Goal: Transaction & Acquisition: Purchase product/service

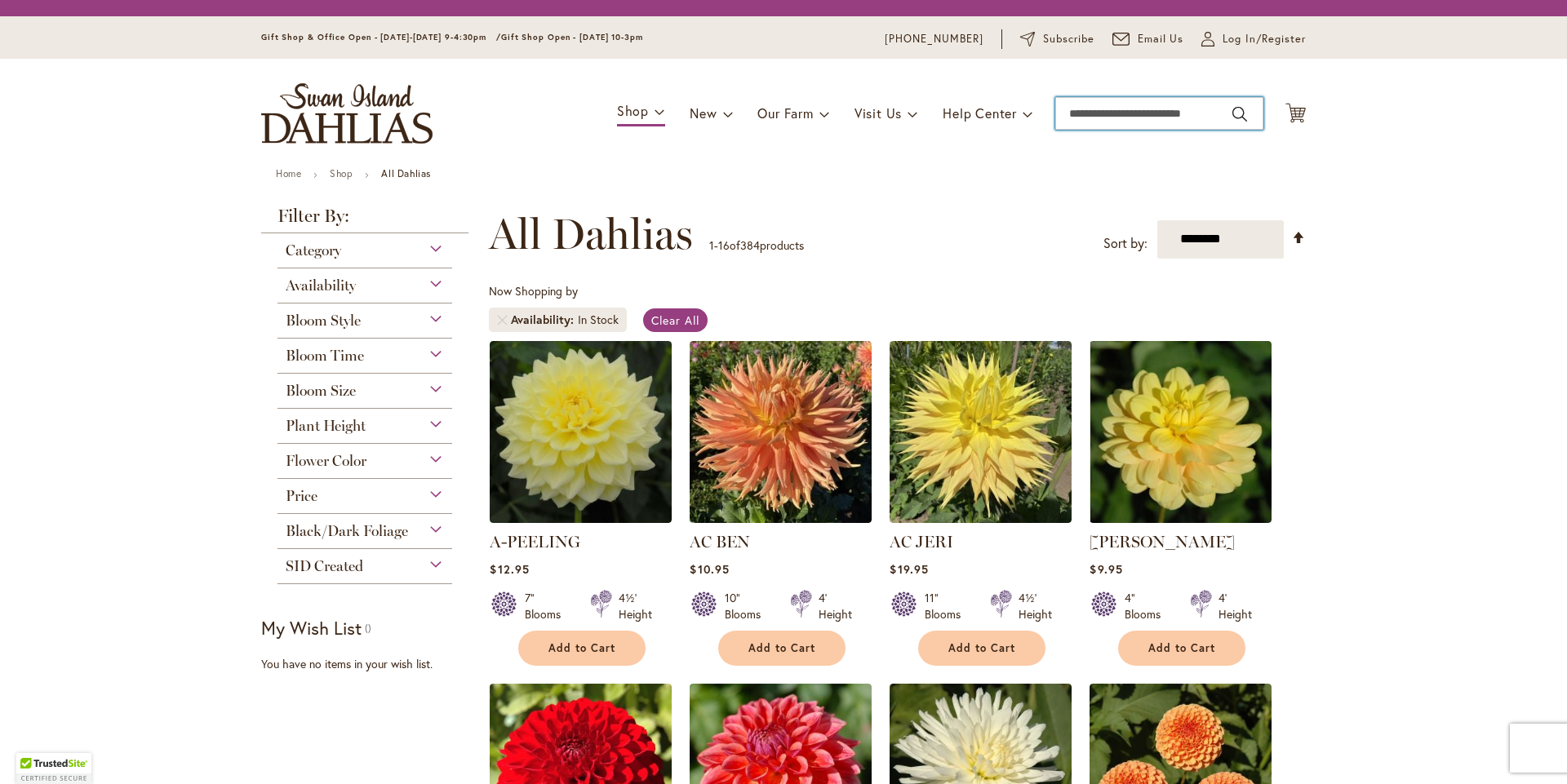
click at [1157, 114] on input "Search" at bounding box center [1159, 113] width 208 height 33
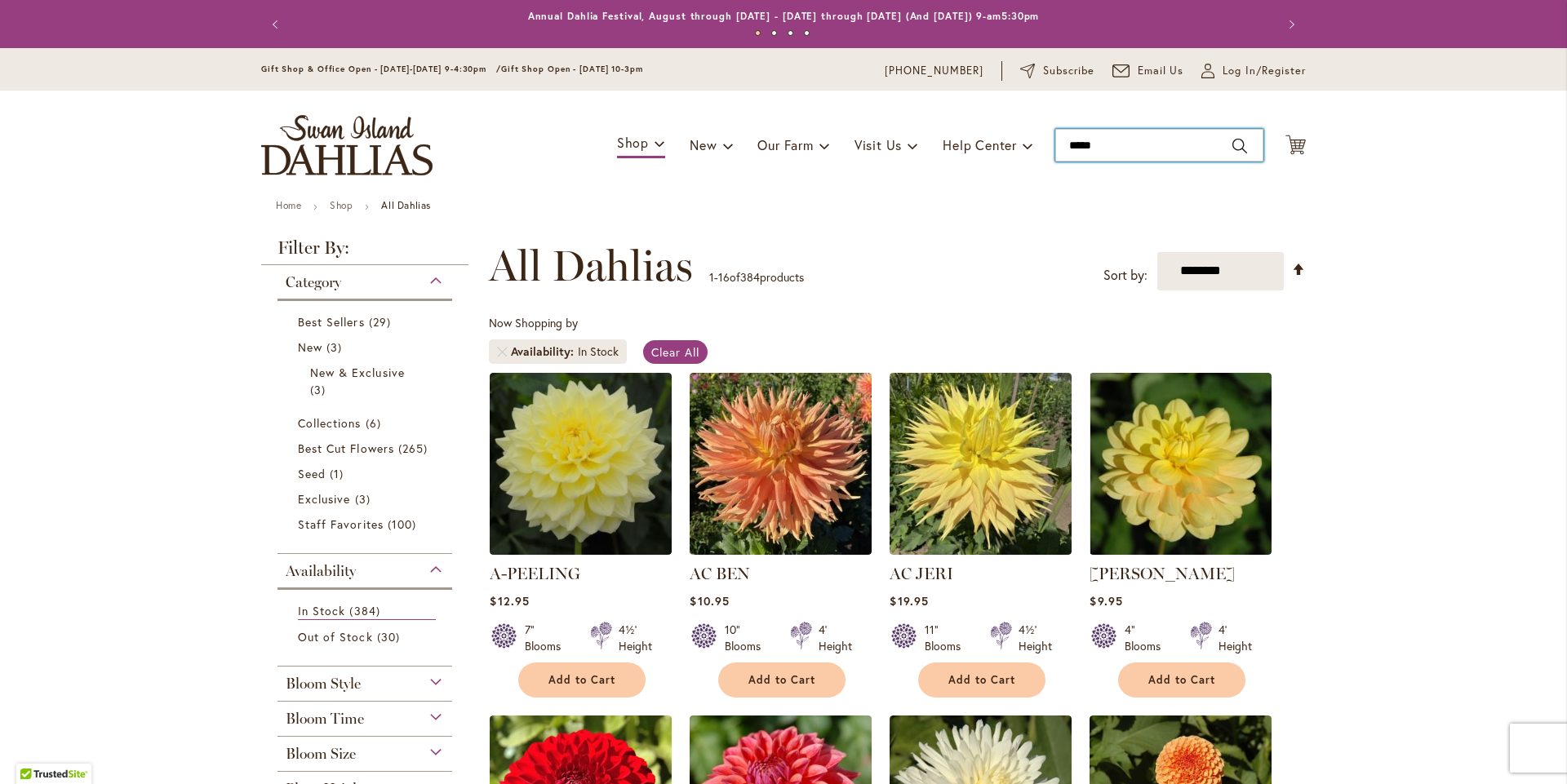
type input "******"
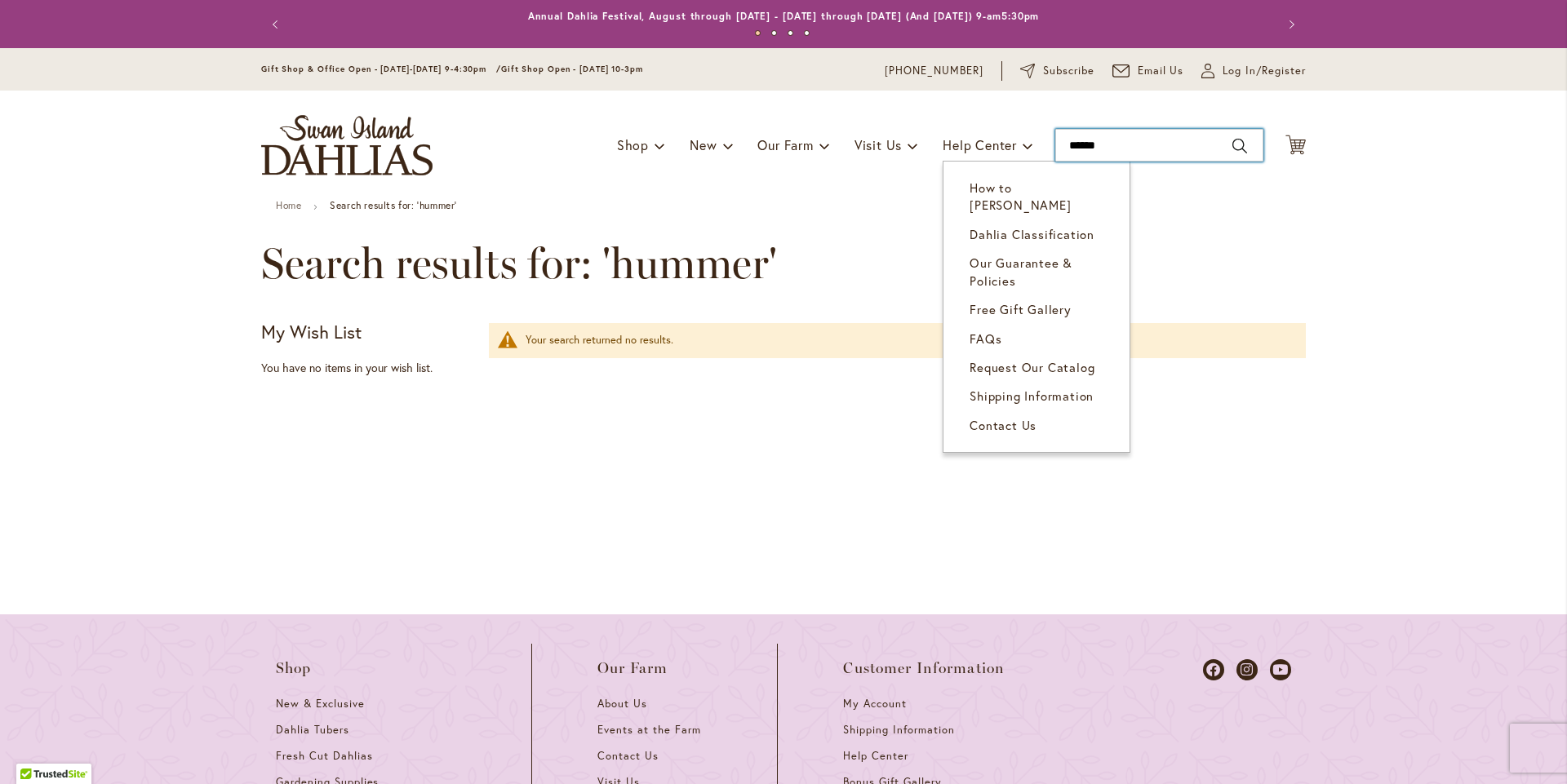
drag, startPoint x: 1143, startPoint y: 159, endPoint x: 933, endPoint y: 156, distance: 210.0
click at [933, 156] on div "Toggle Nav Shop Dahlia Tubers Collections Fresh Cut Dahlias Gardening Supplies …" at bounding box center [784, 145] width 1077 height 110
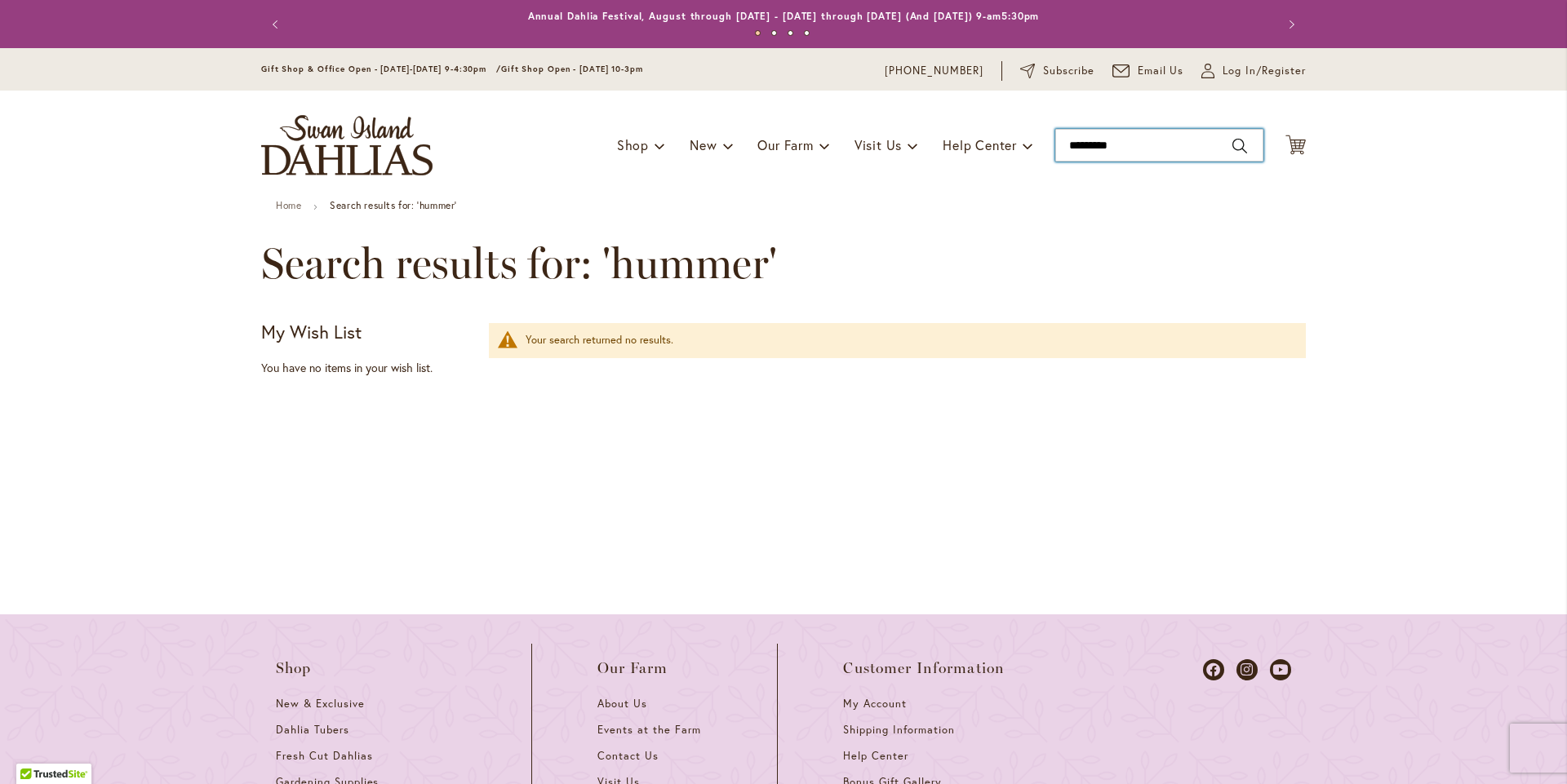
type input "**********"
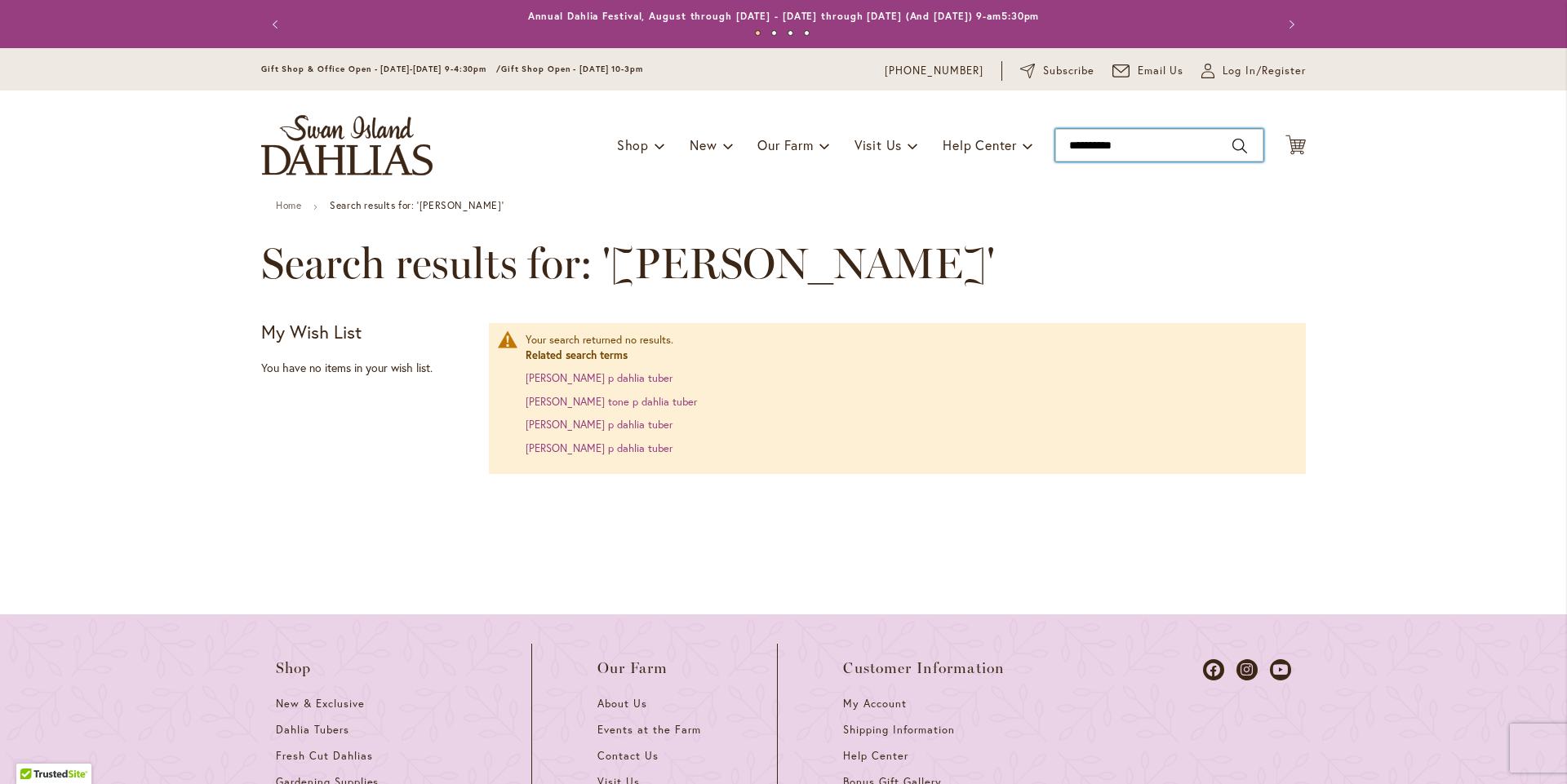
click at [1154, 162] on input "**********" at bounding box center [1159, 145] width 208 height 33
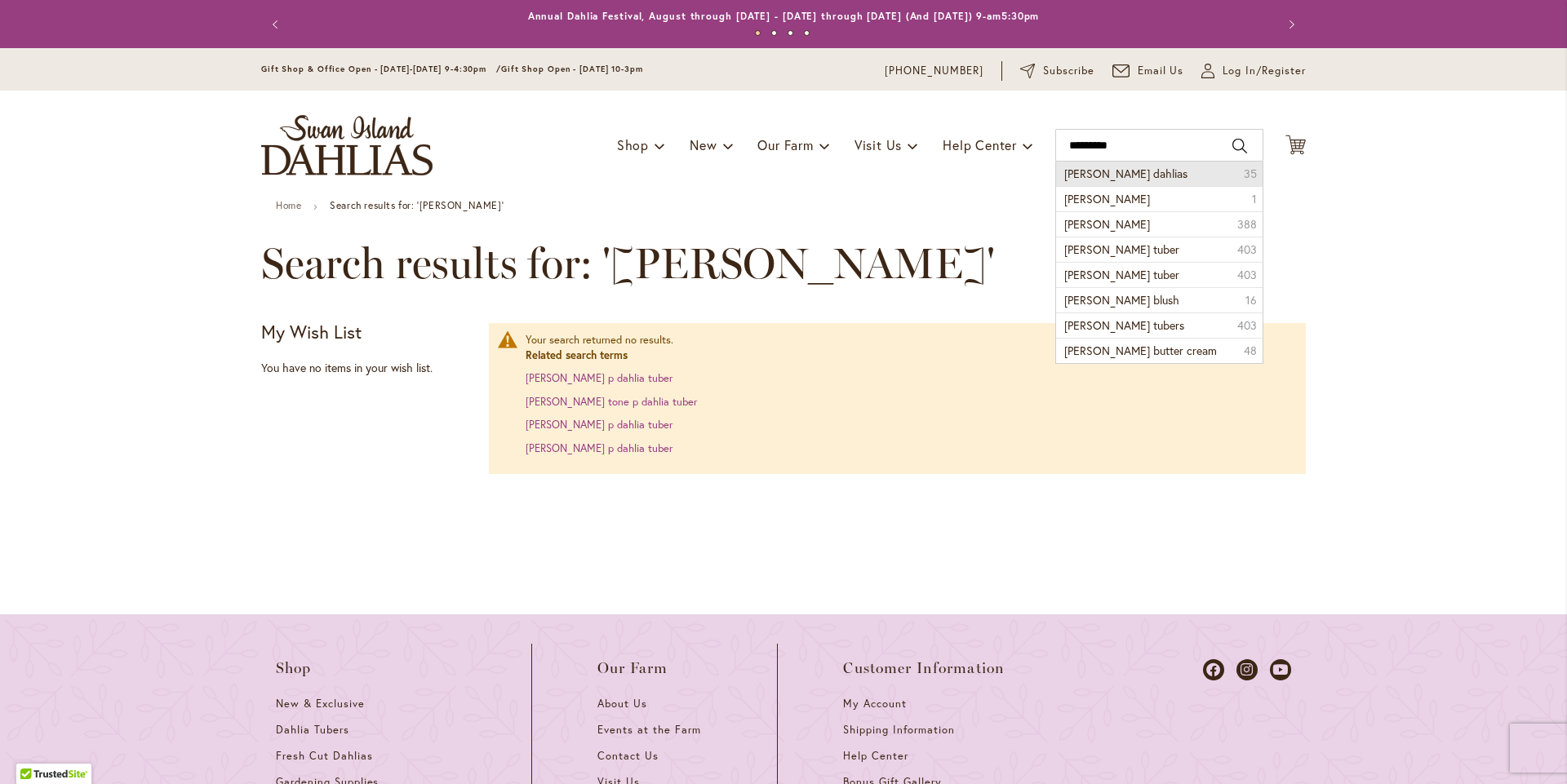
click at [1152, 186] on li "bloomquist dahlias 35" at bounding box center [1159, 174] width 206 height 25
type input "**********"
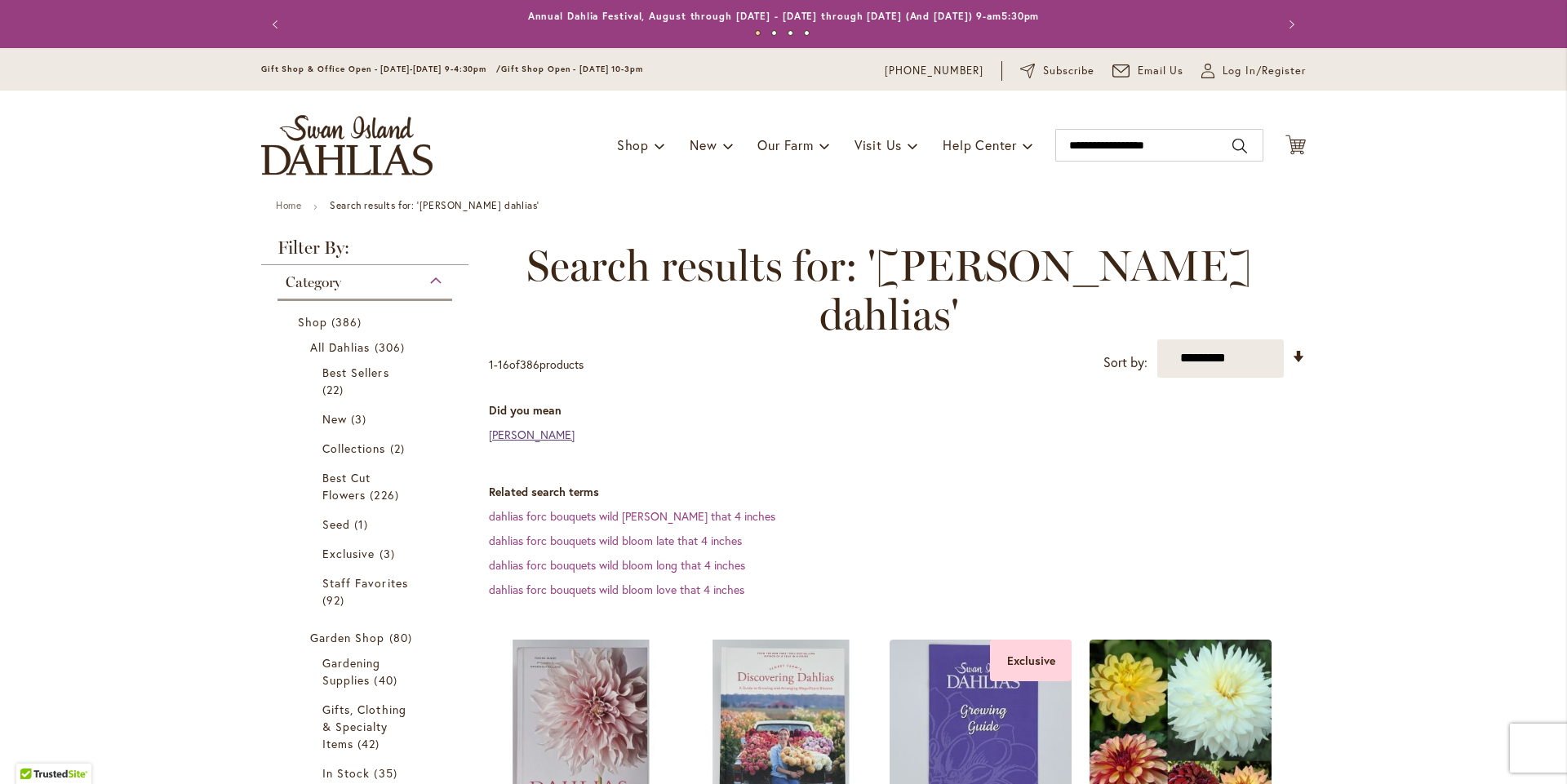
click at [527, 427] on link "bloomquist dahlia" at bounding box center [531, 434] width 86 height 16
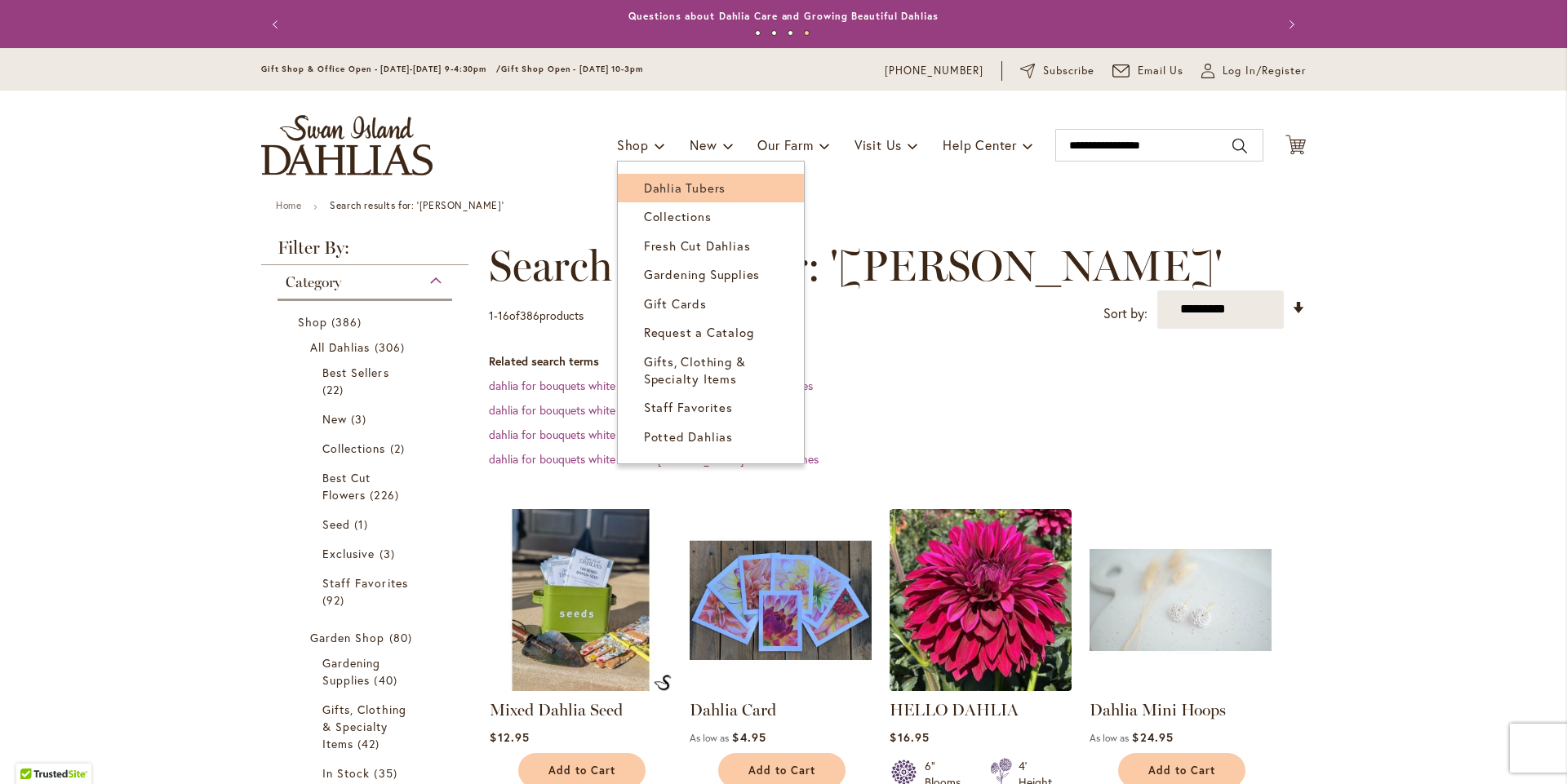
click at [644, 196] on span "Dahlia Tubers" at bounding box center [684, 188] width 81 height 16
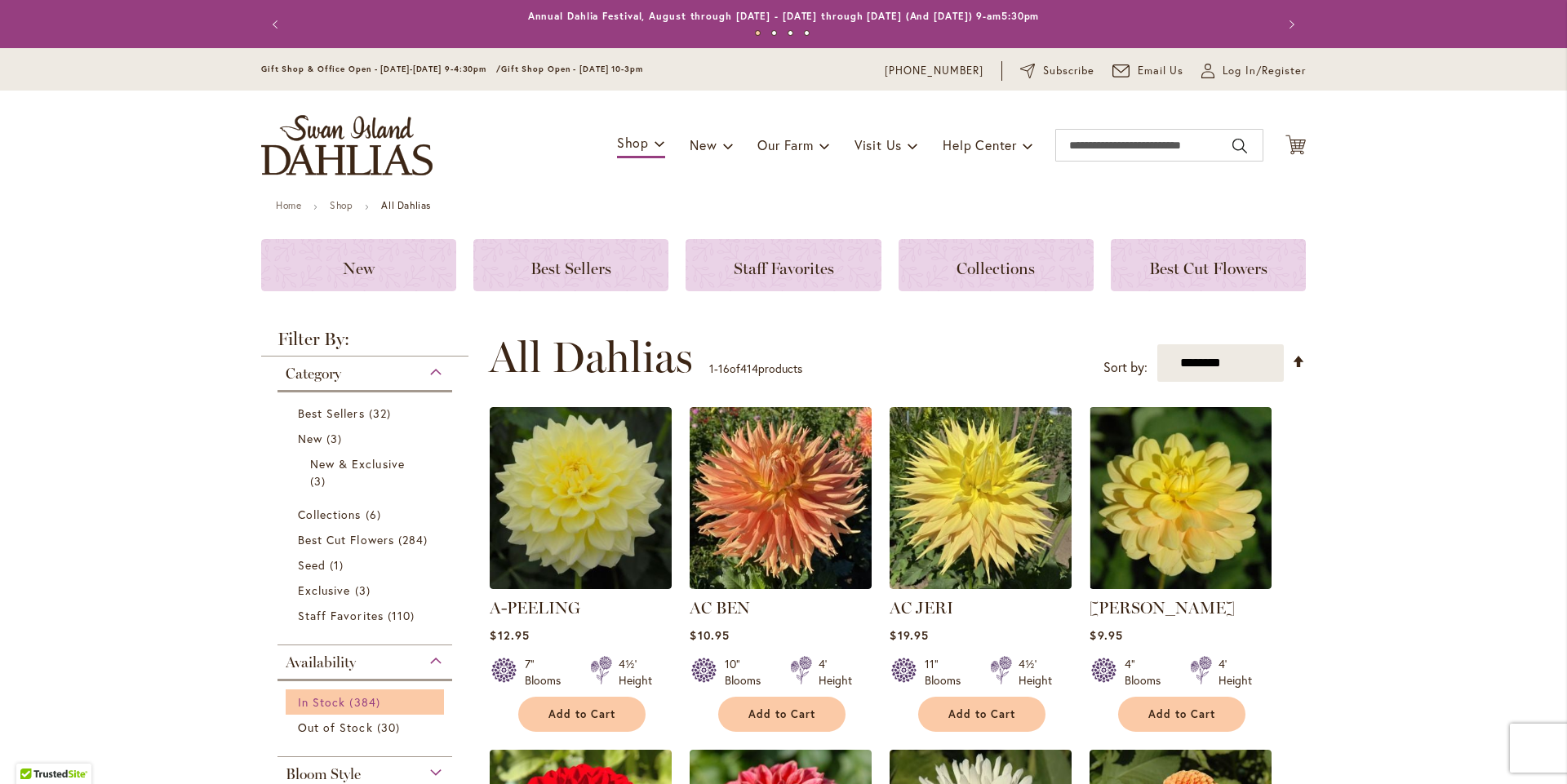
click at [330, 711] on link "In Stock 384 items" at bounding box center [367, 702] width 138 height 17
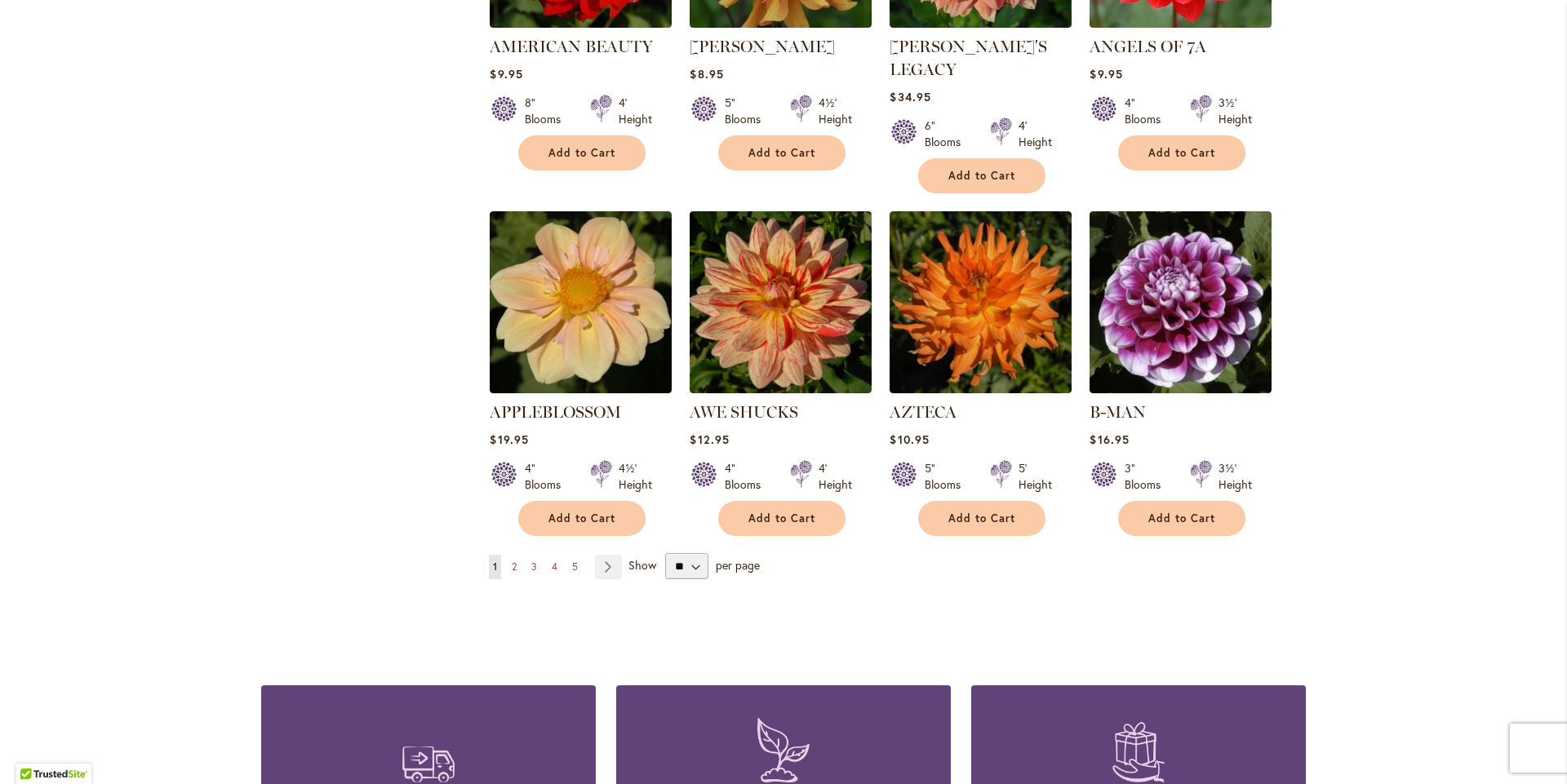
scroll to position [1255, 0]
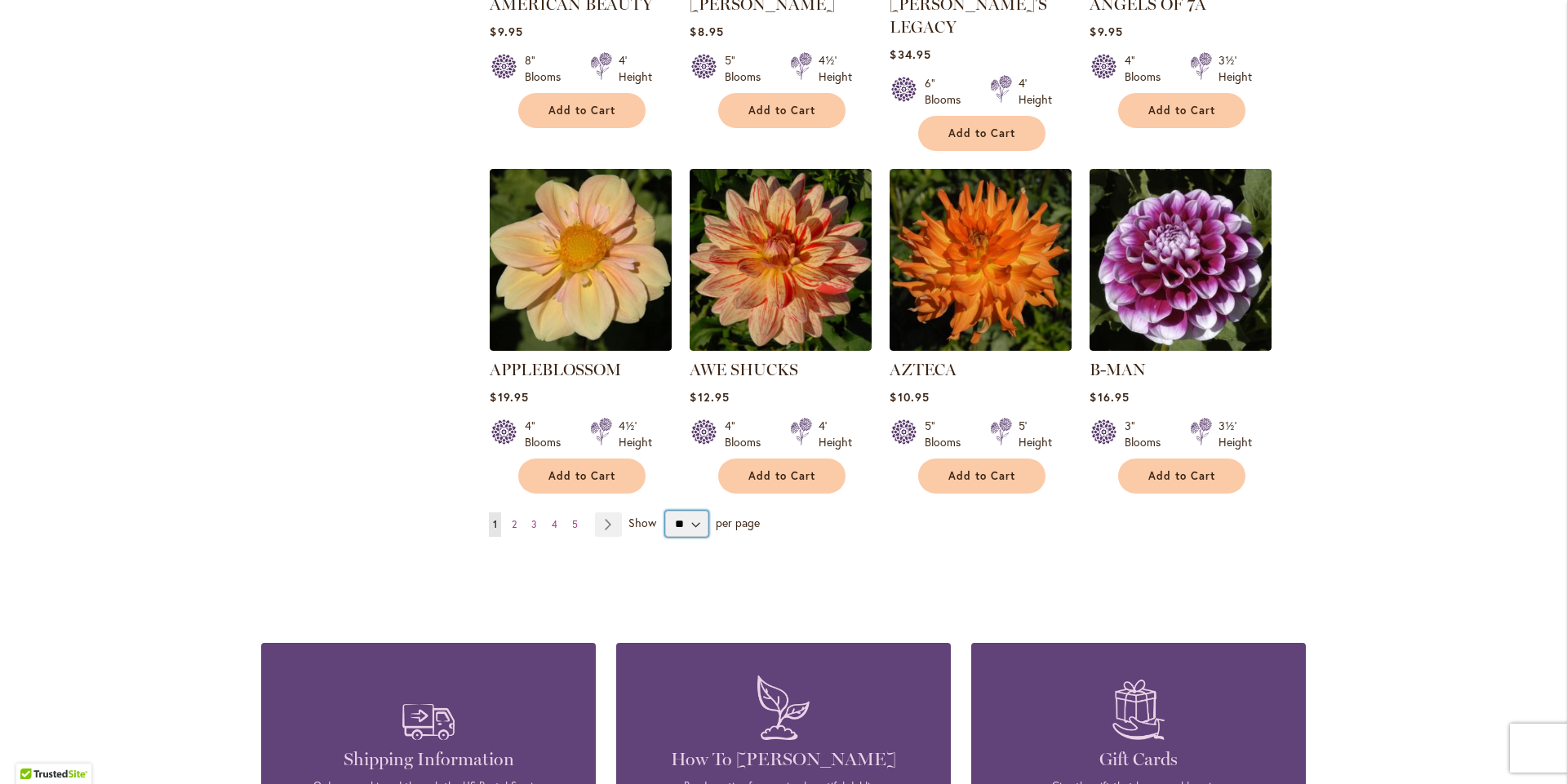
click at [688, 537] on select "** ** ** **" at bounding box center [686, 523] width 43 height 26
select select "**"
click at [665, 537] on select "** ** ** **" at bounding box center [686, 523] width 43 height 26
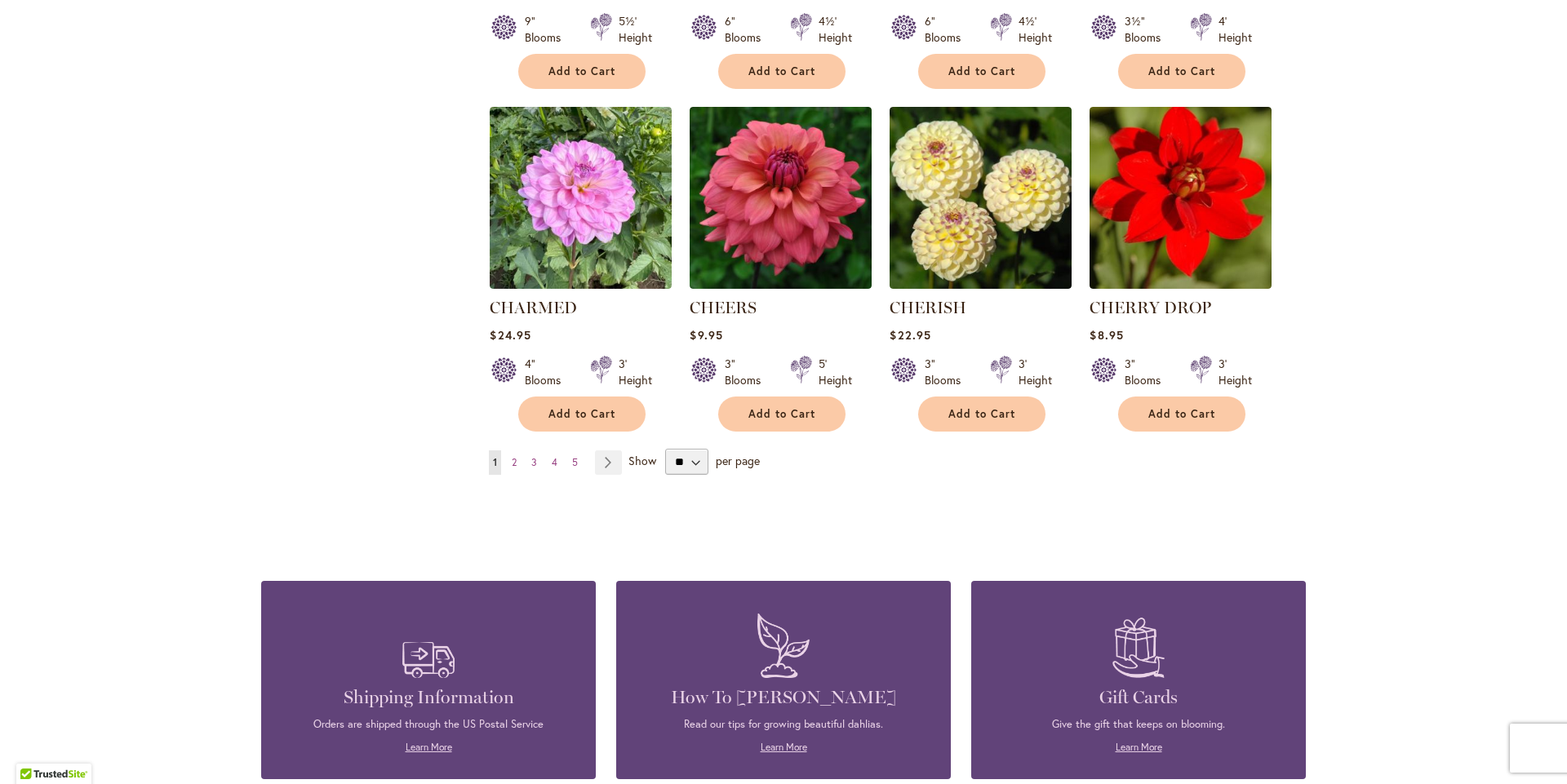
scroll to position [5620, 0]
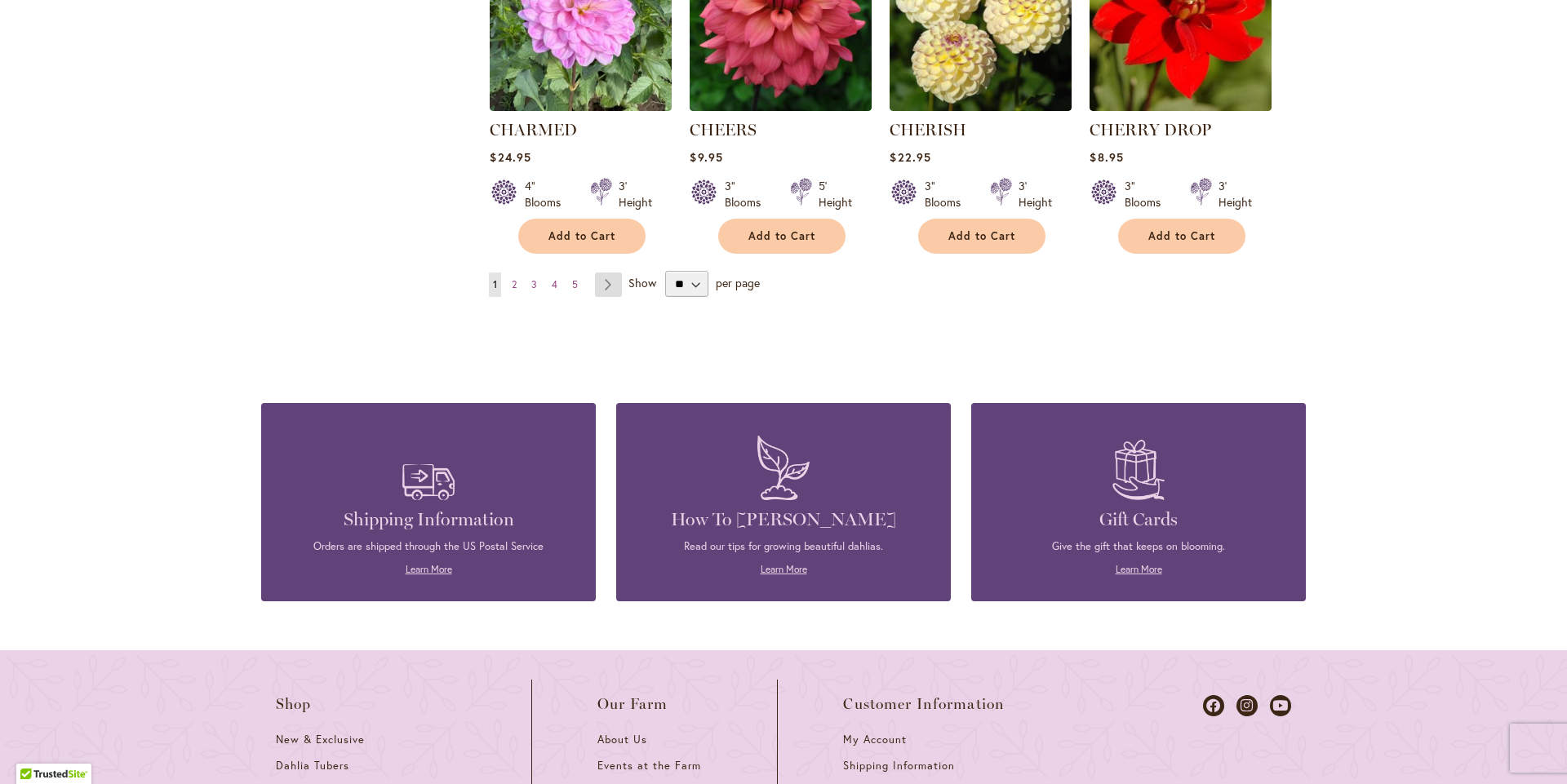
click at [604, 297] on link "Page Next" at bounding box center [608, 285] width 27 height 25
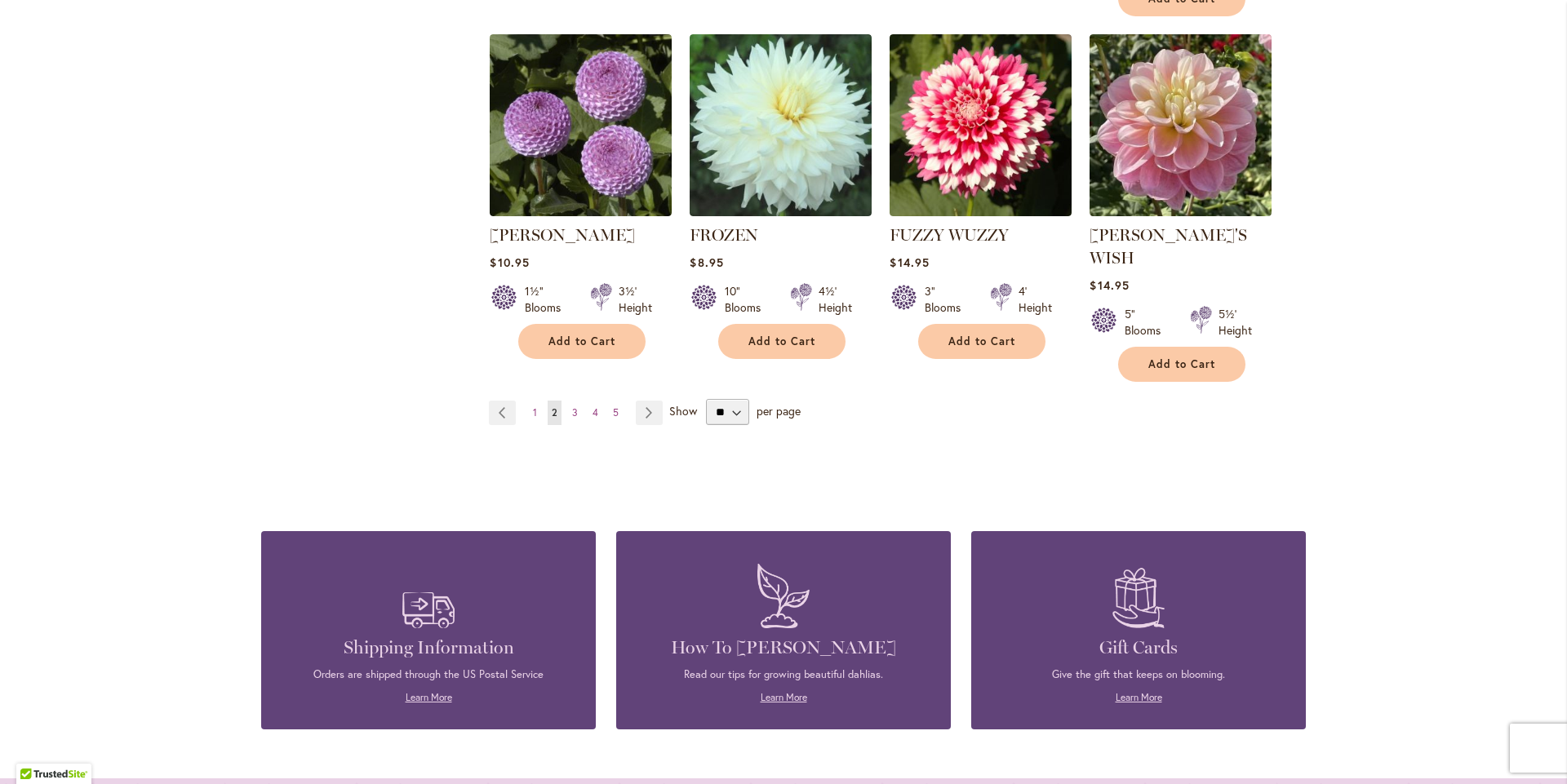
scroll to position [5710, 0]
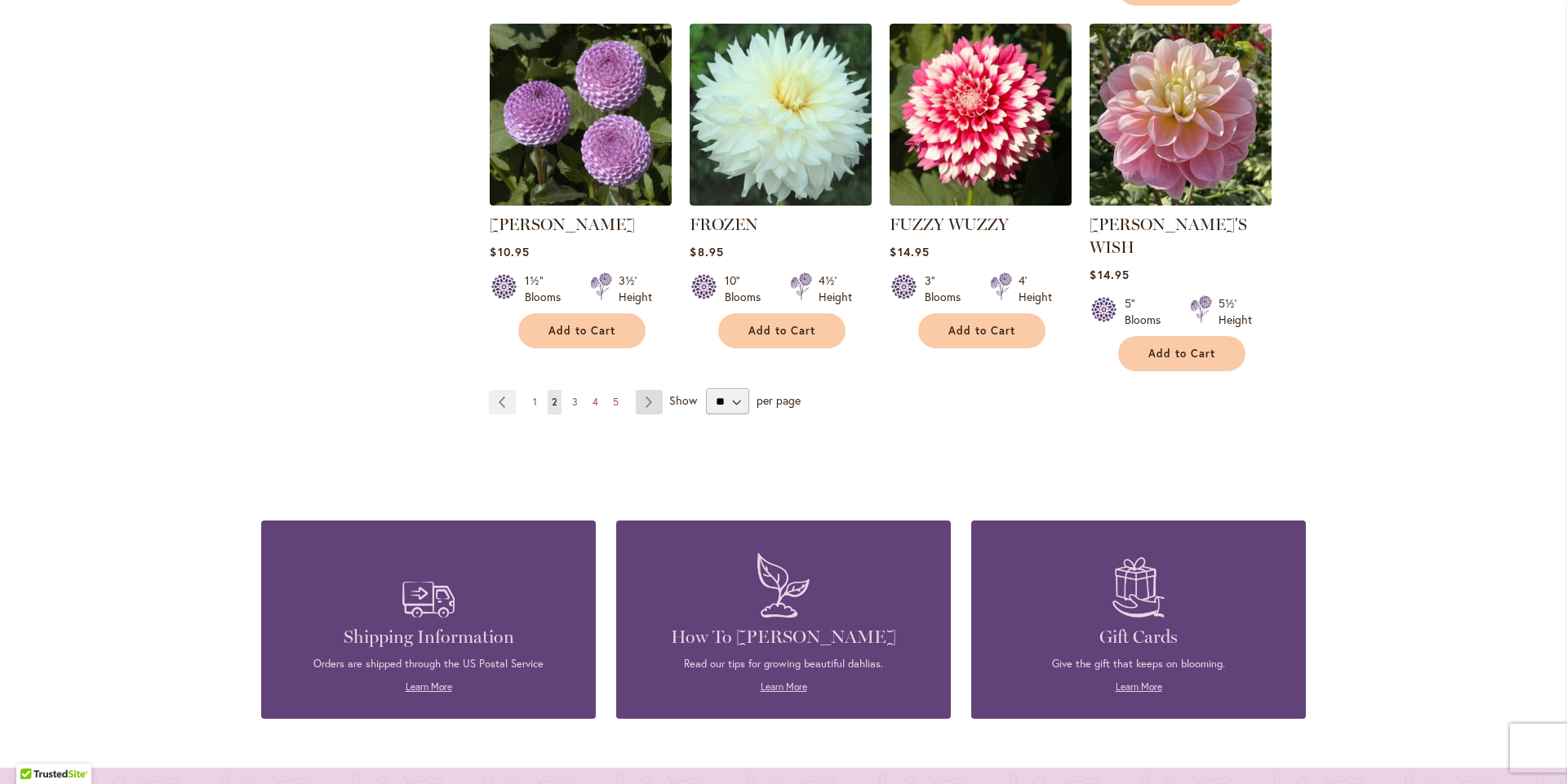
click at [636, 390] on link "Page Next" at bounding box center [649, 403] width 27 height 25
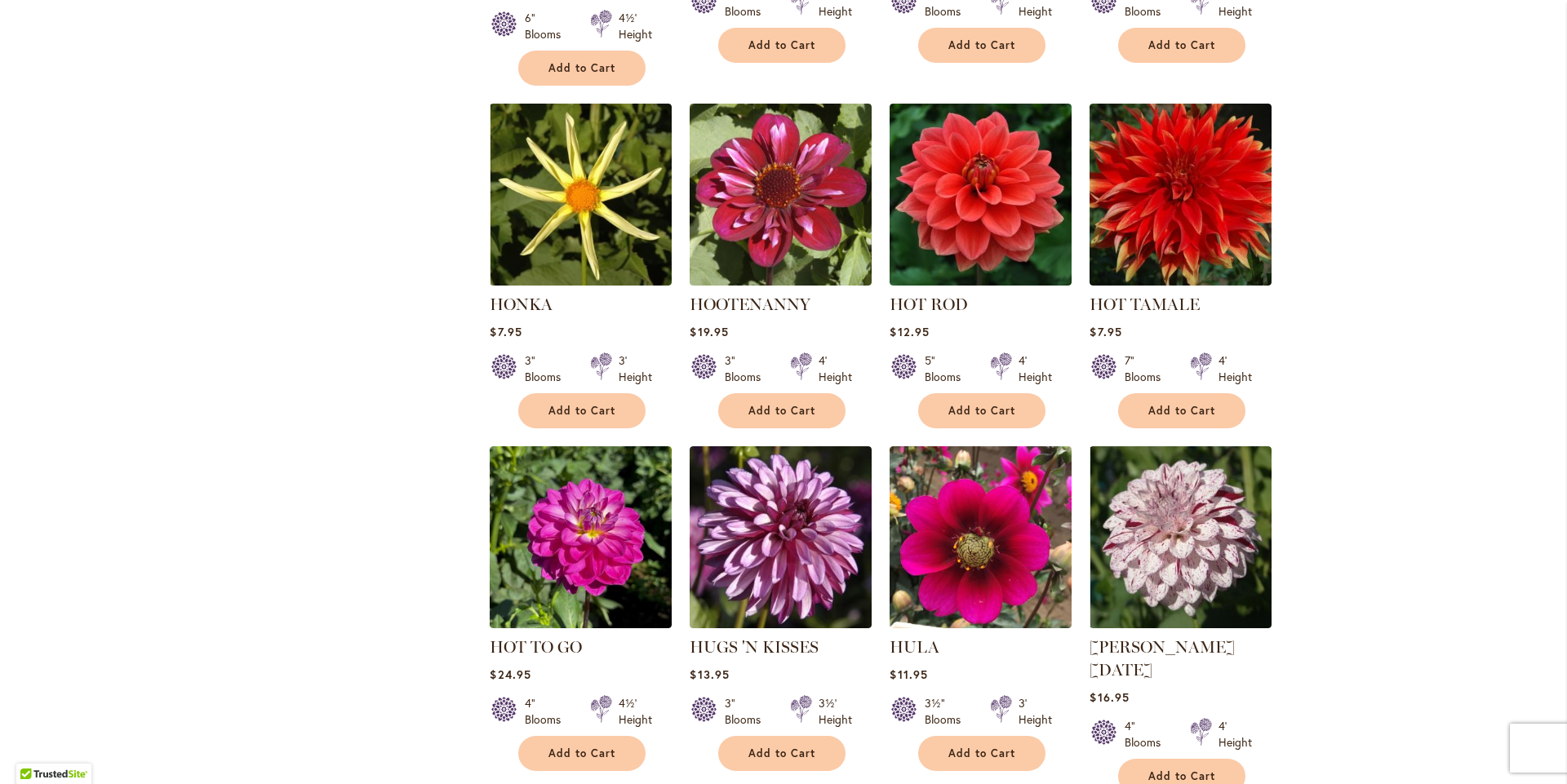
scroll to position [3457, 0]
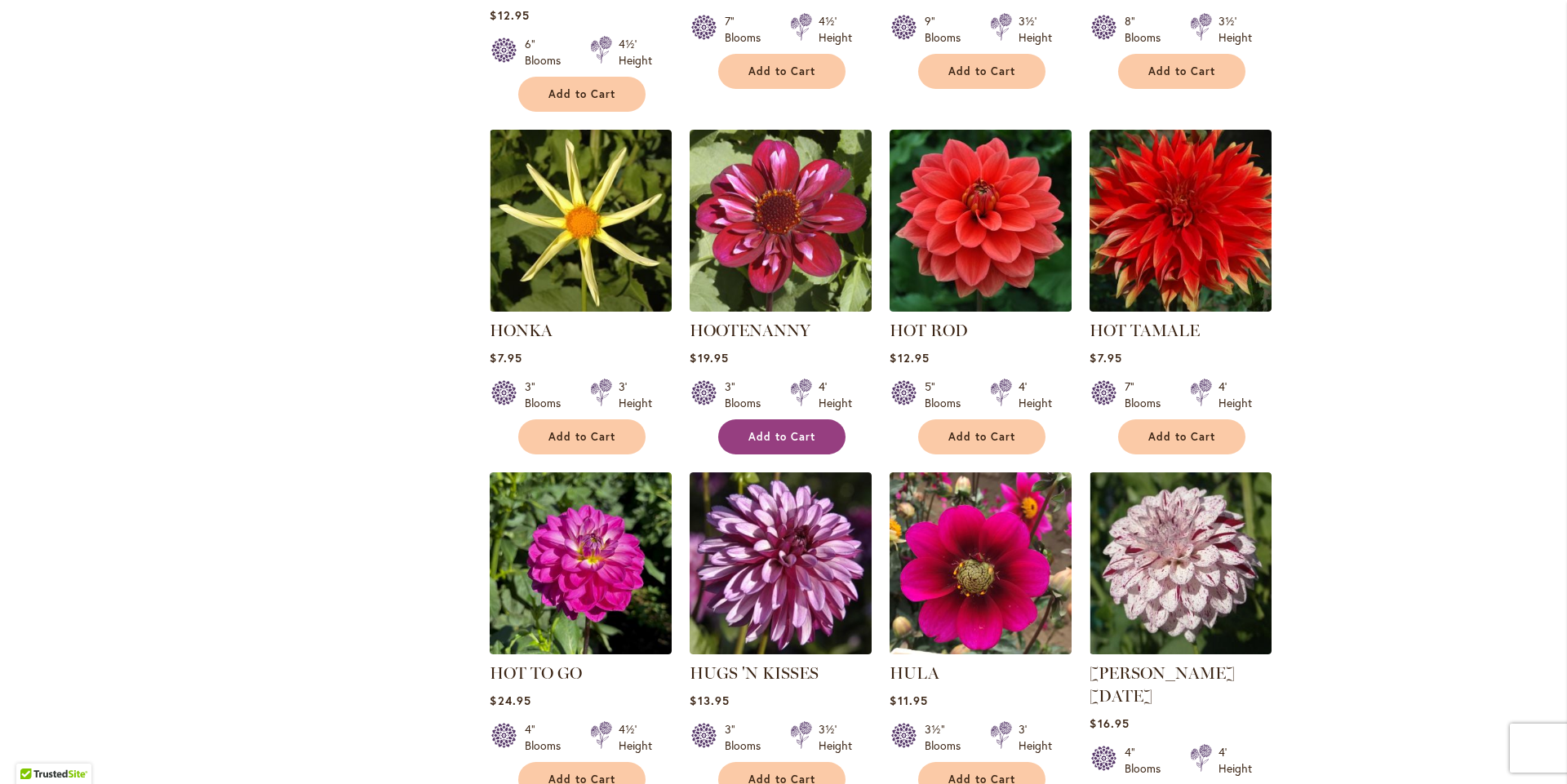
click at [773, 443] on span "Add to Cart" at bounding box center [782, 437] width 67 height 14
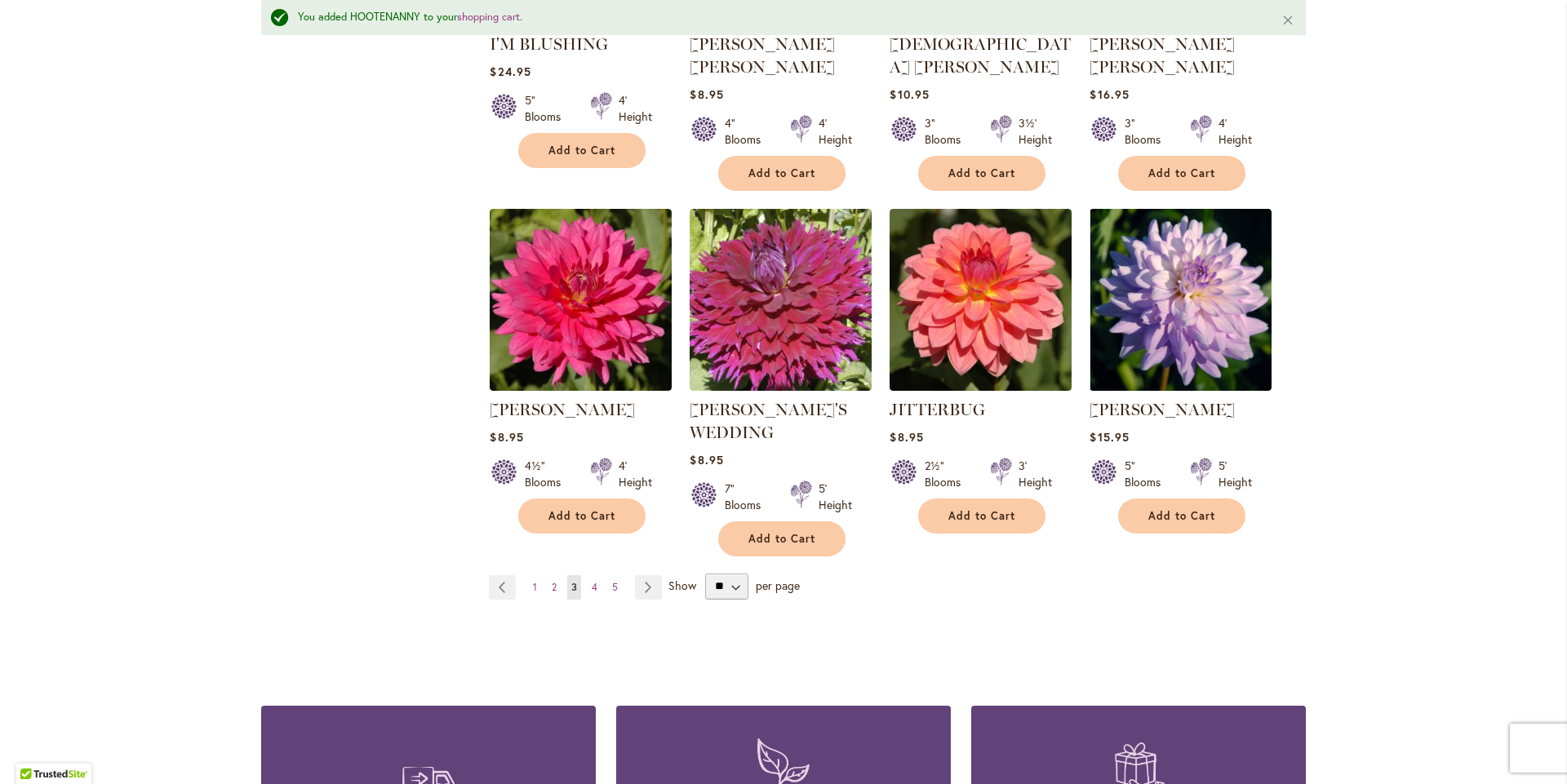
scroll to position [5539, 0]
click at [591, 592] on span "4" at bounding box center [594, 586] width 5 height 12
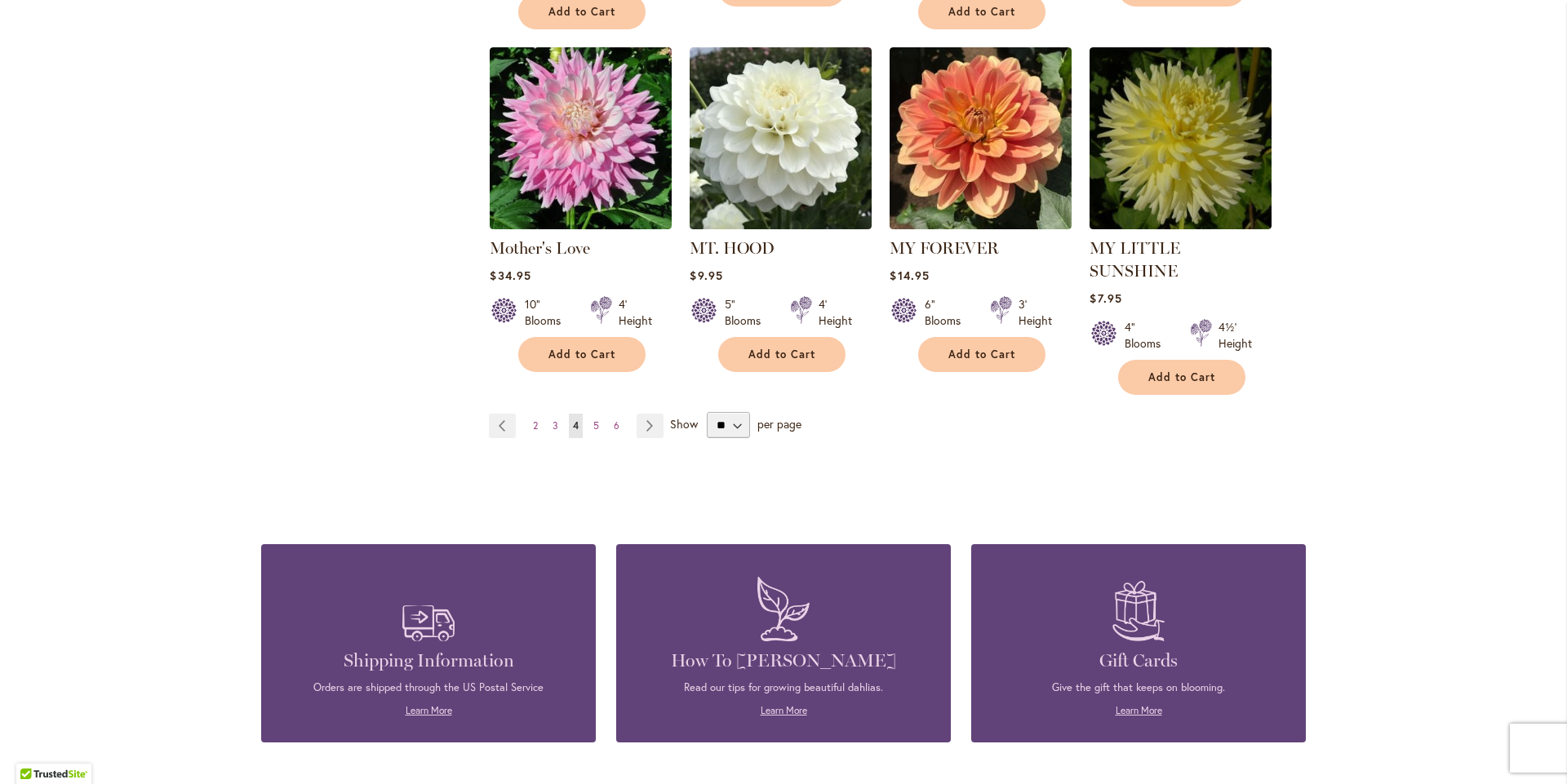
scroll to position [5629, 0]
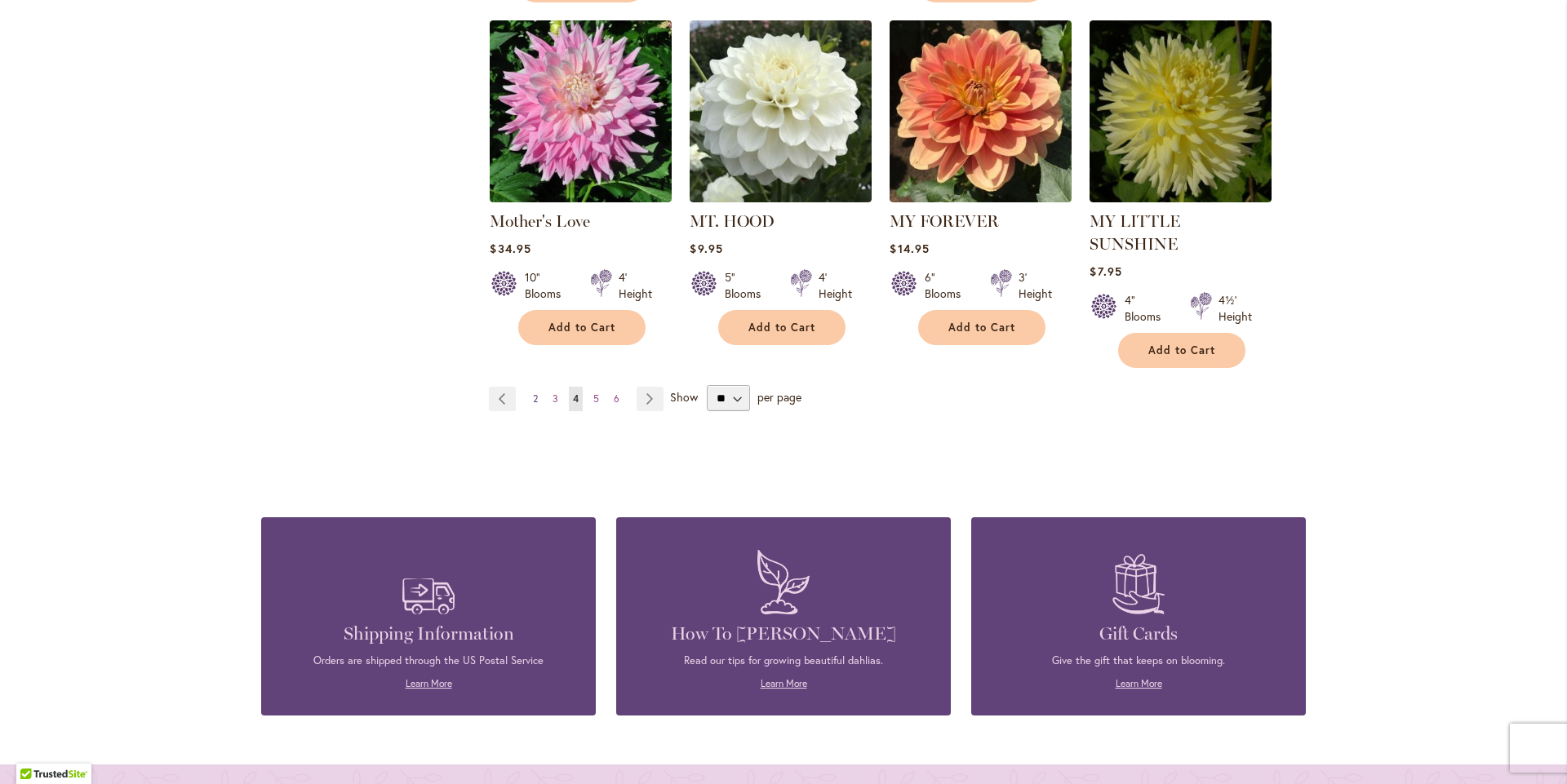
click at [529, 387] on link "Page 2" at bounding box center [535, 399] width 13 height 25
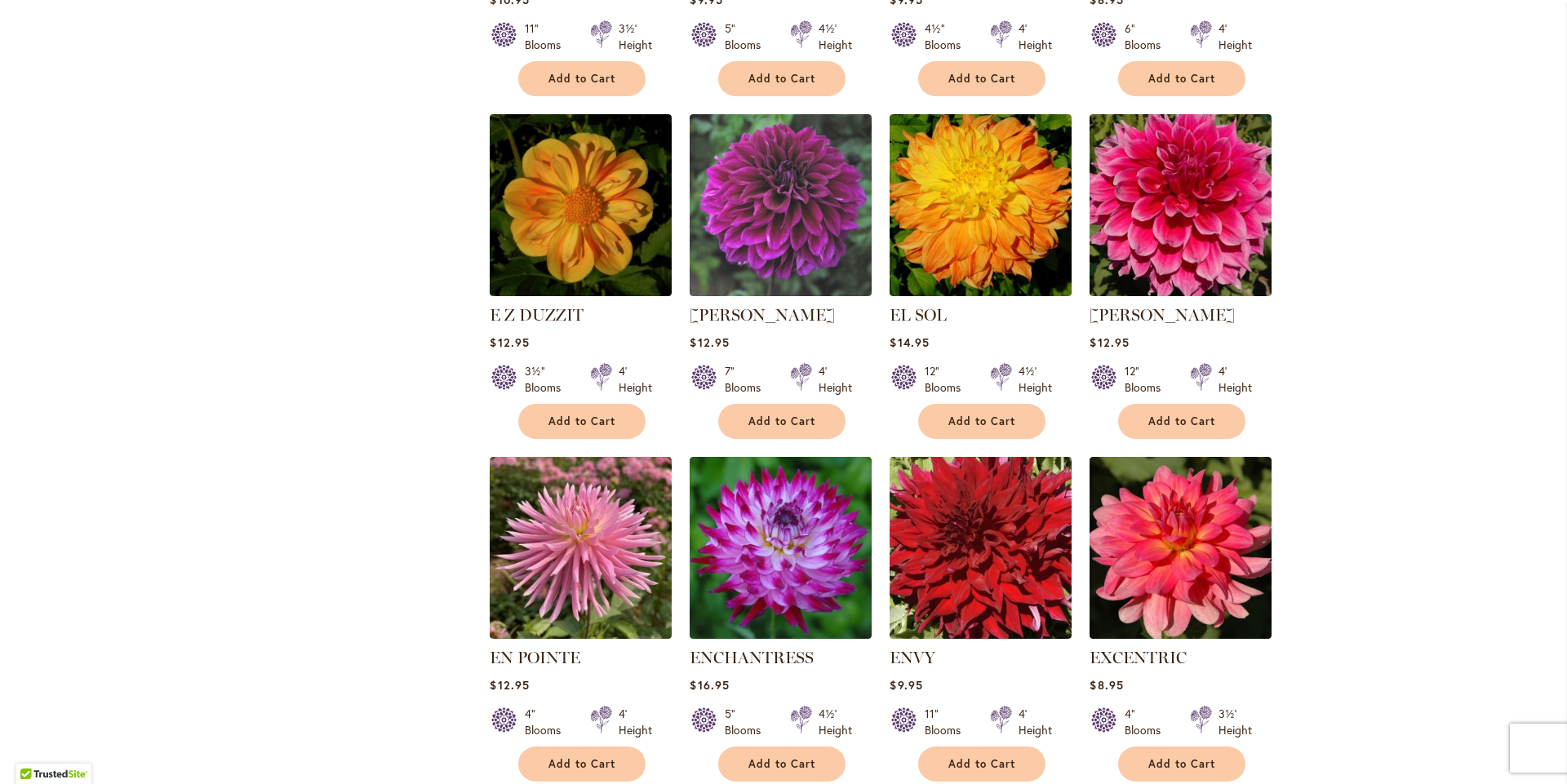
scroll to position [3457, 0]
click at [600, 427] on span "Add to Cart" at bounding box center [582, 420] width 67 height 14
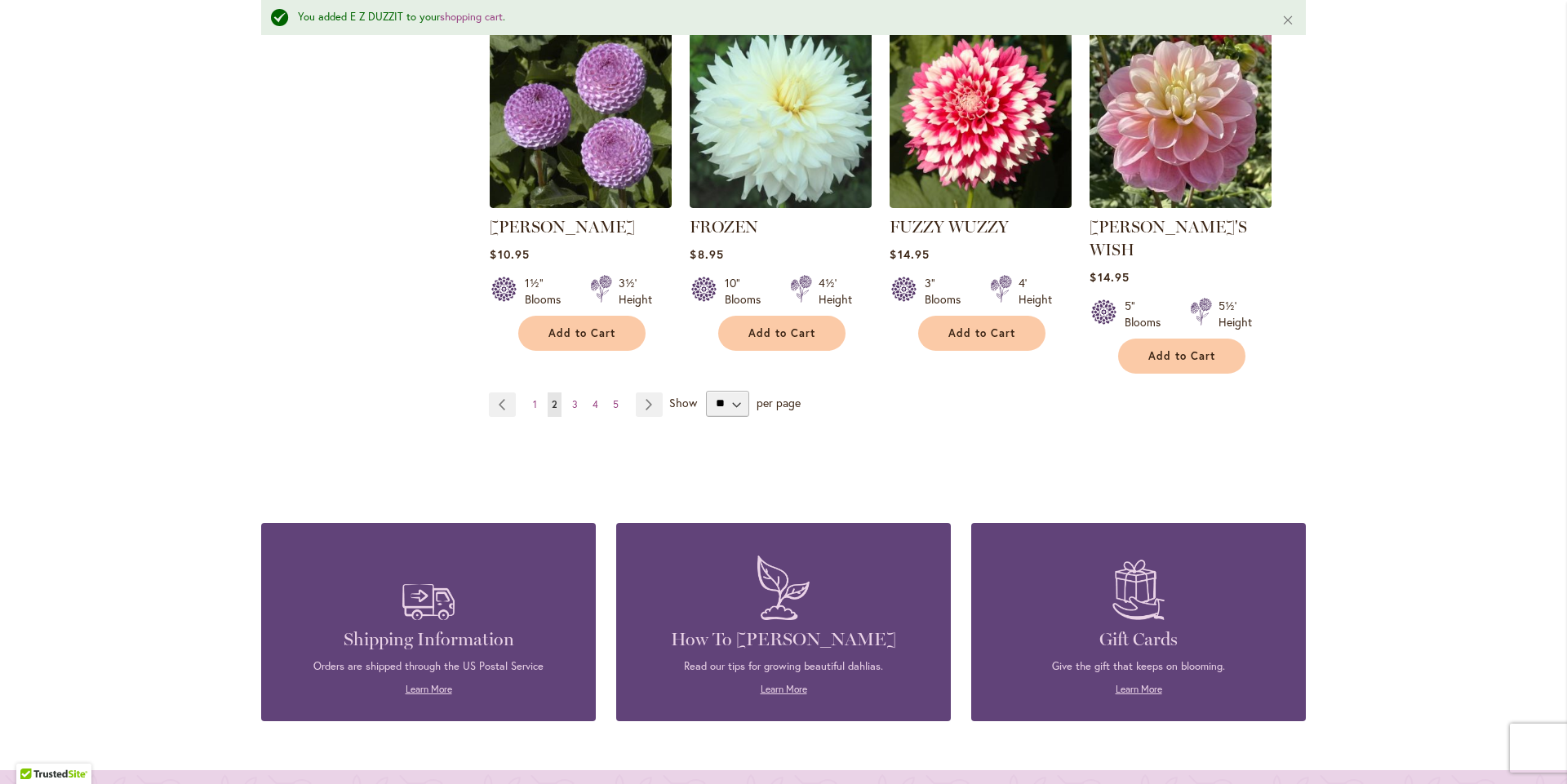
scroll to position [5784, 0]
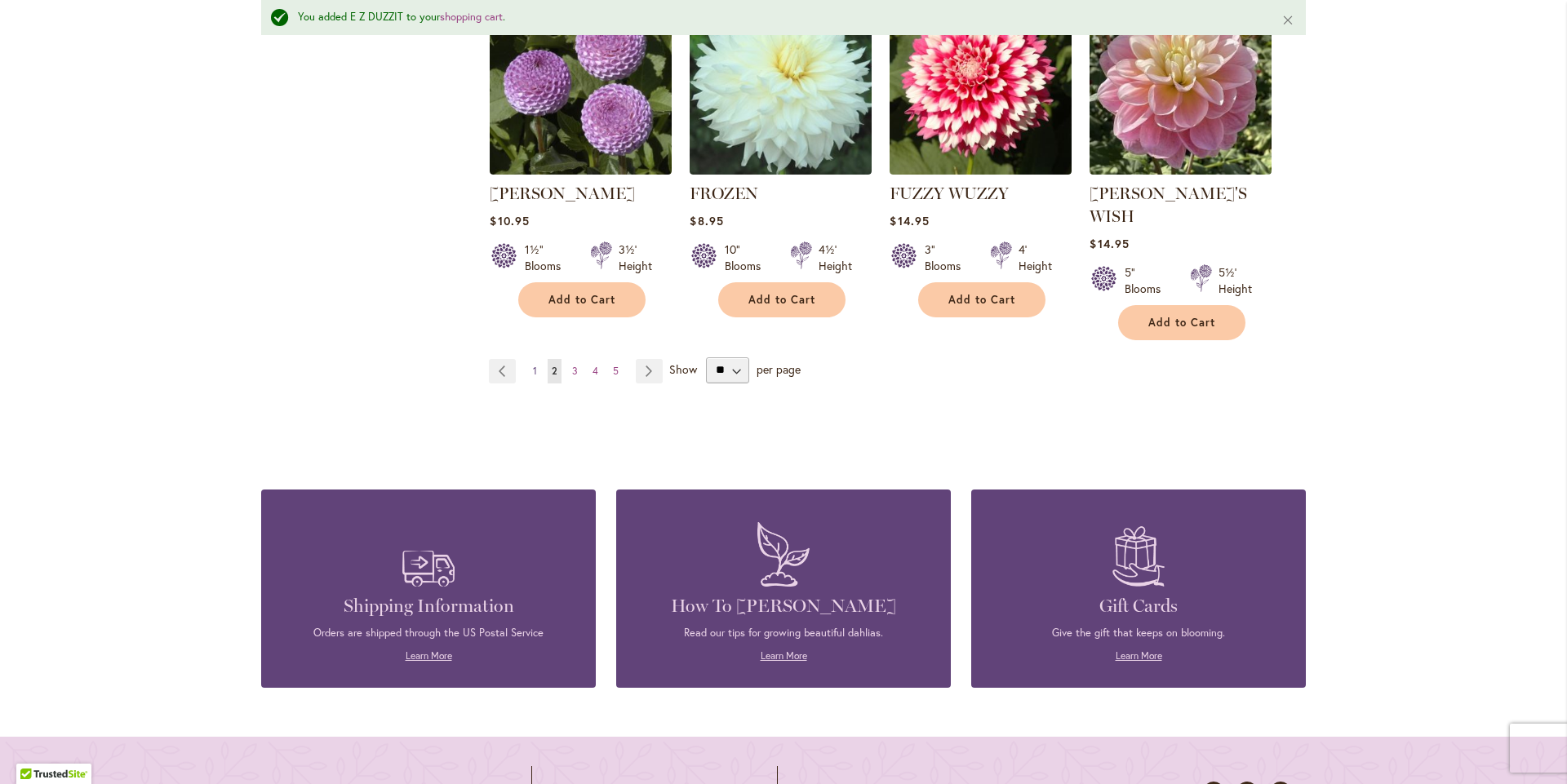
click at [530, 359] on link "Page 1" at bounding box center [535, 372] width 12 height 25
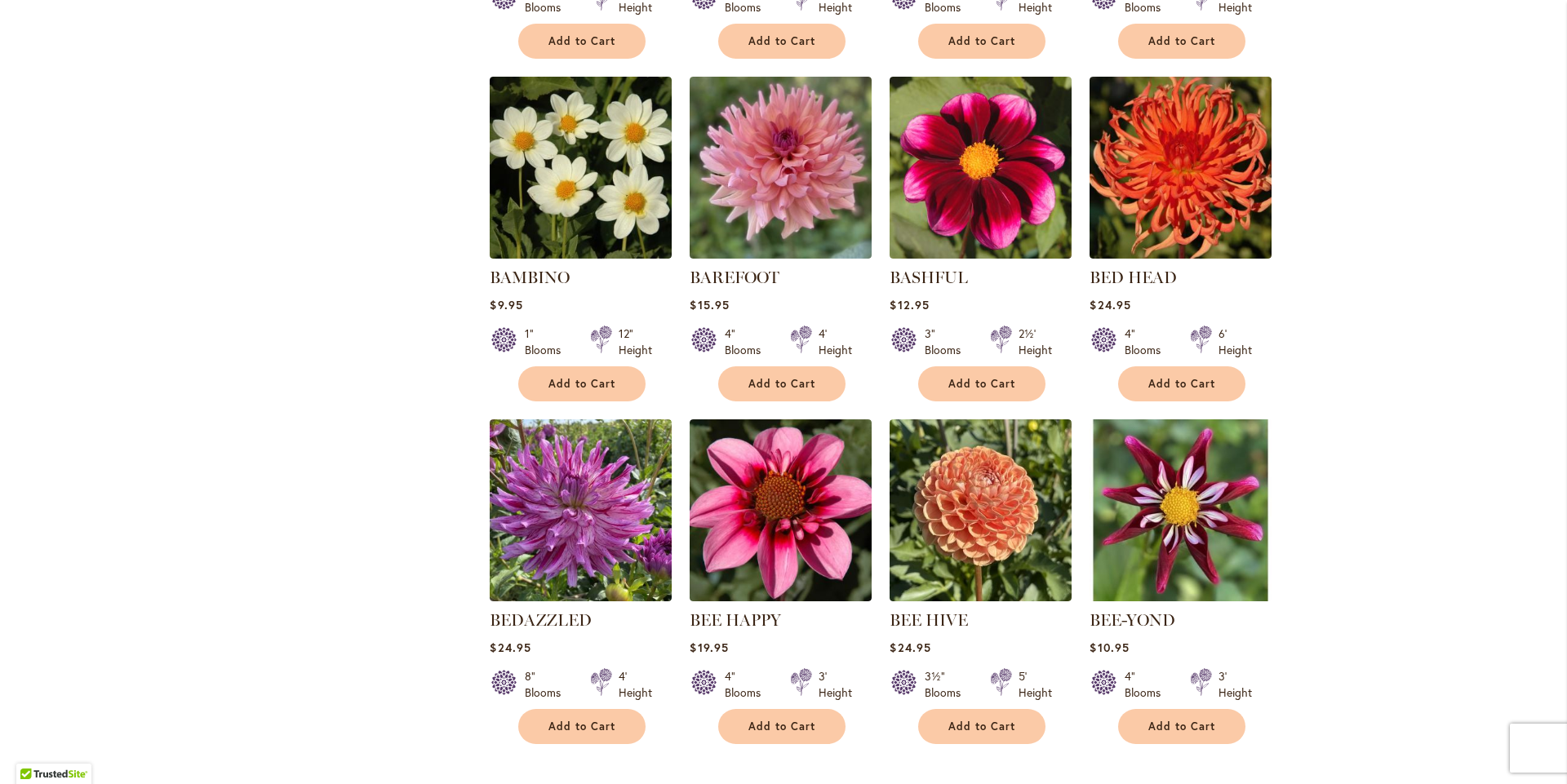
scroll to position [2065, 0]
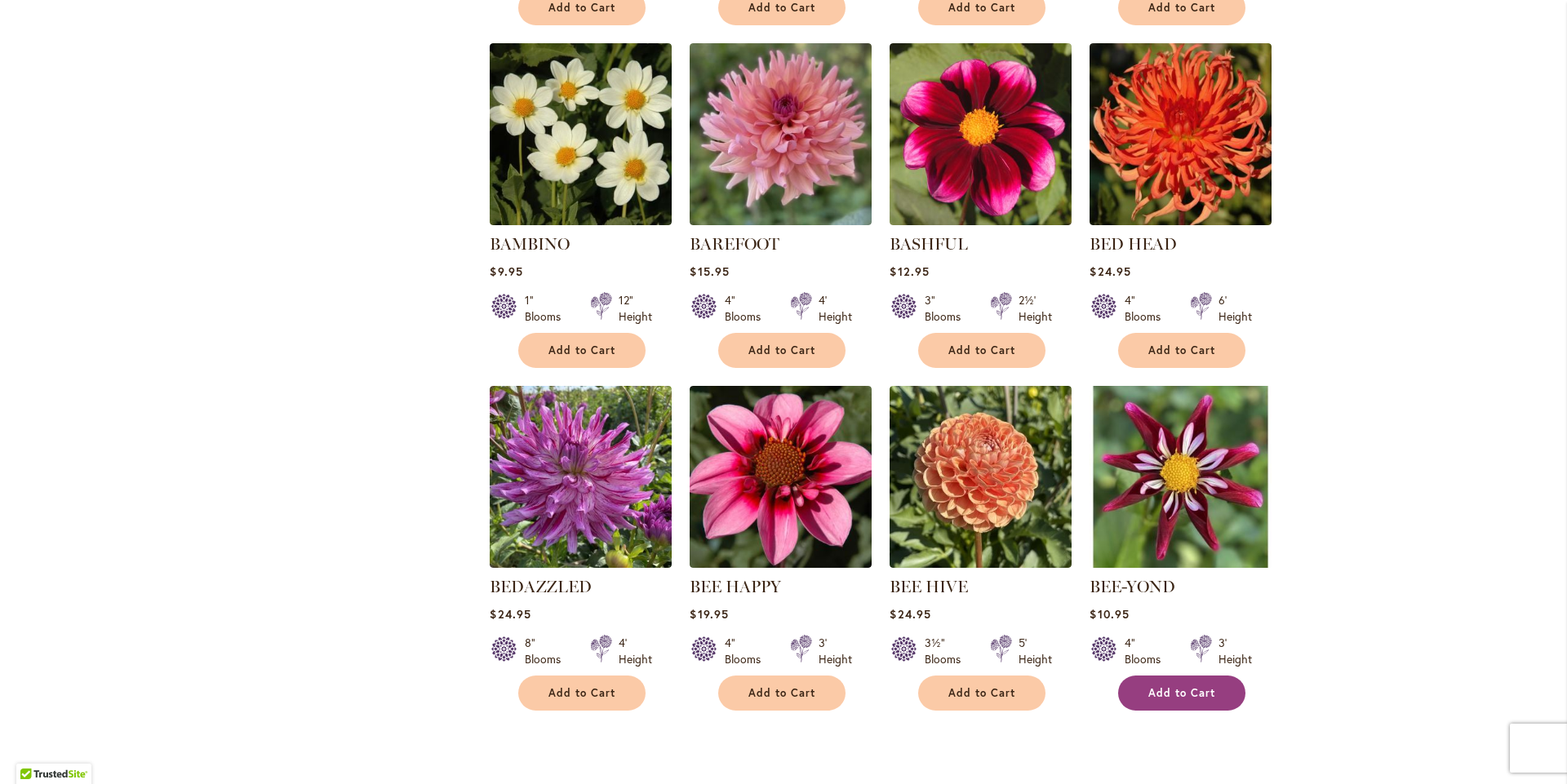
click at [1148, 700] on span "Add to Cart" at bounding box center [1182, 693] width 67 height 14
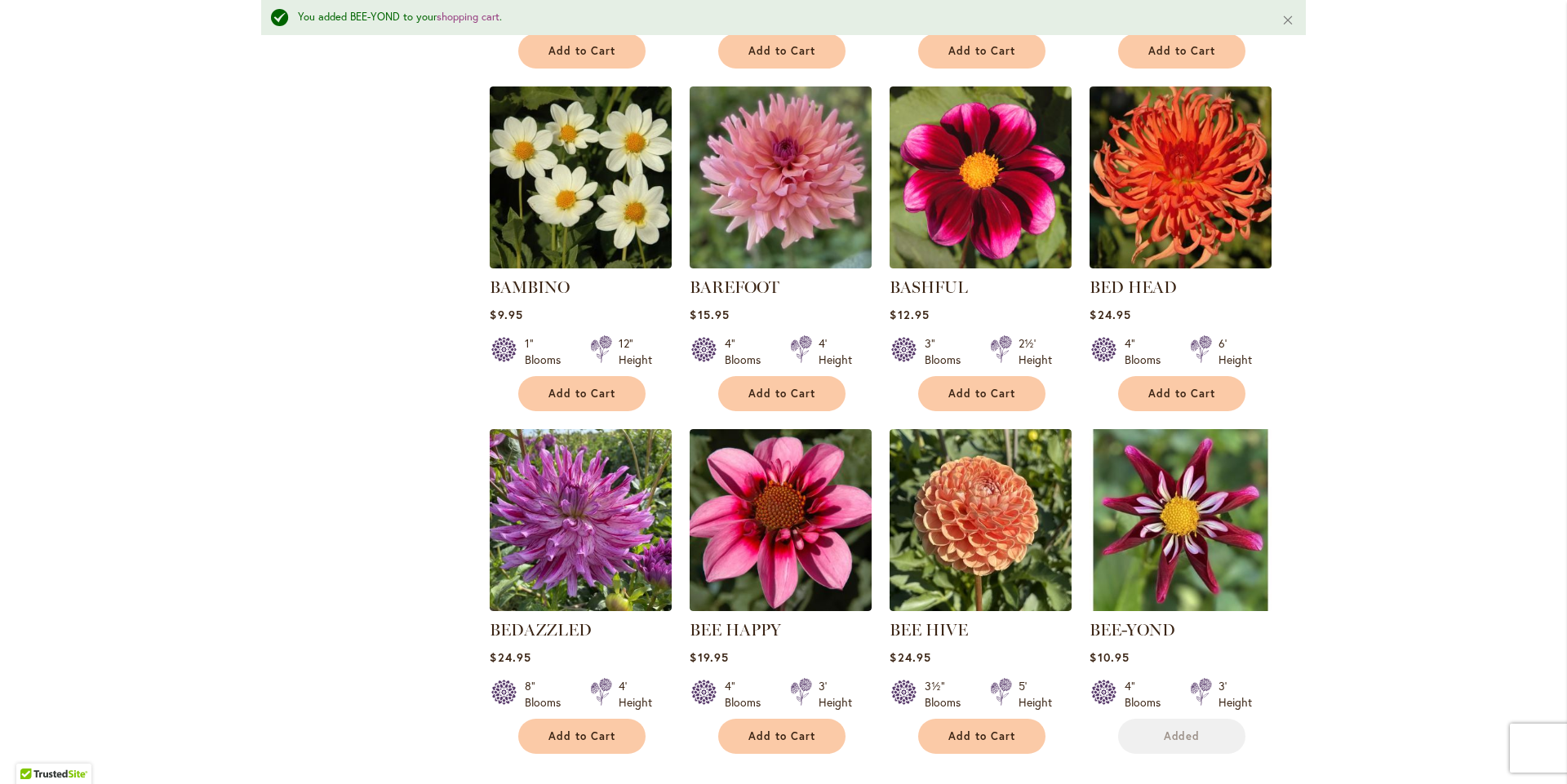
scroll to position [2109, 0]
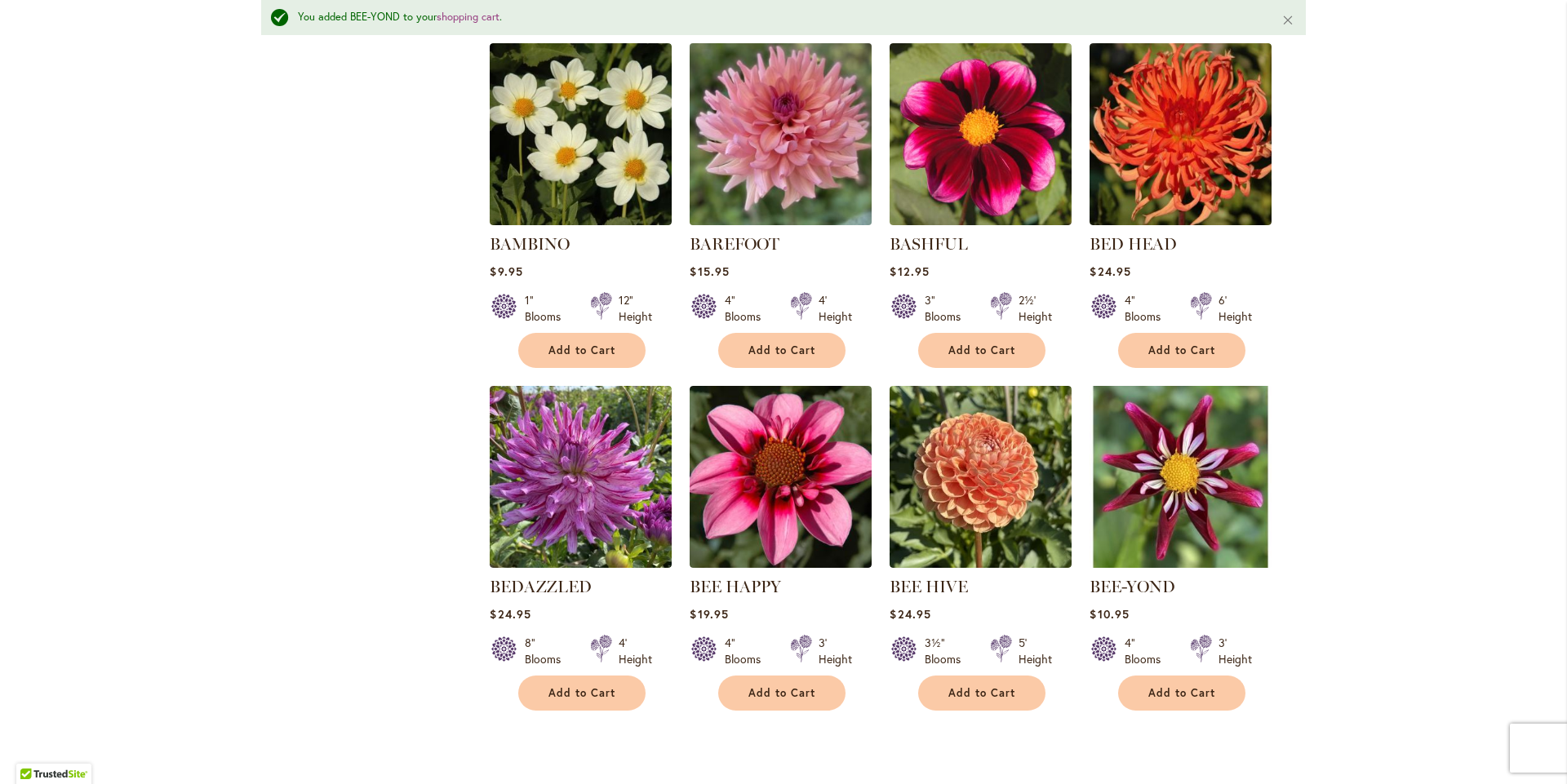
click at [737, 229] on img at bounding box center [781, 134] width 191 height 191
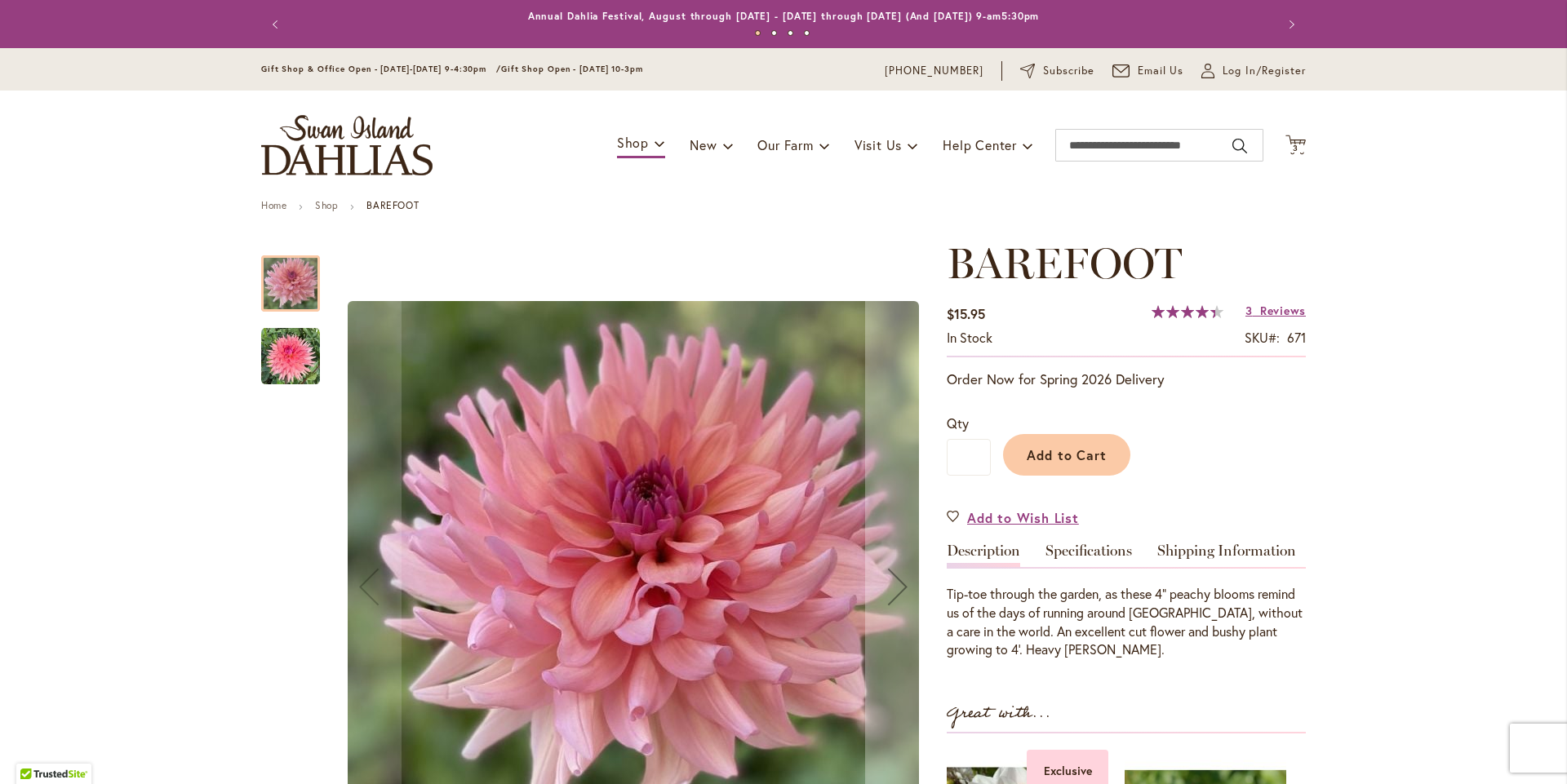
click at [300, 375] on img "BAREFOOT" at bounding box center [290, 357] width 58 height 58
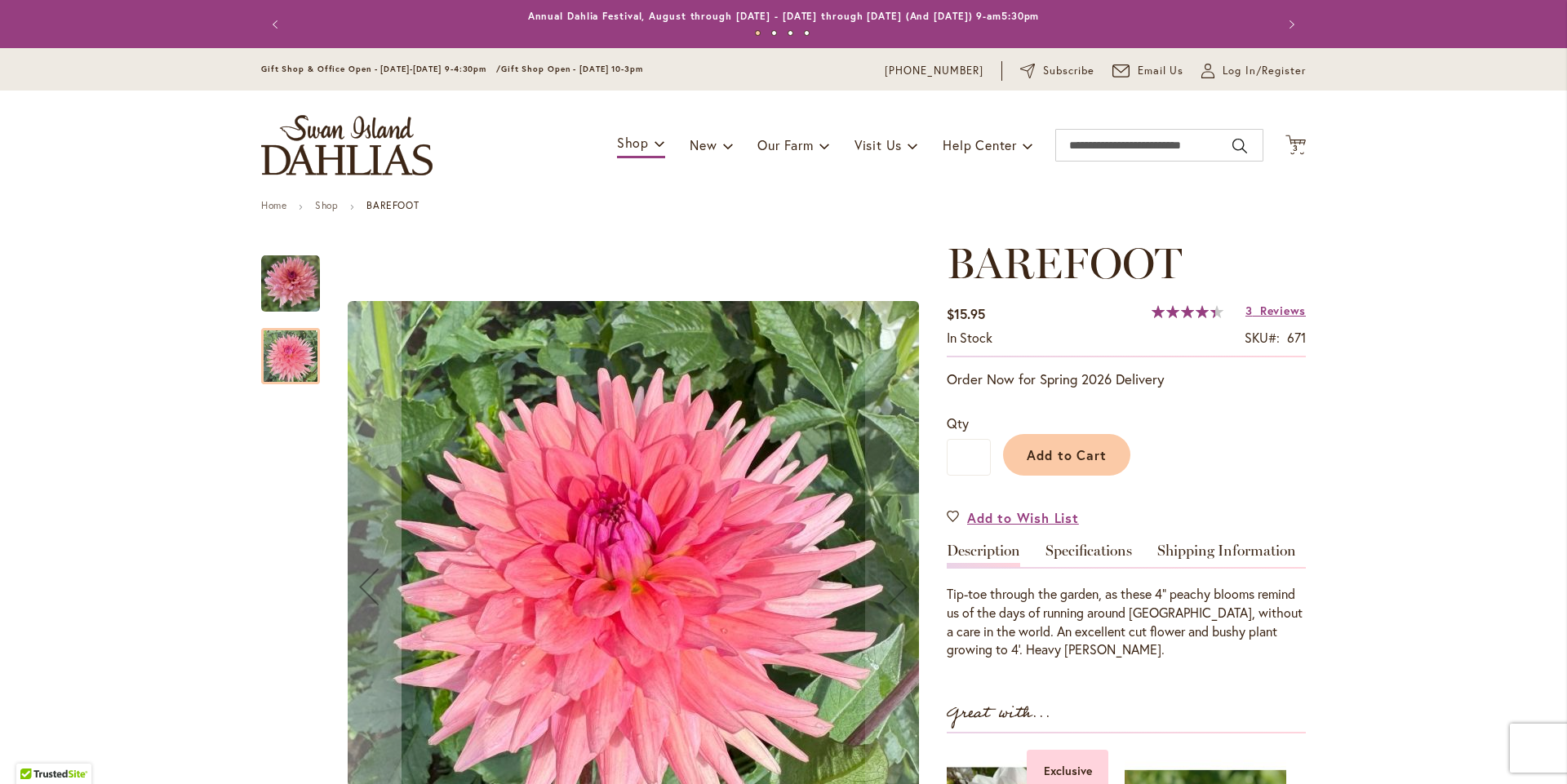
click at [285, 313] on img "BAREFOOT" at bounding box center [290, 284] width 58 height 58
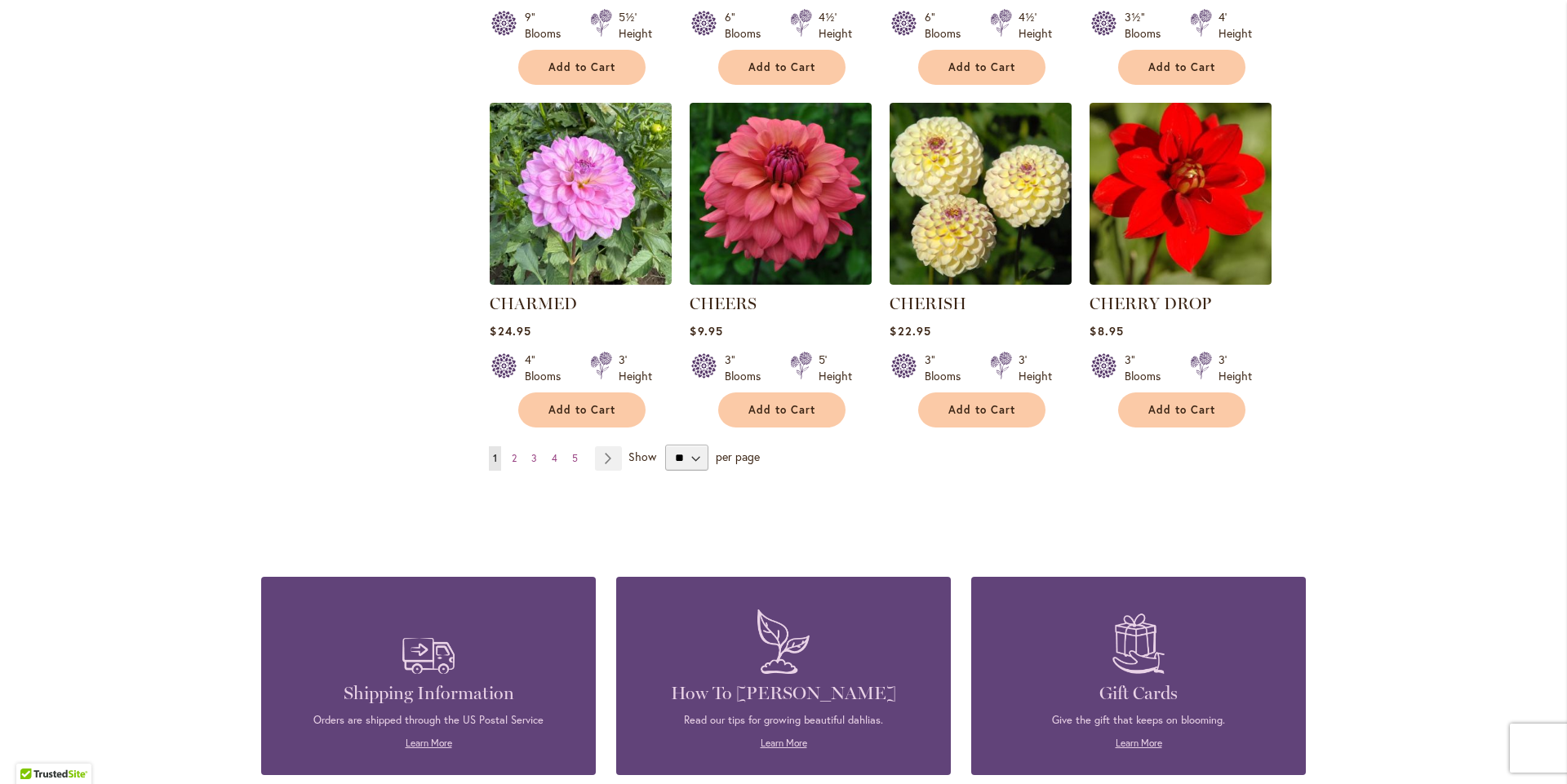
scroll to position [5500, 0]
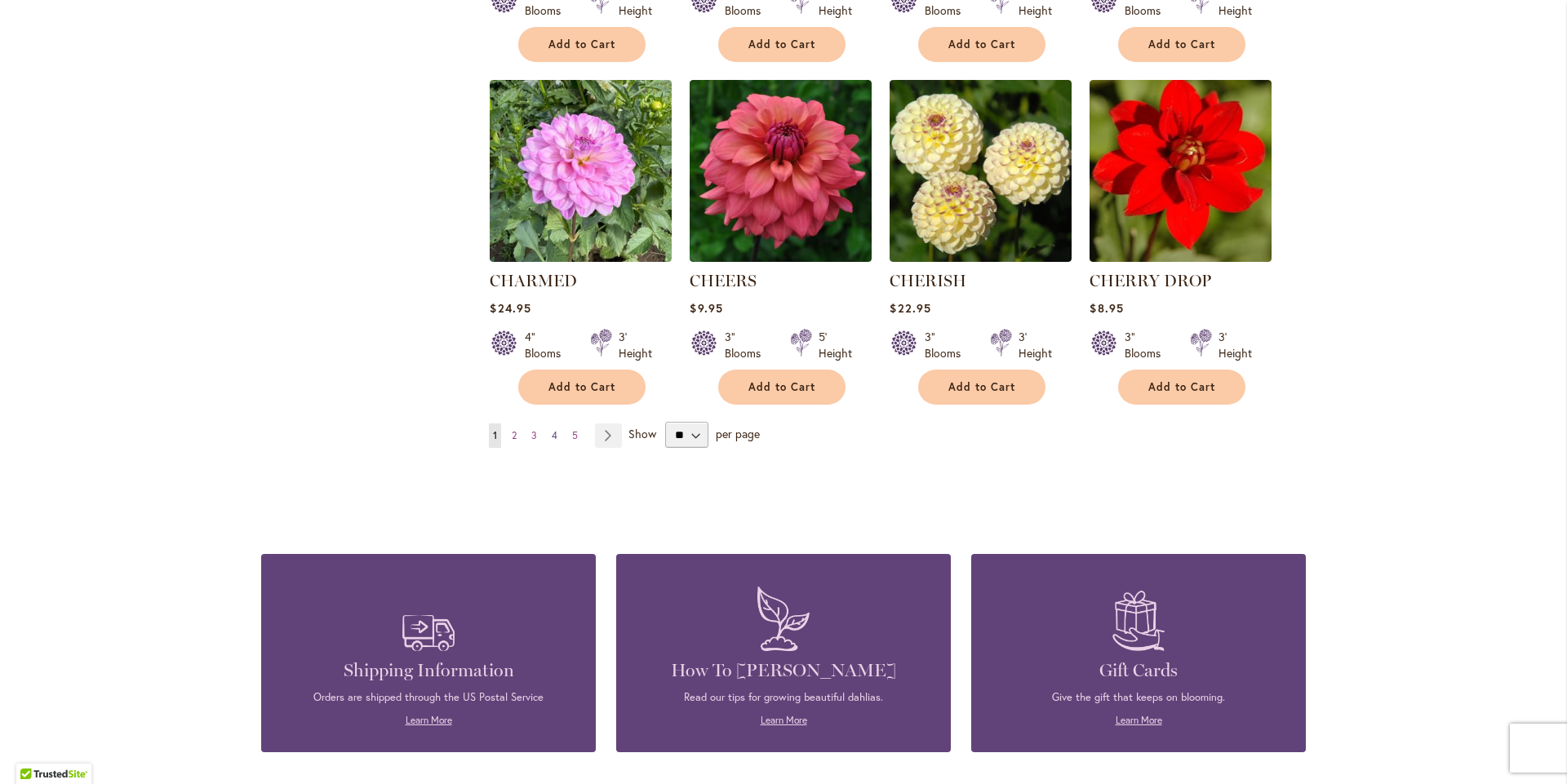
click at [552, 442] on span "4" at bounding box center [554, 435] width 5 height 12
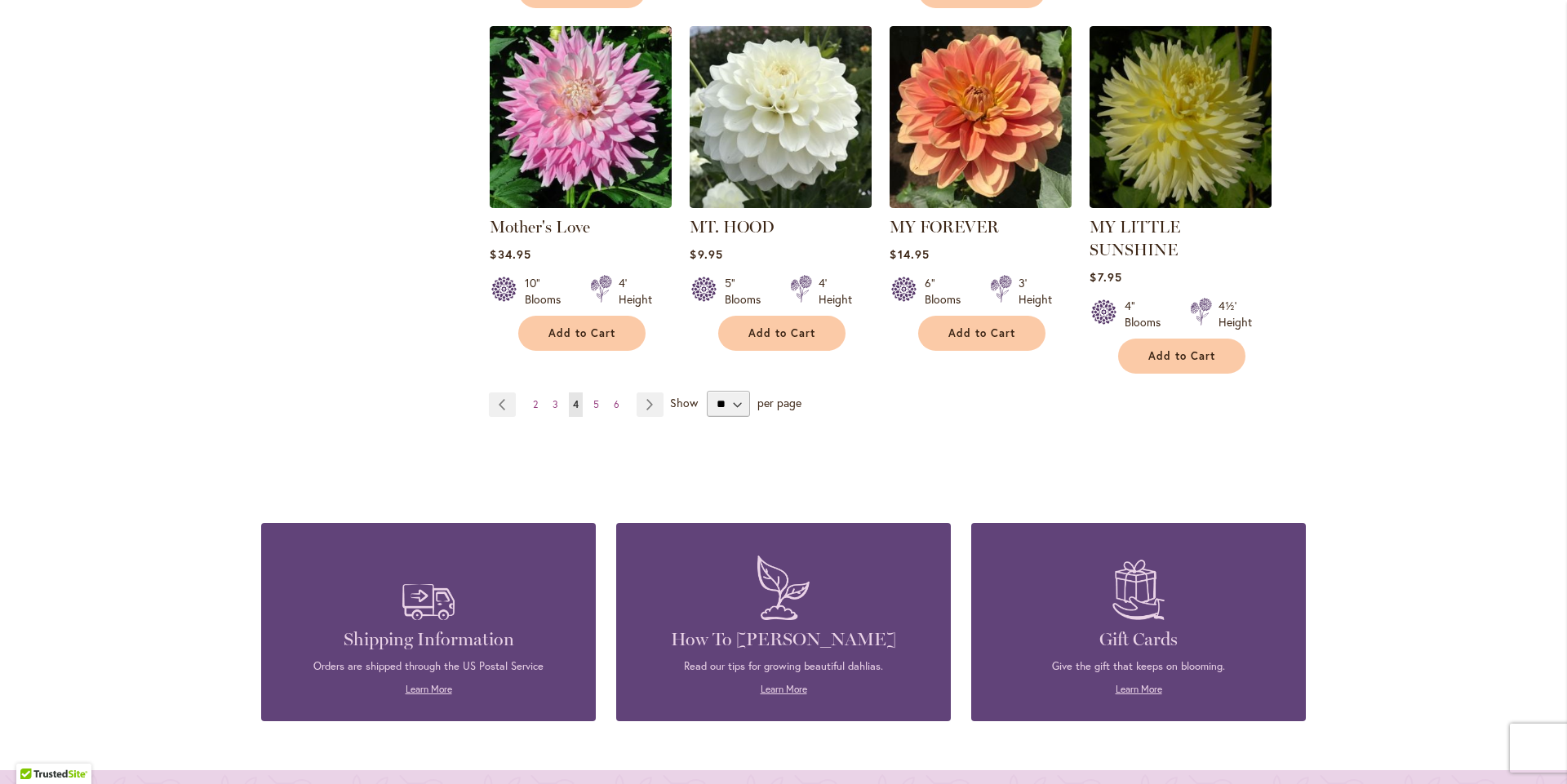
scroll to position [5630, 0]
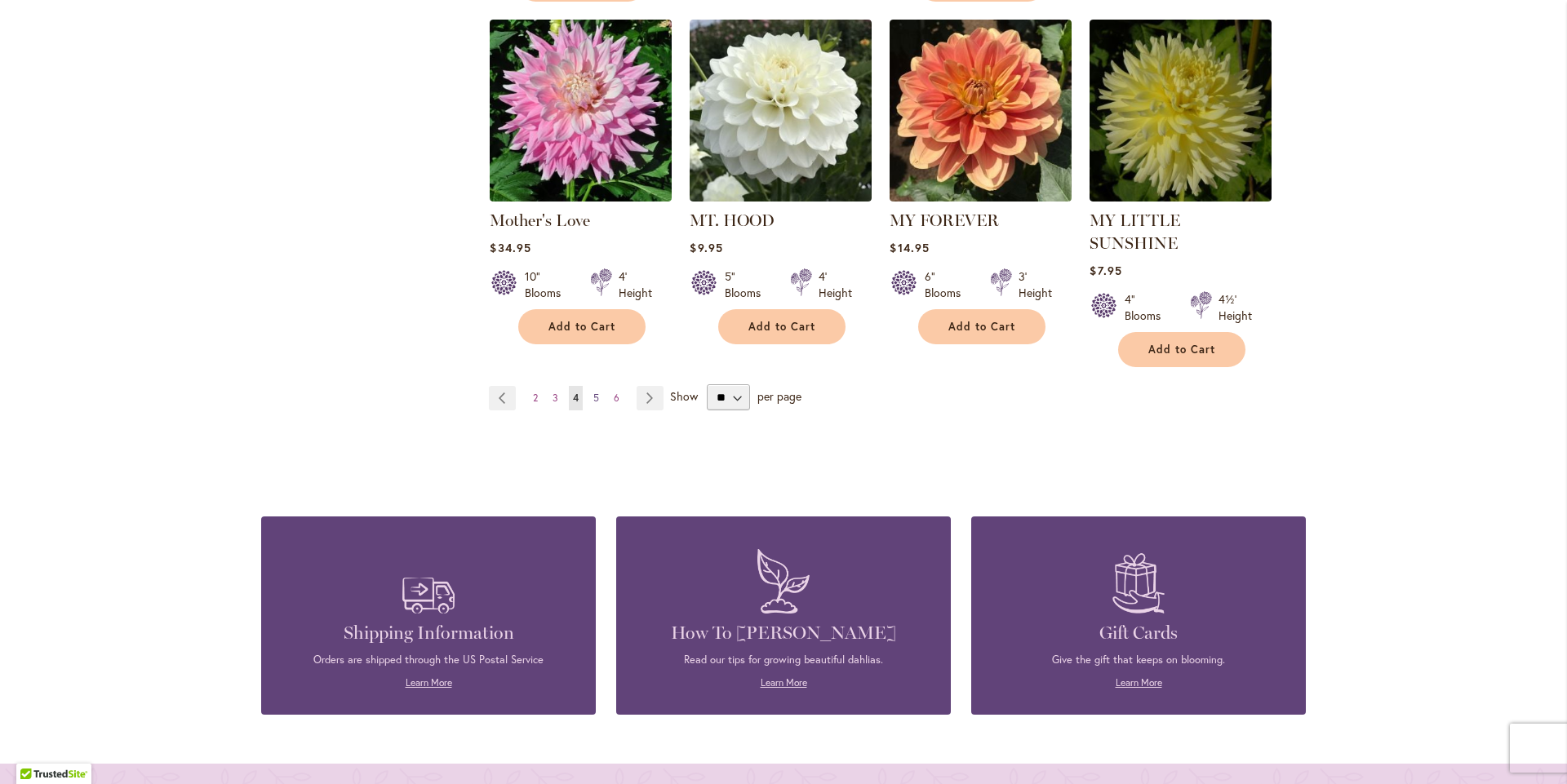
click at [593, 391] on span "5" at bounding box center [596, 397] width 5 height 12
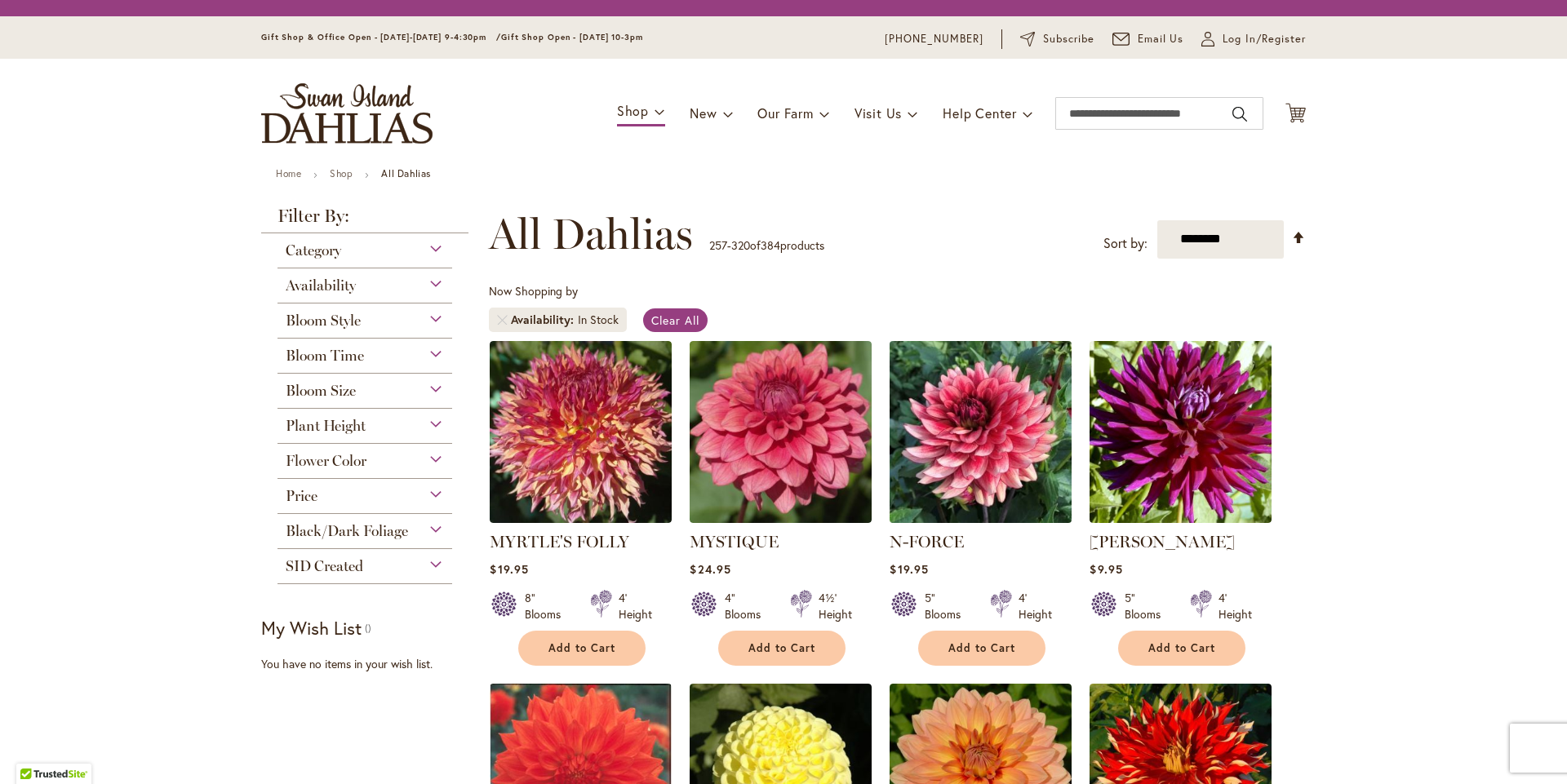
click at [994, 527] on img at bounding box center [981, 432] width 191 height 191
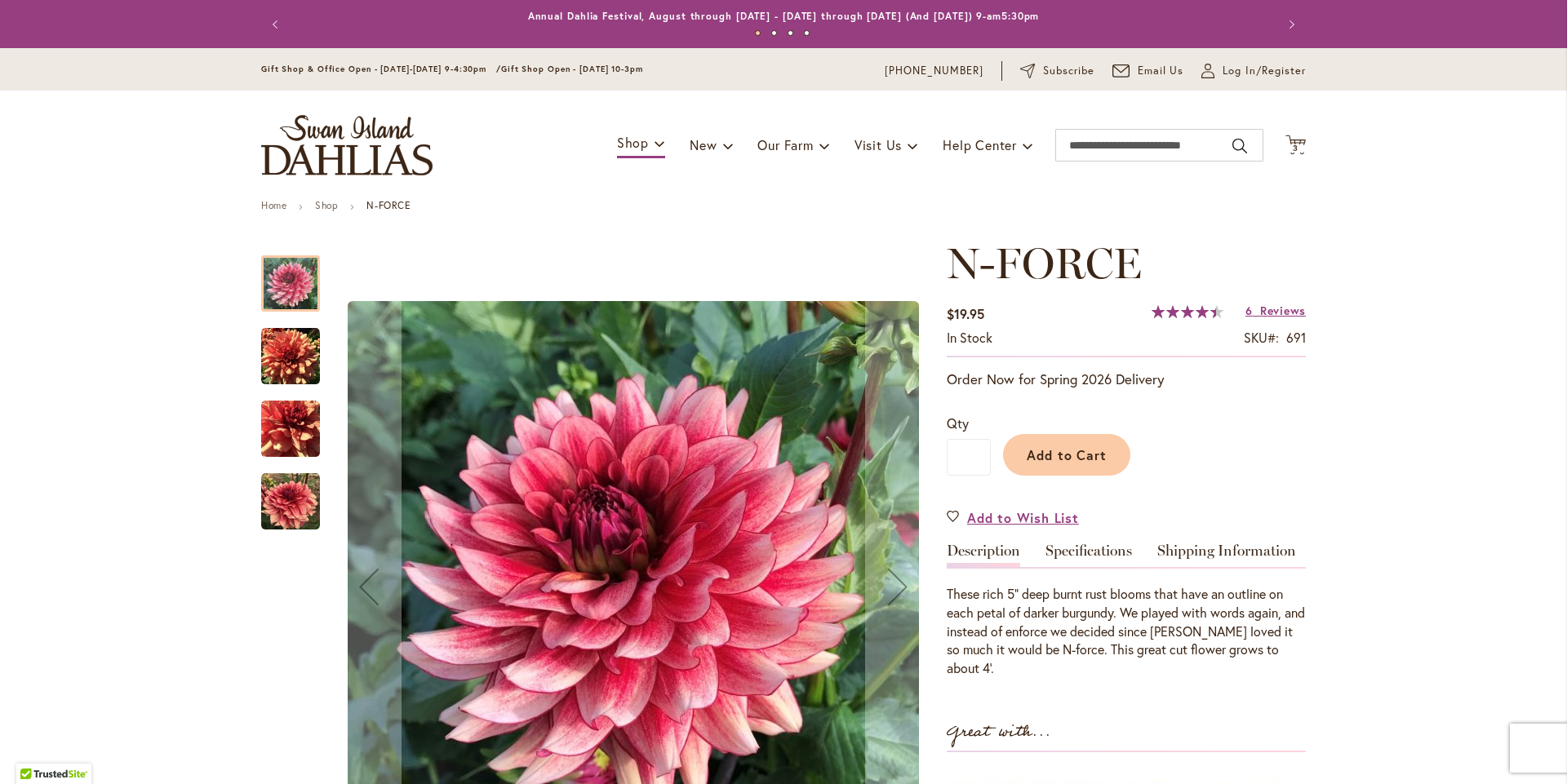
click at [275, 528] on img "N-FORCE" at bounding box center [290, 502] width 58 height 58
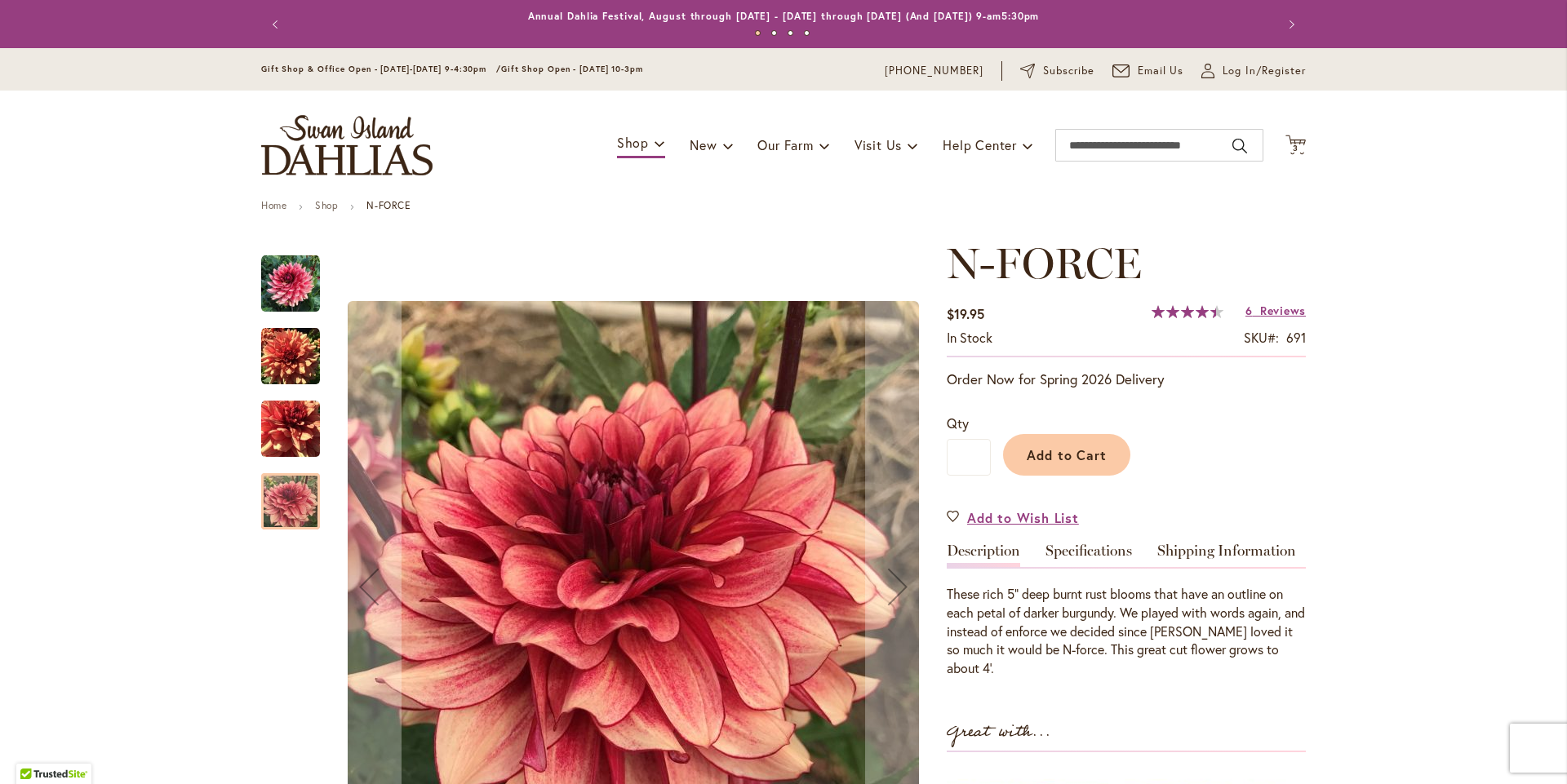
click at [272, 458] on img "N-FORCE" at bounding box center [290, 429] width 58 height 58
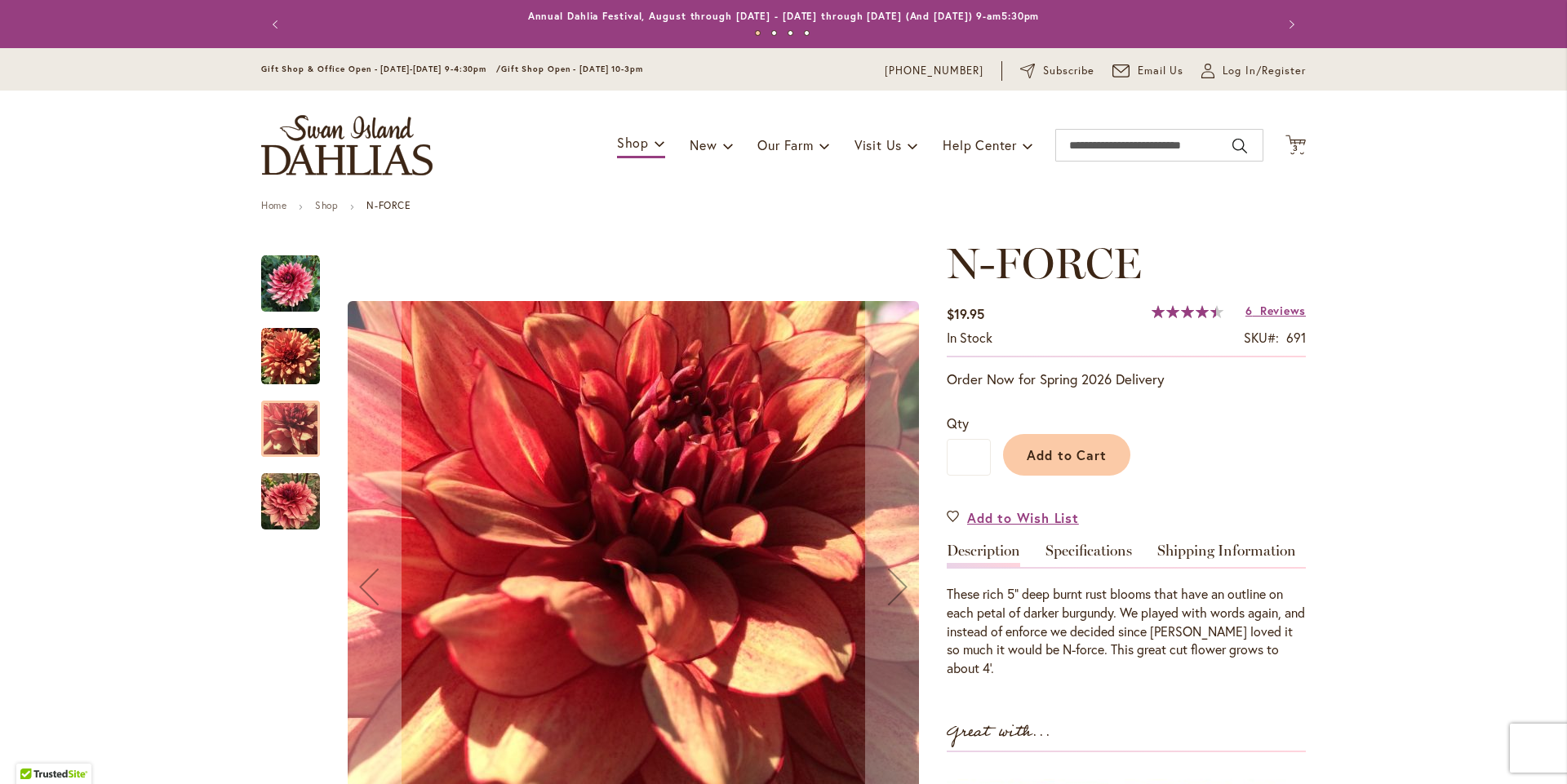
click at [270, 382] on img "N-FORCE" at bounding box center [290, 357] width 58 height 58
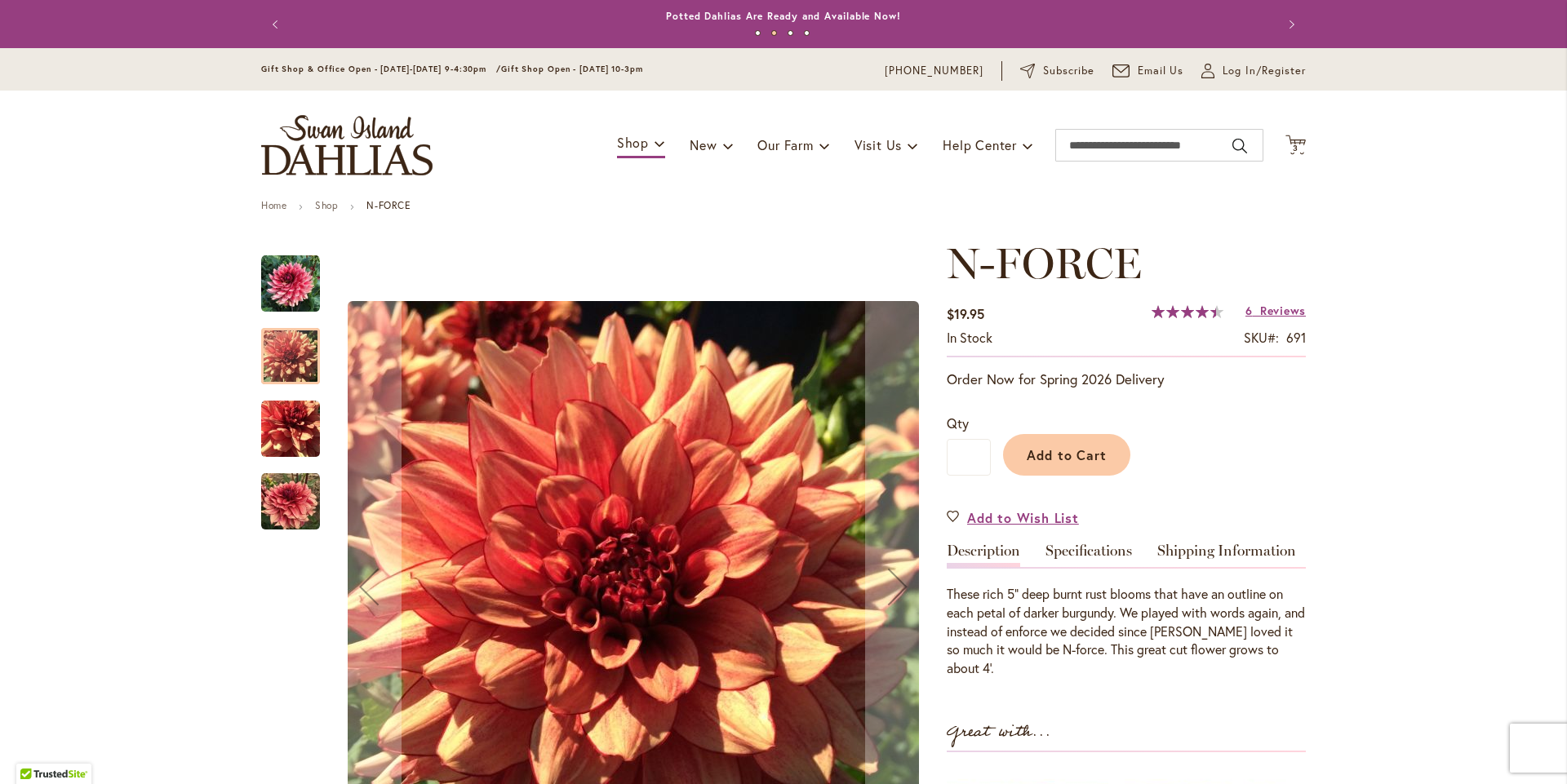
click at [277, 310] on img "N-FORCE" at bounding box center [290, 284] width 58 height 58
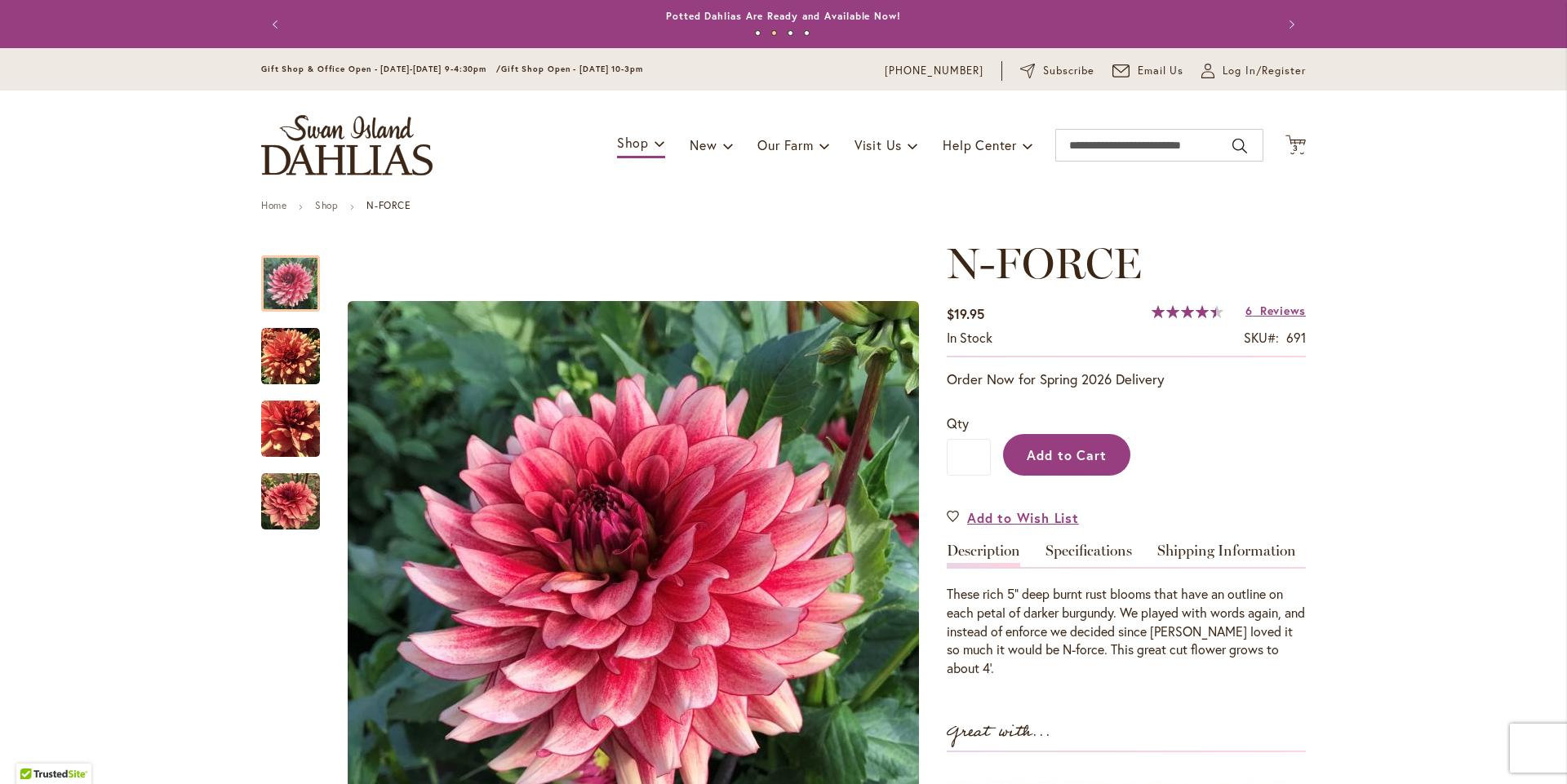
click at [1070, 464] on span "Add to Cart" at bounding box center [1067, 454] width 81 height 17
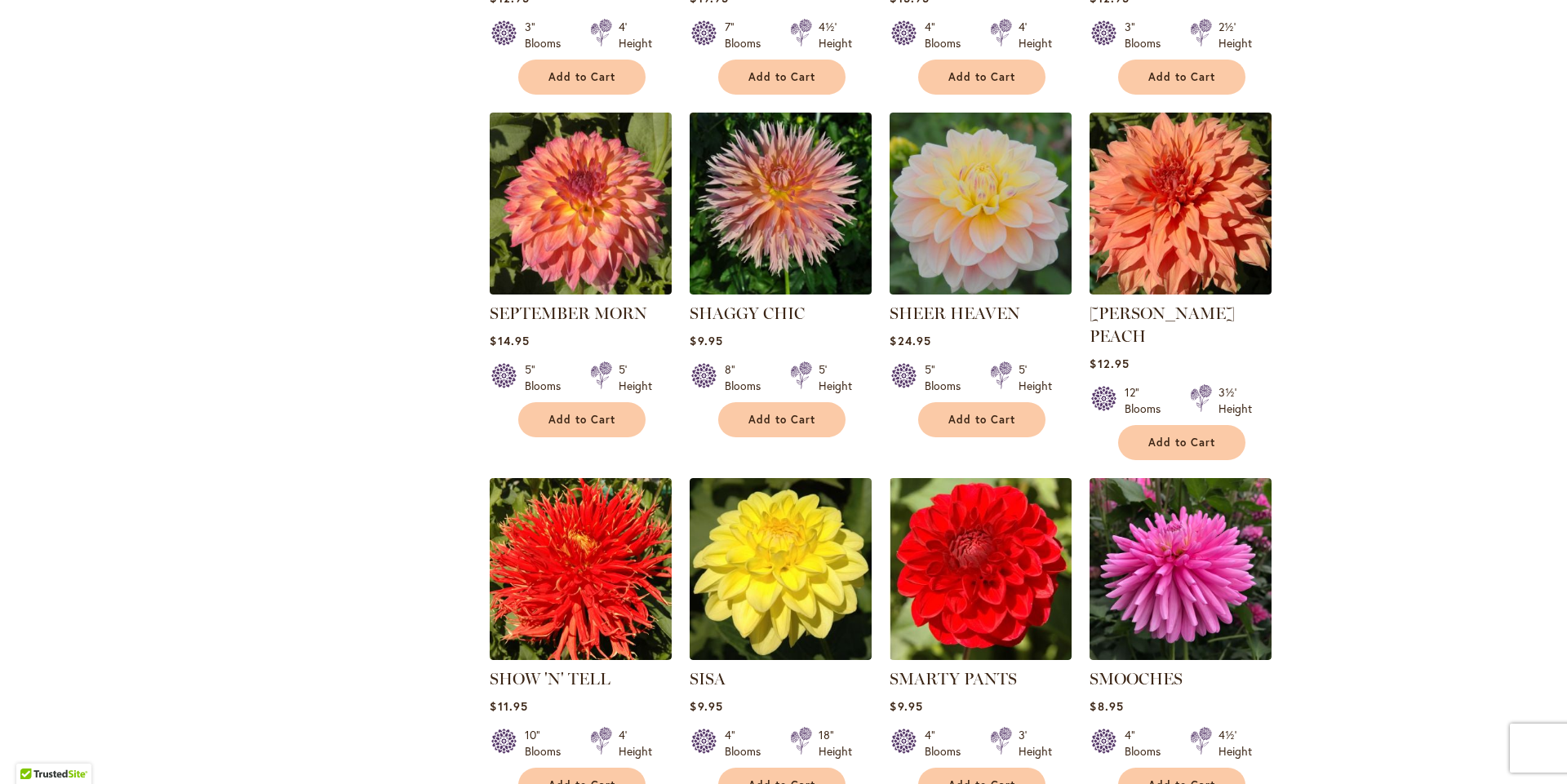
scroll to position [5466, 0]
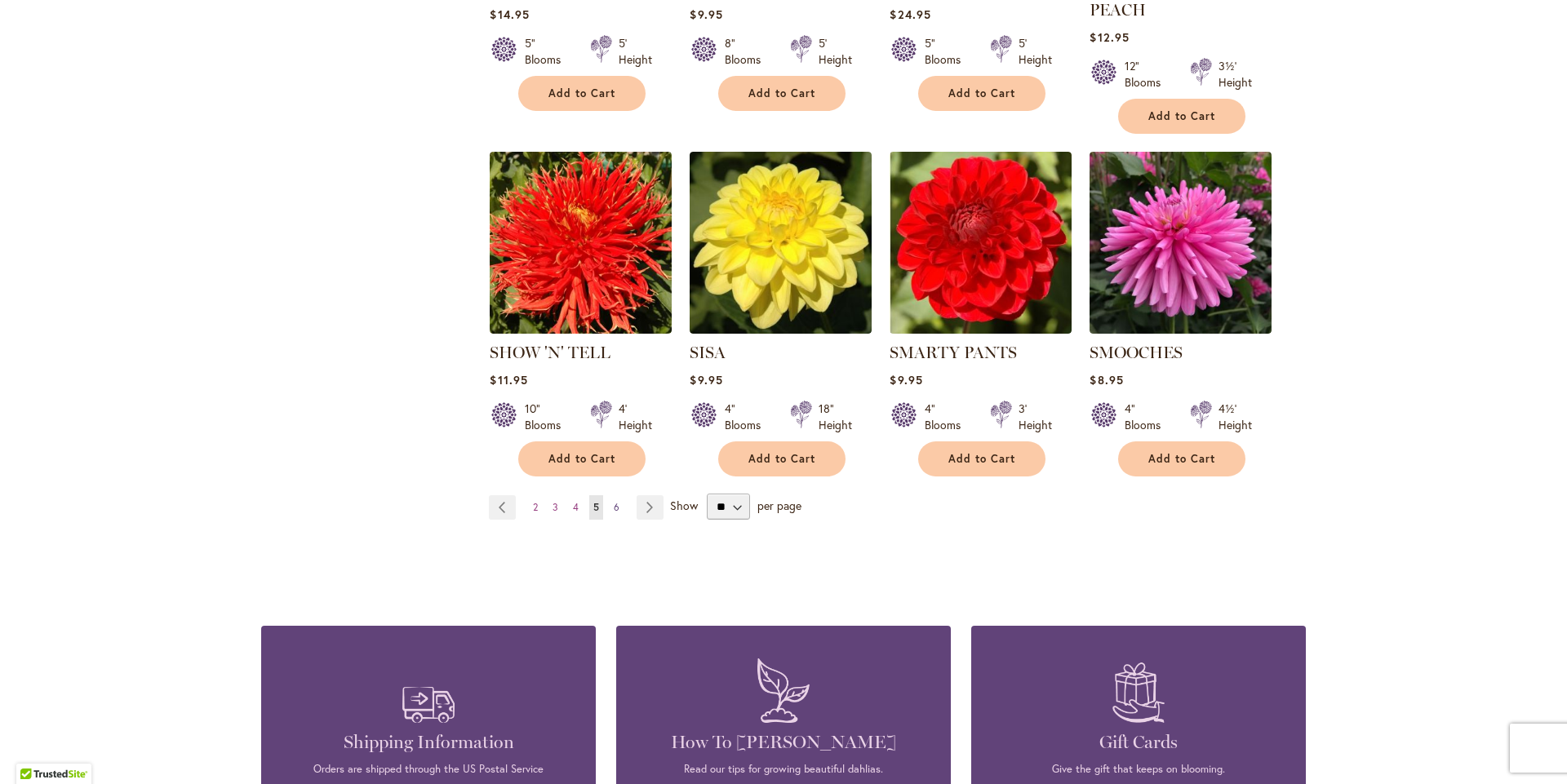
click at [614, 513] on span "6" at bounding box center [616, 507] width 5 height 12
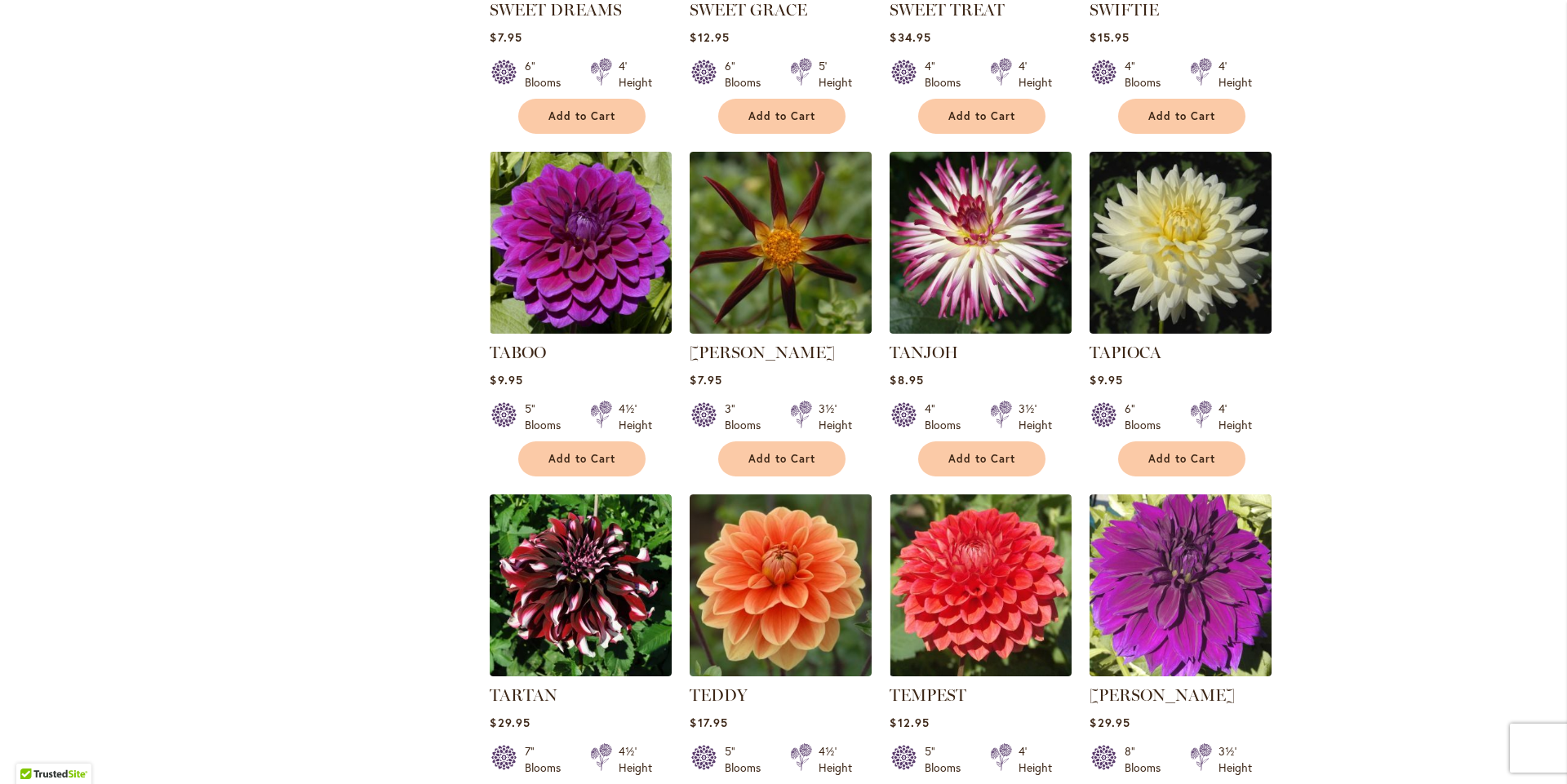
scroll to position [1957, 0]
click at [756, 337] on img at bounding box center [781, 242] width 191 height 191
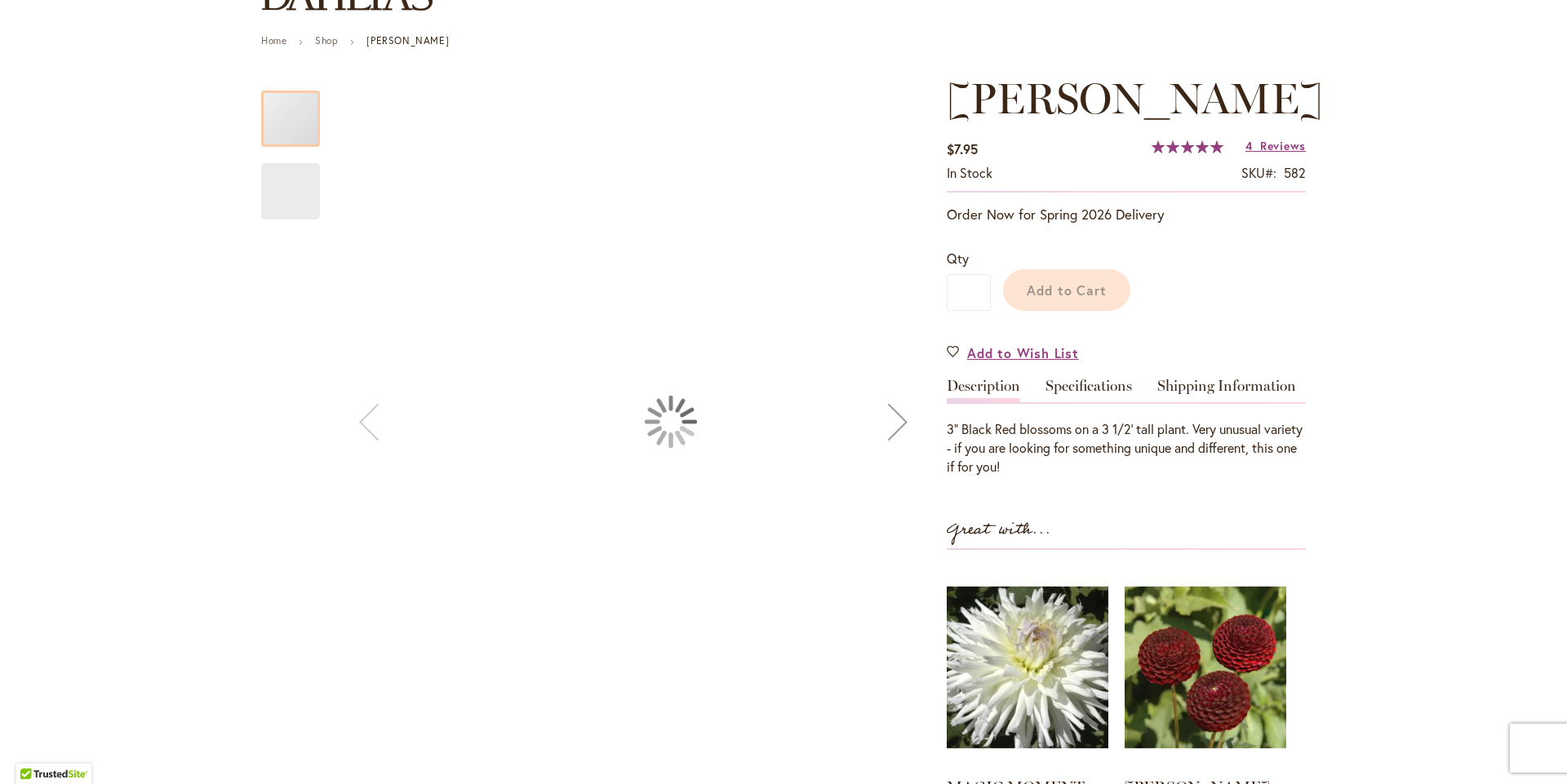
scroll to position [194, 0]
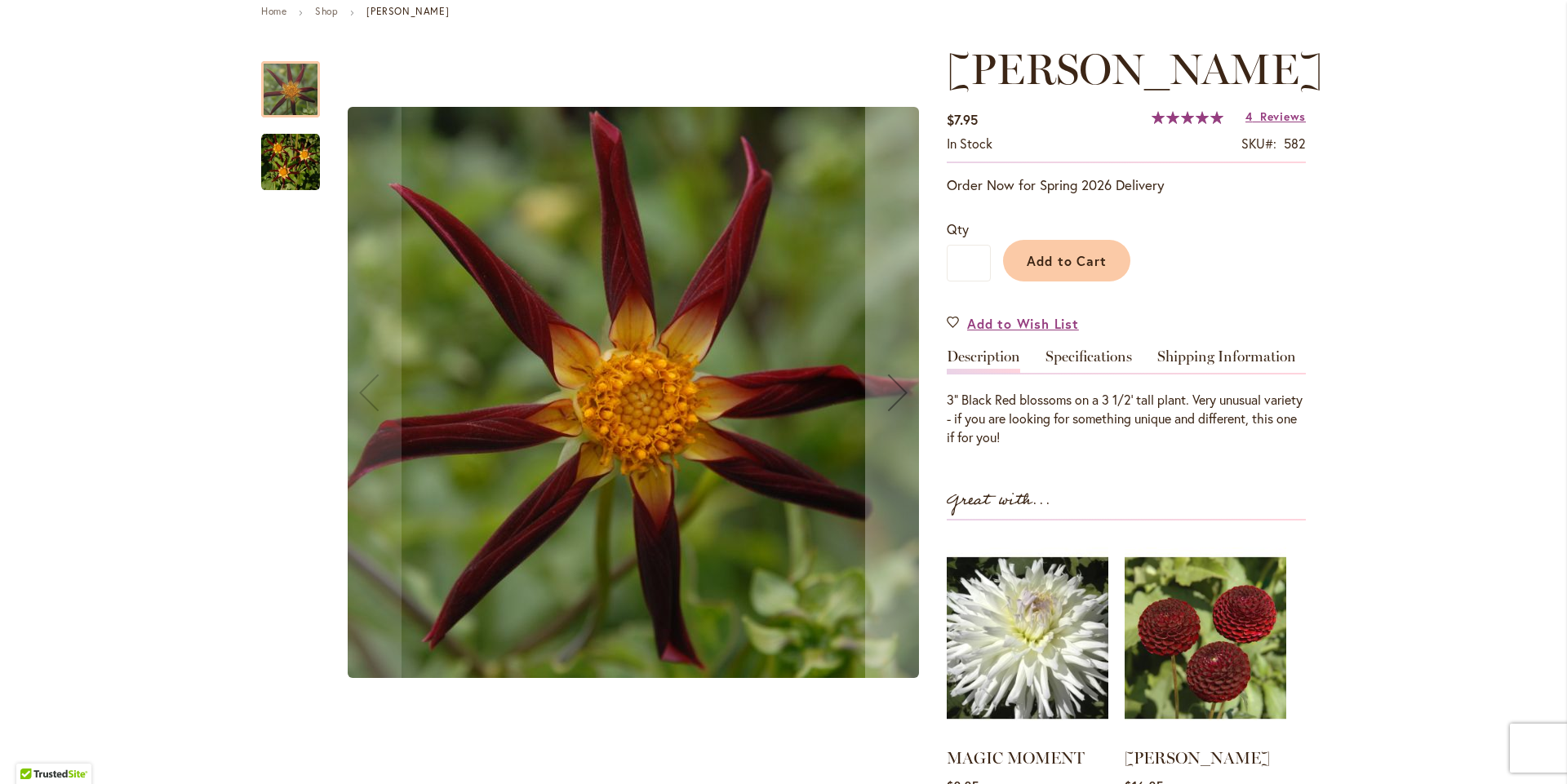
click at [273, 184] on img "TAHOMA MOONSHOT" at bounding box center [290, 162] width 58 height 58
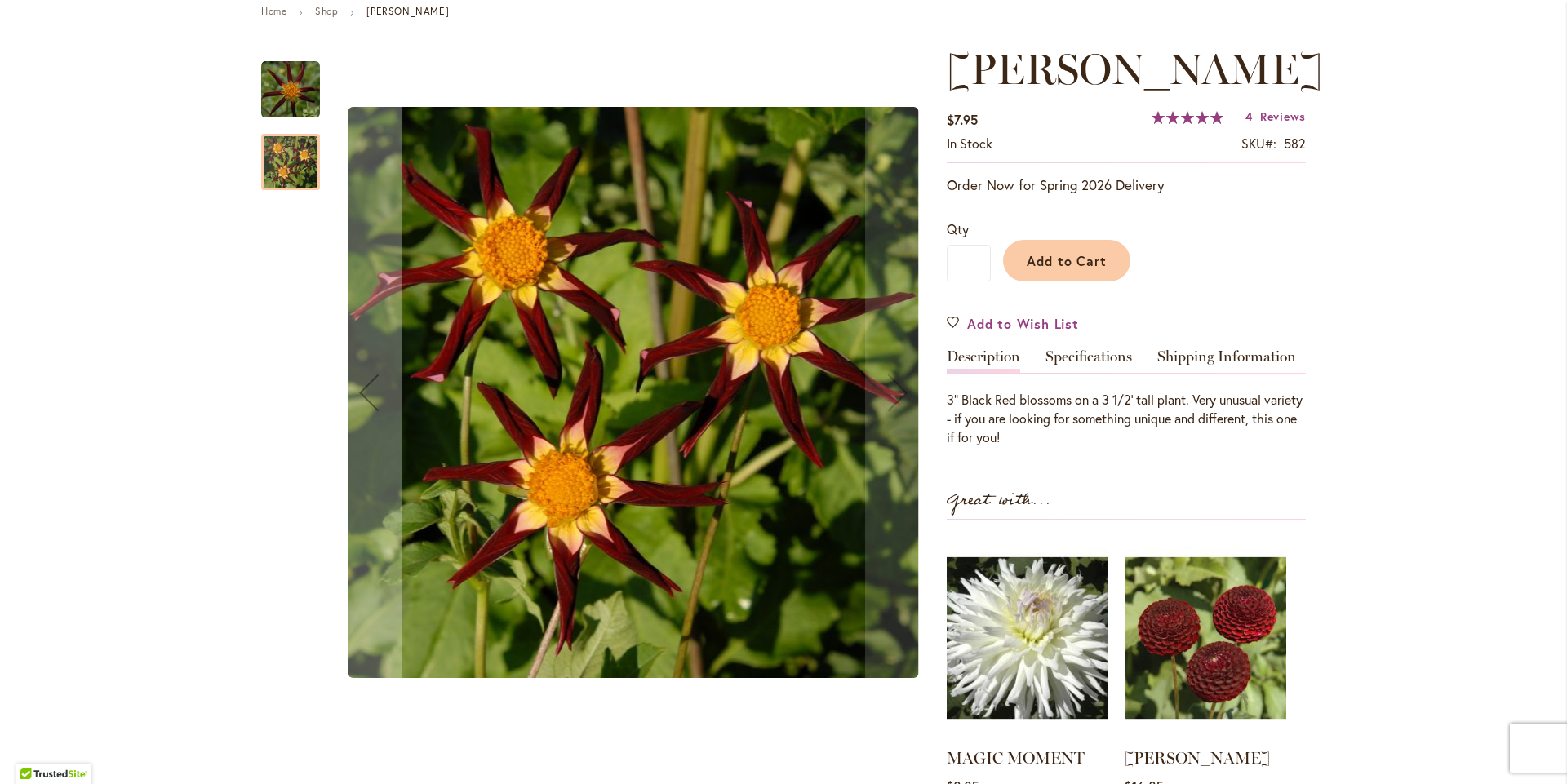
click at [275, 99] on img "TAHOMA MOONSHOT" at bounding box center [290, 89] width 58 height 58
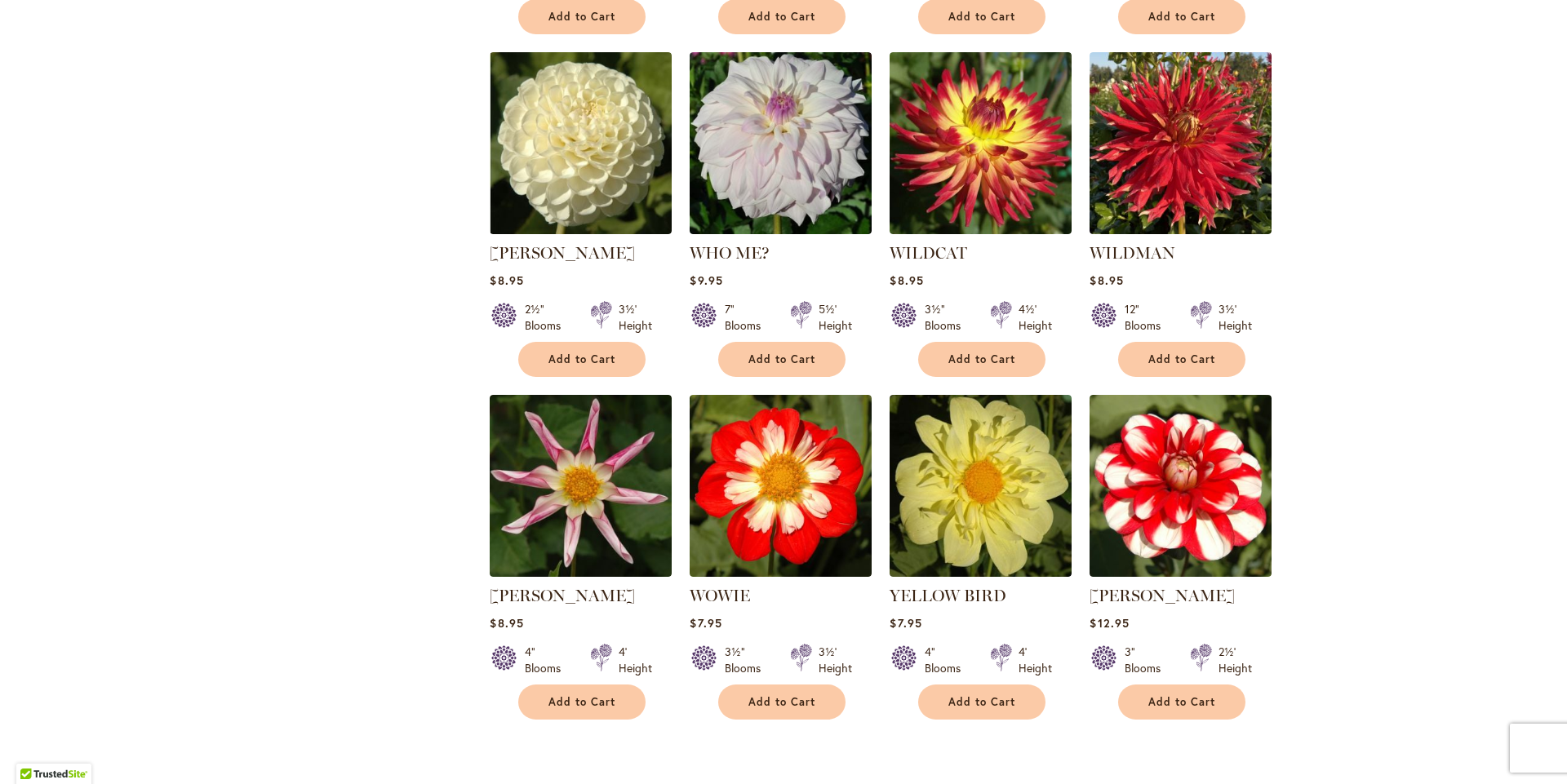
scroll to position [4486, 0]
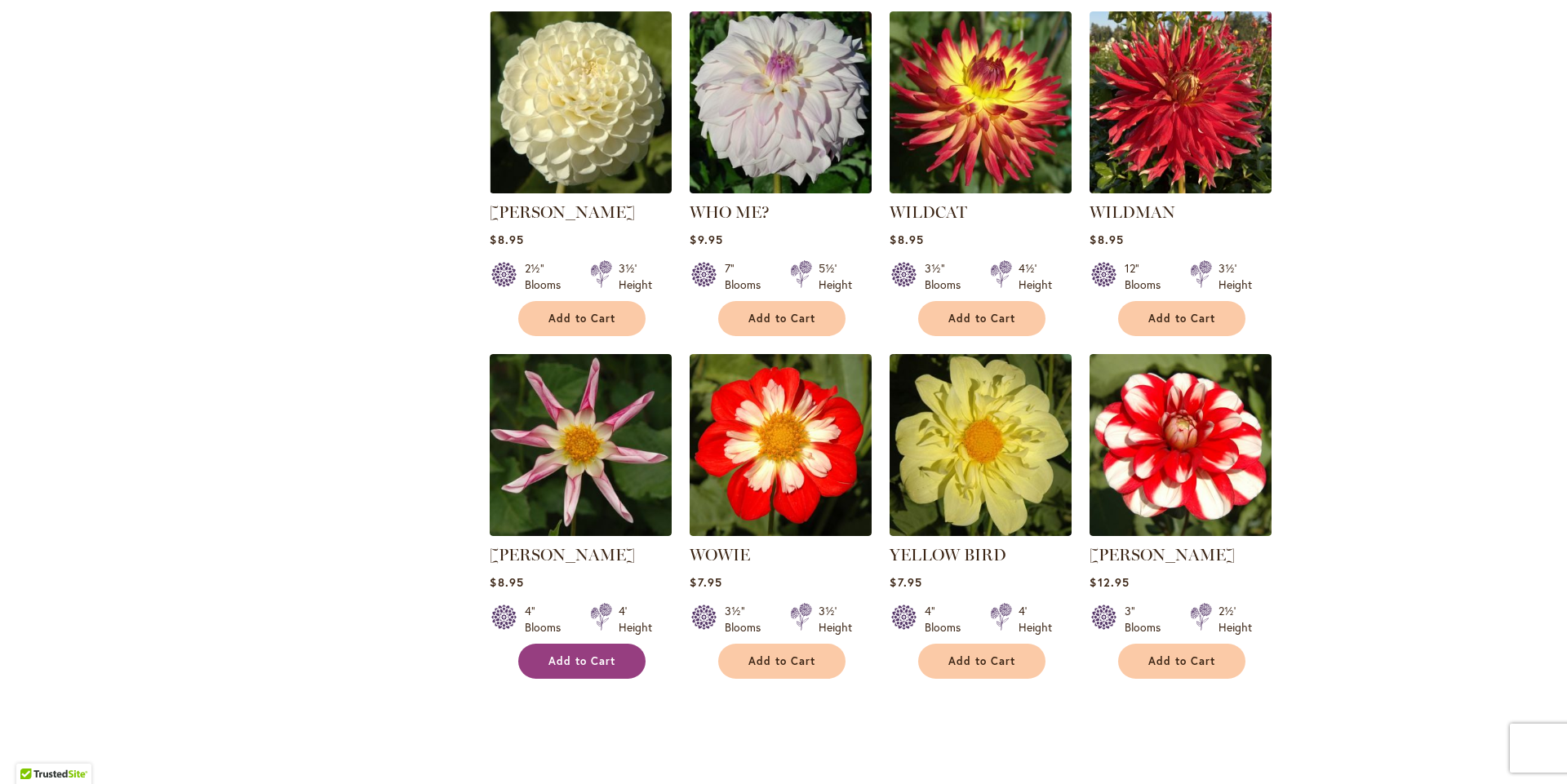
click at [571, 668] on span "Add to Cart" at bounding box center [582, 661] width 67 height 14
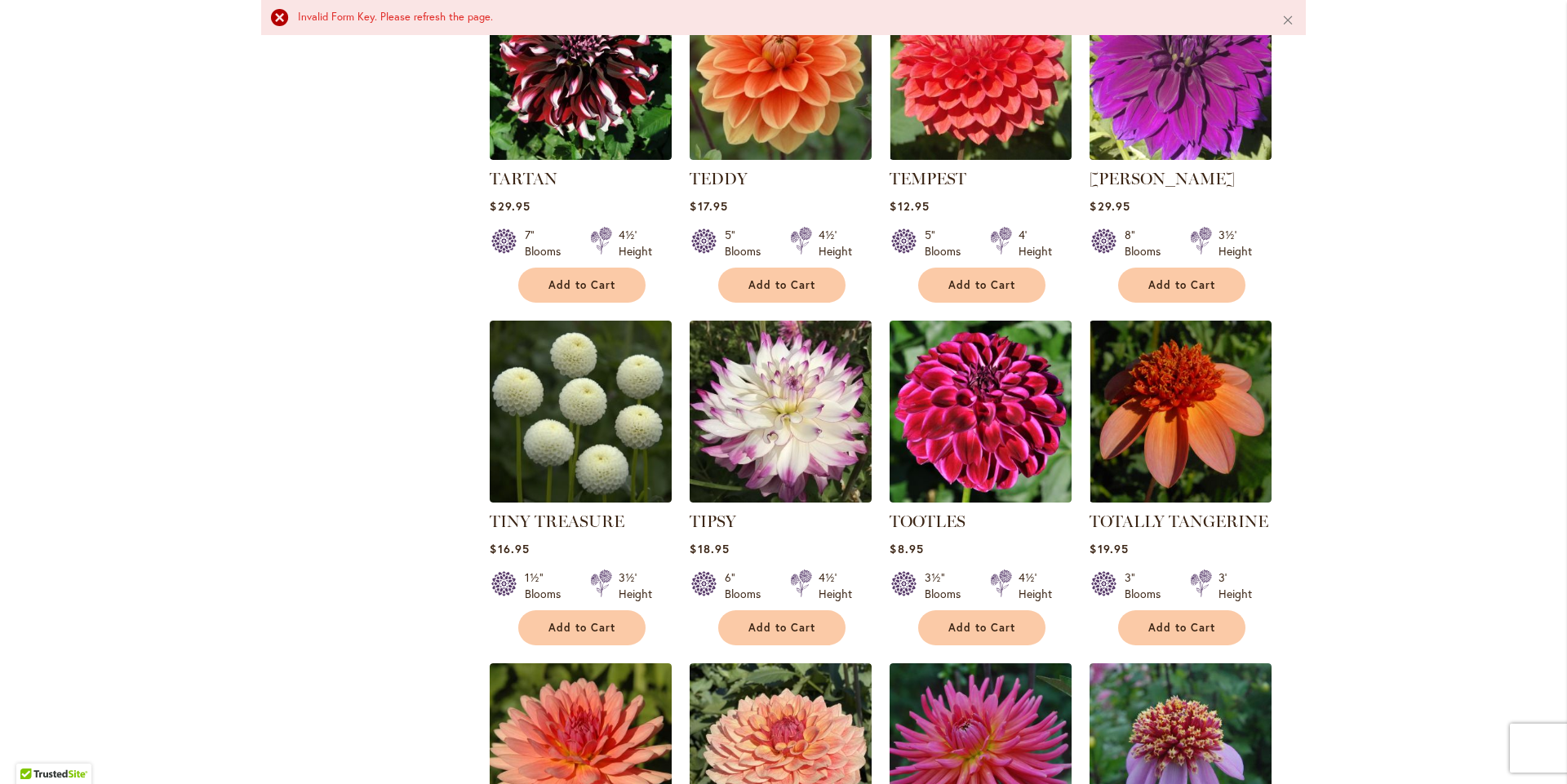
scroll to position [2842, 0]
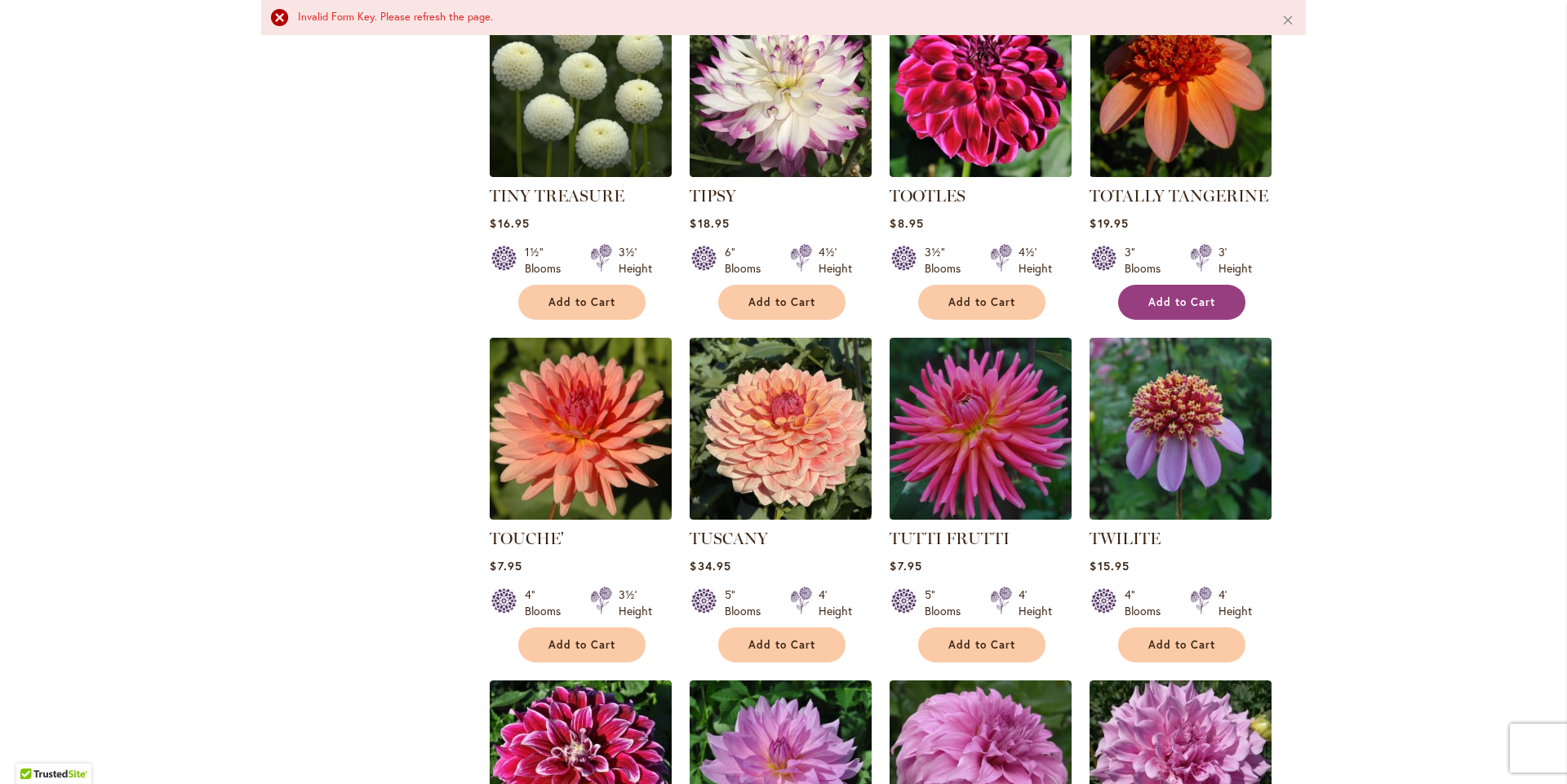
click at [1183, 309] on span "Add to Cart" at bounding box center [1182, 303] width 67 height 14
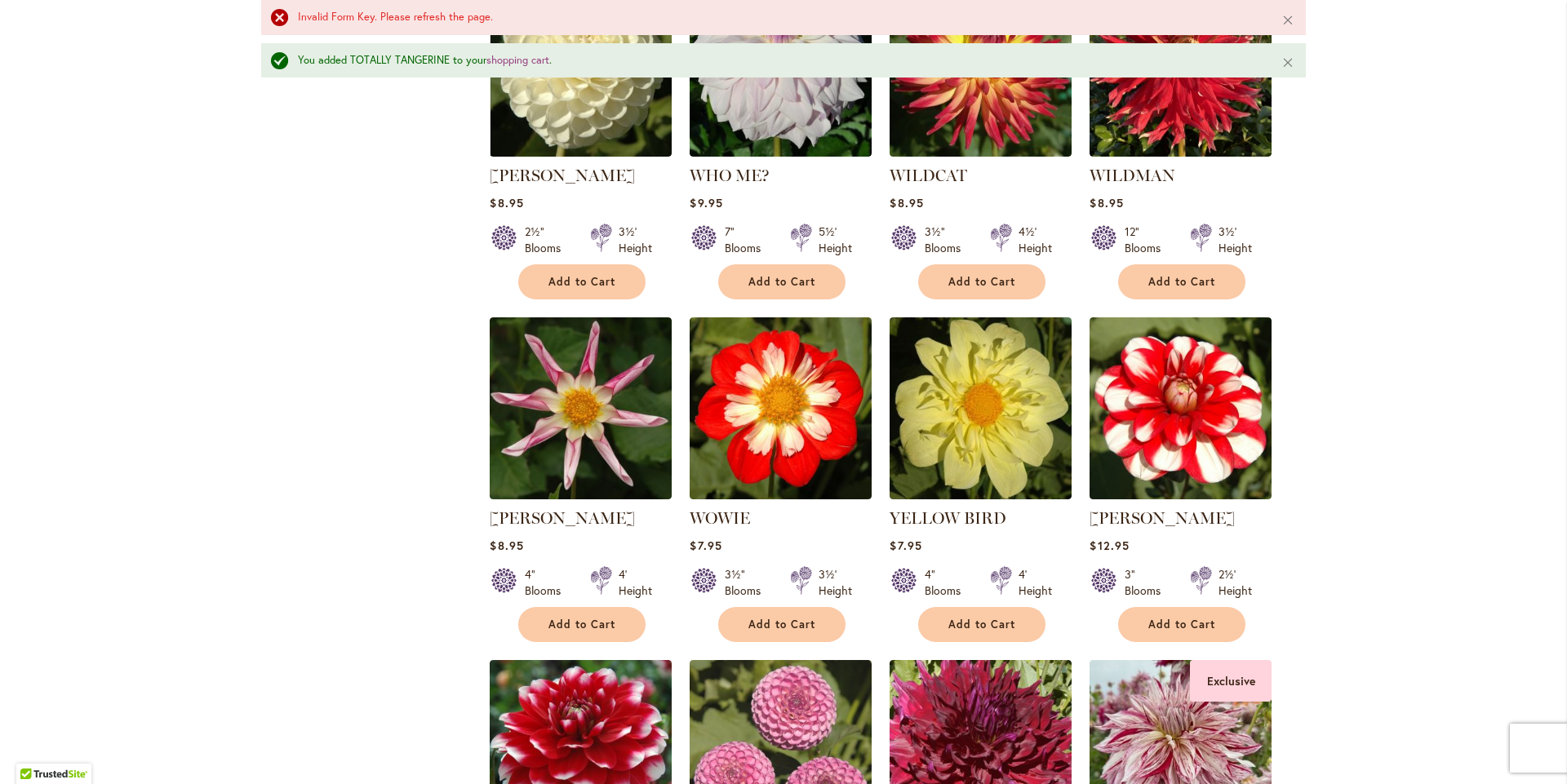
scroll to position [4680, 0]
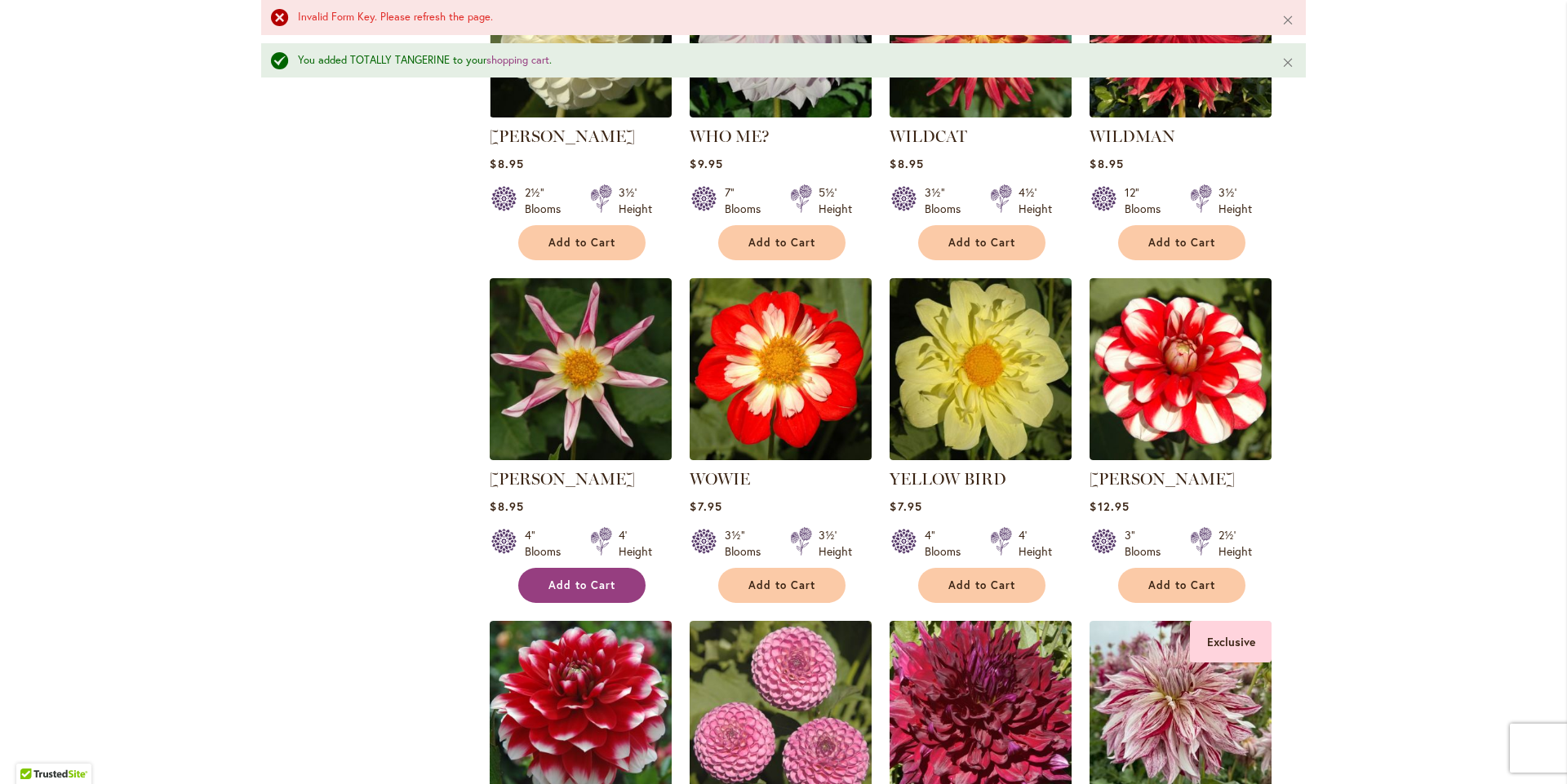
click at [577, 592] on span "Add to Cart" at bounding box center [582, 586] width 67 height 14
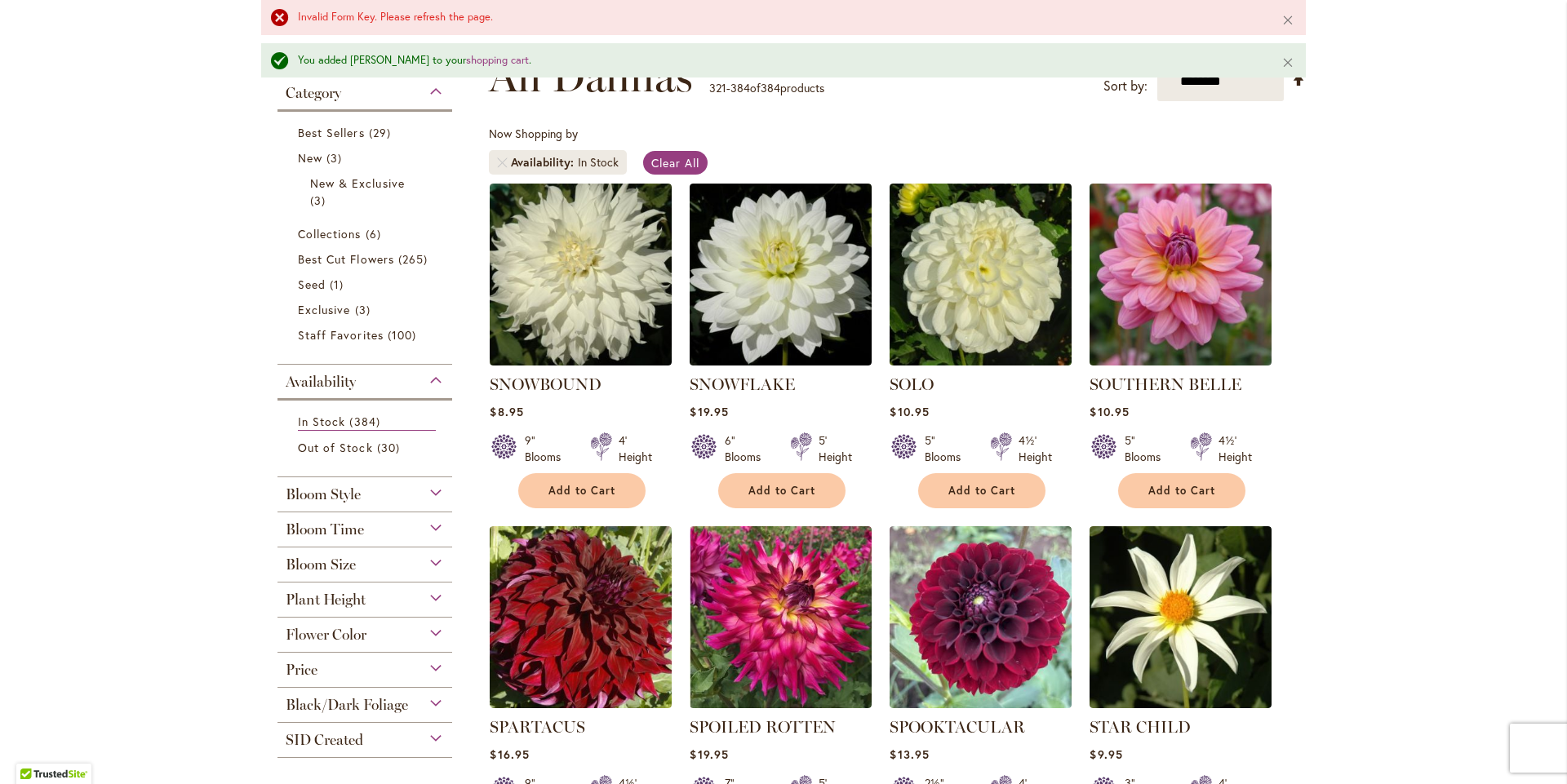
scroll to position [0, 0]
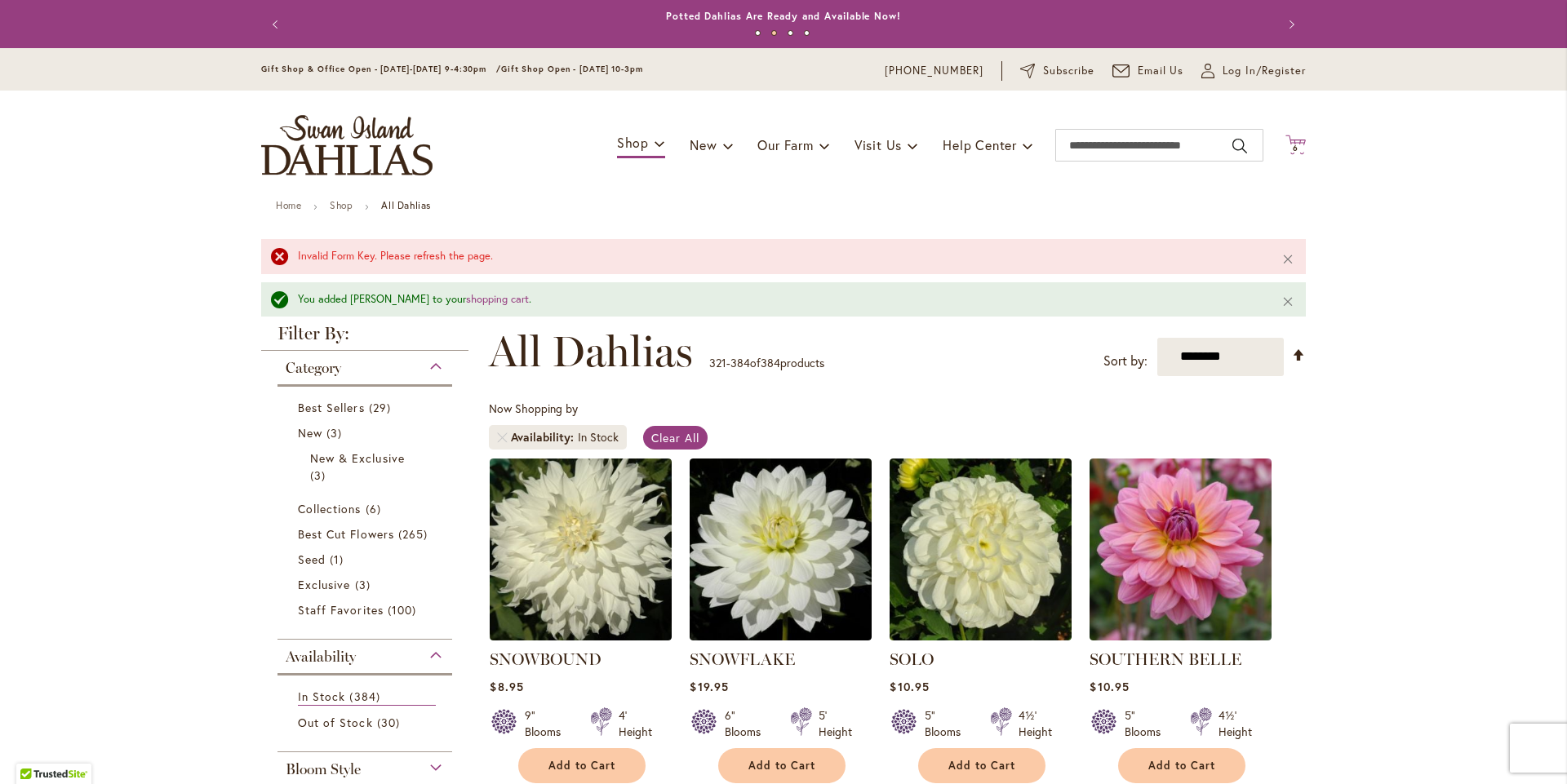
click at [1294, 152] on span "6 6 items" at bounding box center [1296, 148] width 16 height 8
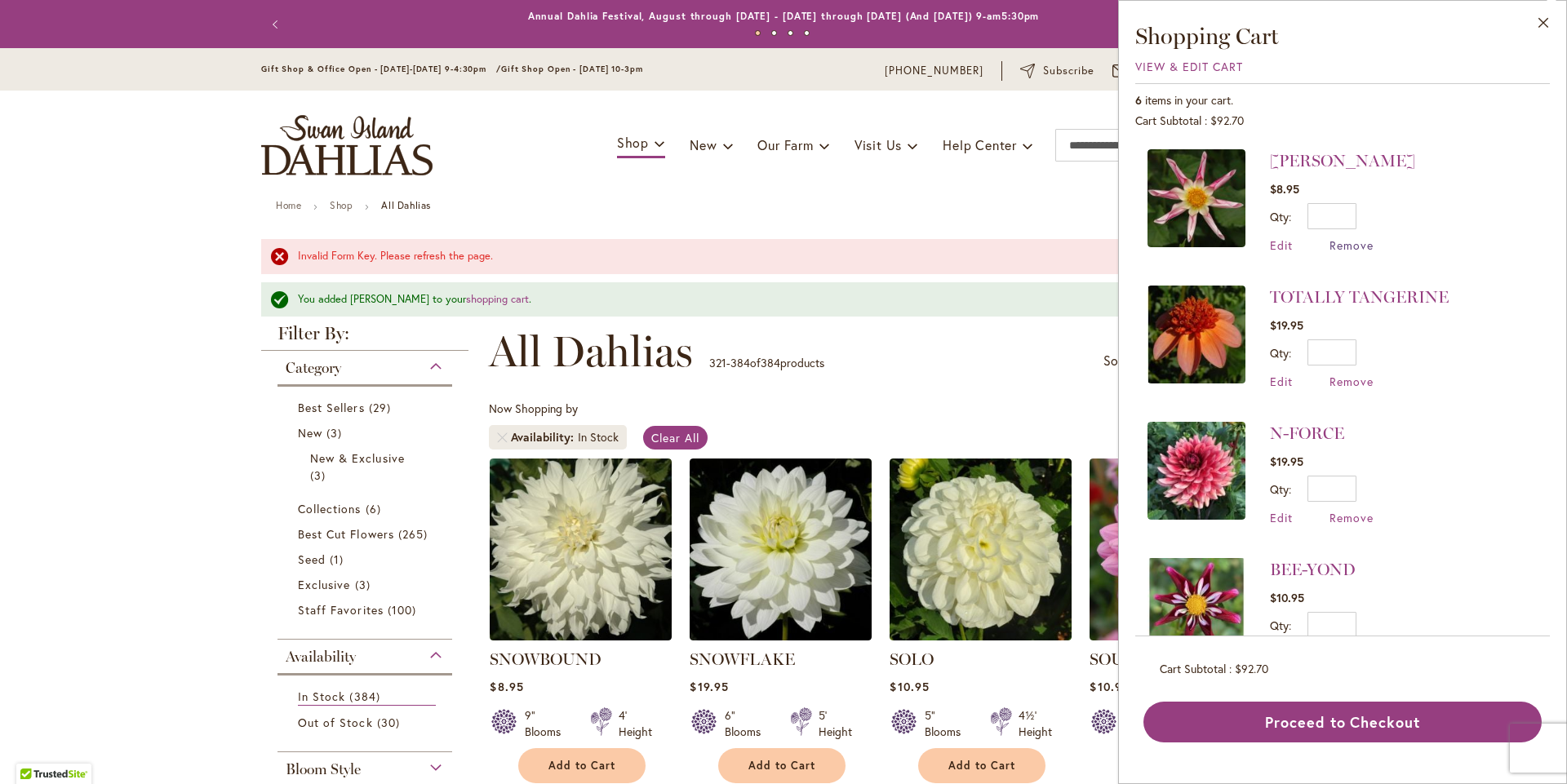
click at [1353, 244] on span "Remove" at bounding box center [1352, 245] width 44 height 16
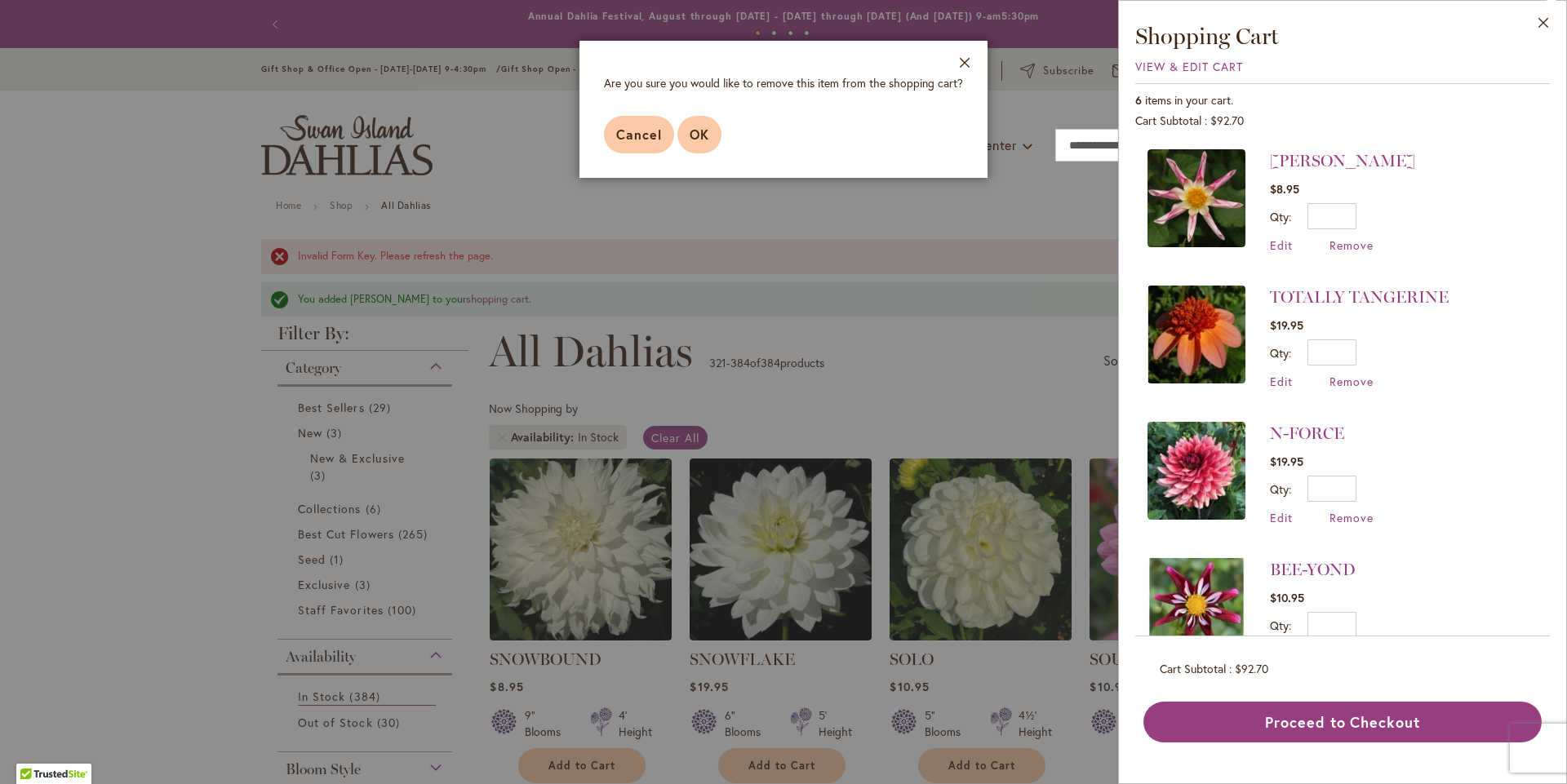
click at [700, 137] on span "OK" at bounding box center [699, 134] width 19 height 17
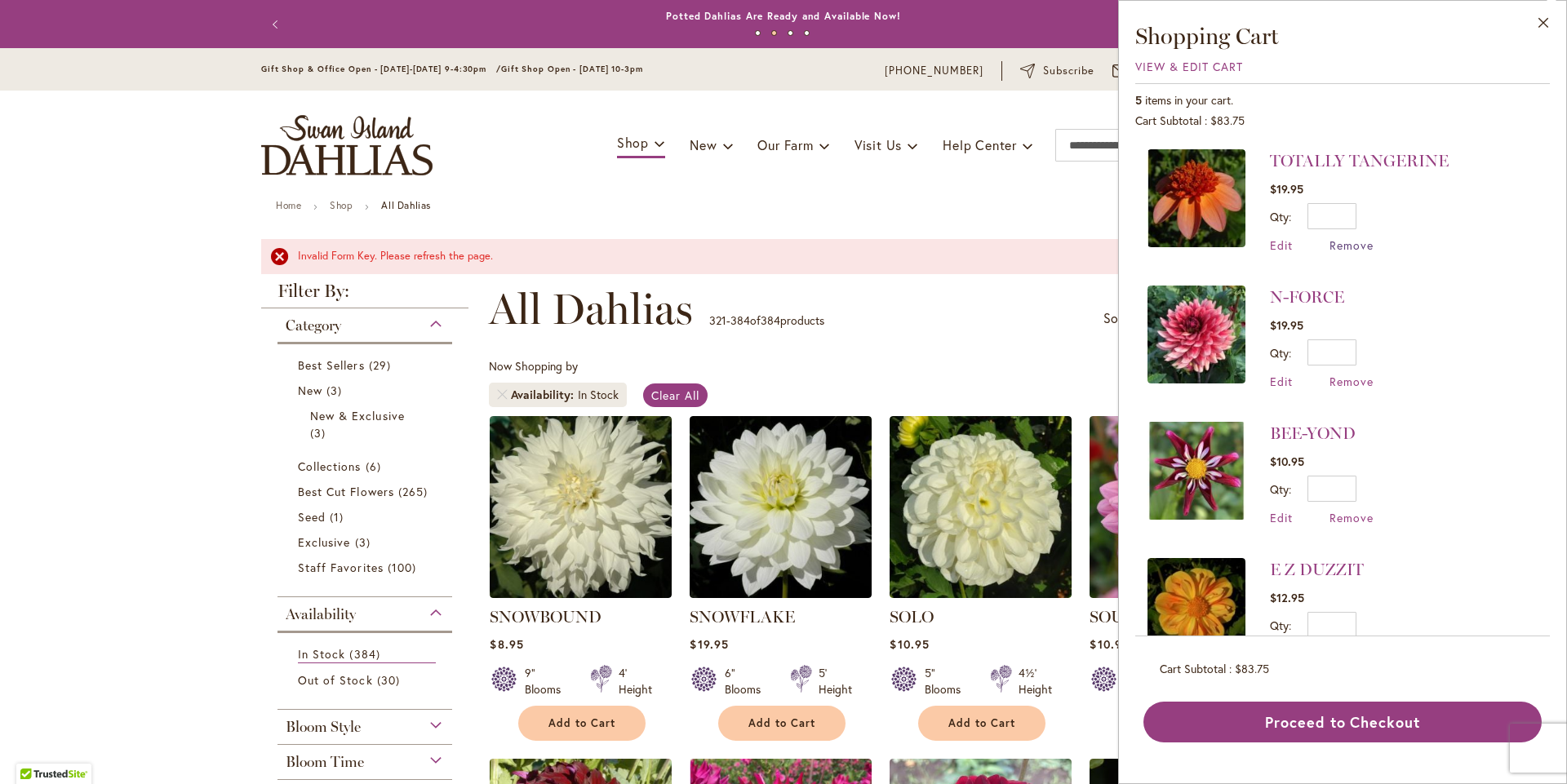
click at [1342, 247] on span "Remove" at bounding box center [1352, 245] width 44 height 16
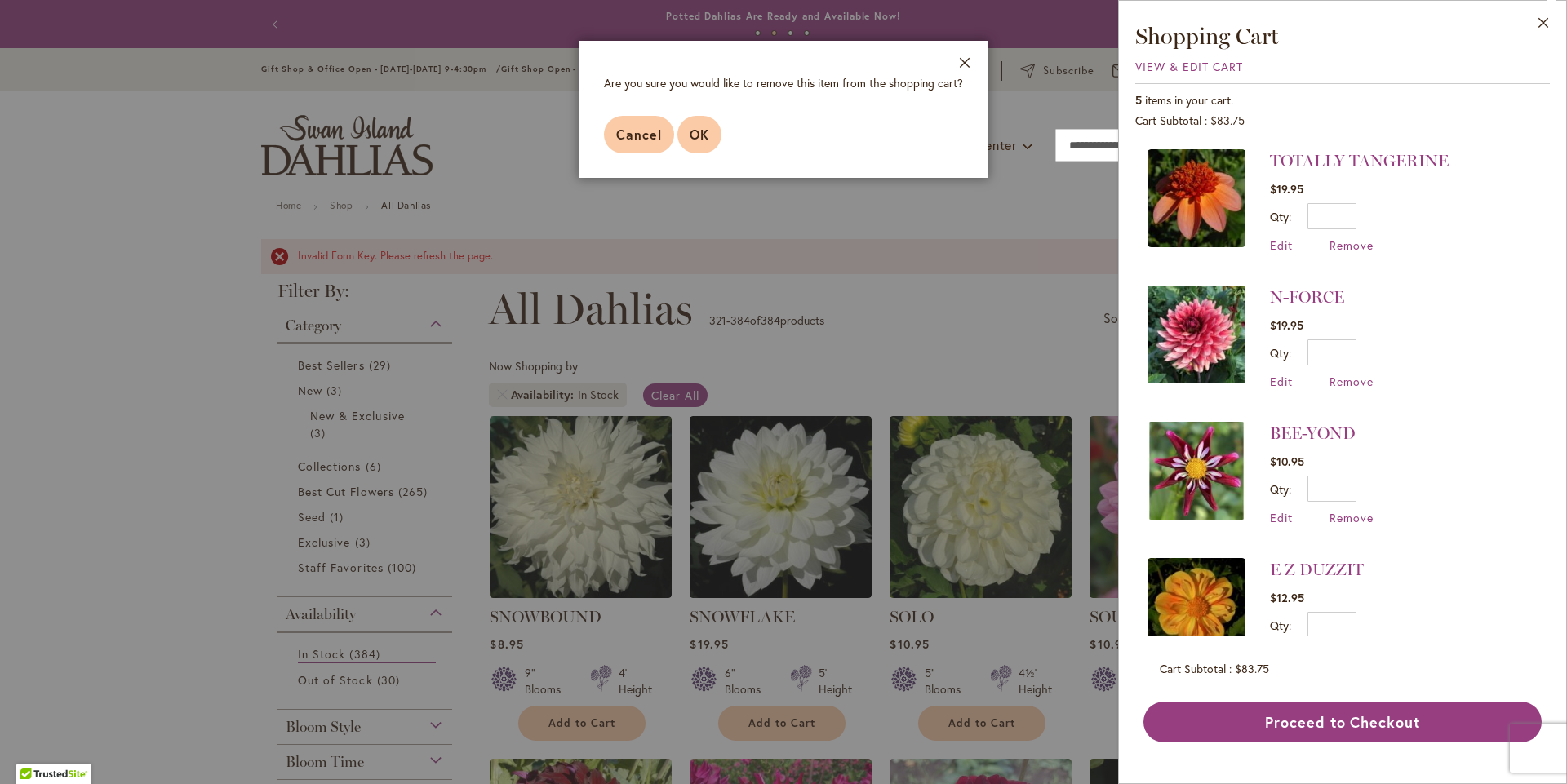
click at [709, 143] on button "OK" at bounding box center [699, 135] width 44 height 37
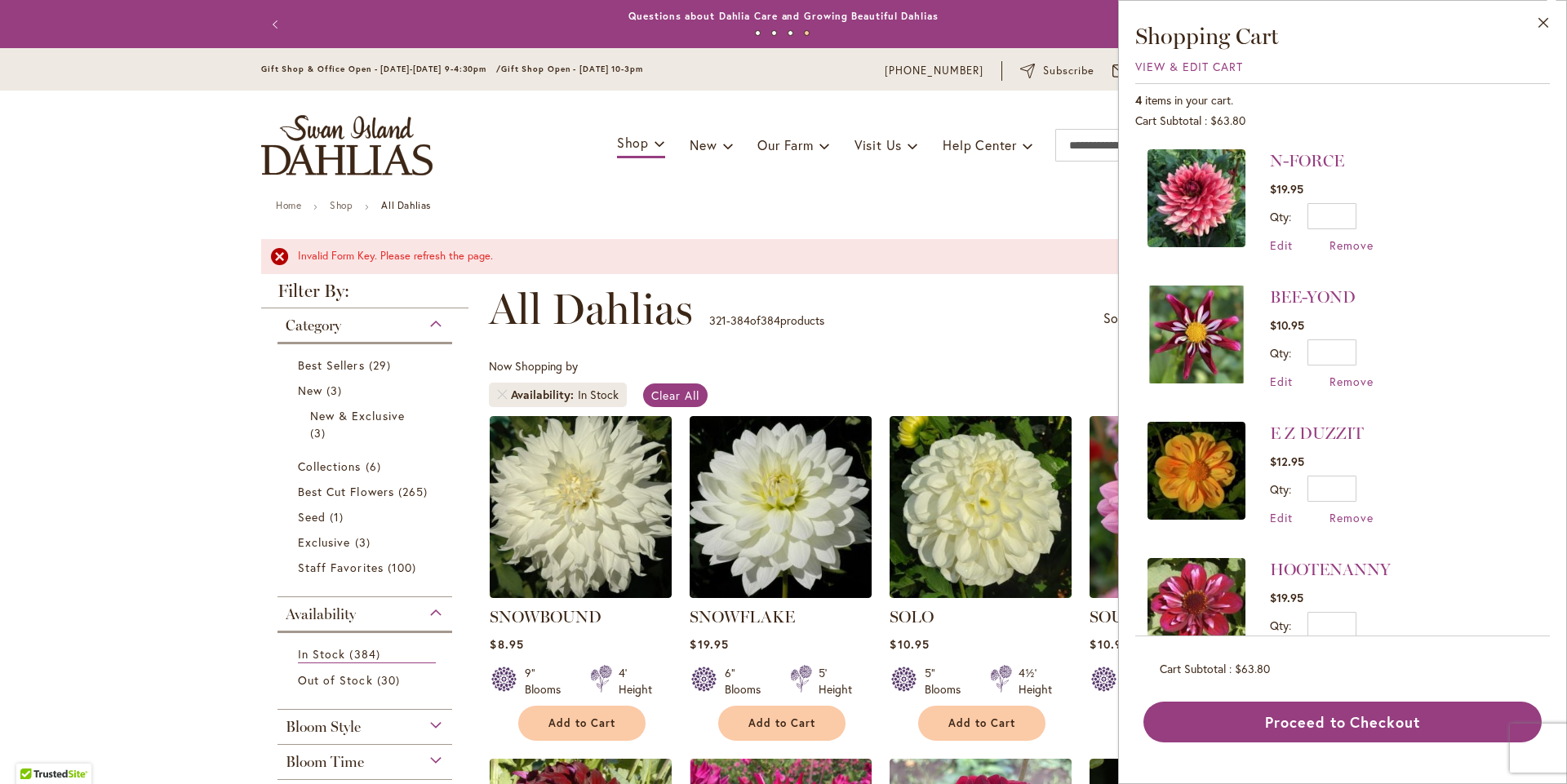
click at [1202, 470] on img at bounding box center [1196, 471] width 98 height 98
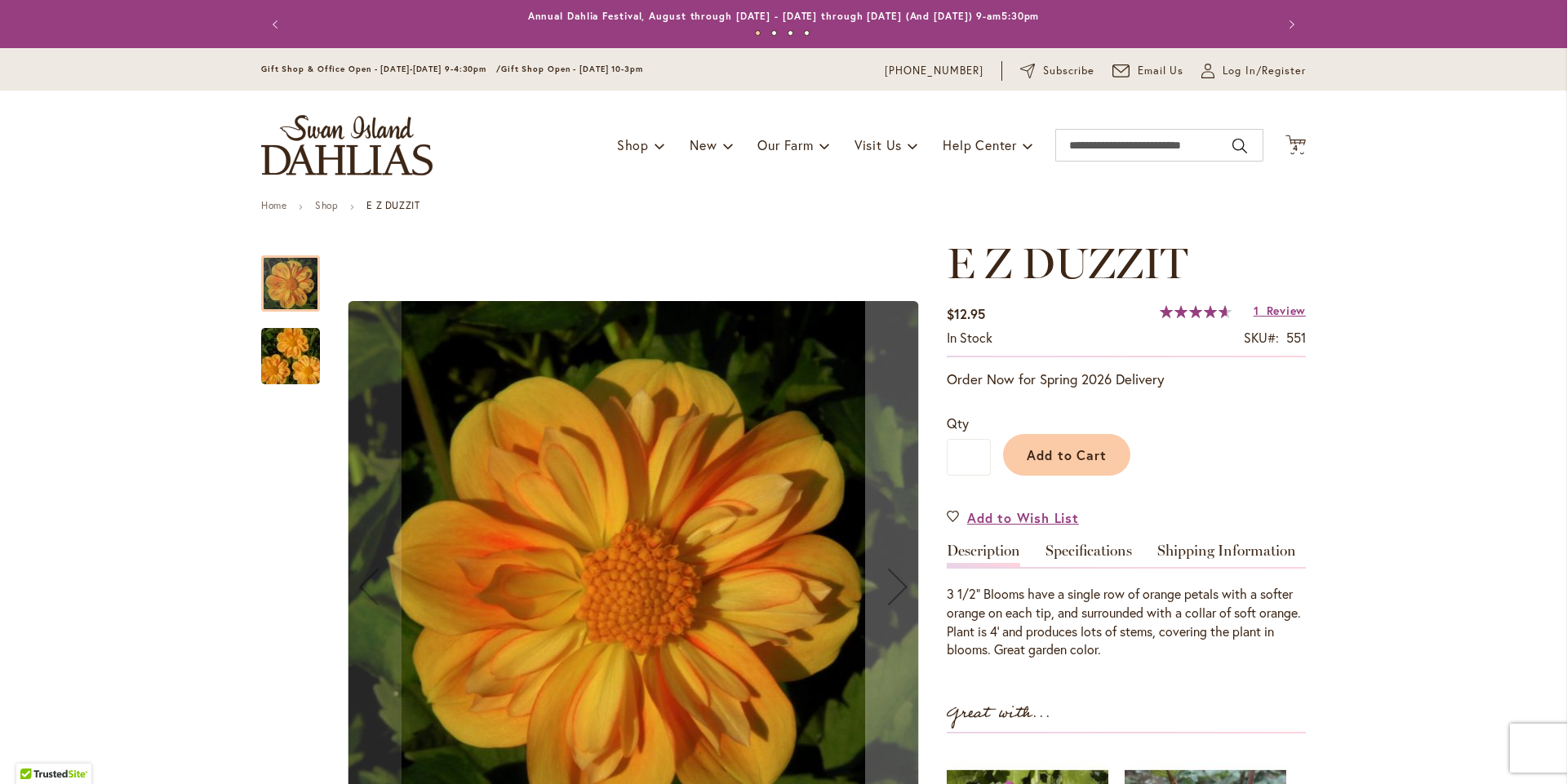
click at [291, 360] on img "E Z DUZZIT" at bounding box center [290, 357] width 118 height 78
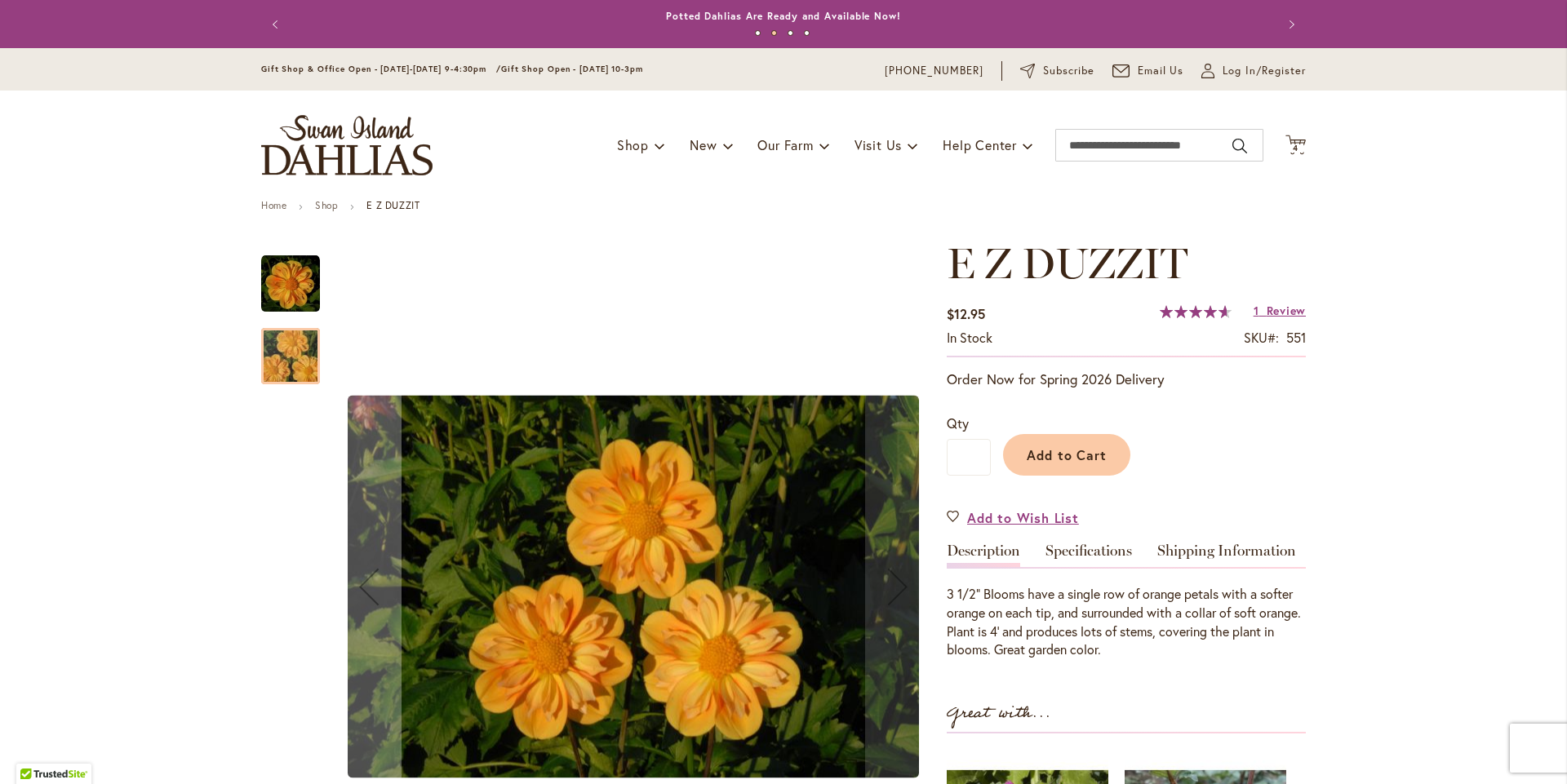
click at [279, 293] on img "E Z DUZZIT" at bounding box center [290, 284] width 58 height 58
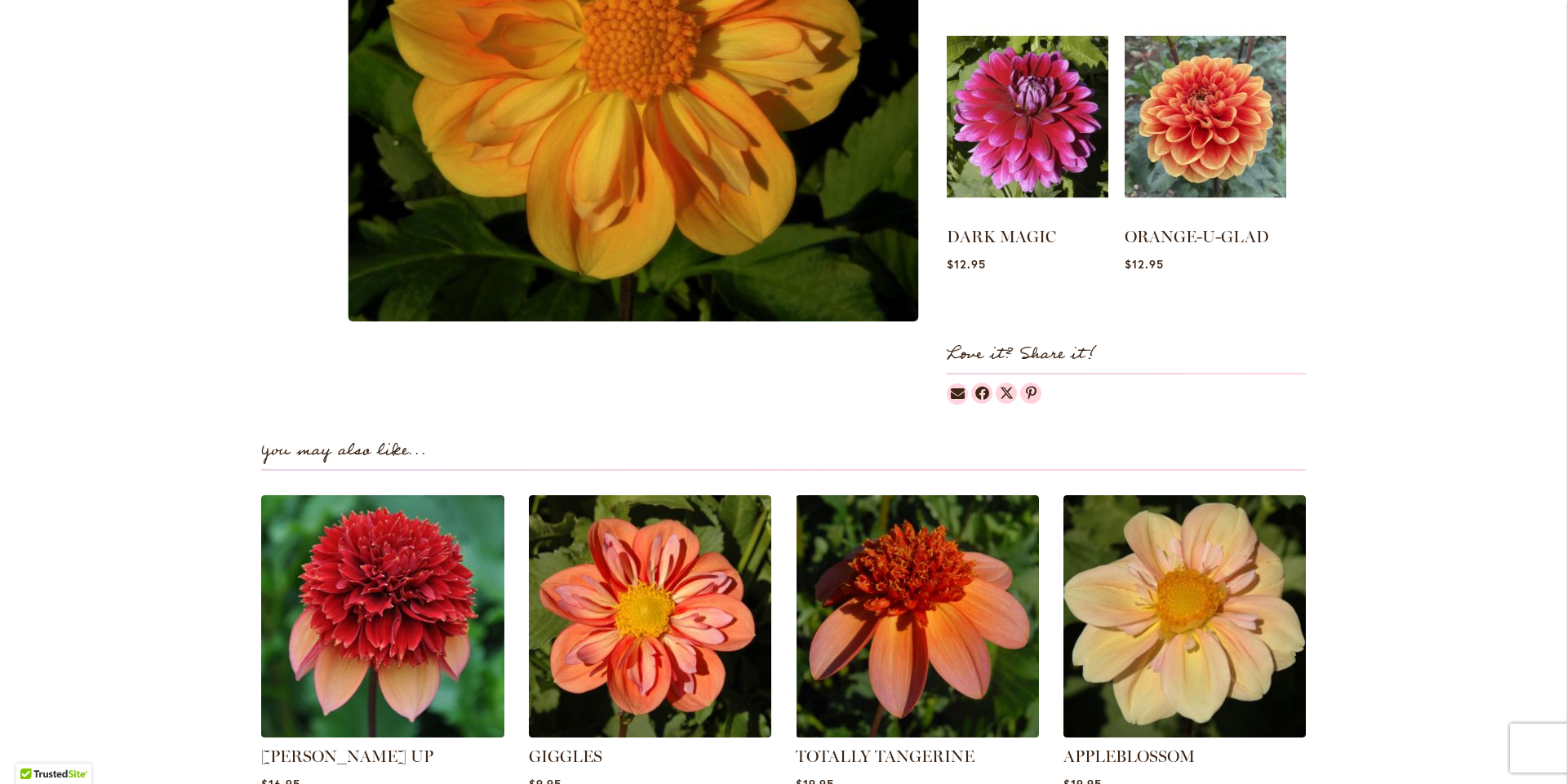
scroll to position [816, 0]
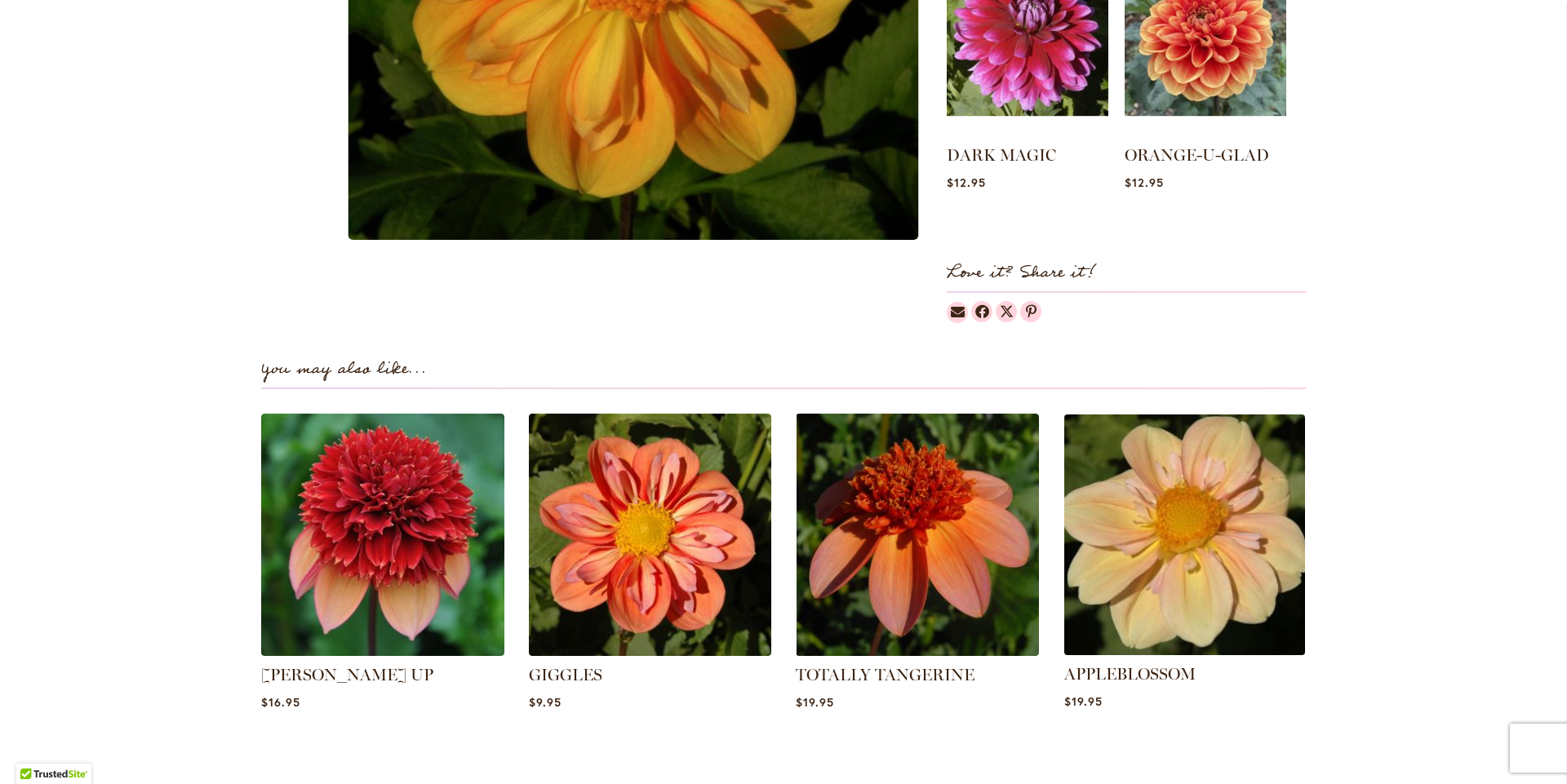
click at [1158, 583] on img at bounding box center [1185, 534] width 253 height 253
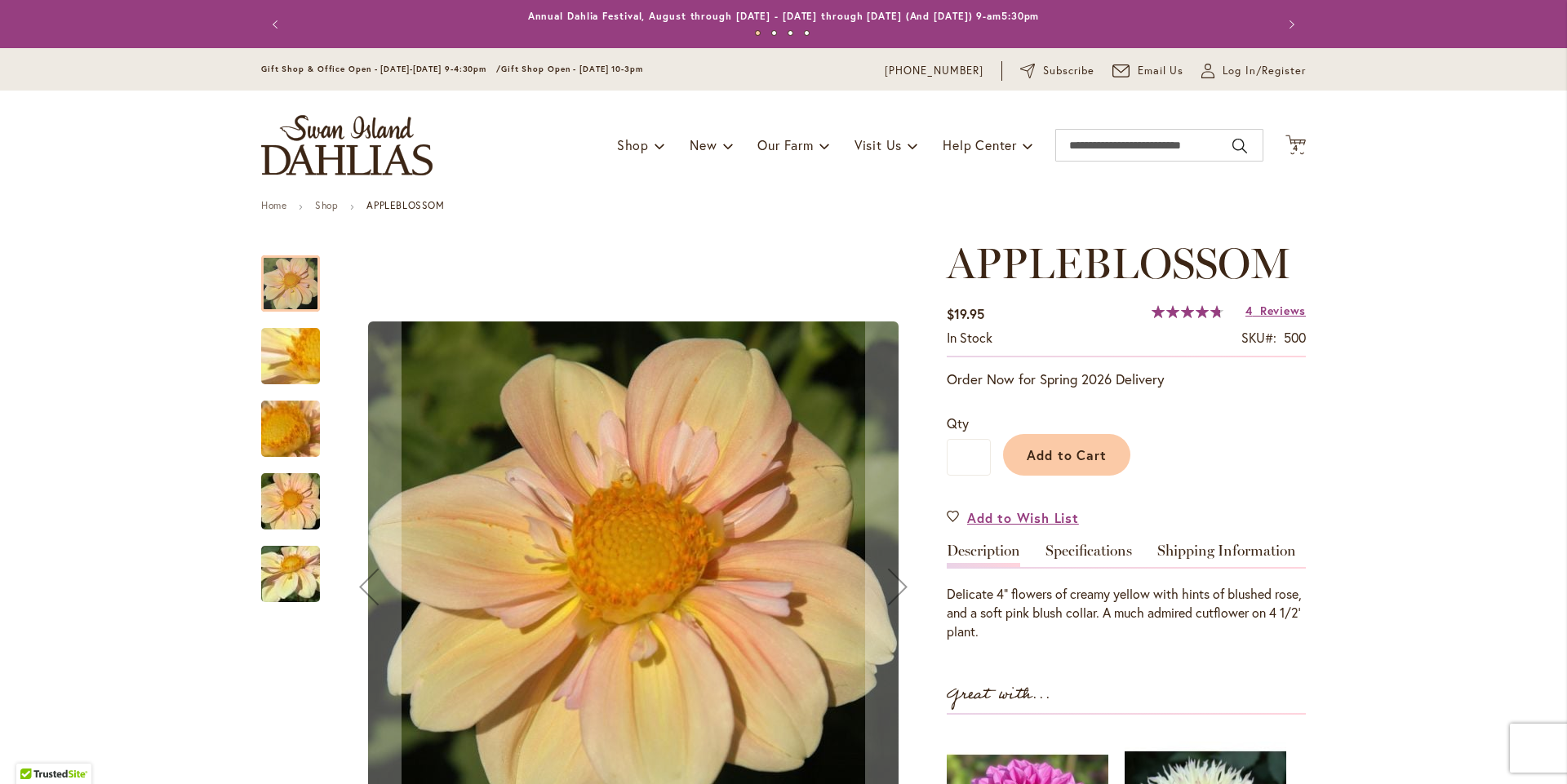
click at [295, 511] on img "APPLEBLOSSOM" at bounding box center [290, 502] width 118 height 78
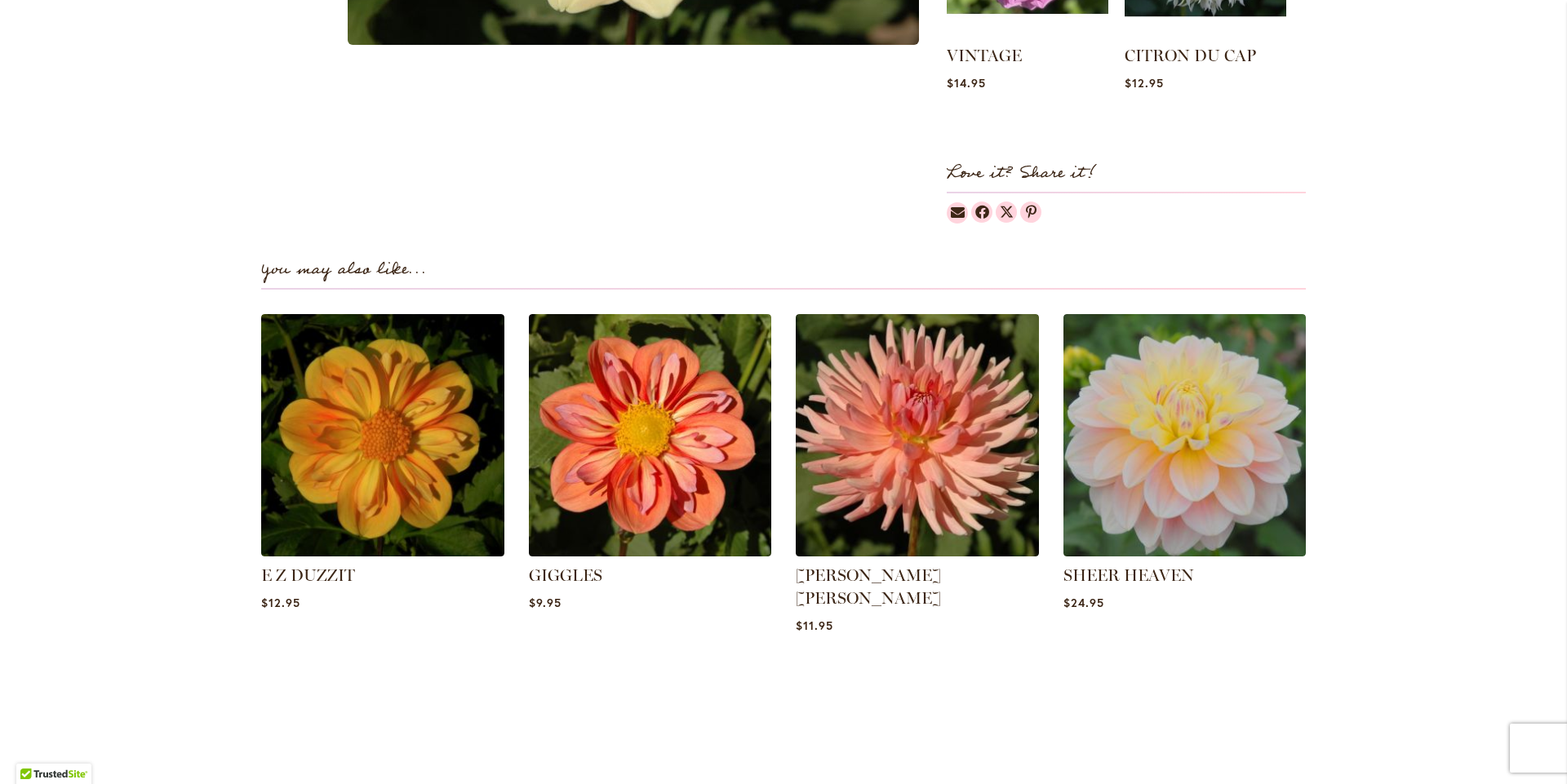
scroll to position [897, 0]
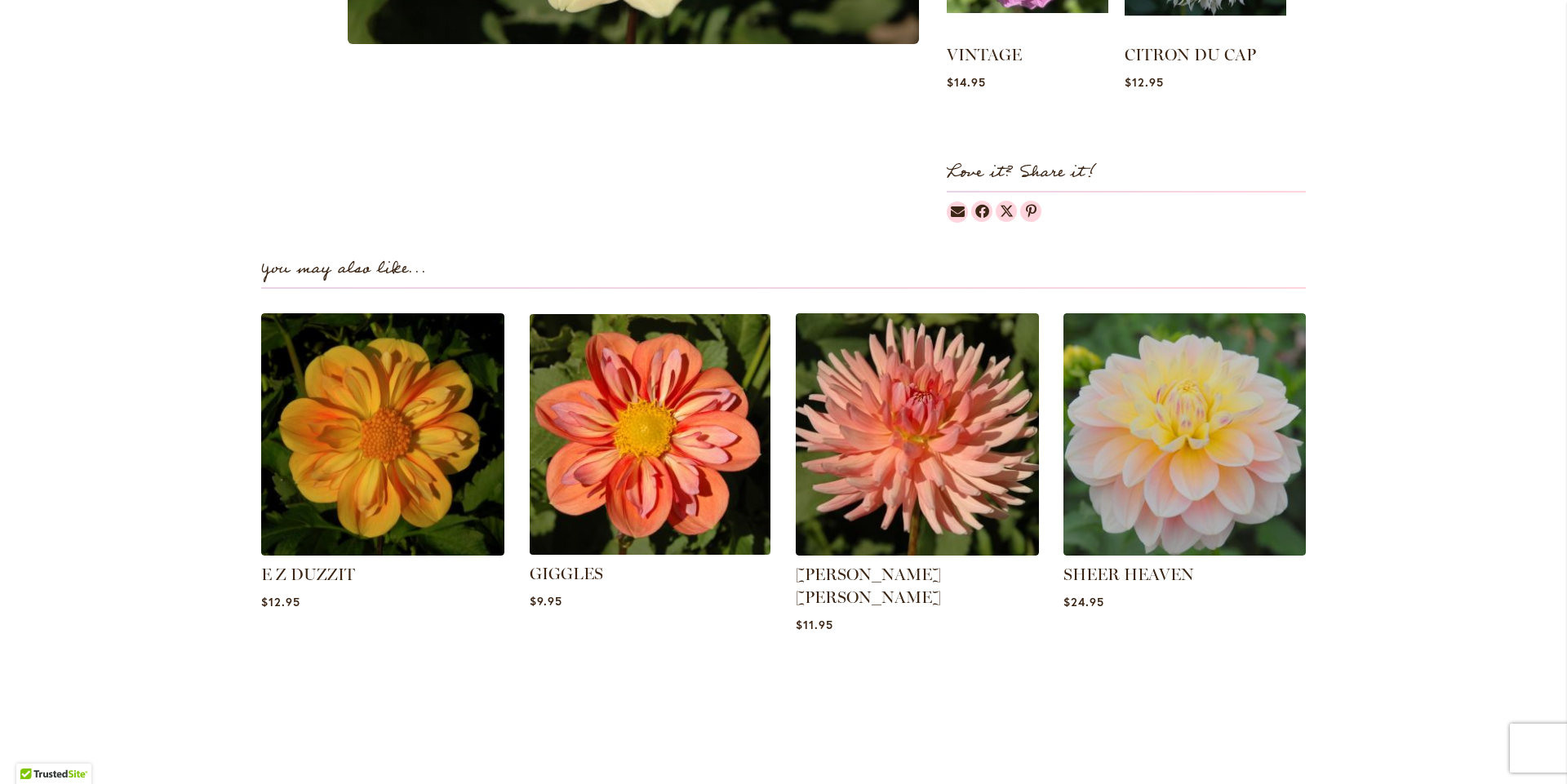
click at [626, 437] on img at bounding box center [650, 434] width 253 height 253
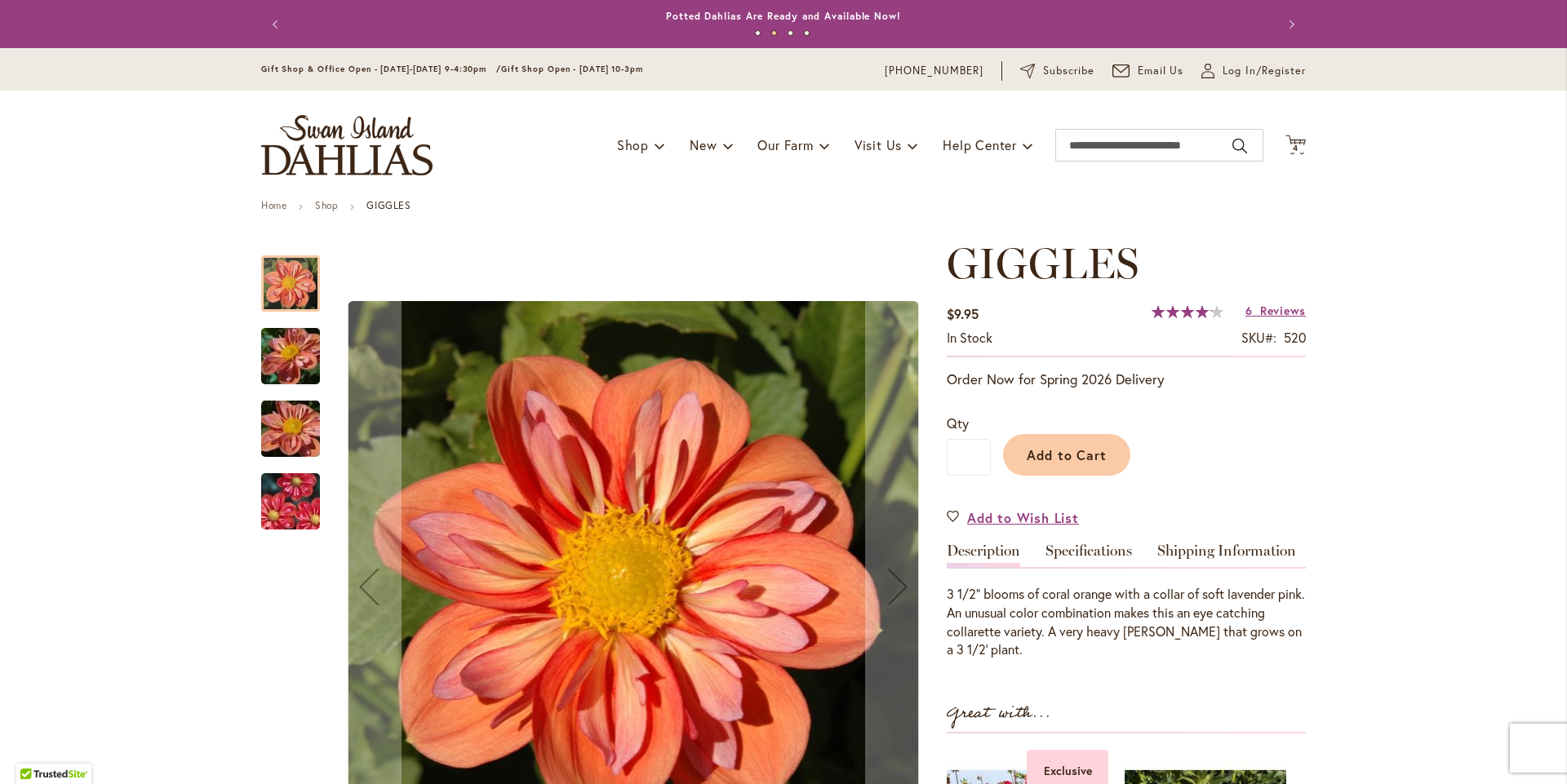
click at [296, 522] on img "GIGGLES" at bounding box center [290, 502] width 118 height 78
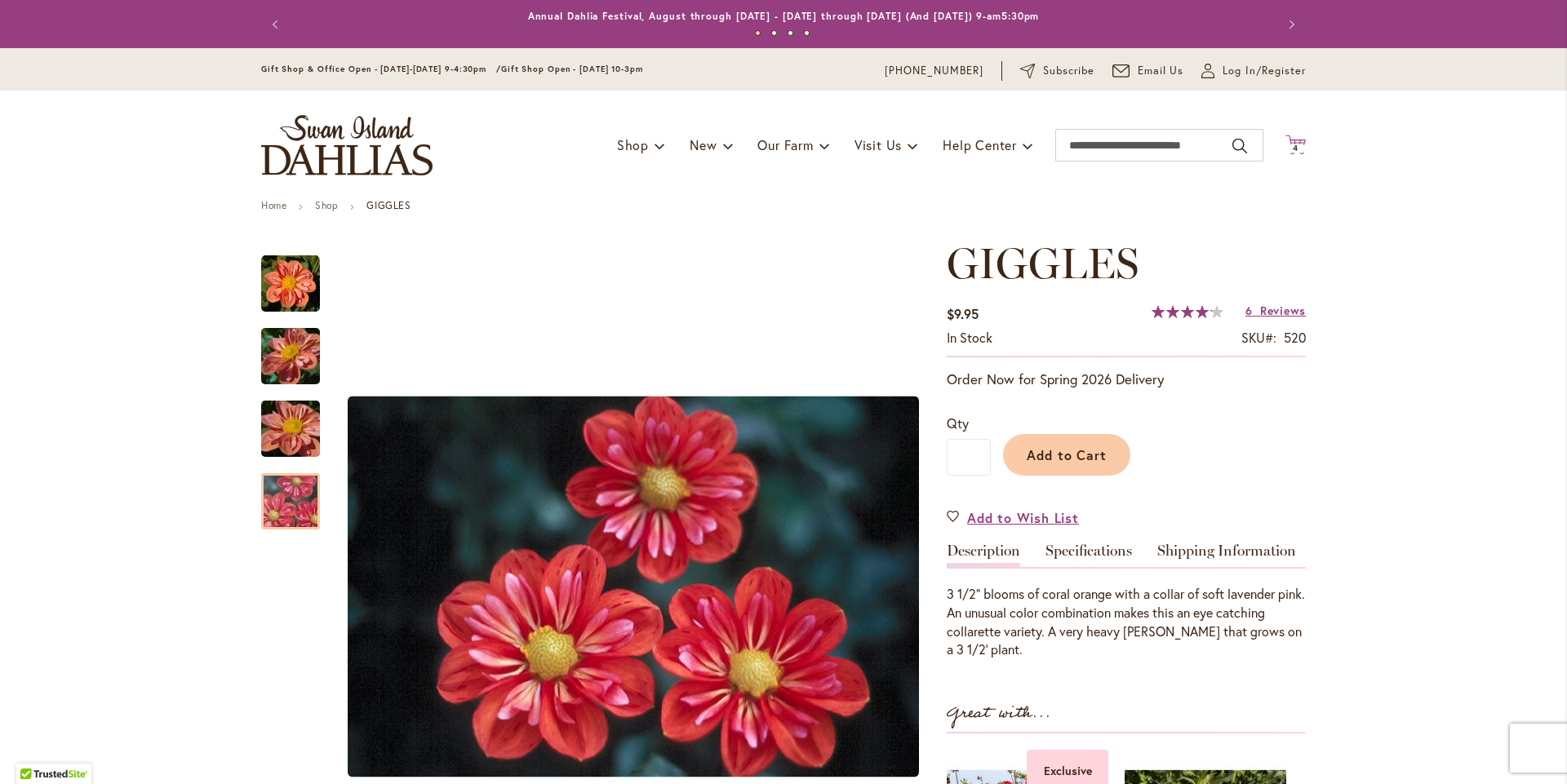
click at [1293, 153] on span "4" at bounding box center [1295, 148] width 5 height 11
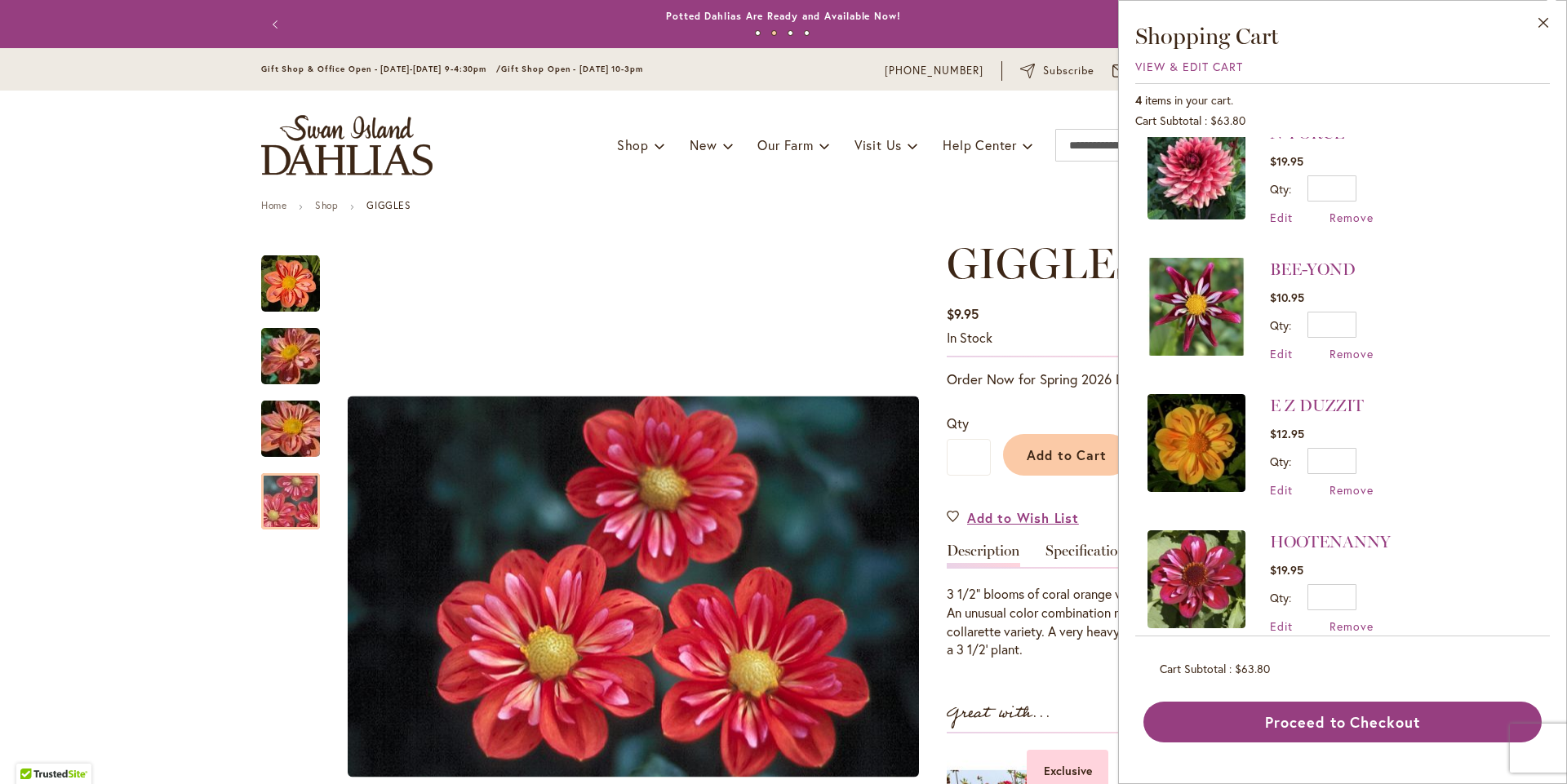
scroll to position [51, 0]
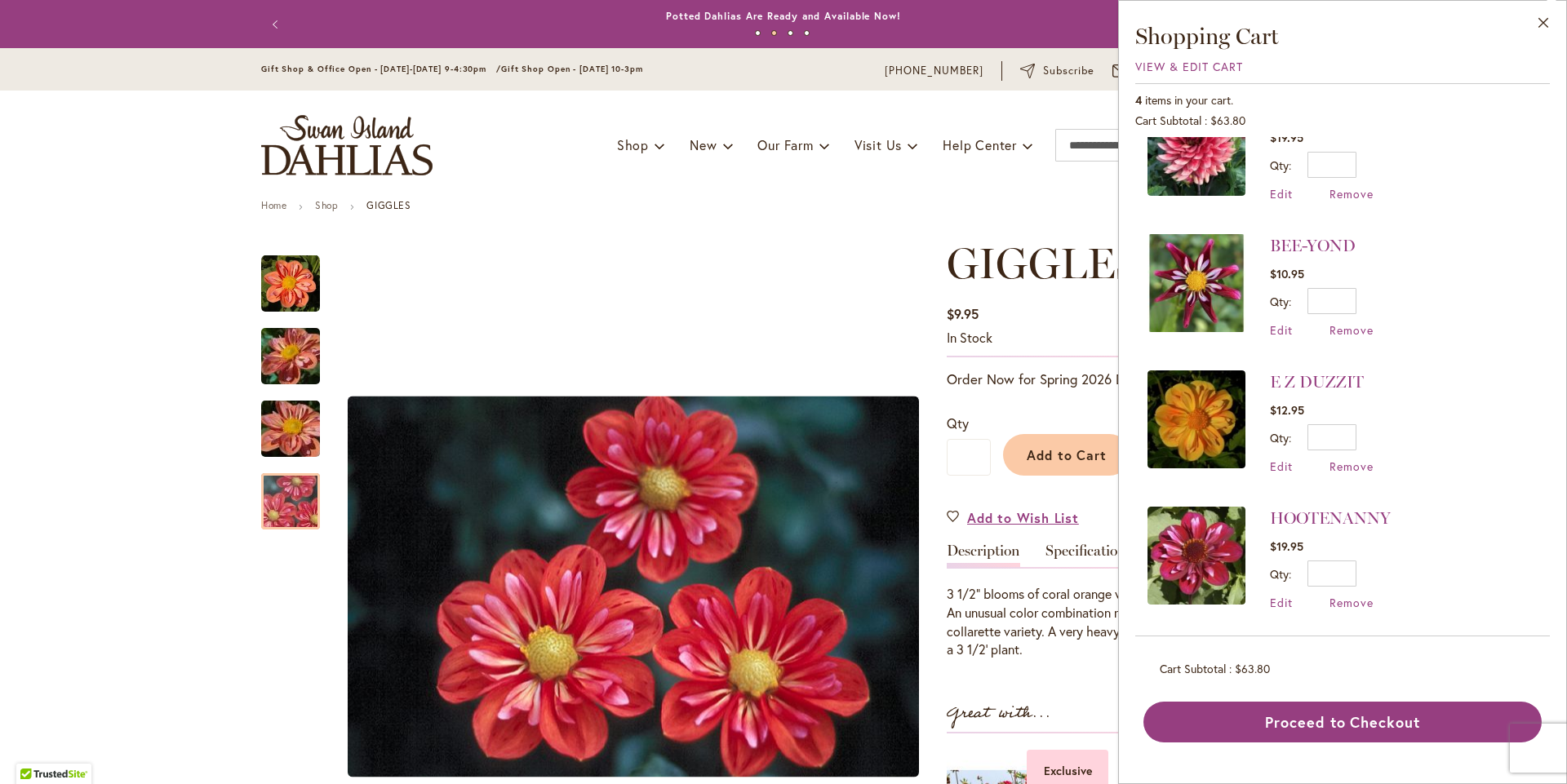
click at [1176, 555] on img at bounding box center [1196, 555] width 98 height 98
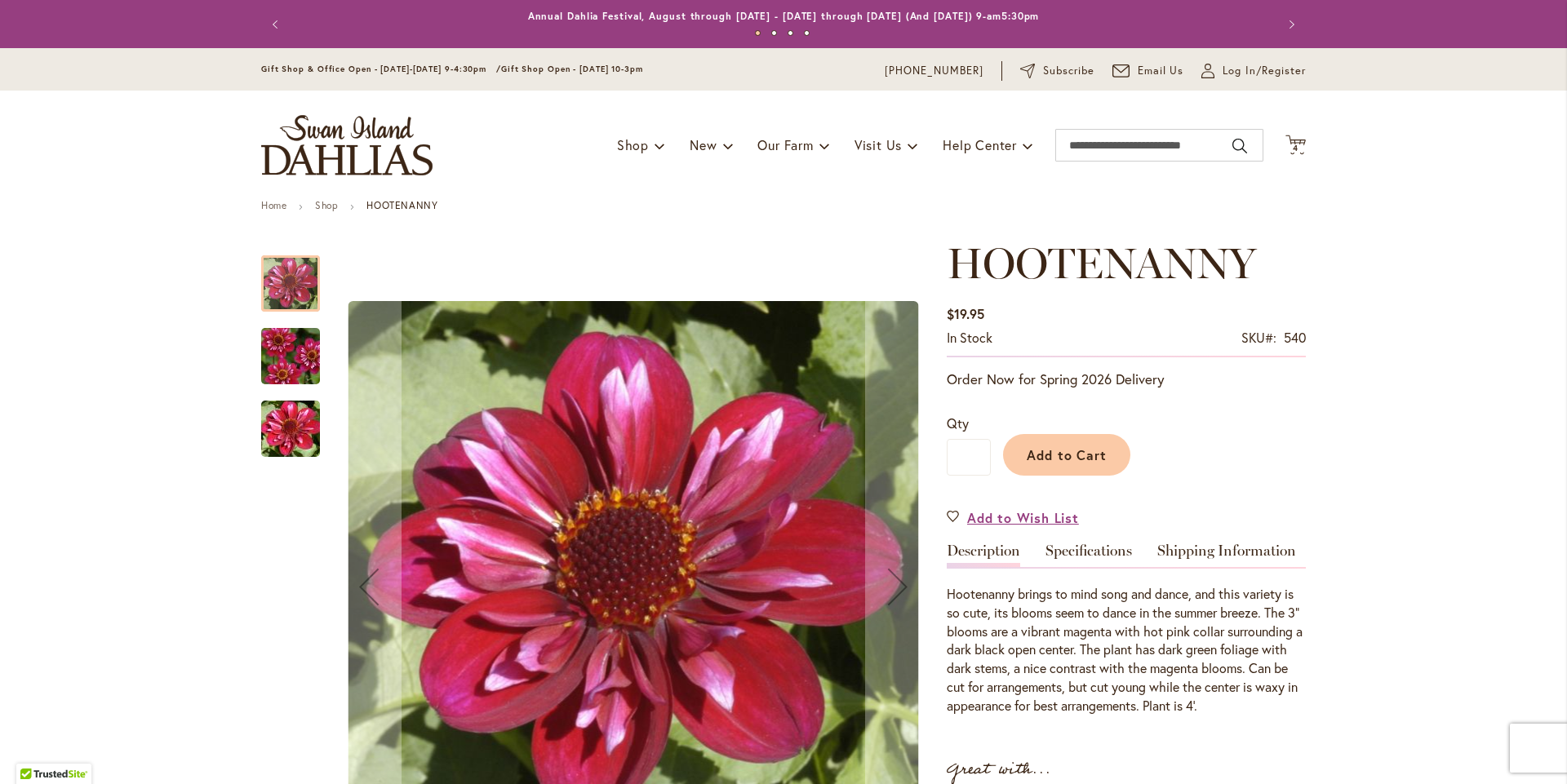
click at [259, 373] on img "HOOTENANNY" at bounding box center [290, 357] width 118 height 78
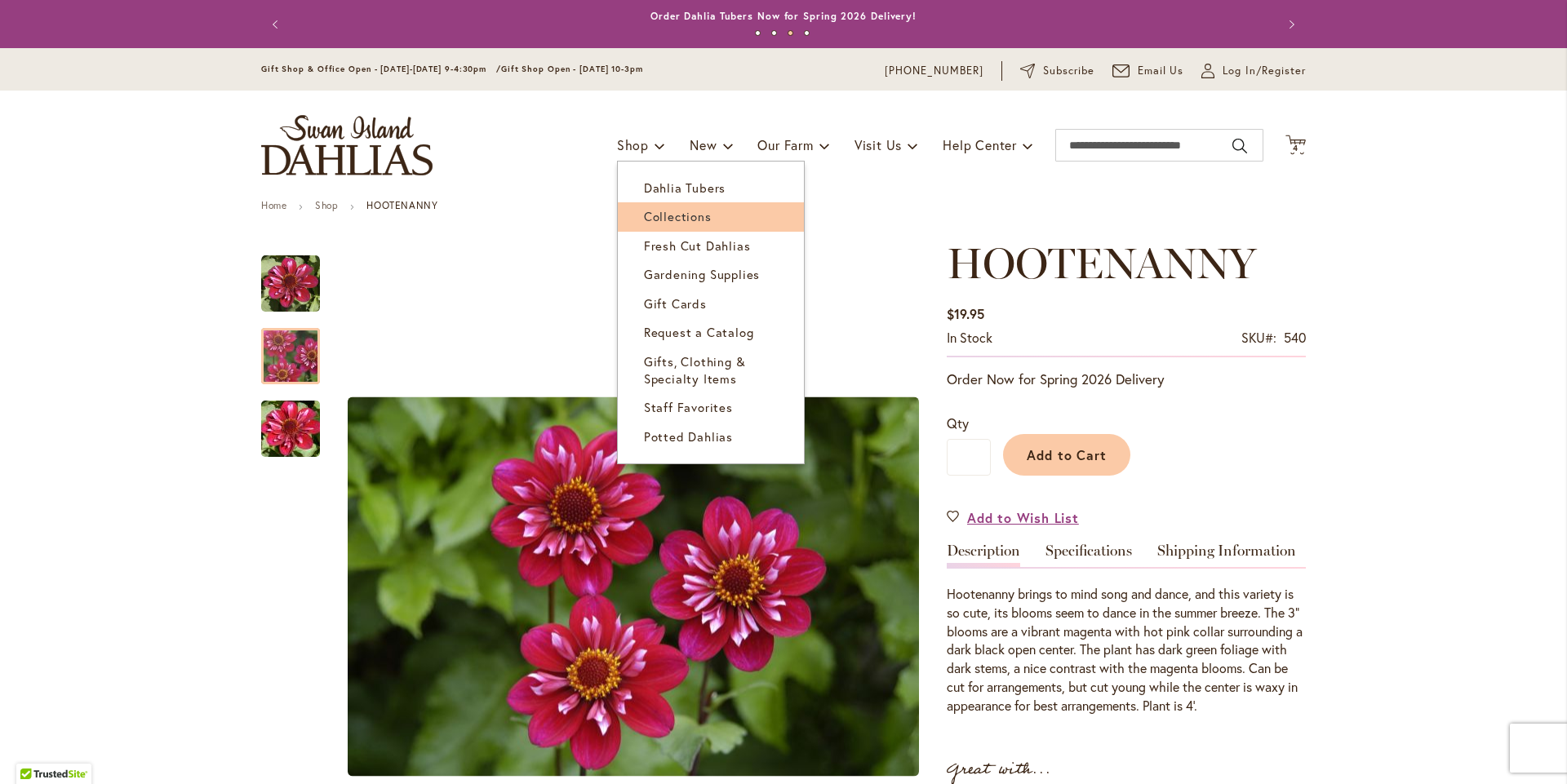
click at [656, 225] on span "Collections" at bounding box center [677, 216] width 68 height 16
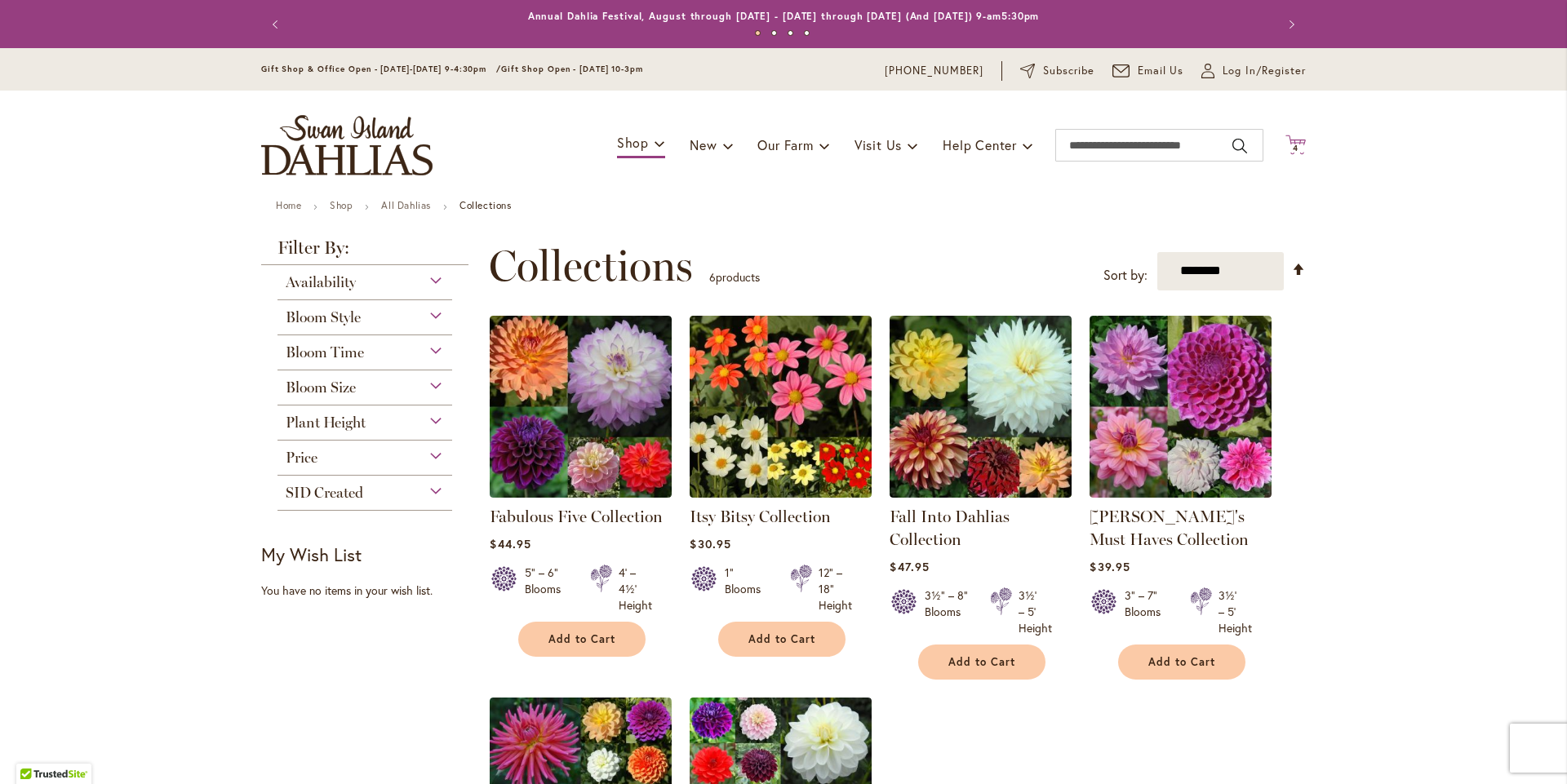
click at [1293, 152] on span "4 4 items" at bounding box center [1296, 148] width 16 height 8
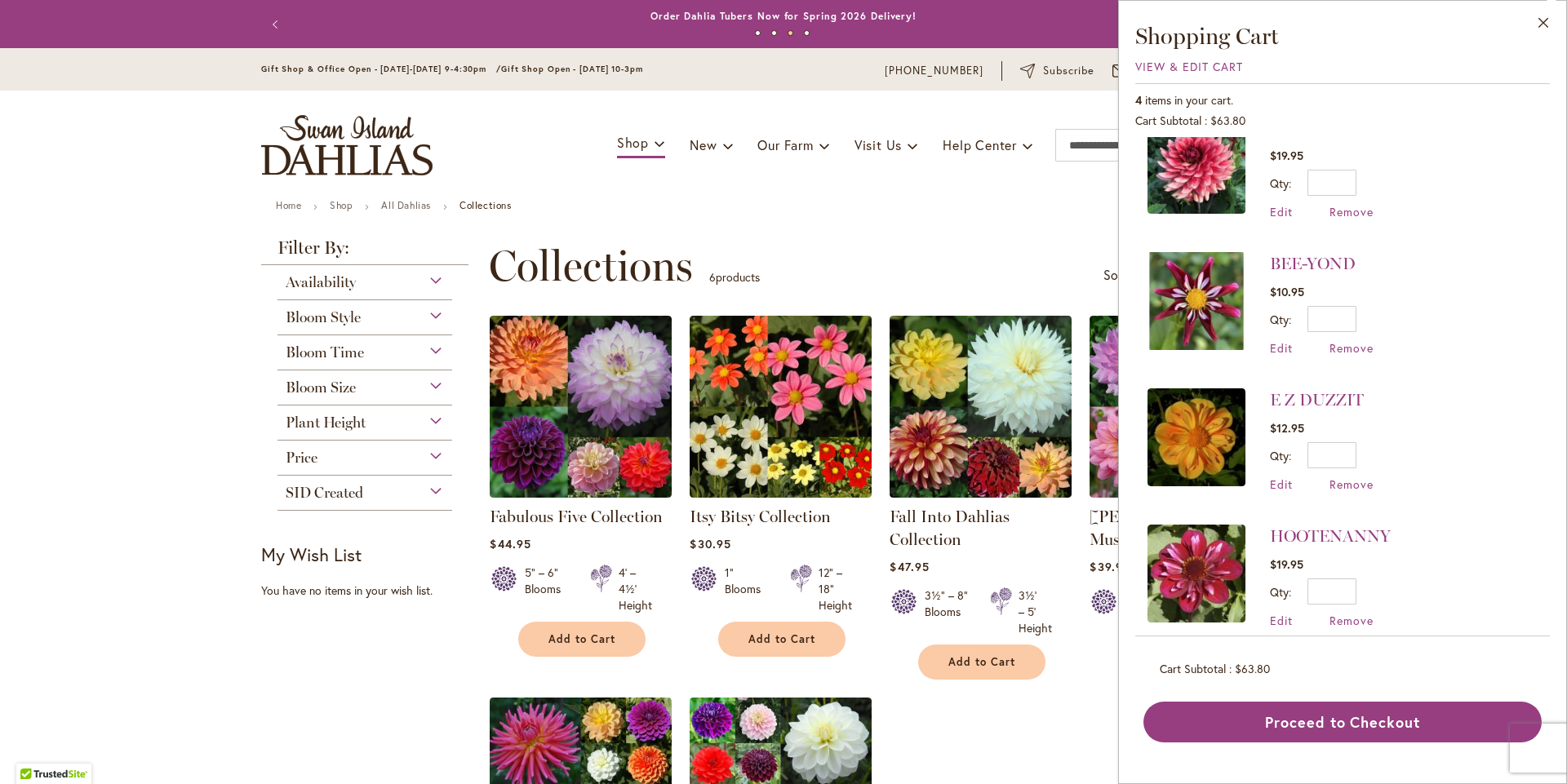
scroll to position [51, 0]
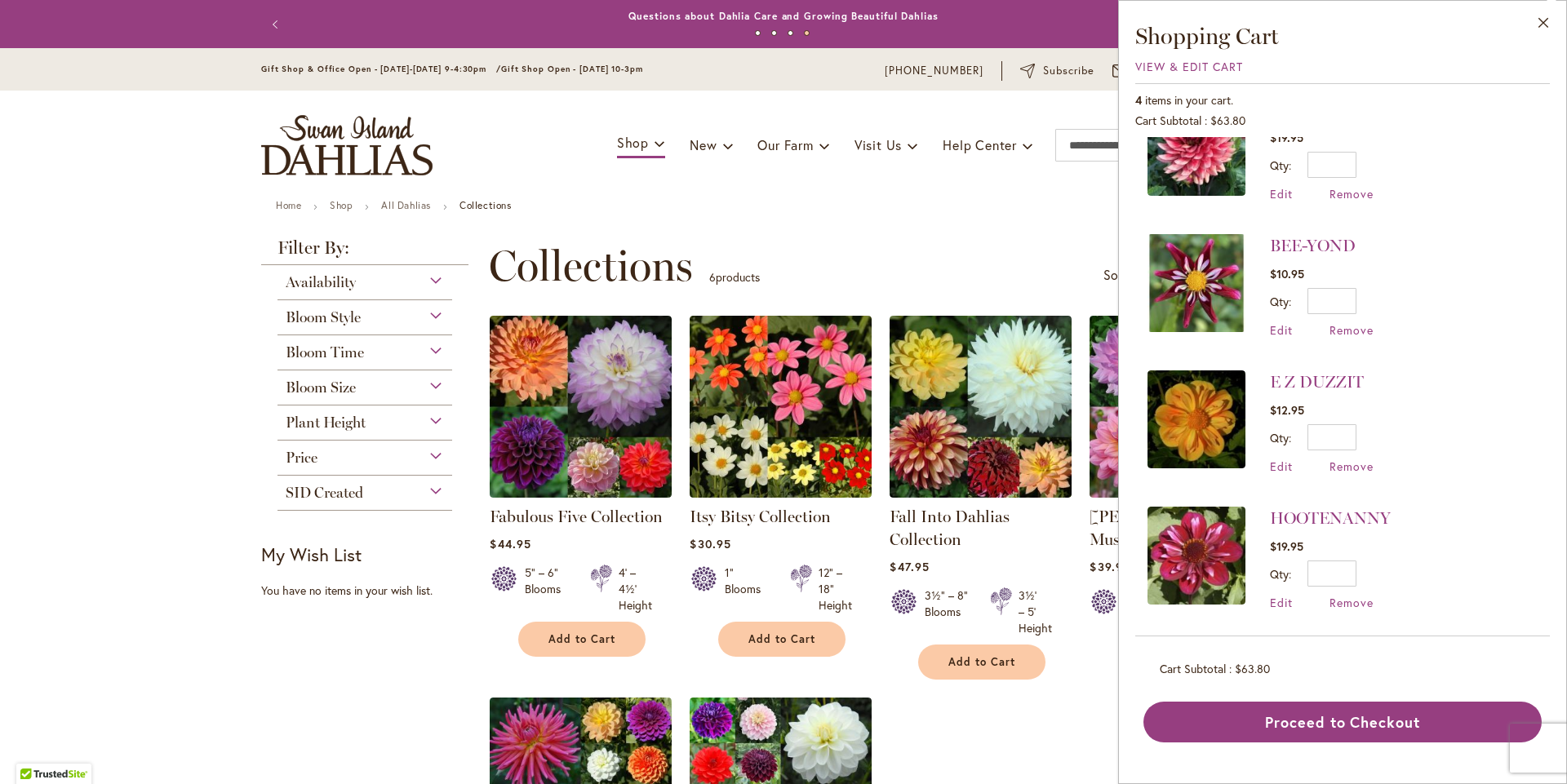
click at [647, 214] on ul "Home Shop All Dahlias Collections" at bounding box center [784, 207] width 1015 height 15
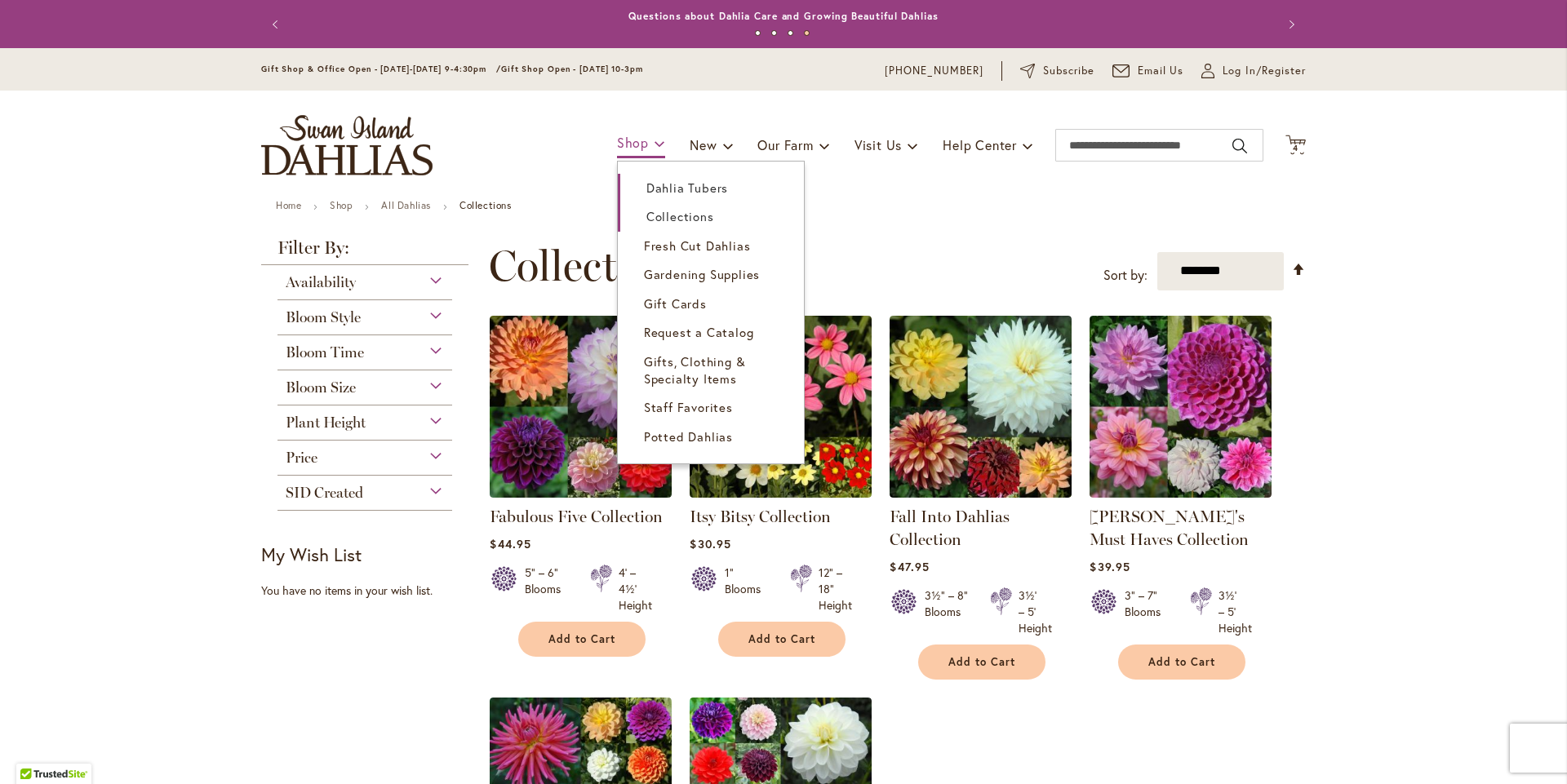
click at [639, 158] on link "Shop" at bounding box center [641, 144] width 48 height 28
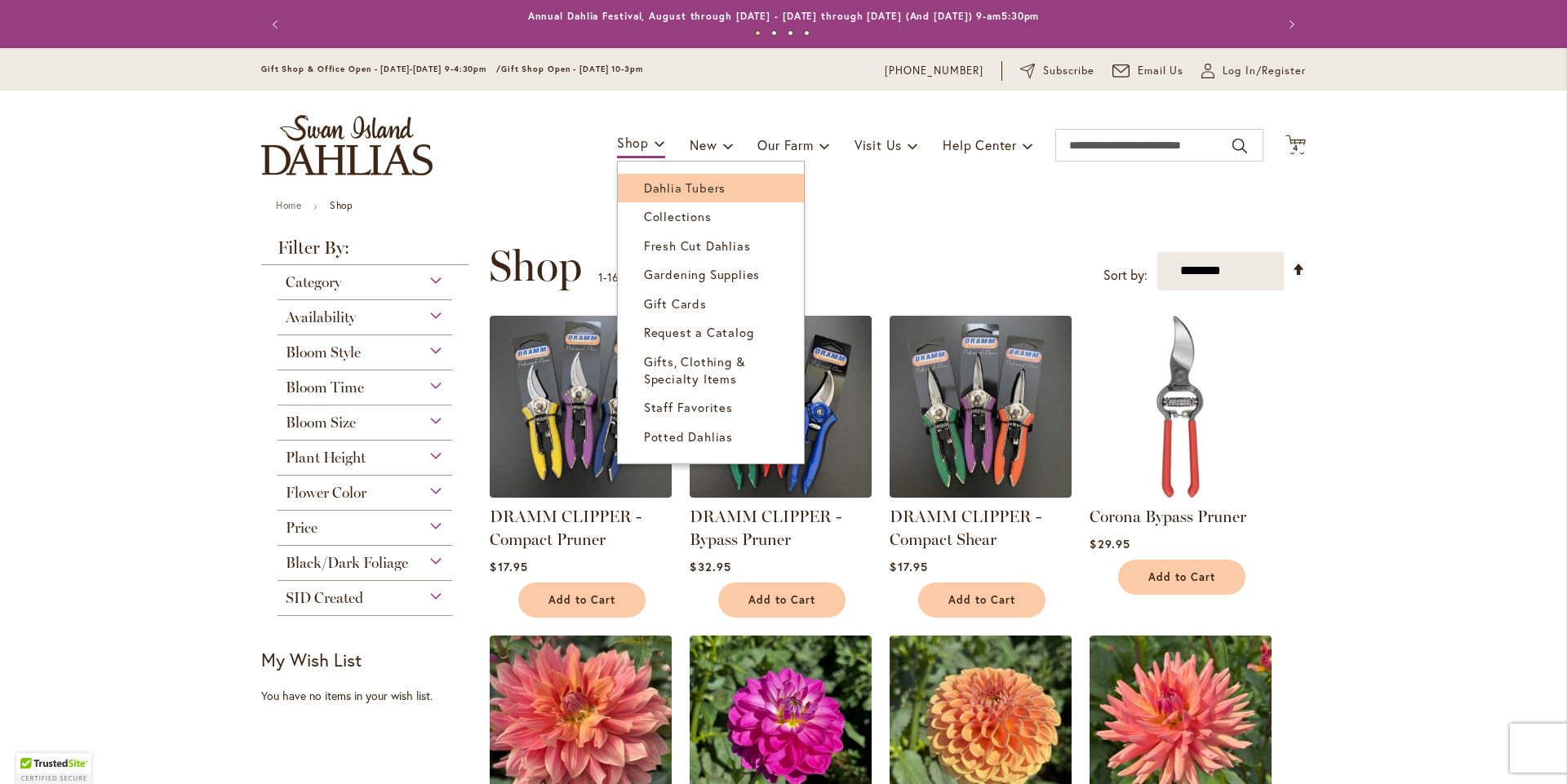
click at [644, 196] on span "Dahlia Tubers" at bounding box center [684, 188] width 81 height 16
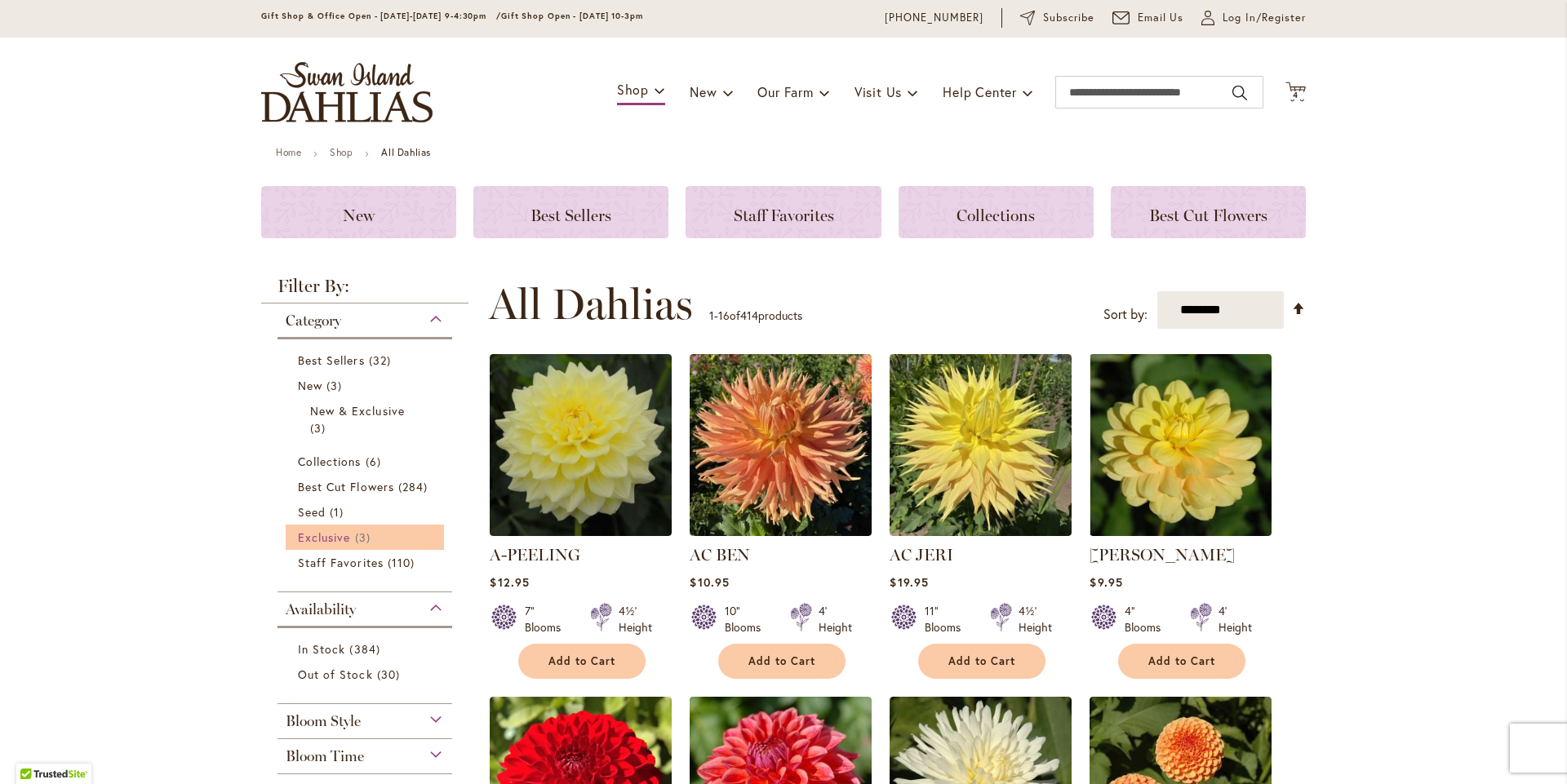
scroll to position [81, 0]
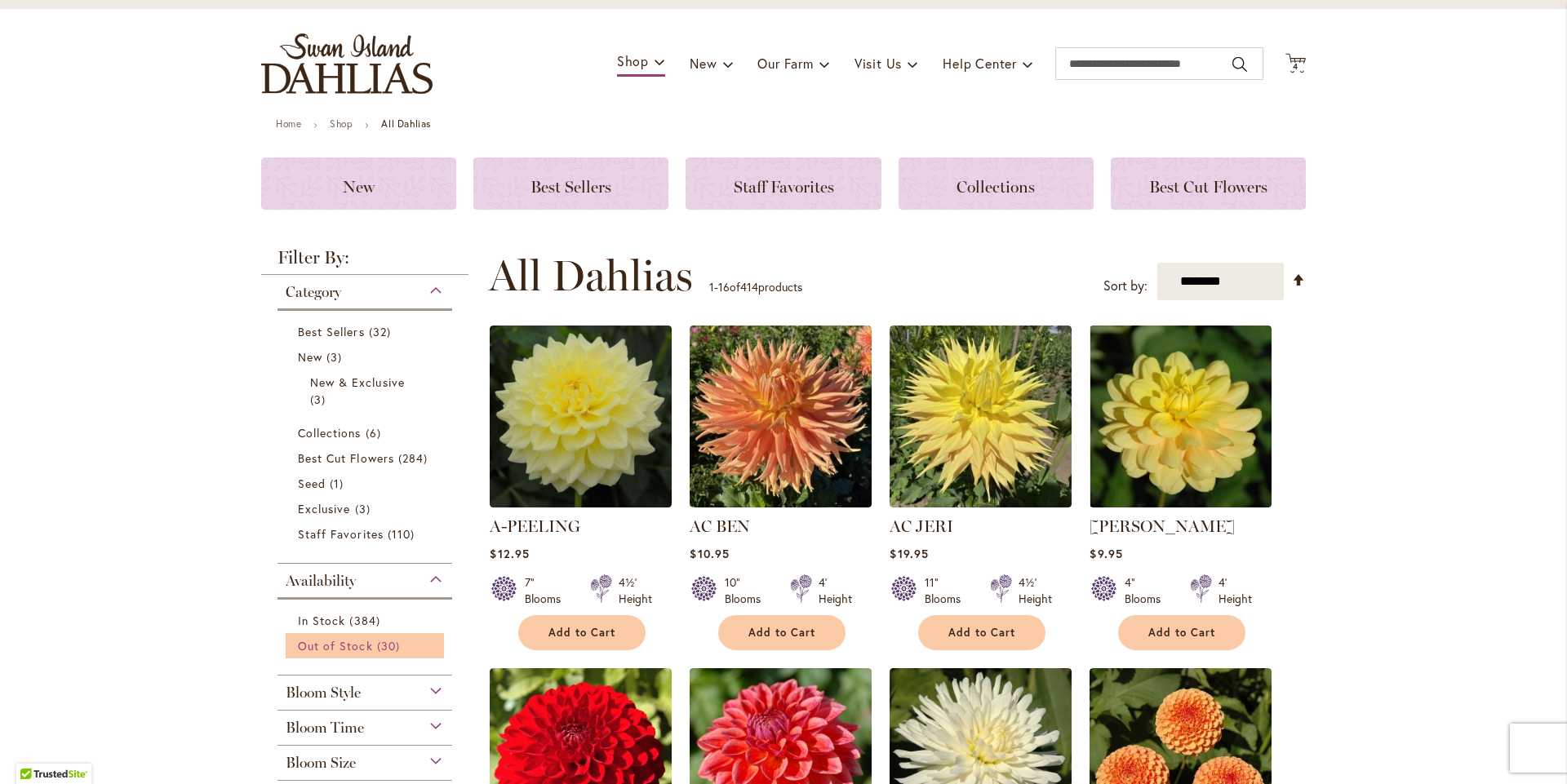
click at [336, 653] on span "Out of Stock" at bounding box center [335, 646] width 75 height 16
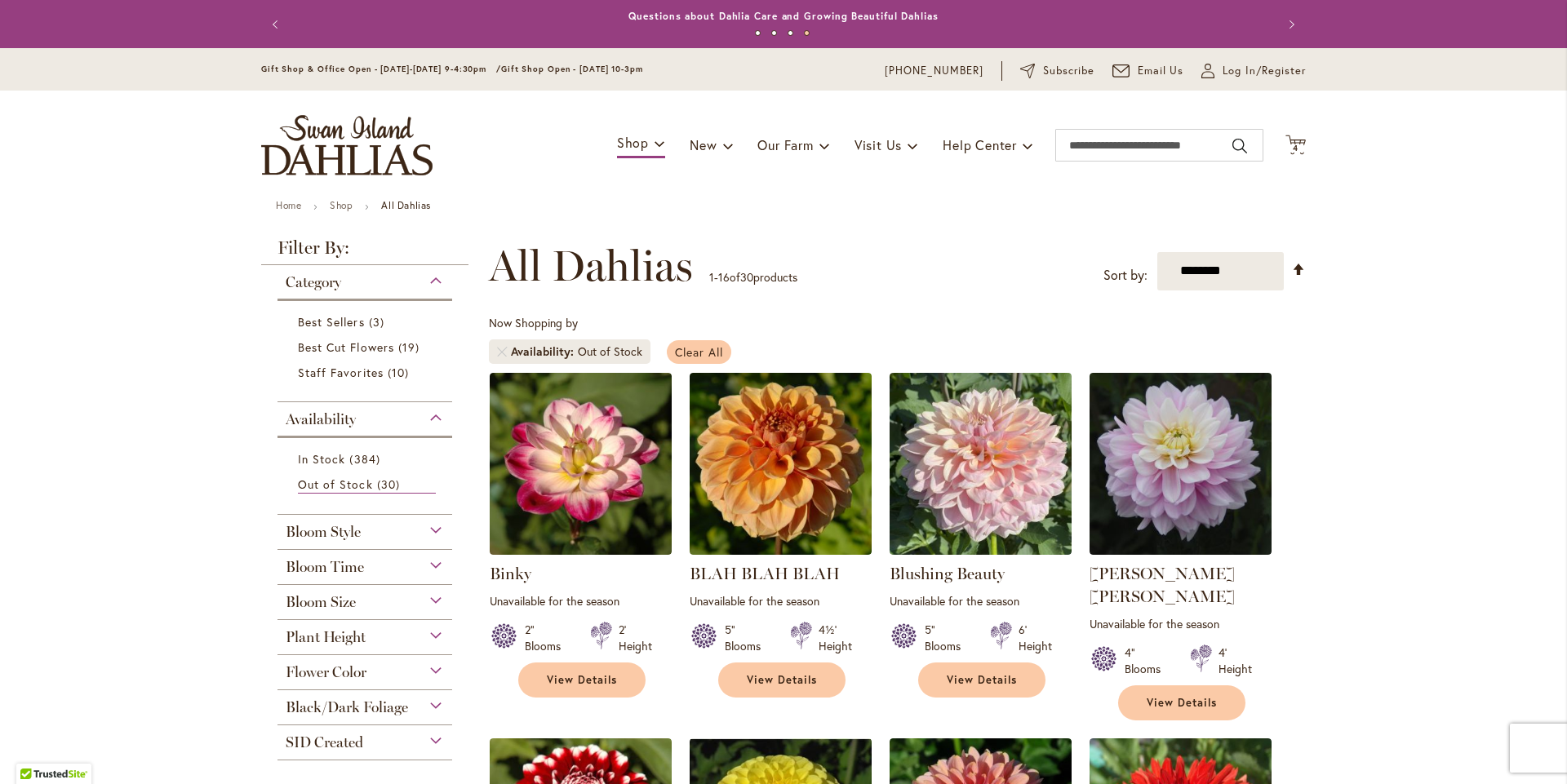
click at [675, 360] on span "Clear All" at bounding box center [699, 352] width 48 height 16
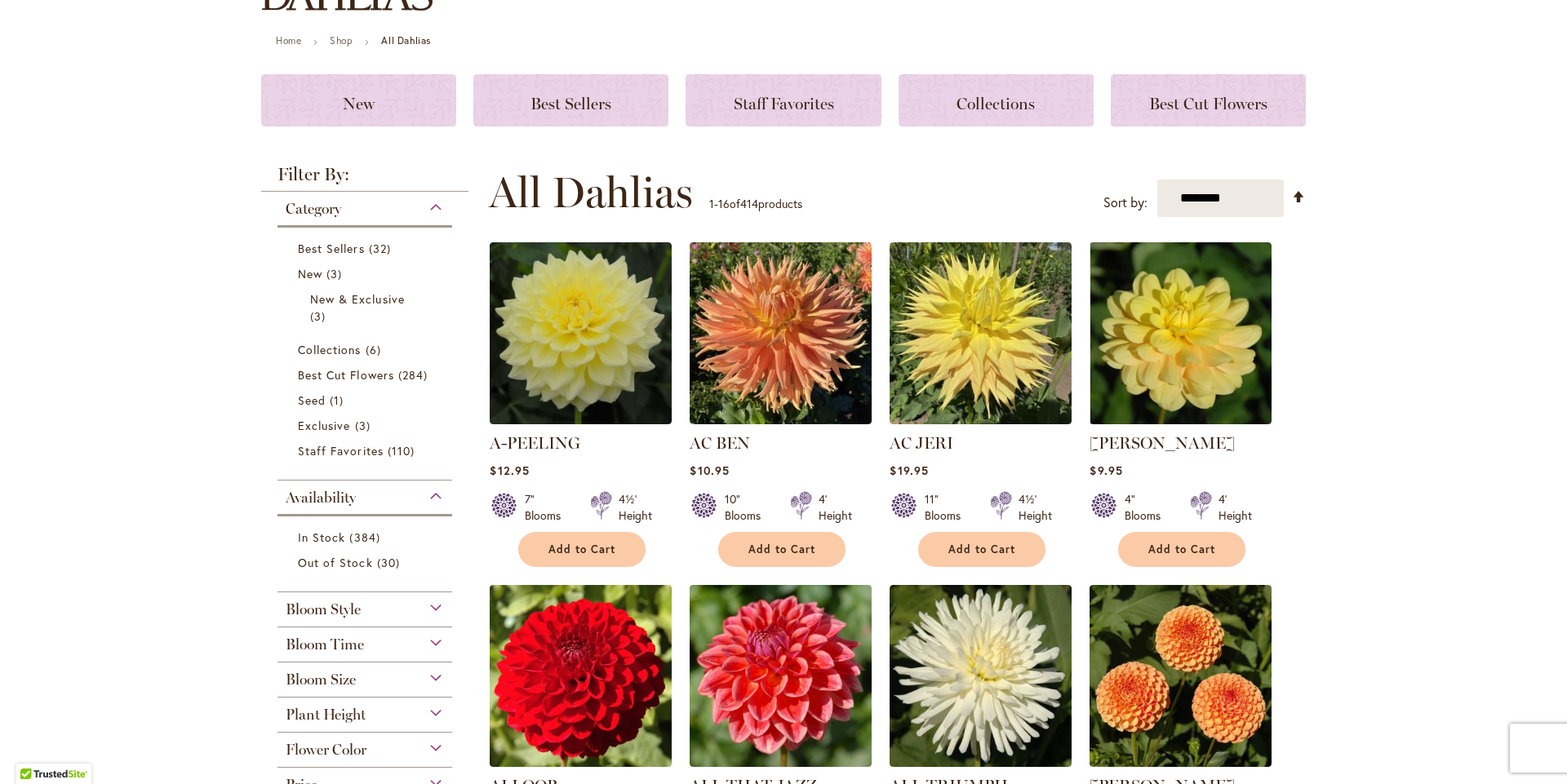
scroll to position [276, 0]
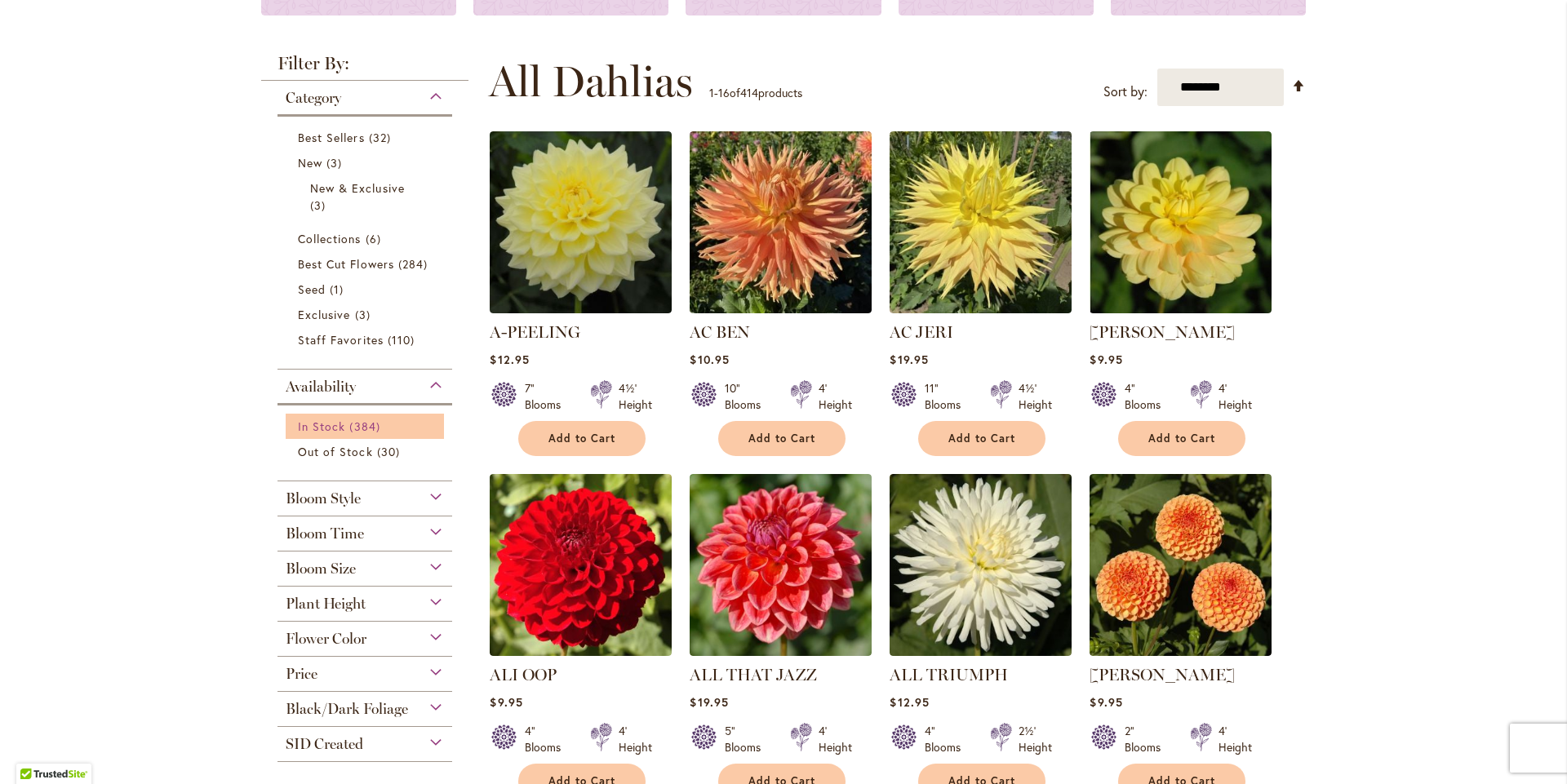
click at [350, 434] on span "384 items" at bounding box center [367, 426] width 35 height 17
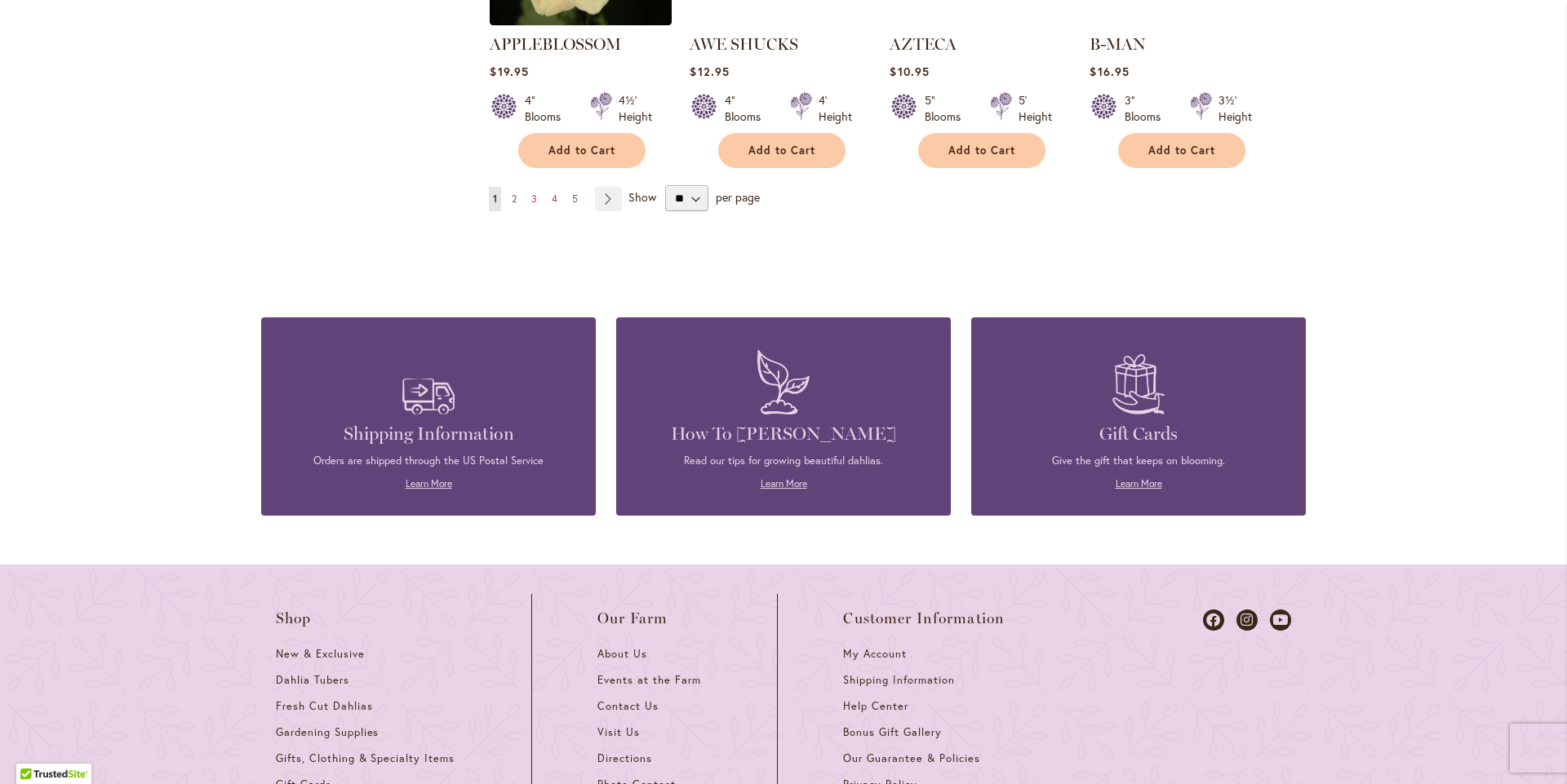
scroll to position [1581, 0]
click at [688, 211] on select "** ** ** **" at bounding box center [686, 196] width 43 height 26
select select "**"
click at [665, 211] on select "** ** ** **" at bounding box center [686, 196] width 43 height 26
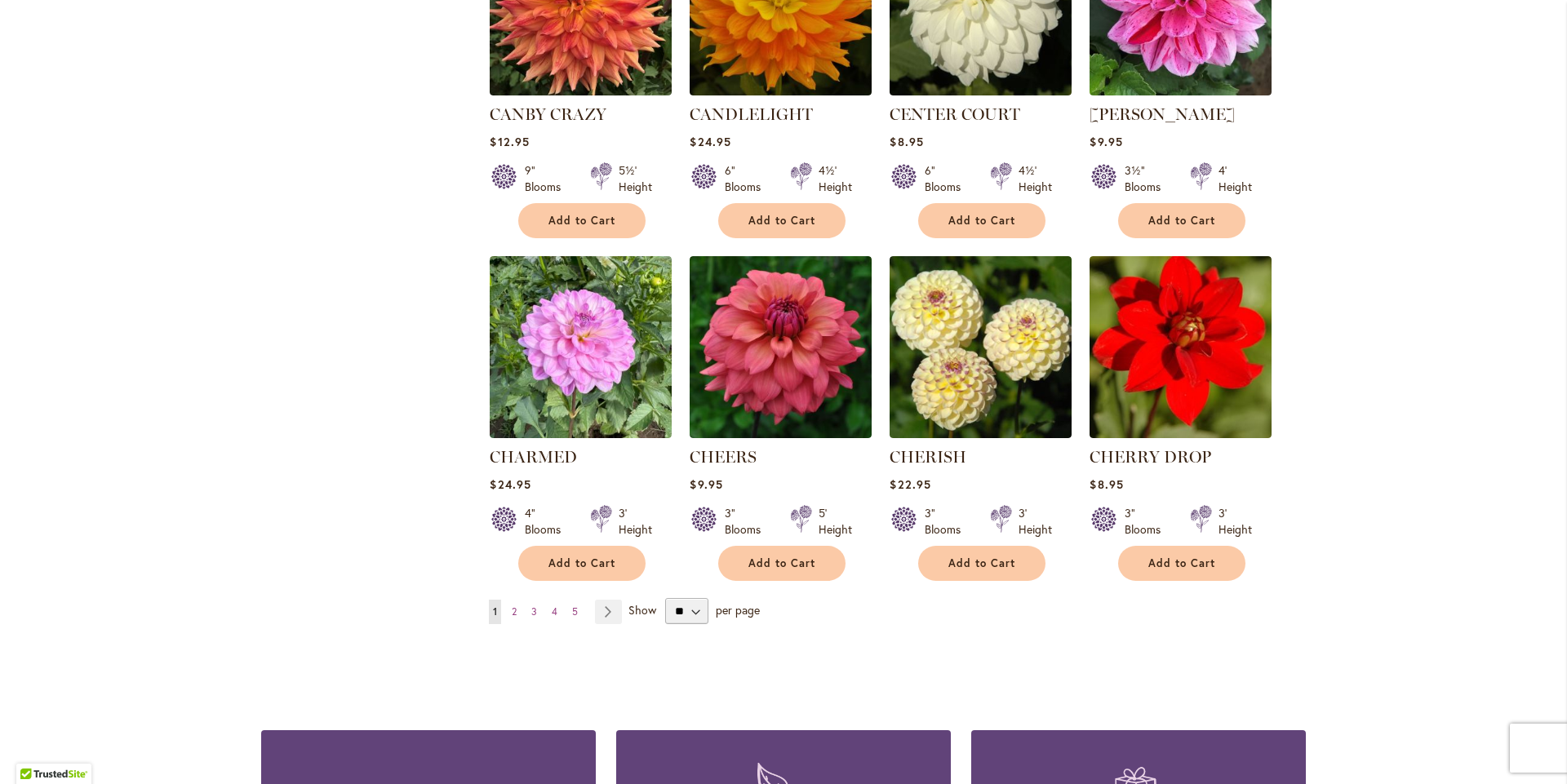
scroll to position [5384, 0]
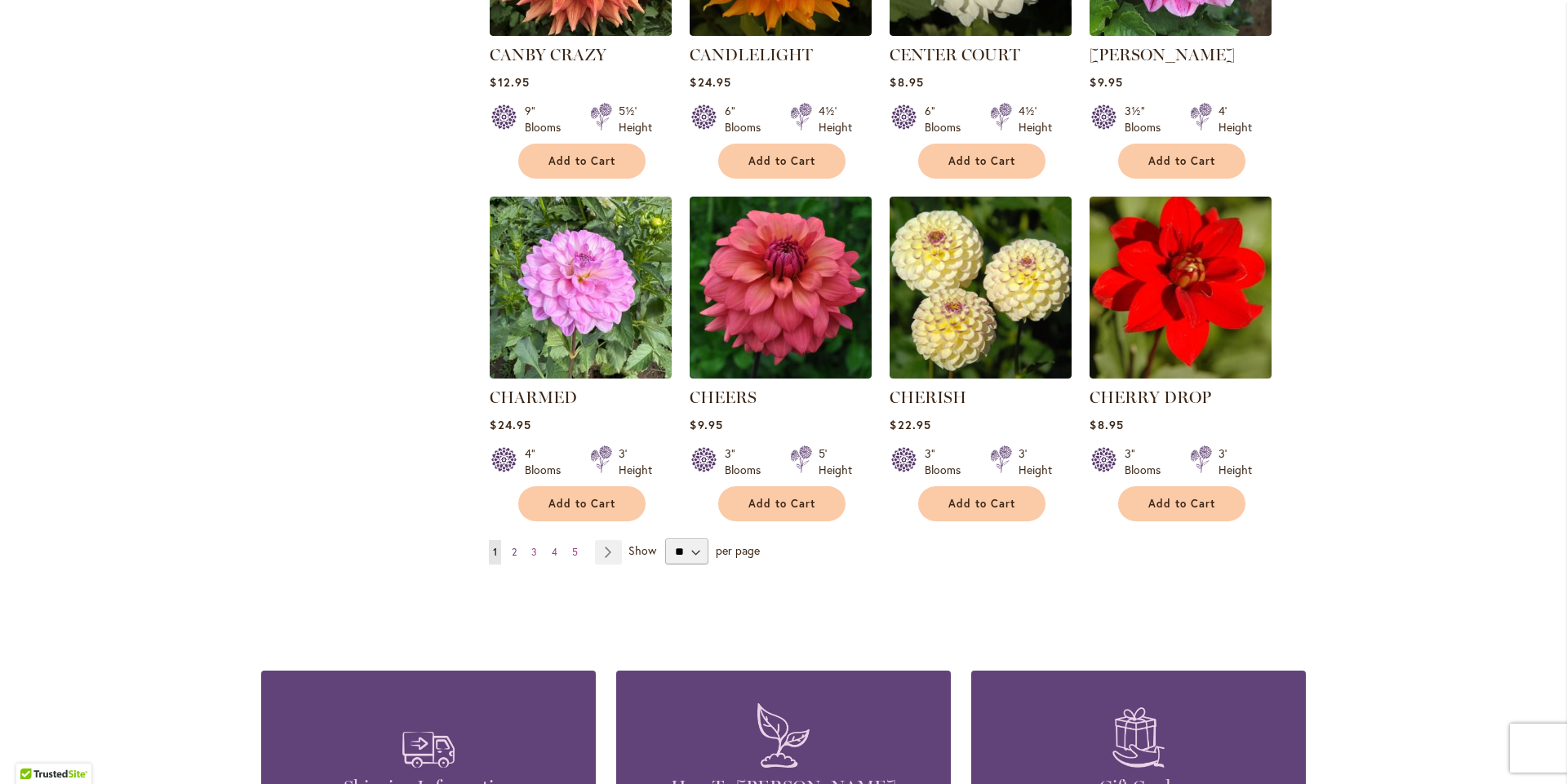
click at [512, 558] on span "2" at bounding box center [514, 552] width 5 height 12
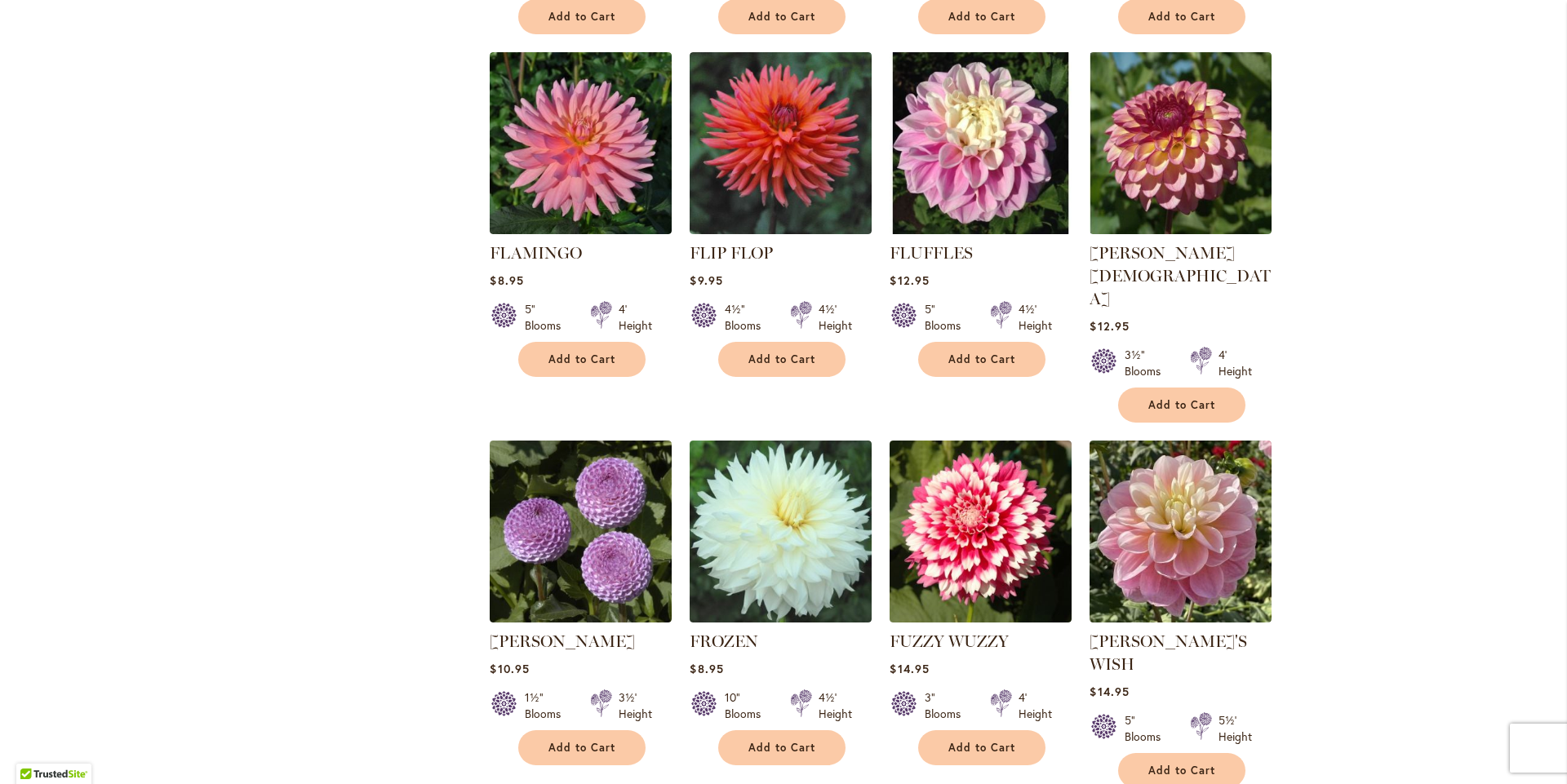
scroll to position [5384, 0]
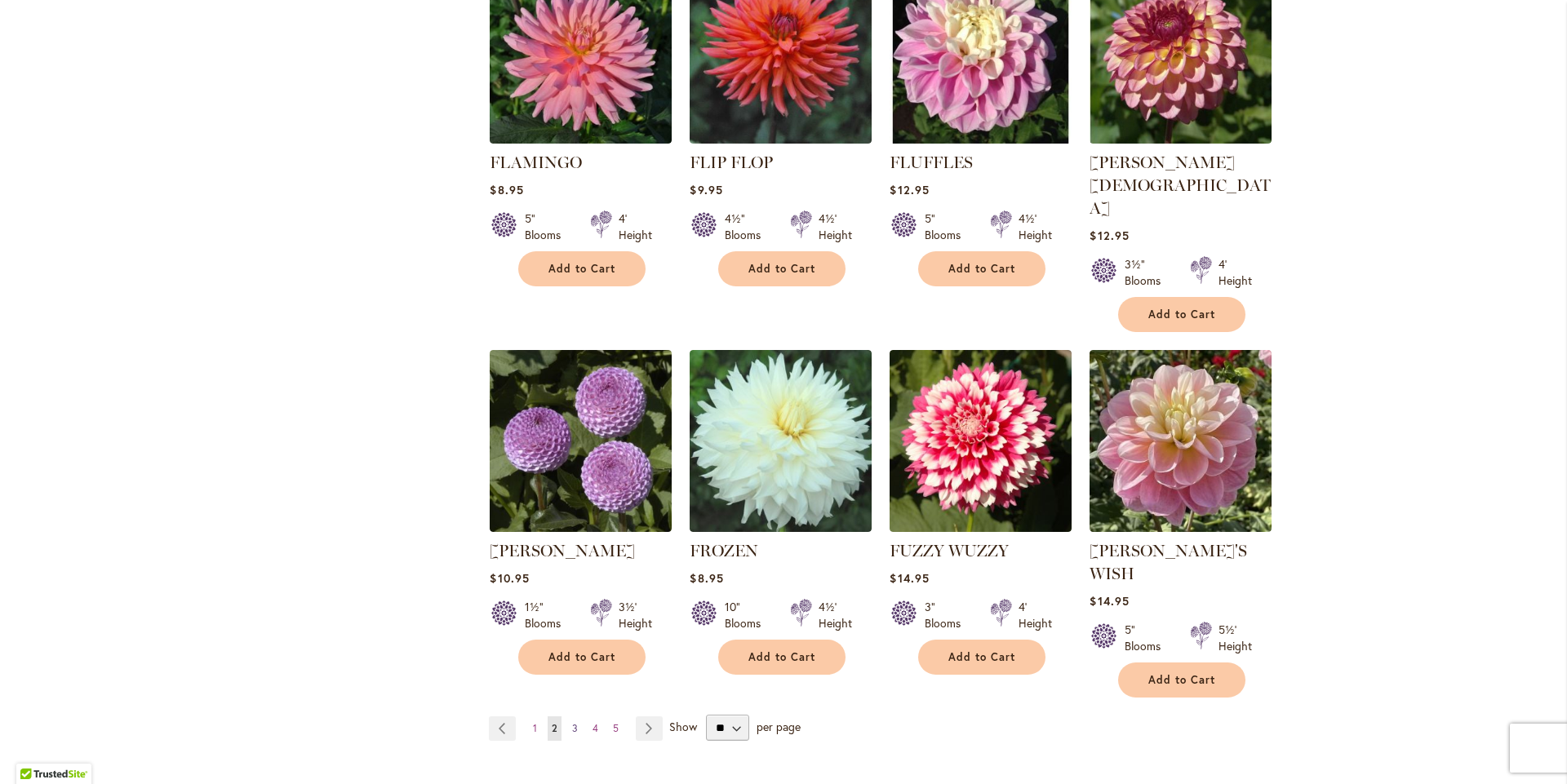
click at [572, 722] on span "3" at bounding box center [575, 728] width 5 height 12
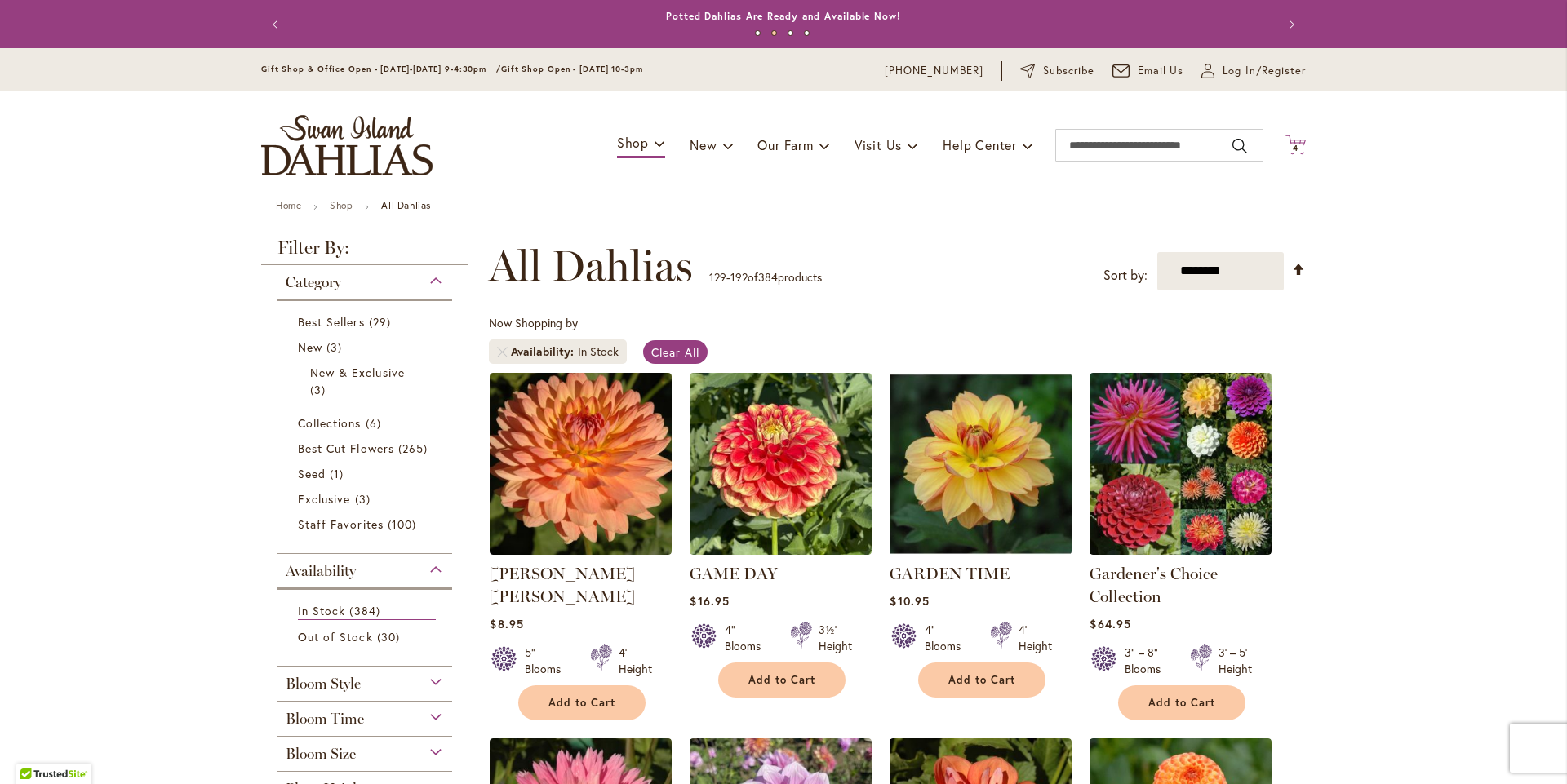
click at [1285, 155] on icon "Cart .cls-1 { fill: #231f20; }" at bounding box center [1295, 144] width 20 height 20
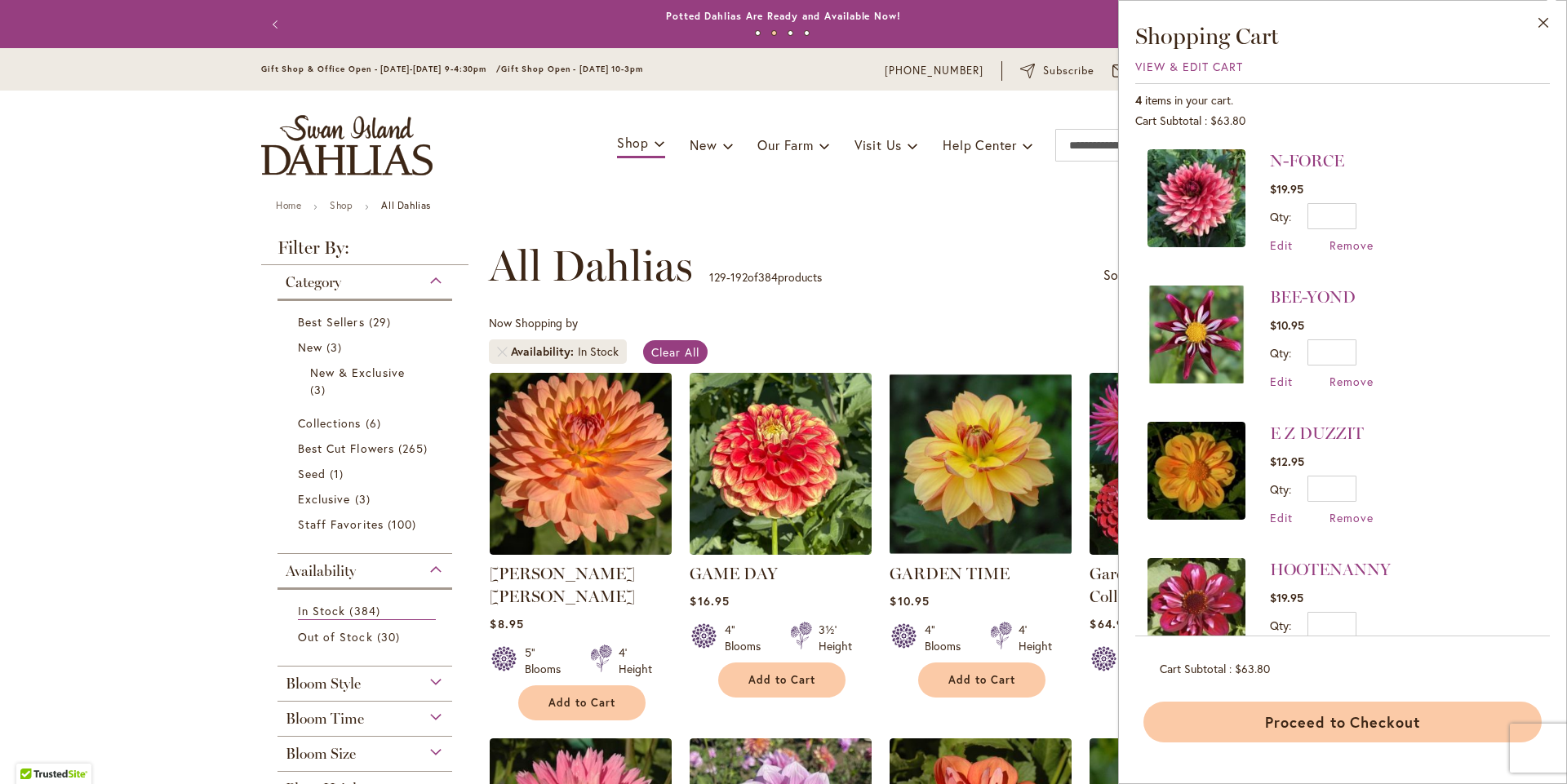
click at [1324, 711] on button "Proceed to Checkout" at bounding box center [1343, 722] width 398 height 41
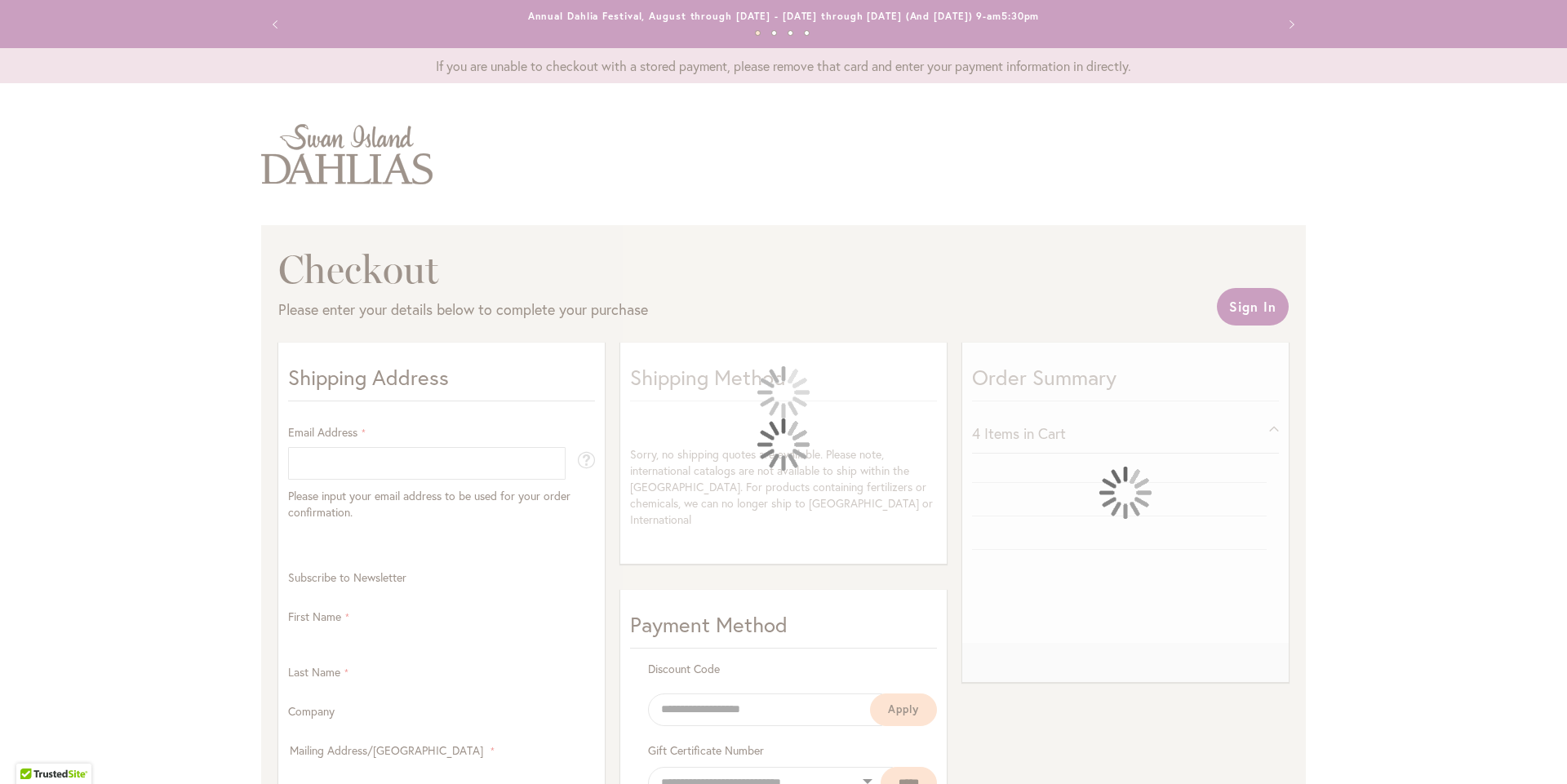
select select "**"
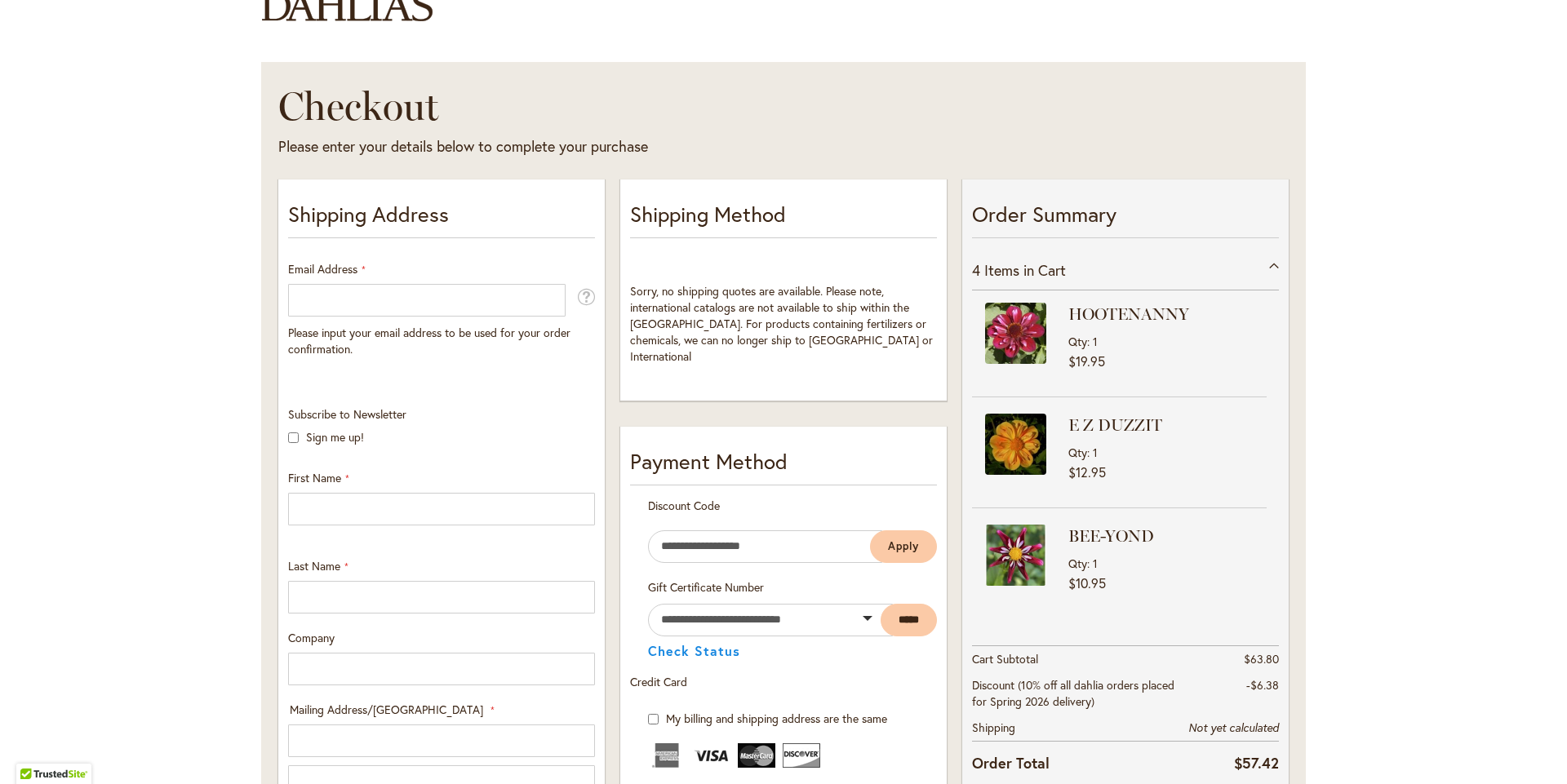
scroll to position [327, 0]
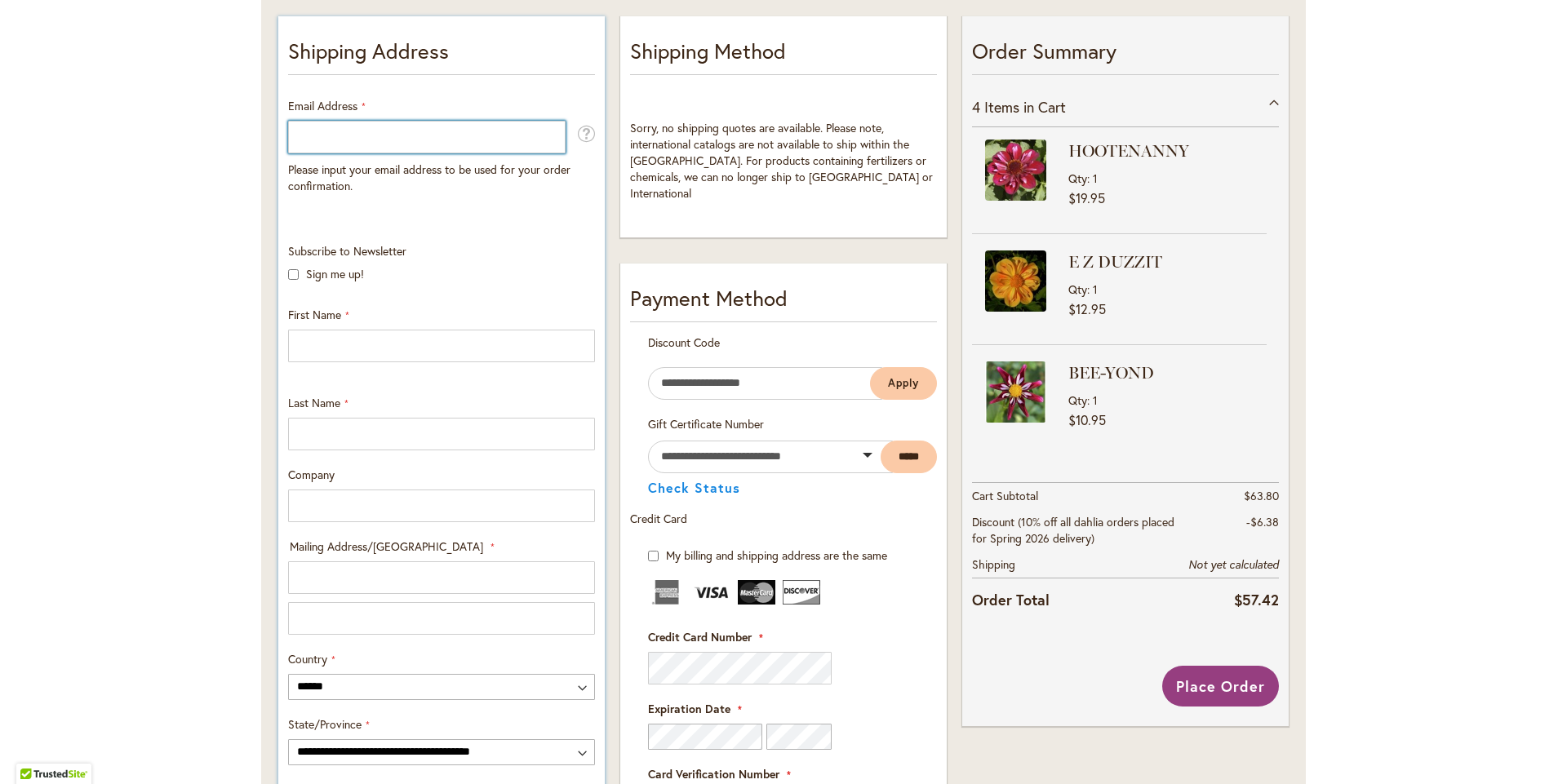
click at [366, 143] on input "Email Address" at bounding box center [426, 136] width 277 height 33
type input "**********"
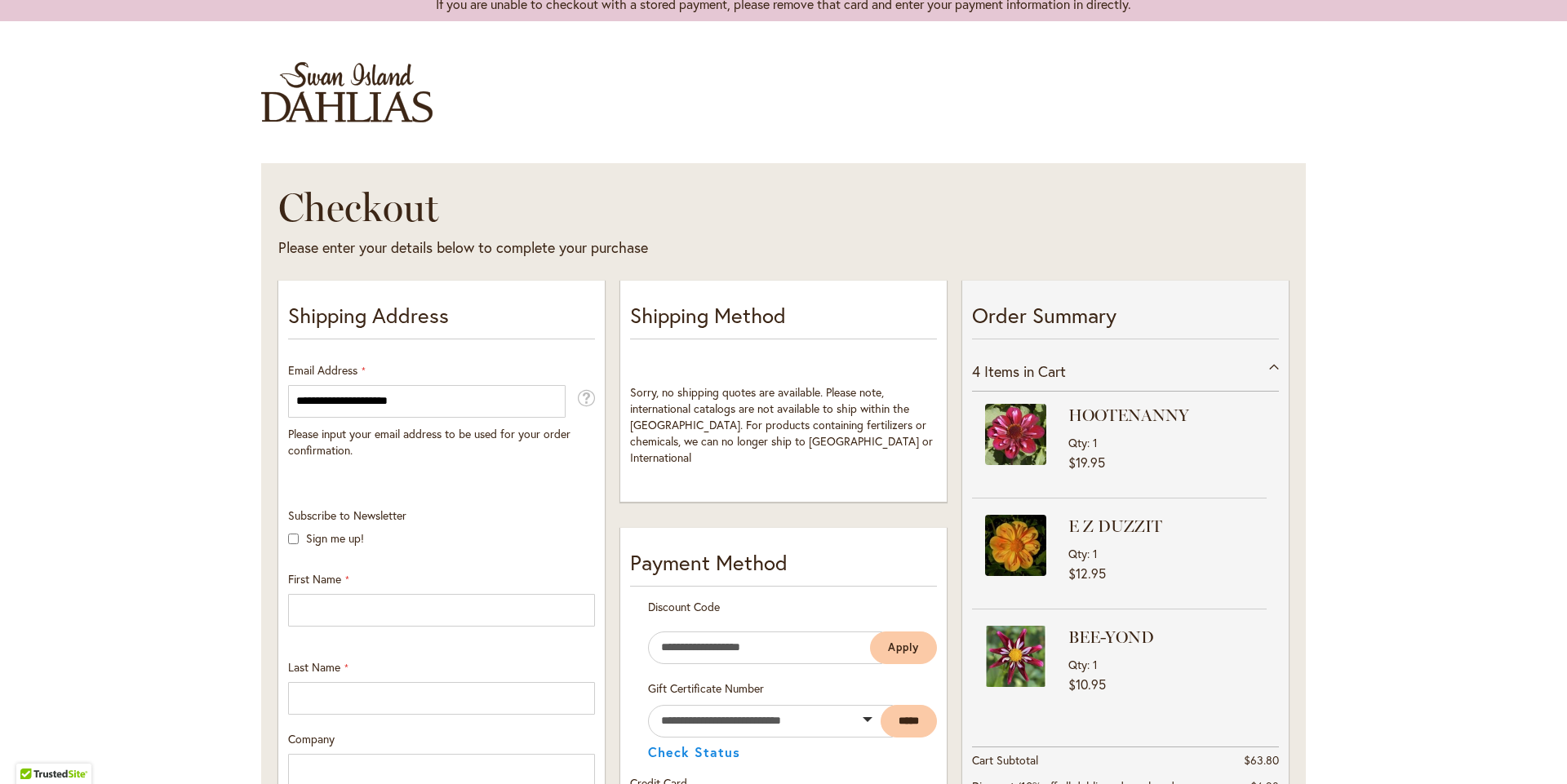
scroll to position [0, 0]
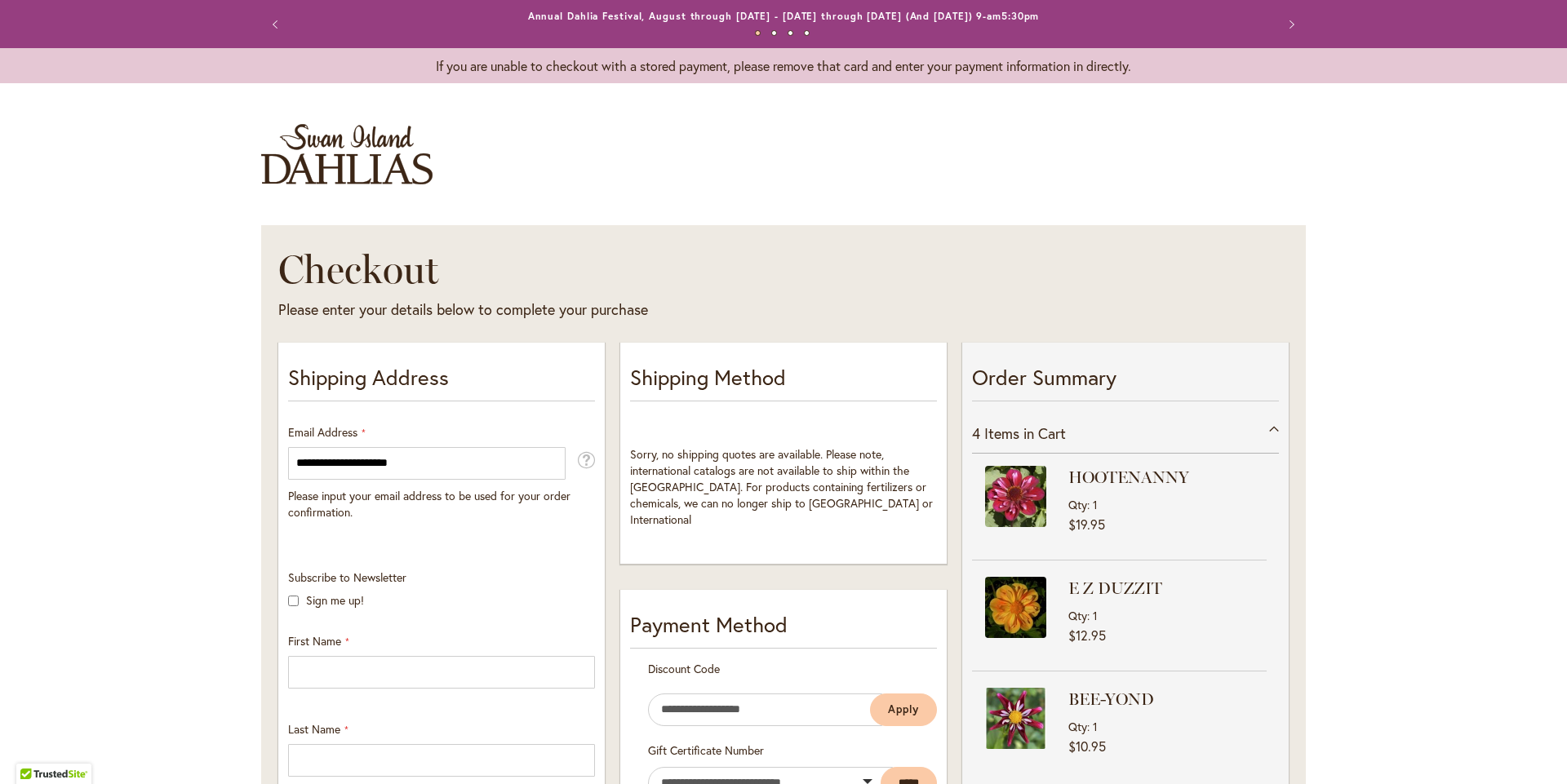
click at [289, 30] on div "Previous Annual Dahlia Festival, August through September 28th - Wednesday thro…" at bounding box center [784, 24] width 1045 height 48
click at [277, 28] on button "Previous" at bounding box center [277, 24] width 33 height 33
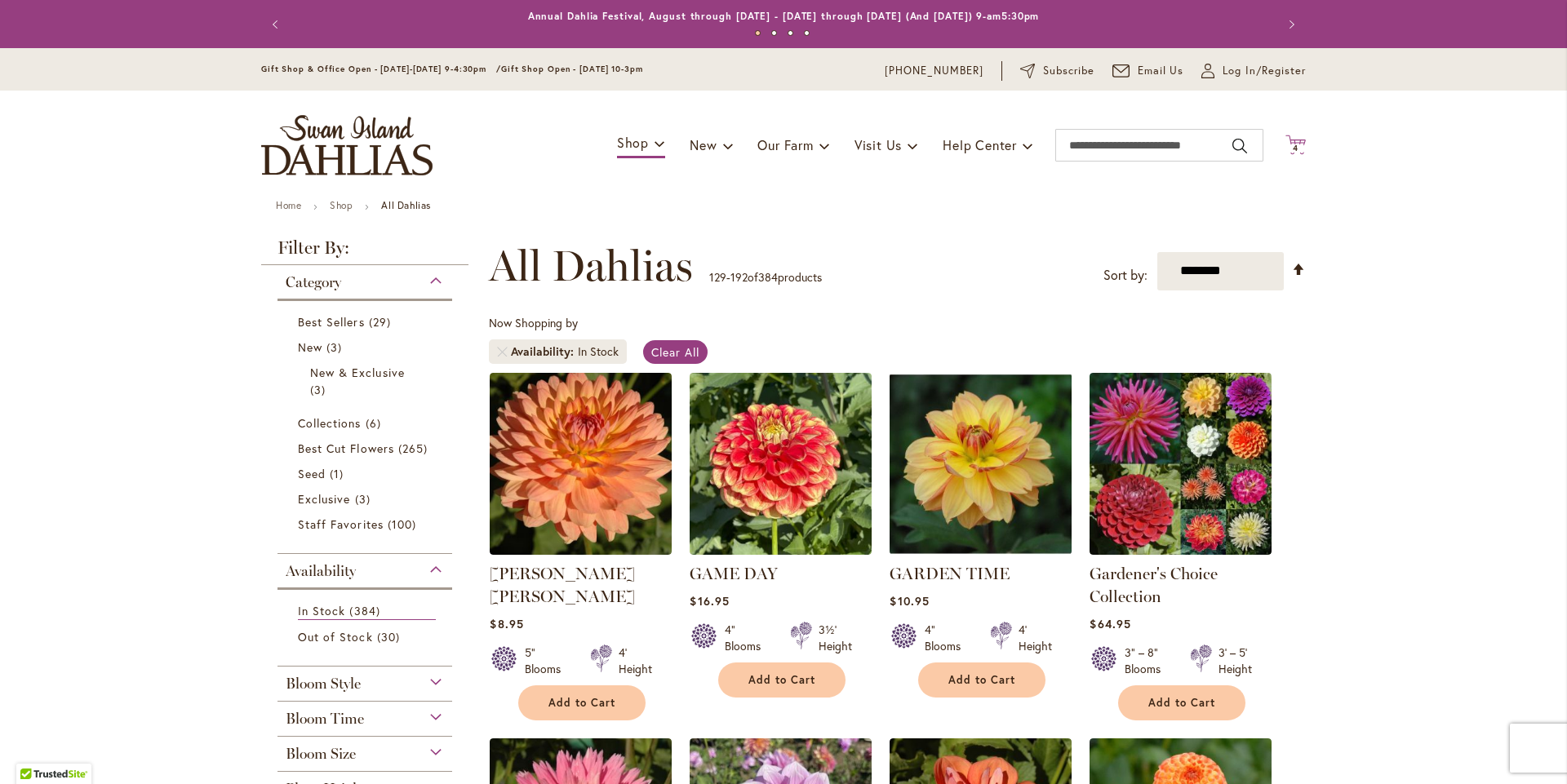
click at [1286, 154] on icon at bounding box center [1295, 144] width 20 height 19
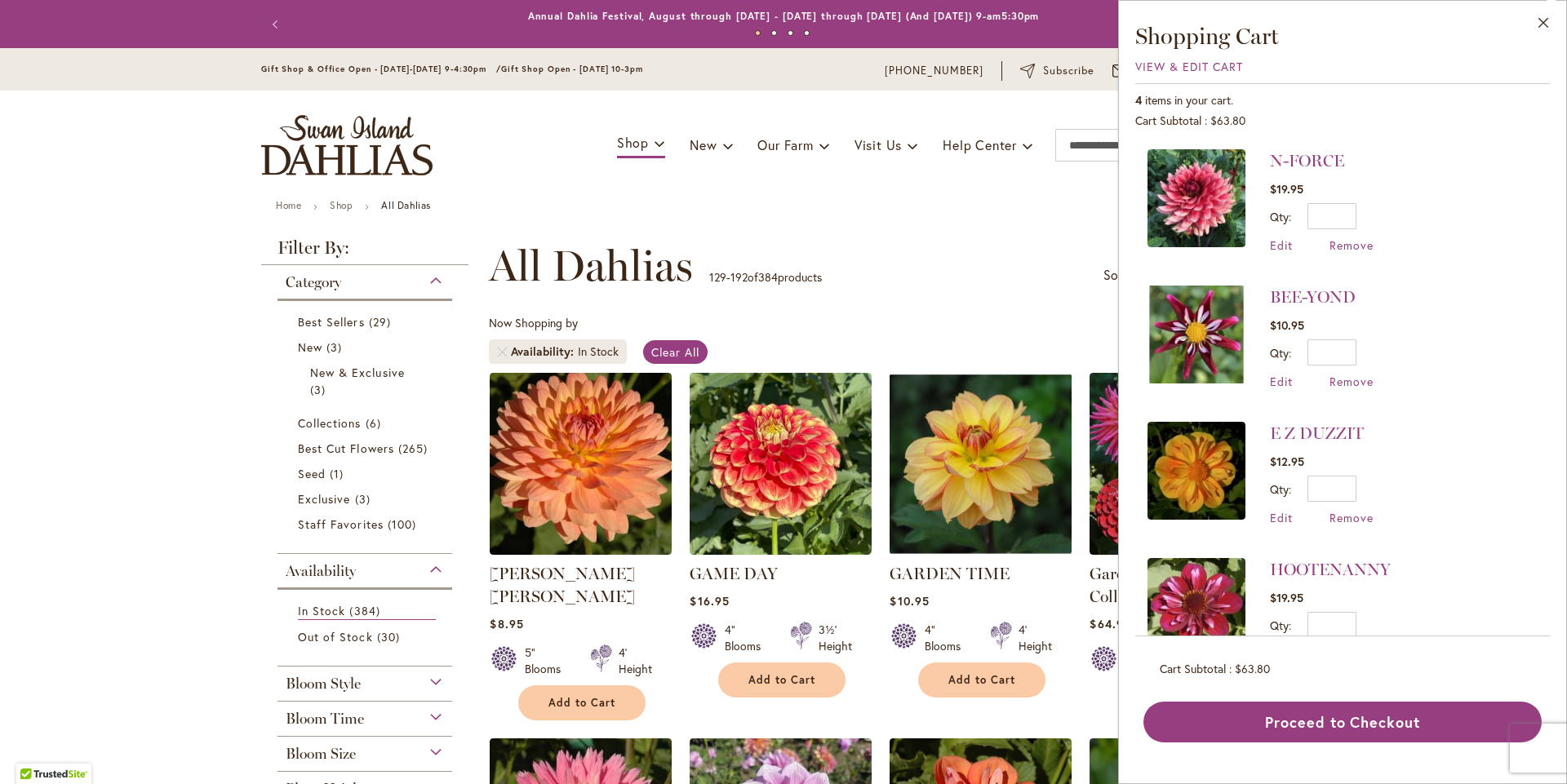
click at [1232, 176] on img at bounding box center [1196, 198] width 98 height 98
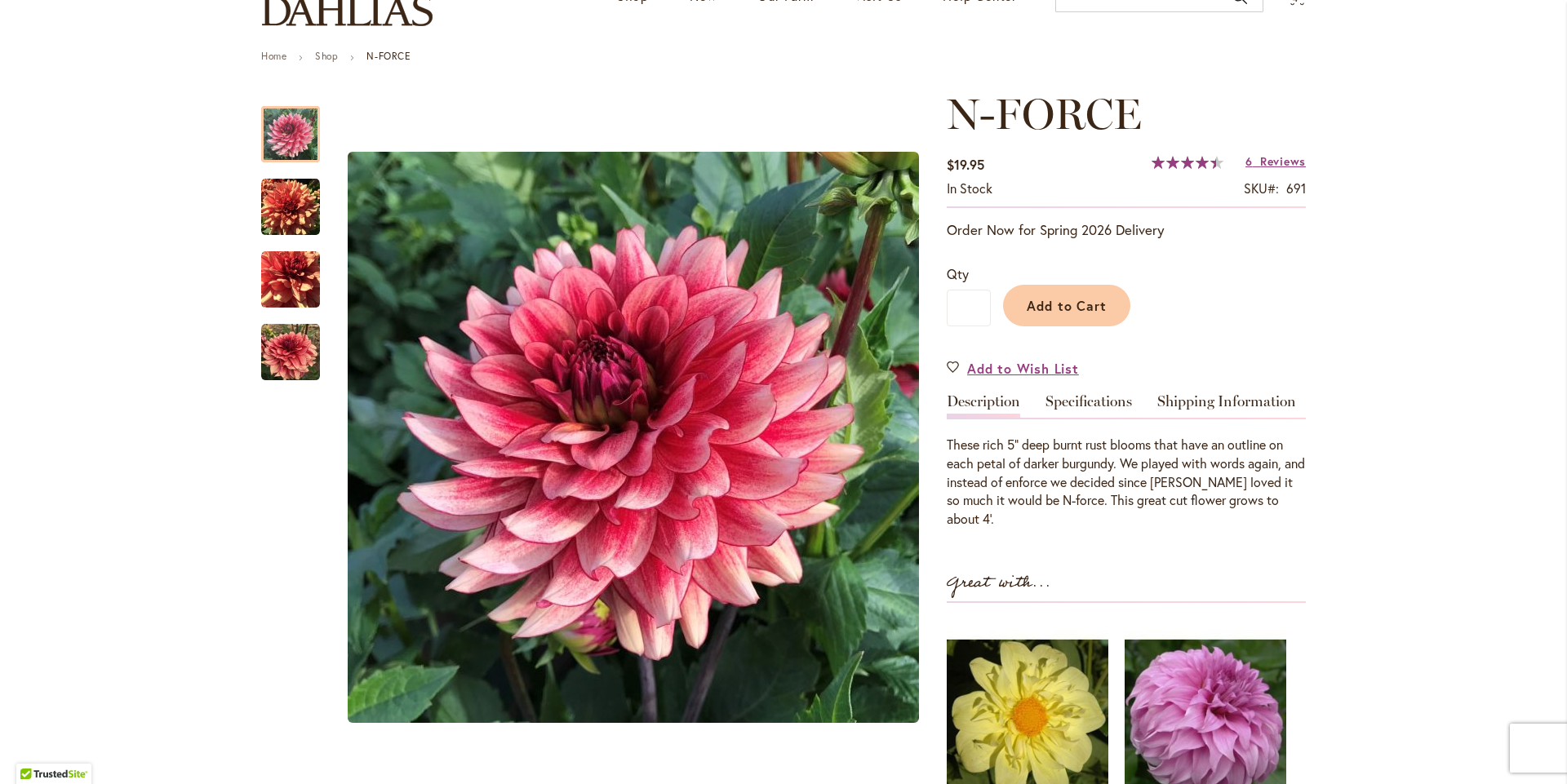
scroll to position [163, 0]
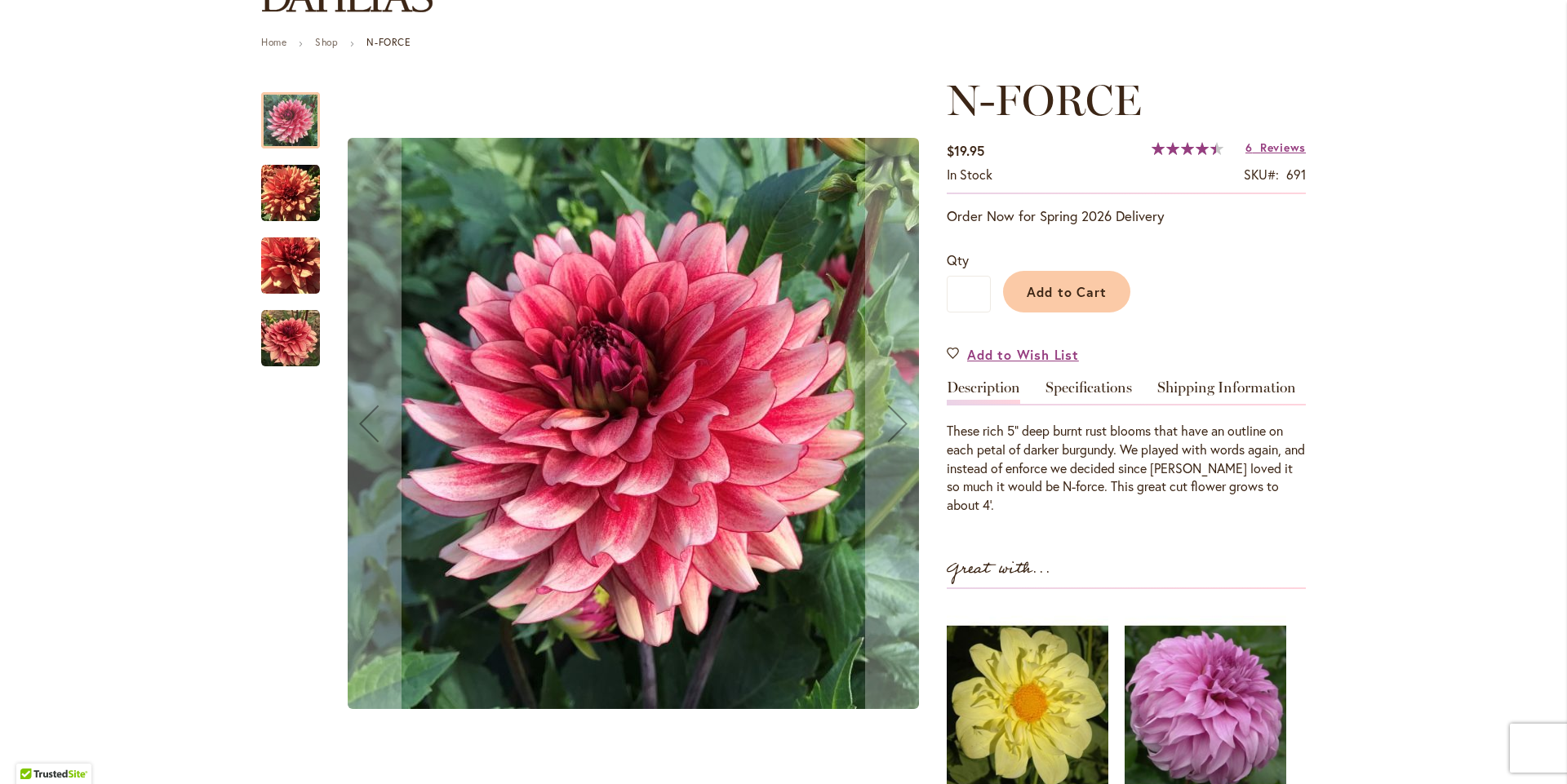
click at [289, 350] on img "N-FORCE" at bounding box center [290, 338] width 58 height 58
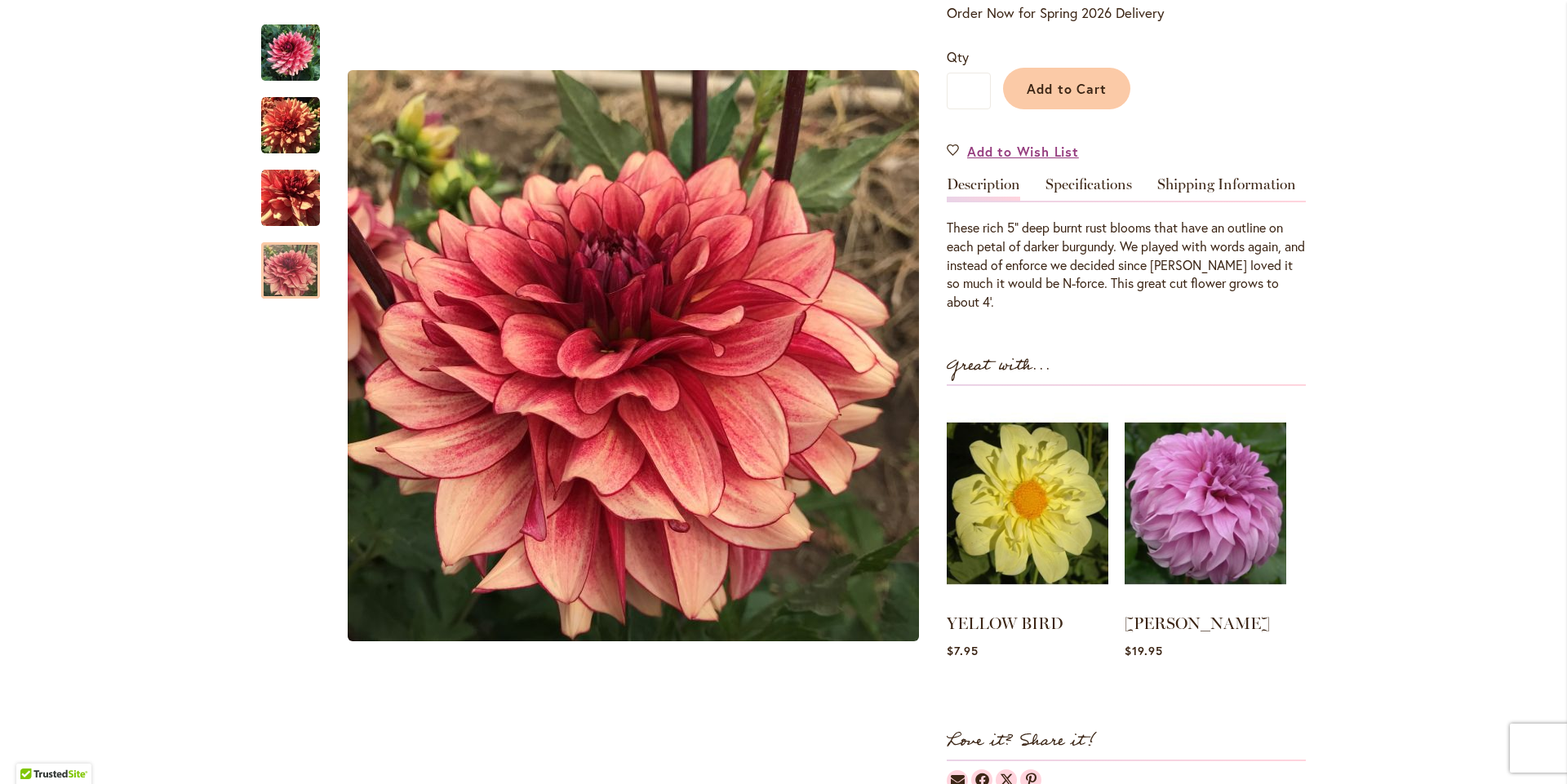
scroll to position [327, 0]
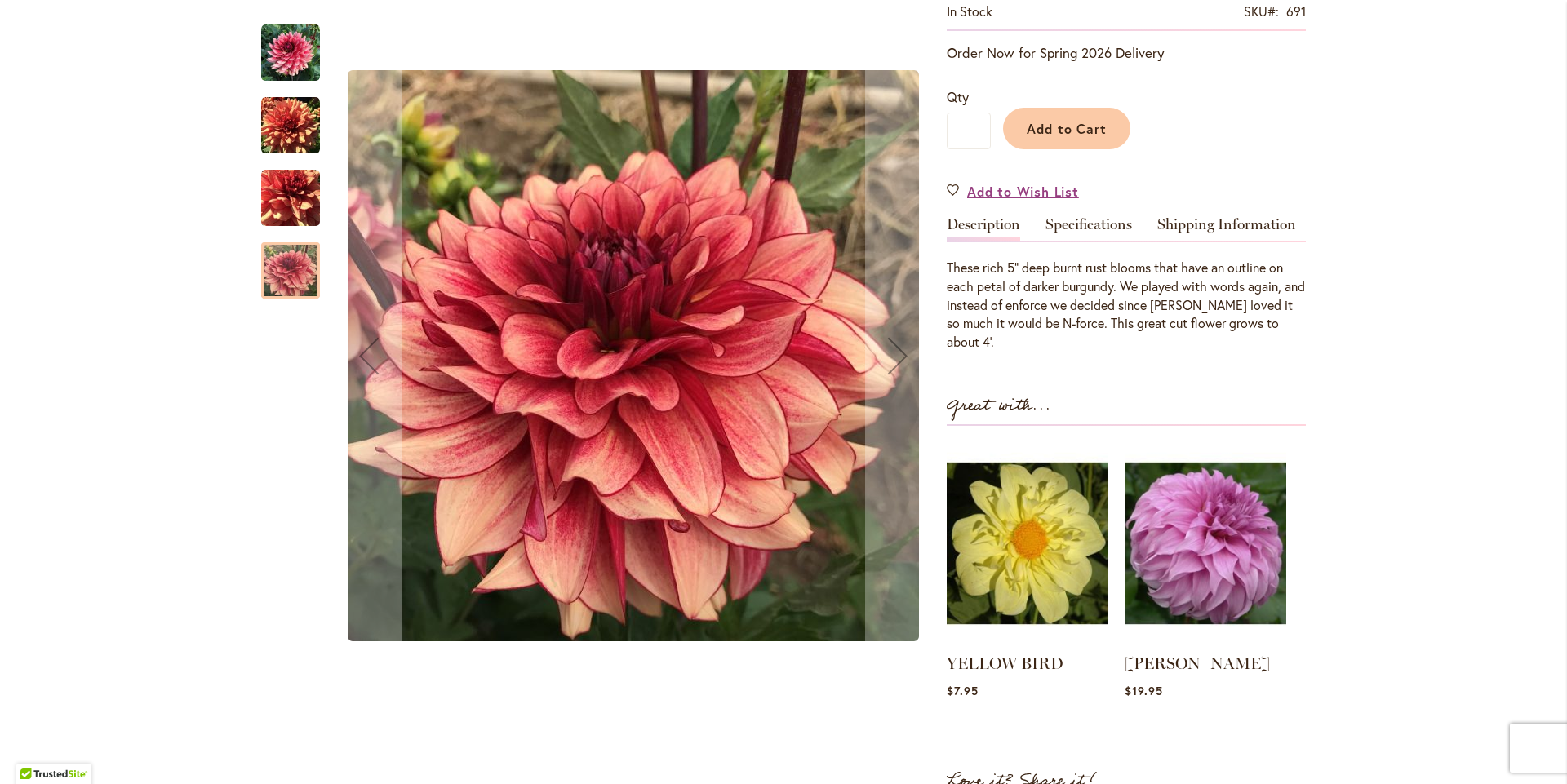
click at [261, 110] on img "N-FORCE" at bounding box center [290, 126] width 58 height 58
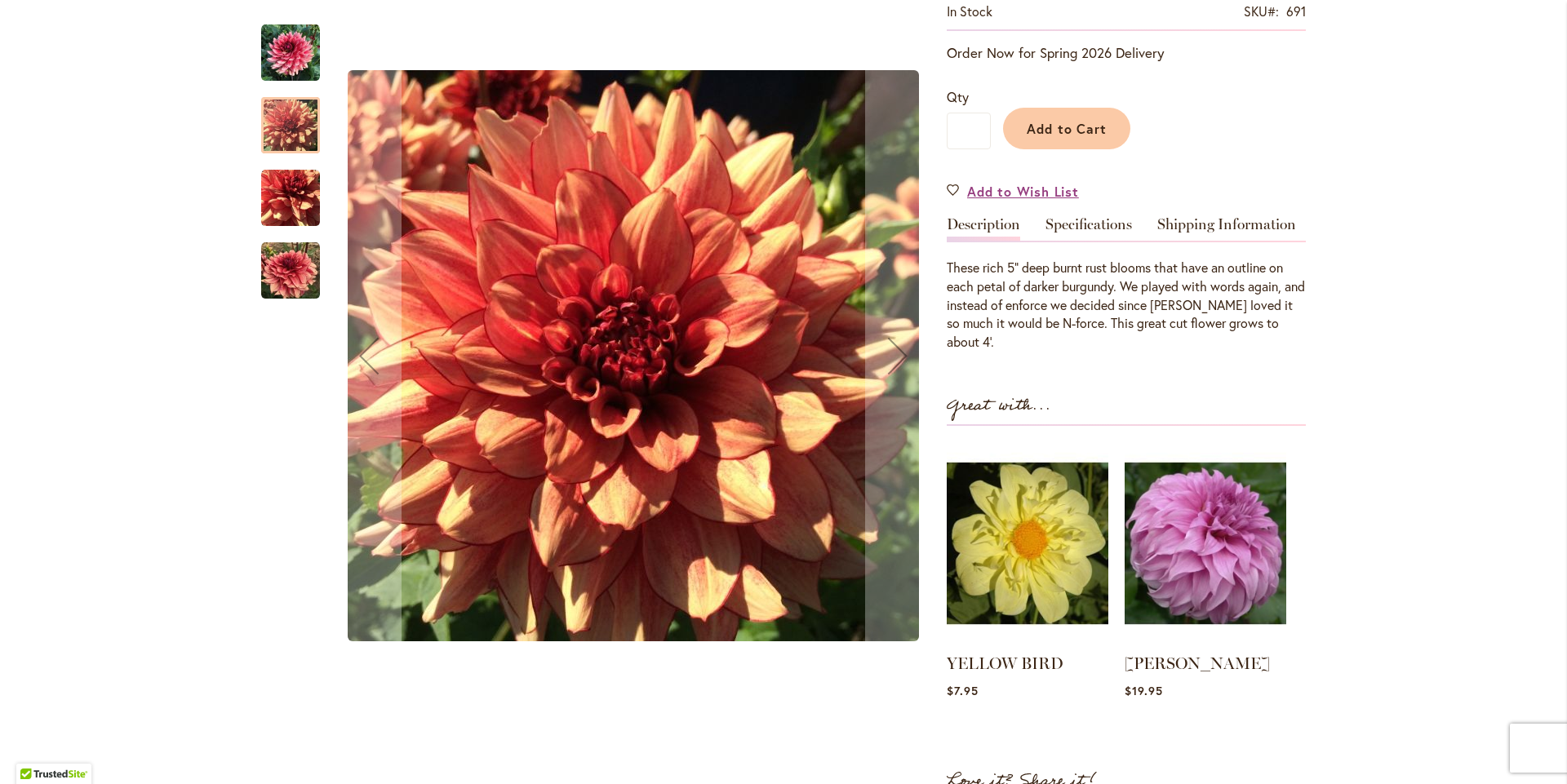
click at [265, 47] on img "N-FORCE" at bounding box center [290, 53] width 58 height 58
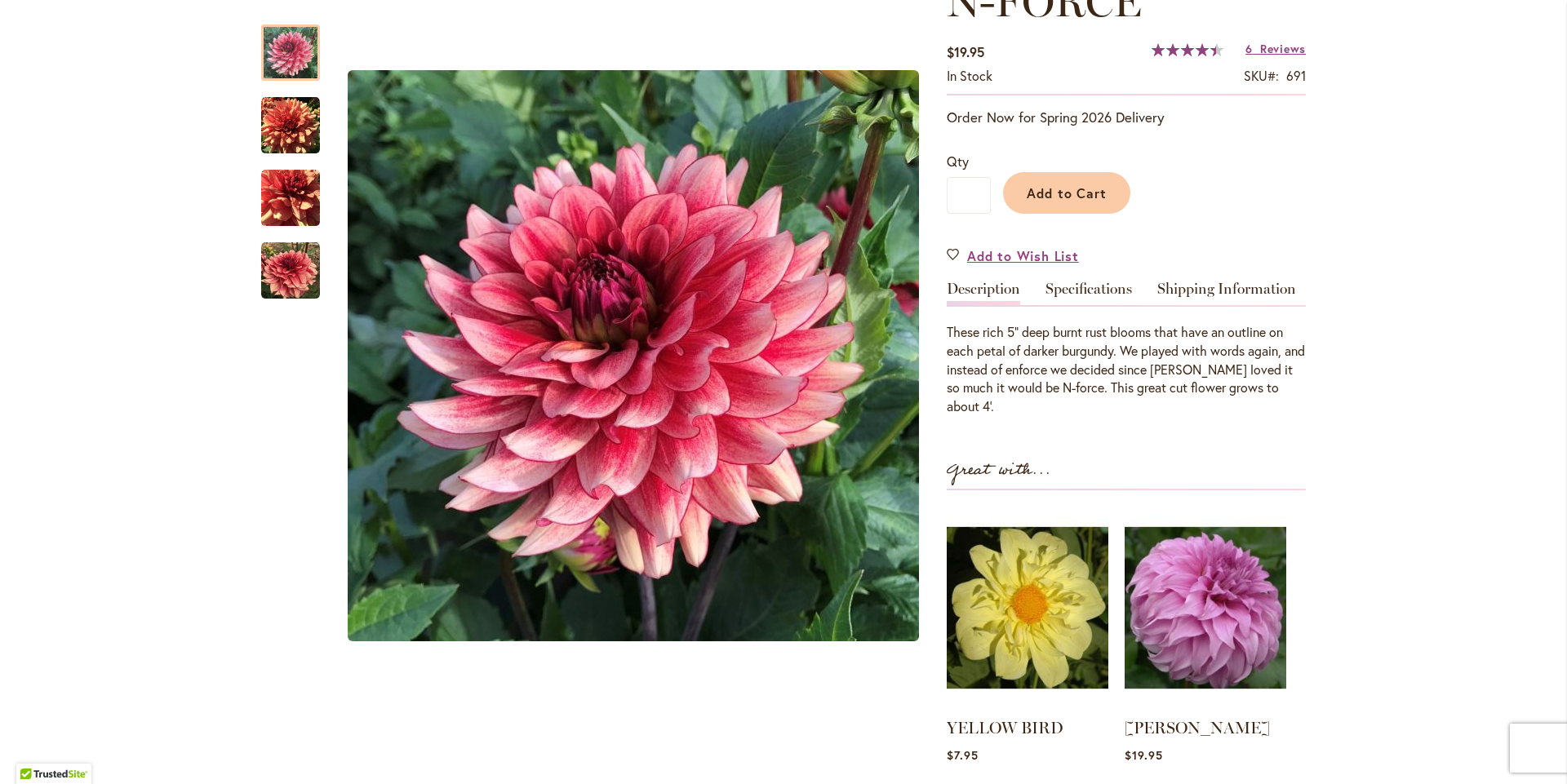
scroll to position [163, 0]
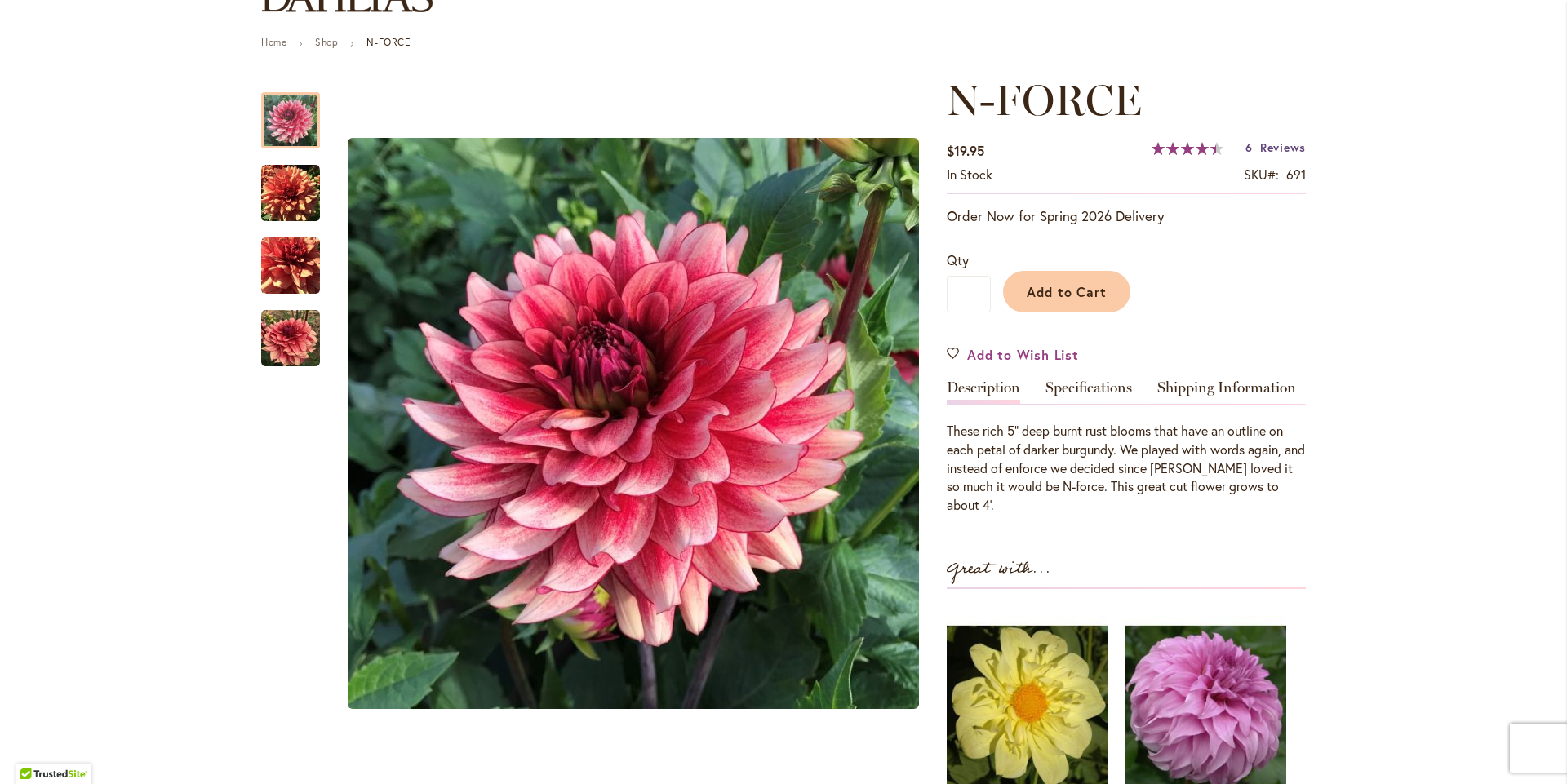
click at [1271, 155] on span "Reviews" at bounding box center [1283, 148] width 46 height 16
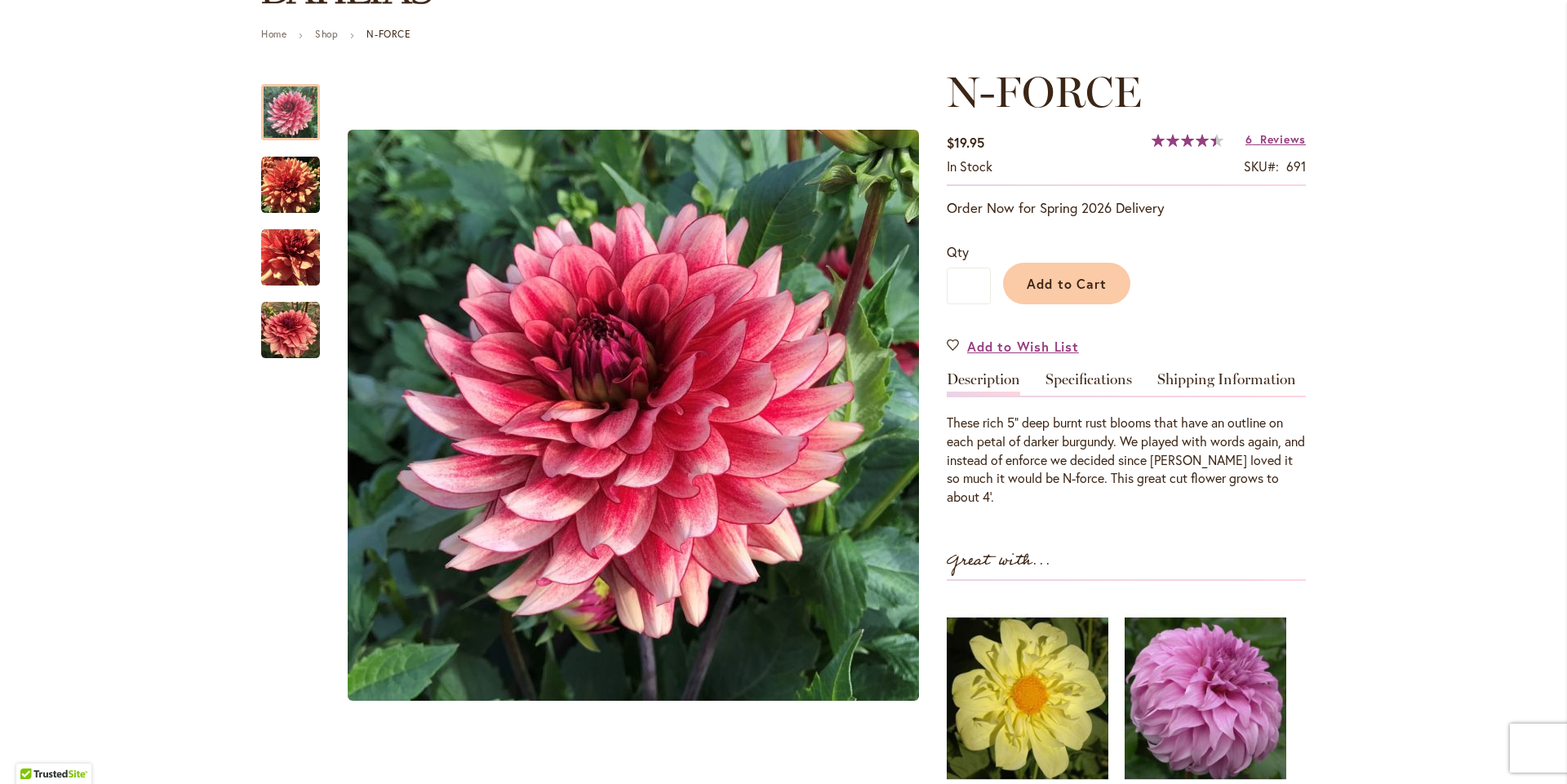
scroll to position [0, 0]
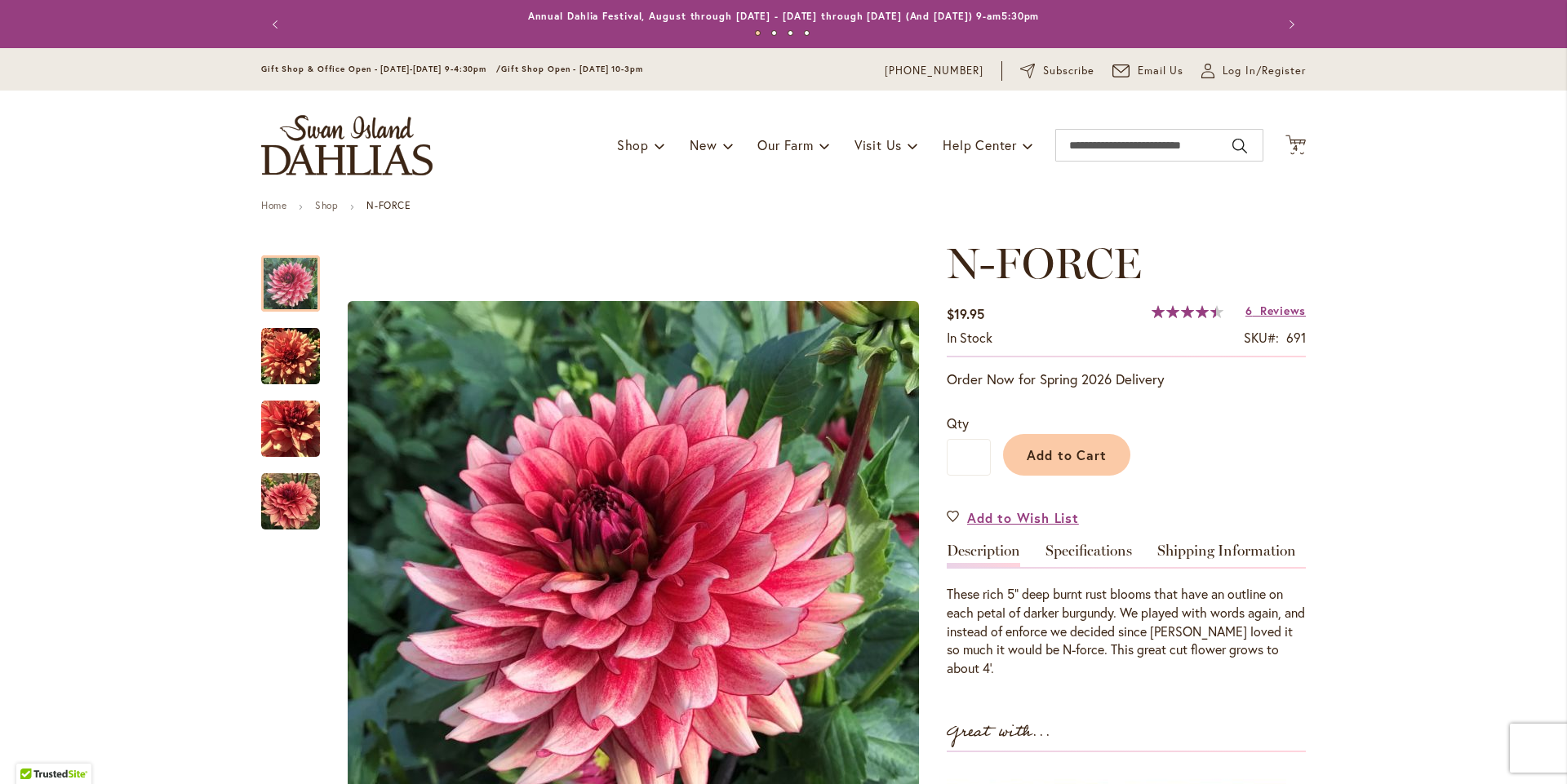
click at [1302, 165] on div "Toggle Nav Shop Dahlia Tubers Collections Fresh Cut Dahlias Gardening Supplies …" at bounding box center [784, 145] width 1077 height 110
click at [1293, 152] on span "4 4 items" at bounding box center [1296, 148] width 16 height 8
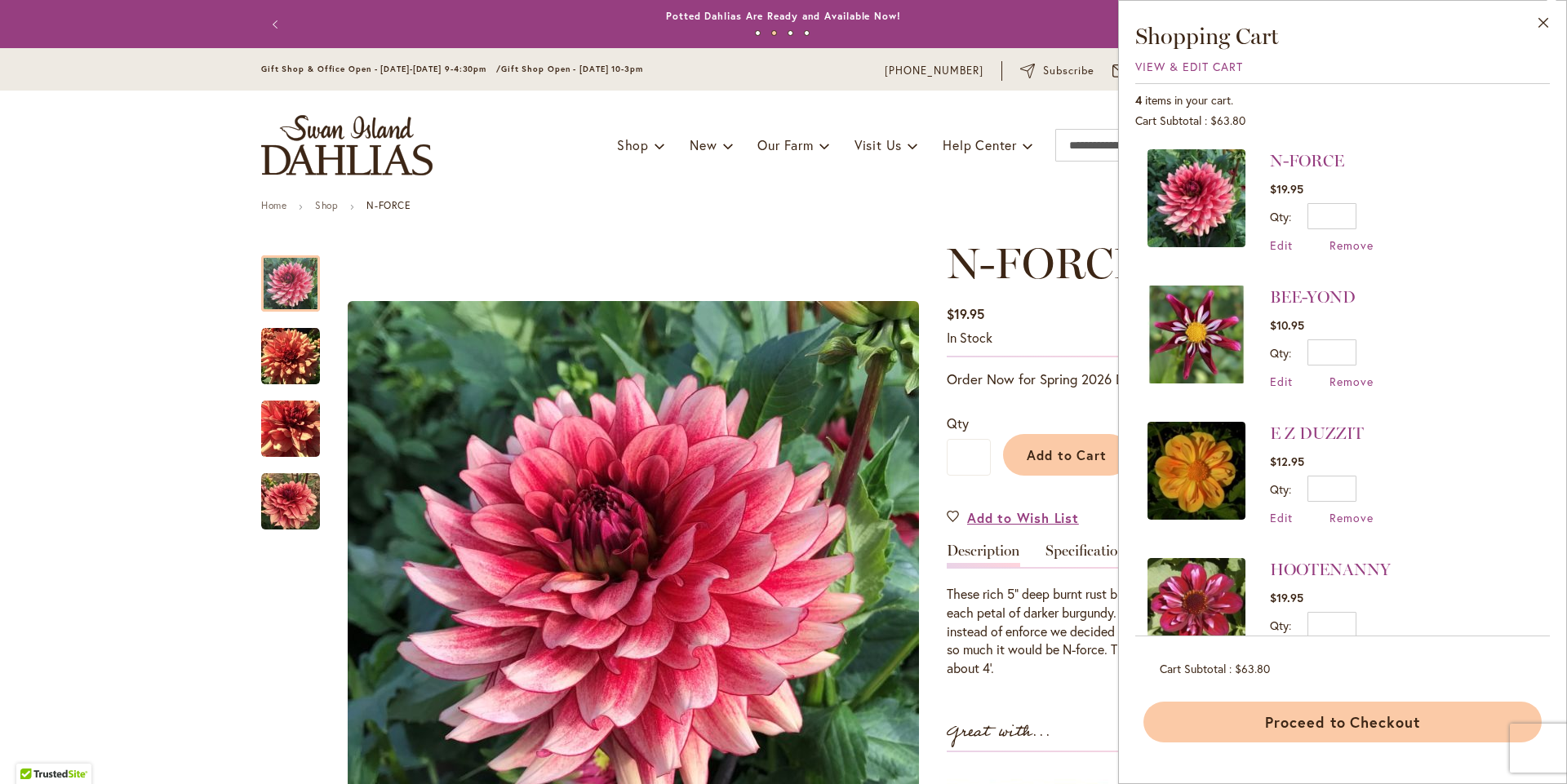
click at [1259, 726] on button "Proceed to Checkout" at bounding box center [1343, 722] width 398 height 41
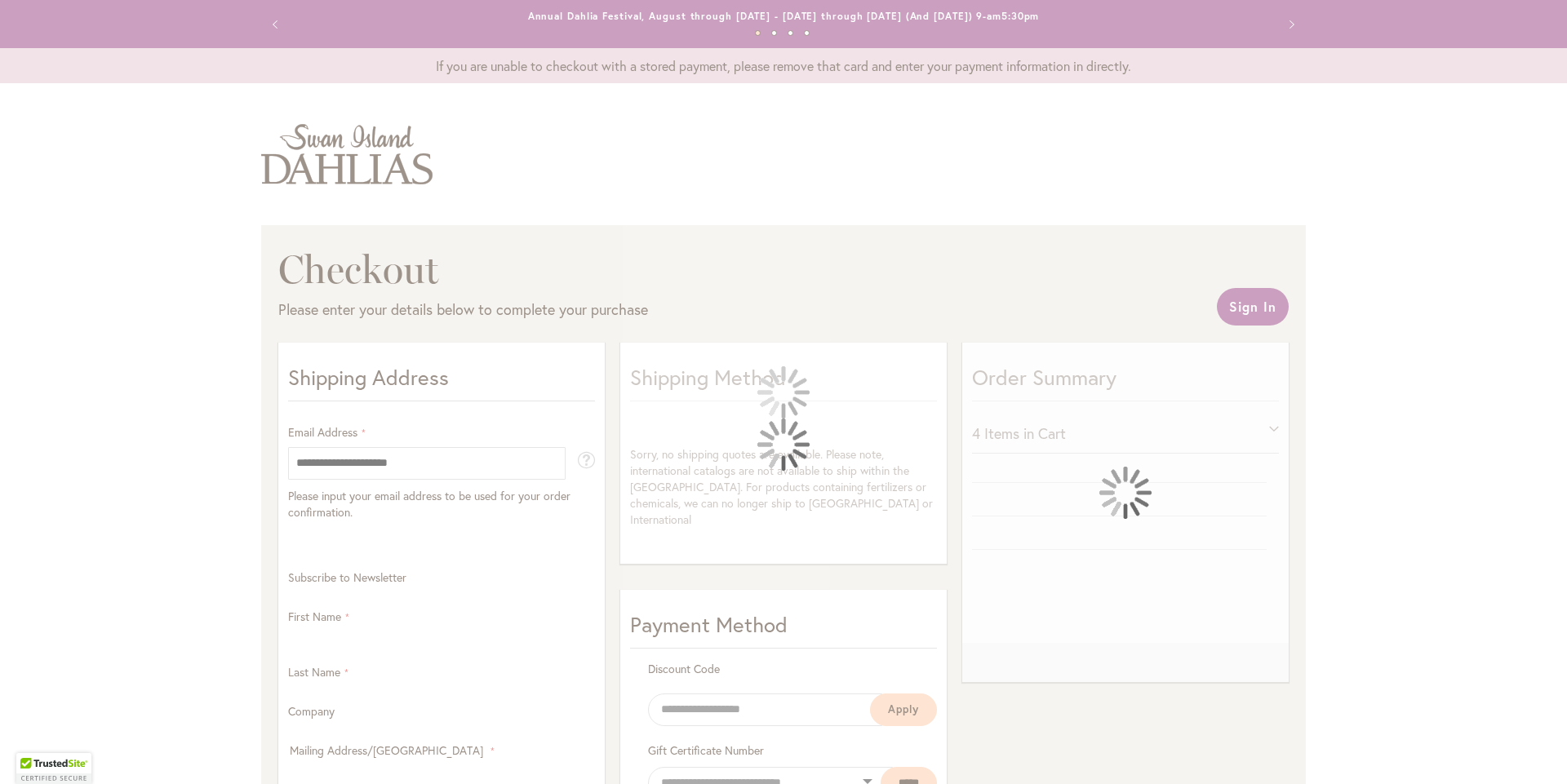
select select "**"
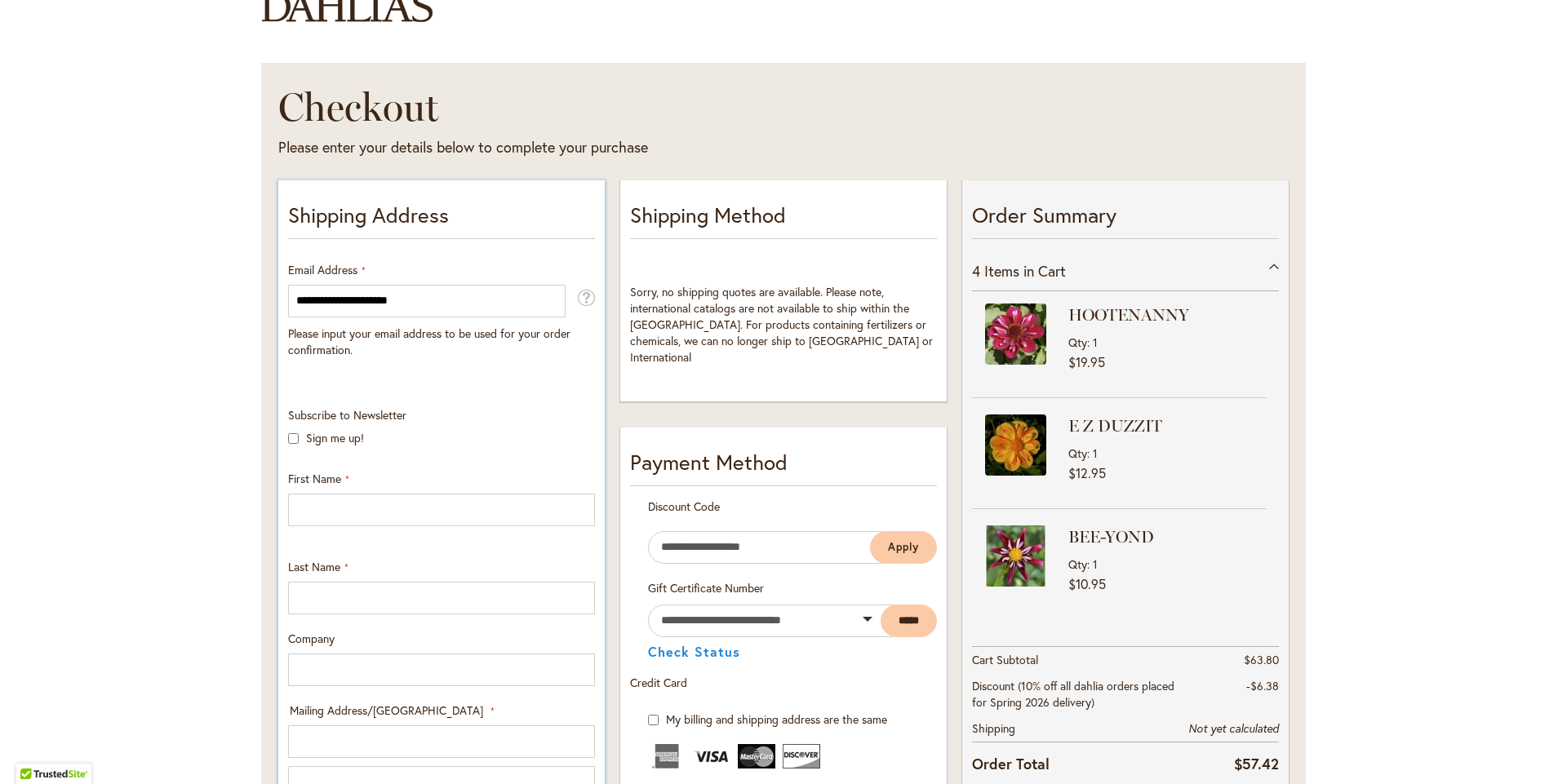
scroll to position [163, 0]
click at [404, 521] on input "First Name" at bounding box center [441, 509] width 307 height 33
type input "****"
click at [379, 613] on input "Last Name" at bounding box center [441, 596] width 307 height 33
type input "*******"
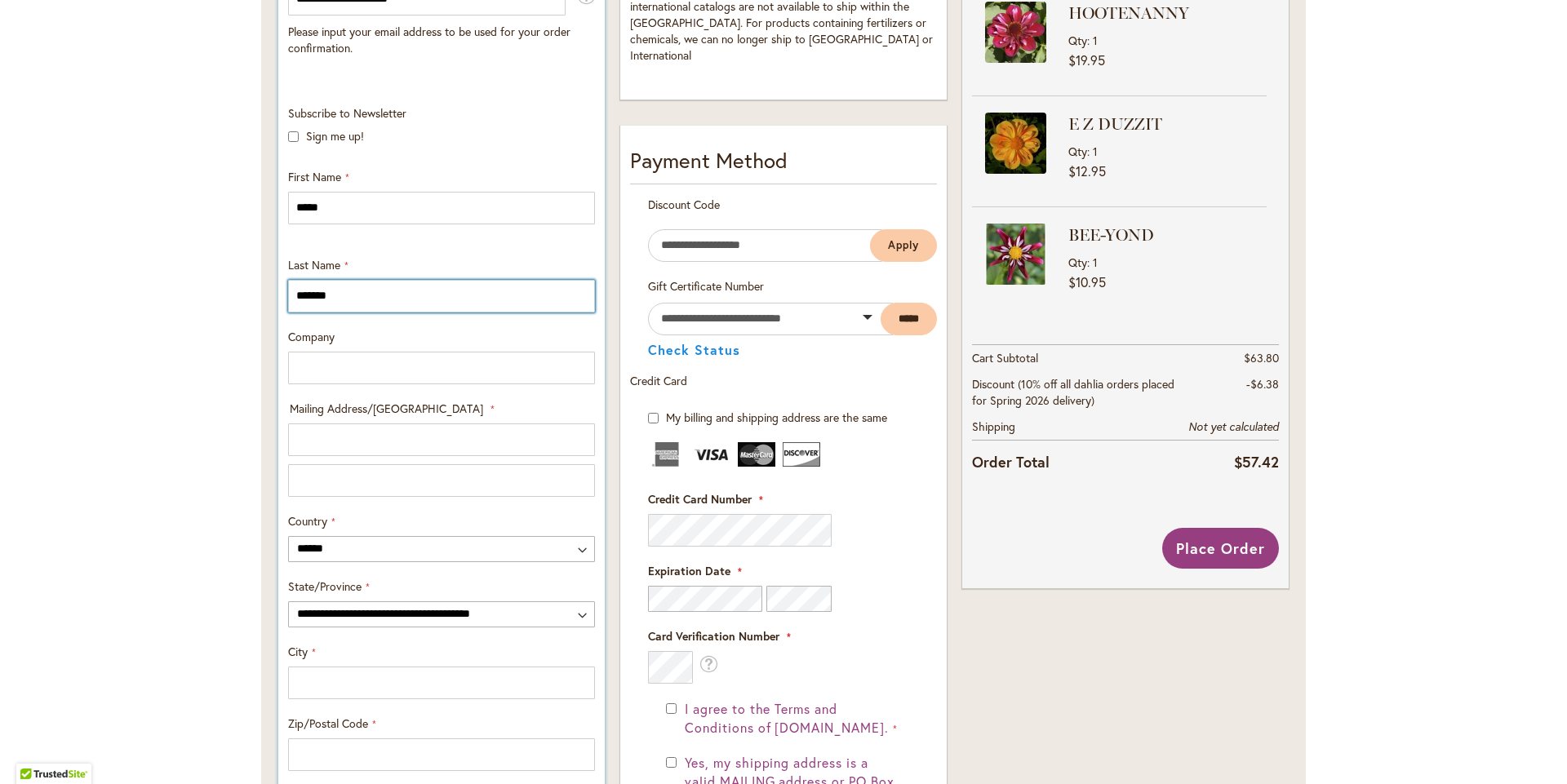
scroll to position [489, 0]
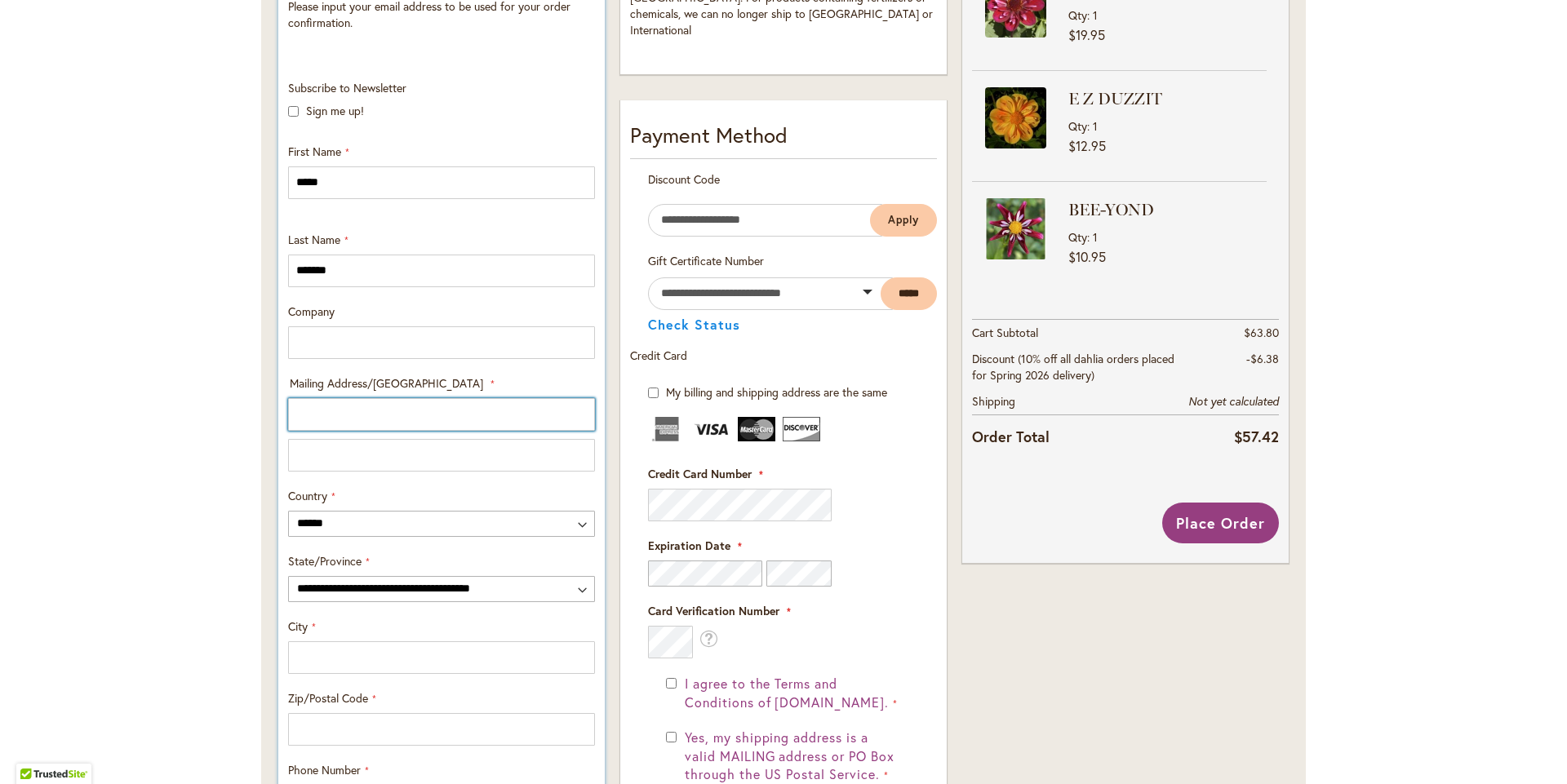
click at [350, 431] on input "Mailing Address/PO BOX: Line 1" at bounding box center [441, 414] width 307 height 33
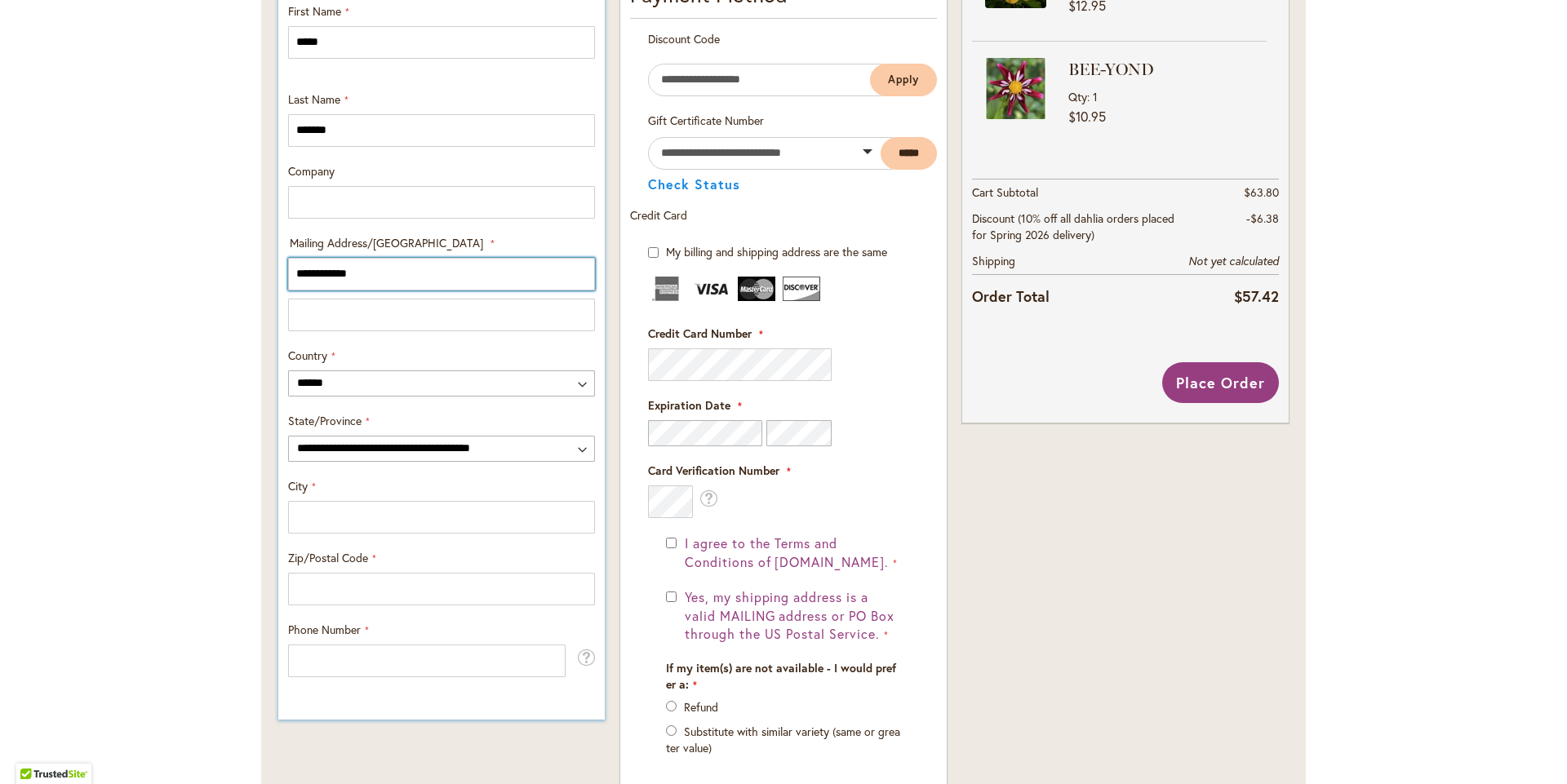
scroll to position [652, 0]
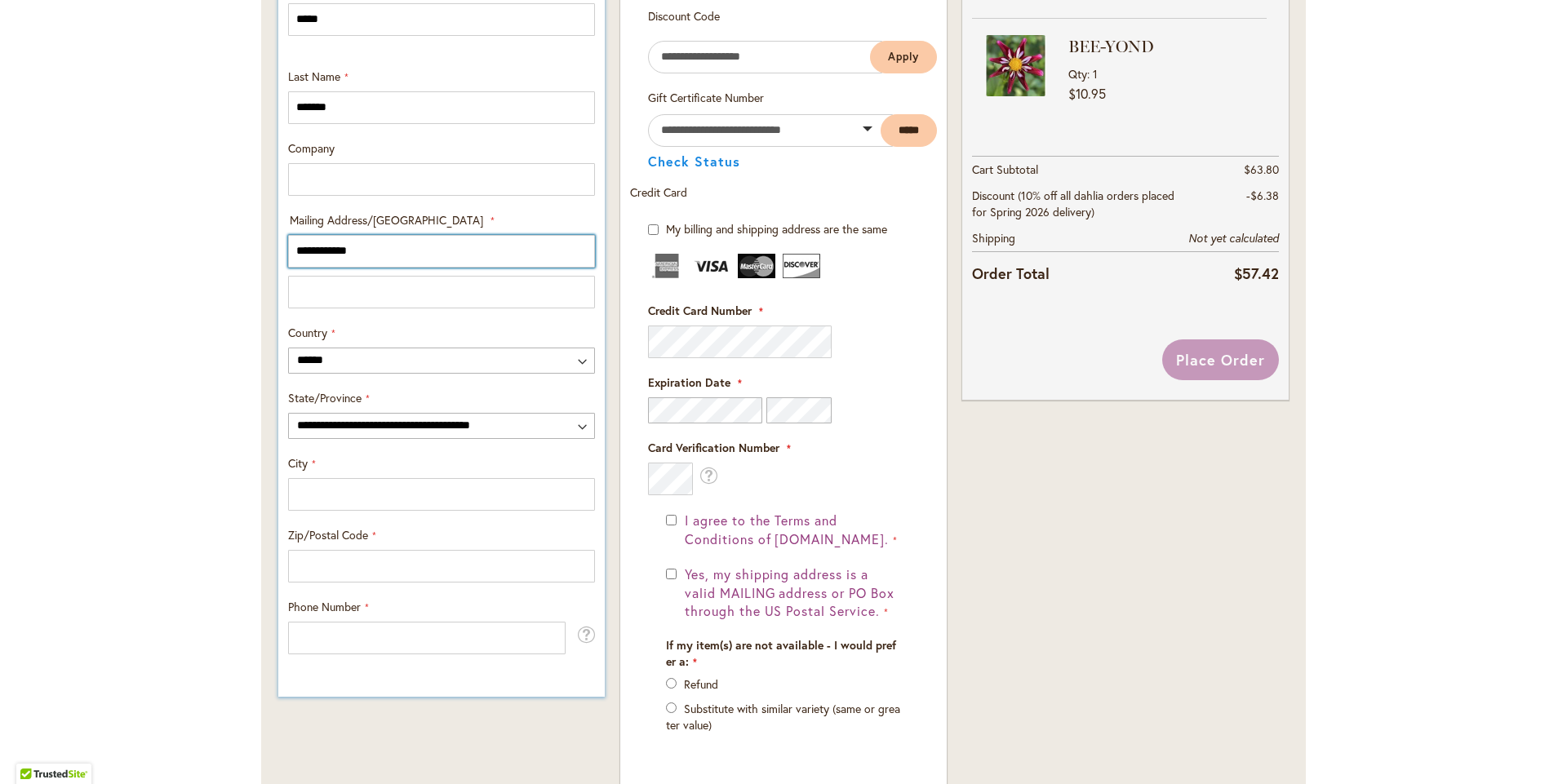
type input "**********"
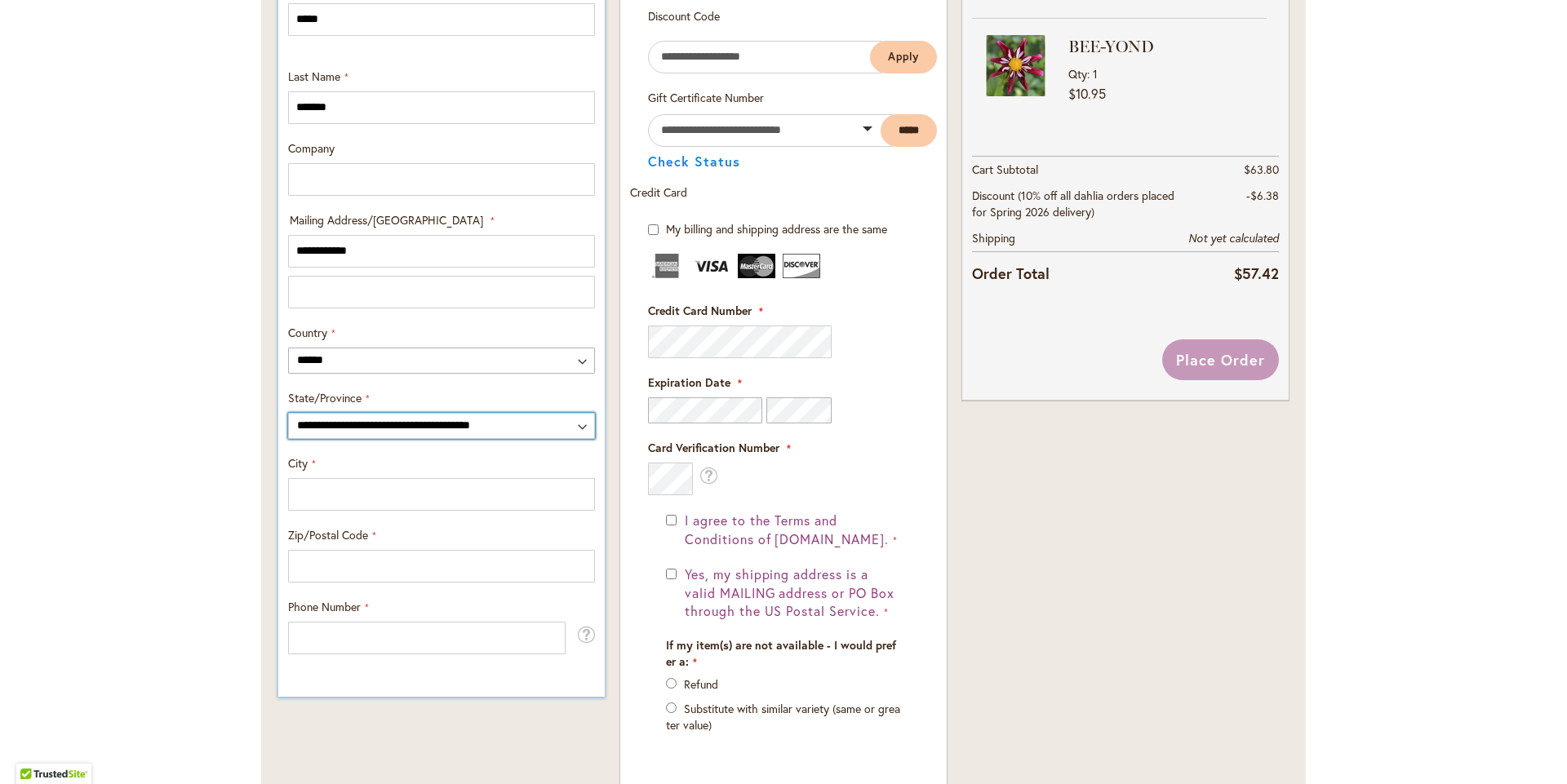
click at [367, 439] on select "**********" at bounding box center [441, 425] width 307 height 26
select select "**"
click at [288, 427] on select "**********" at bounding box center [441, 425] width 307 height 26
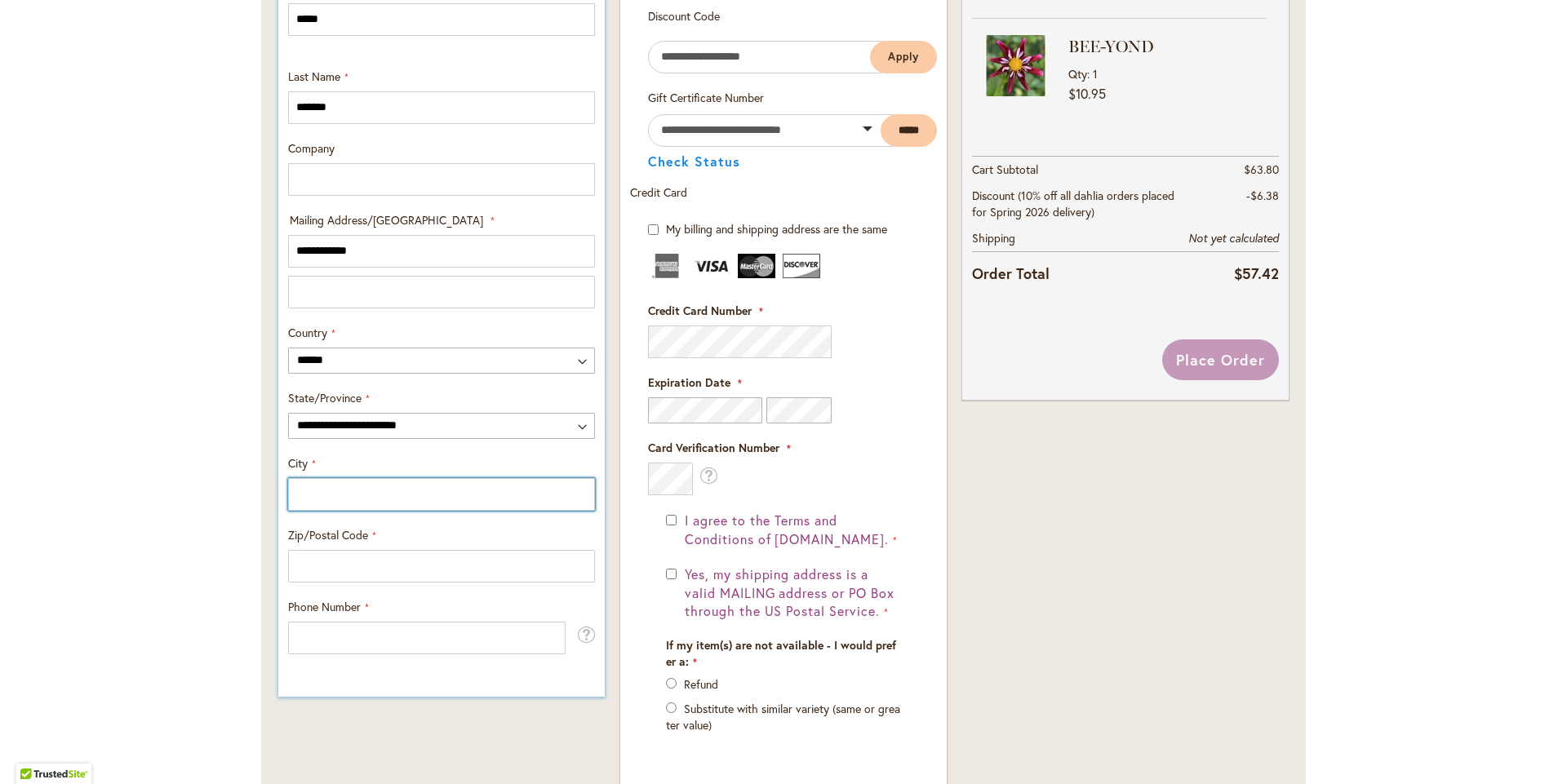
click at [350, 511] on input "City" at bounding box center [441, 494] width 307 height 33
type input "**********"
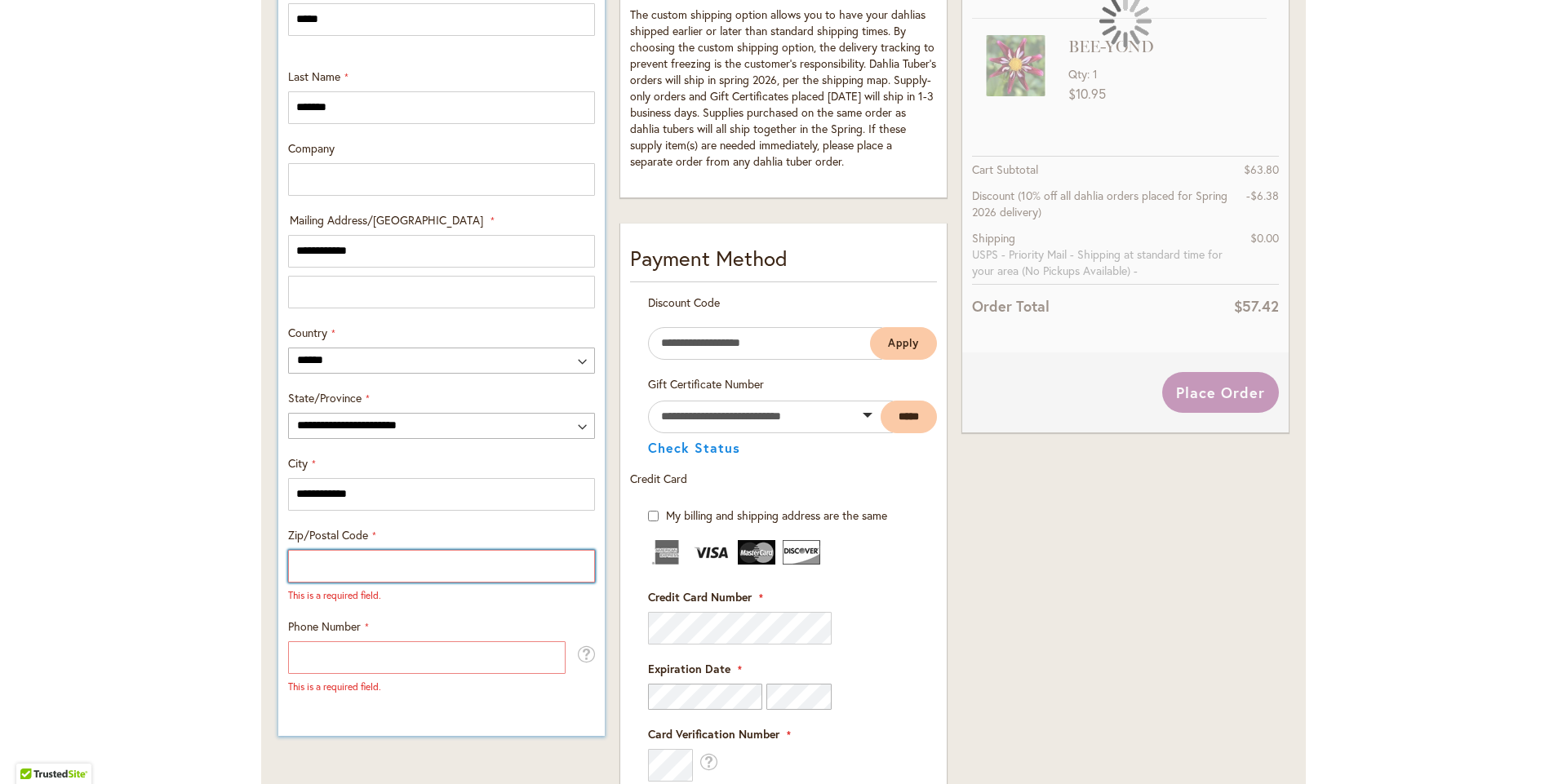
click at [374, 581] on input "Zip/Postal Code" at bounding box center [441, 565] width 307 height 33
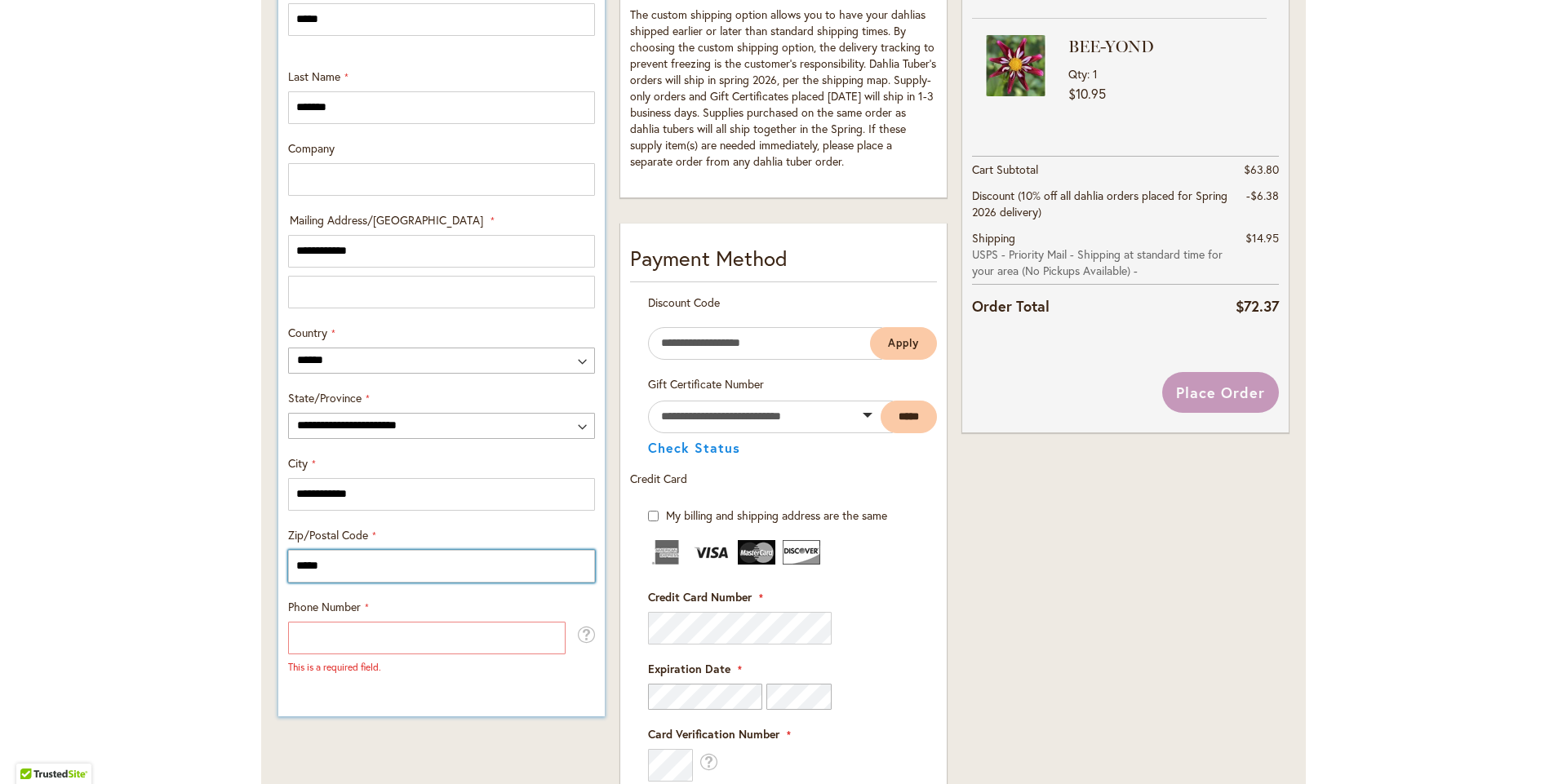
type input "*****"
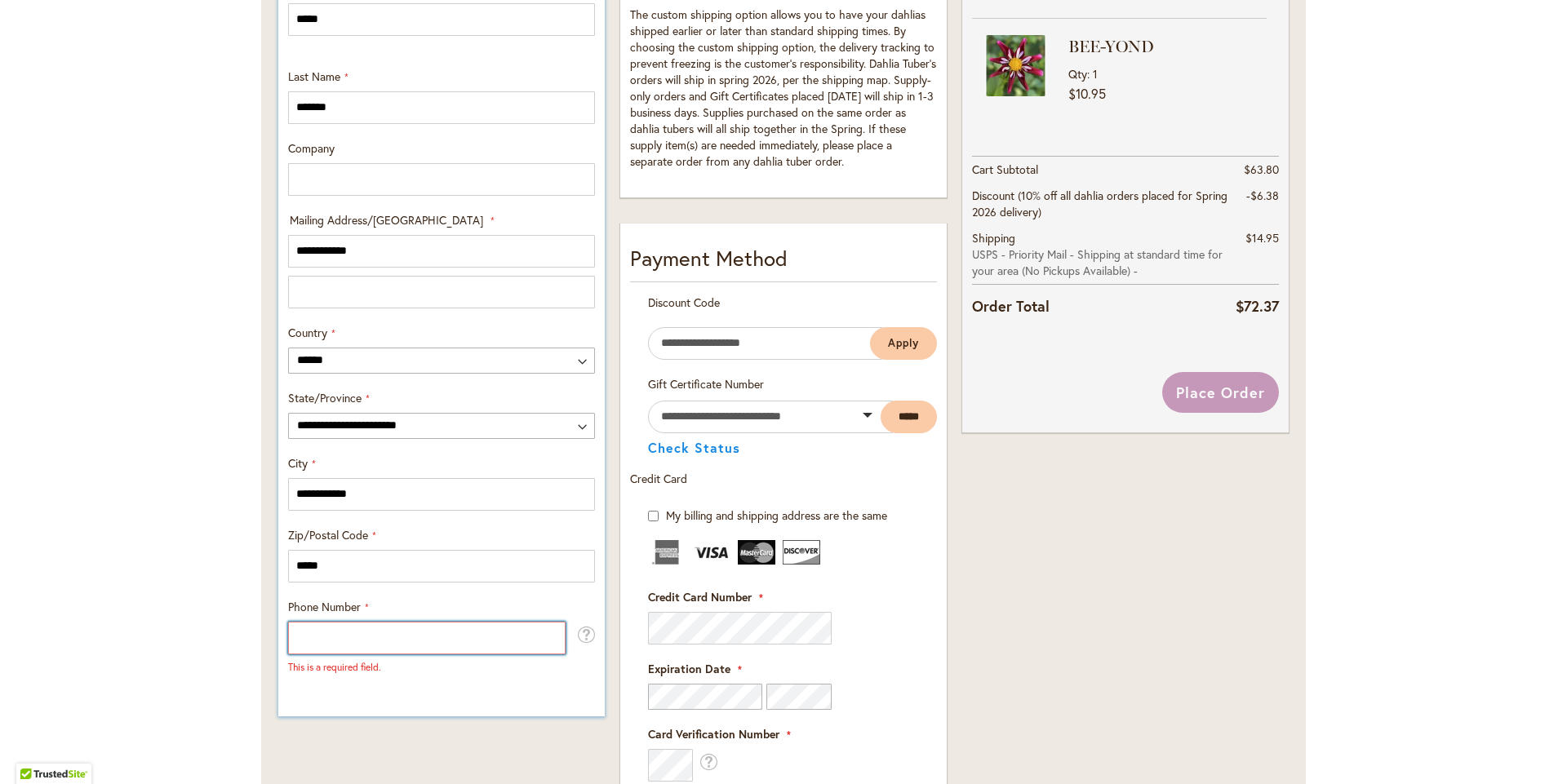
click at [376, 651] on input "Phone Number" at bounding box center [426, 637] width 277 height 33
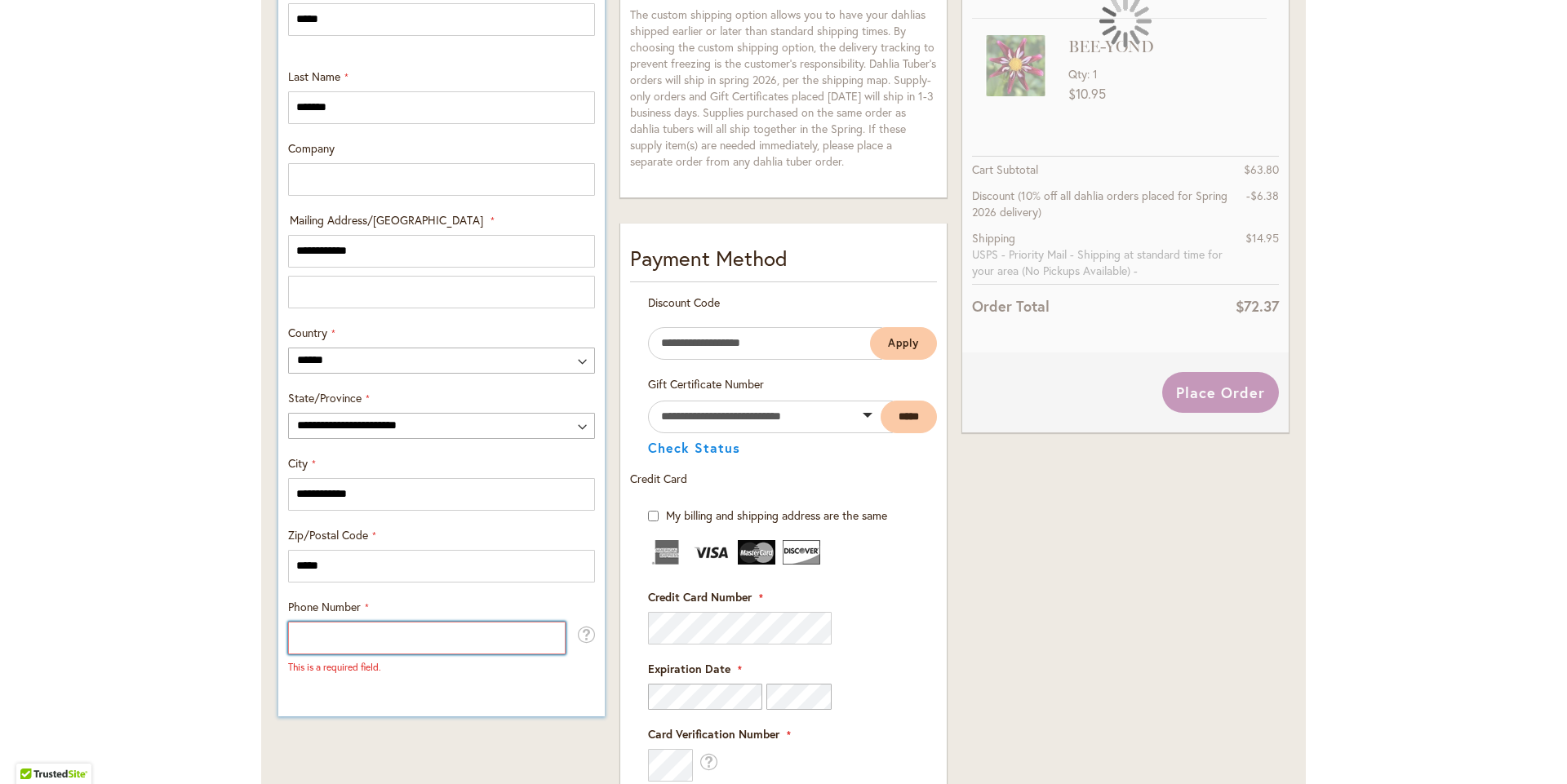
type input "**********"
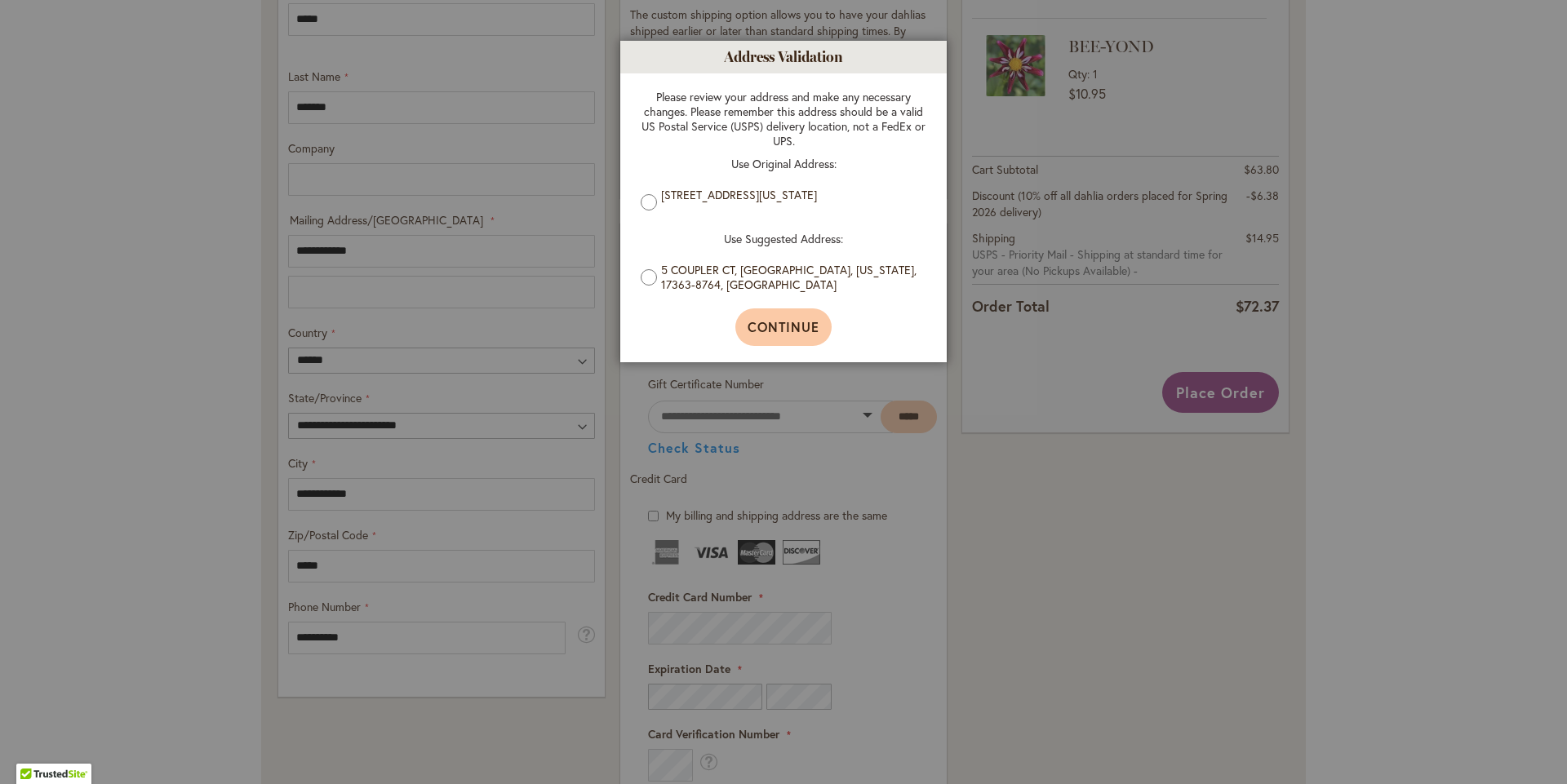
click at [771, 330] on span "Continue" at bounding box center [784, 327] width 73 height 17
type input "**********"
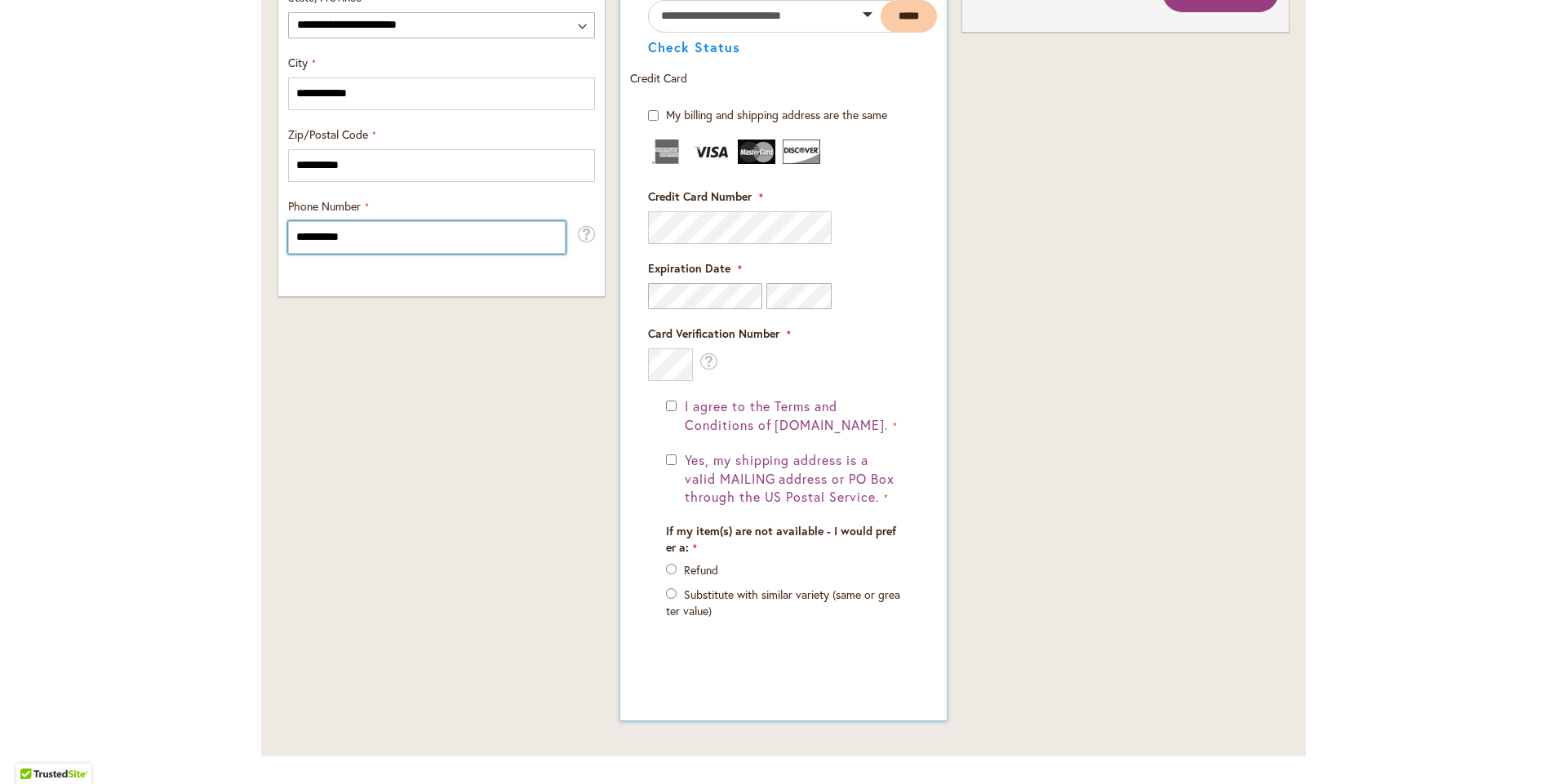
scroll to position [1060, 0]
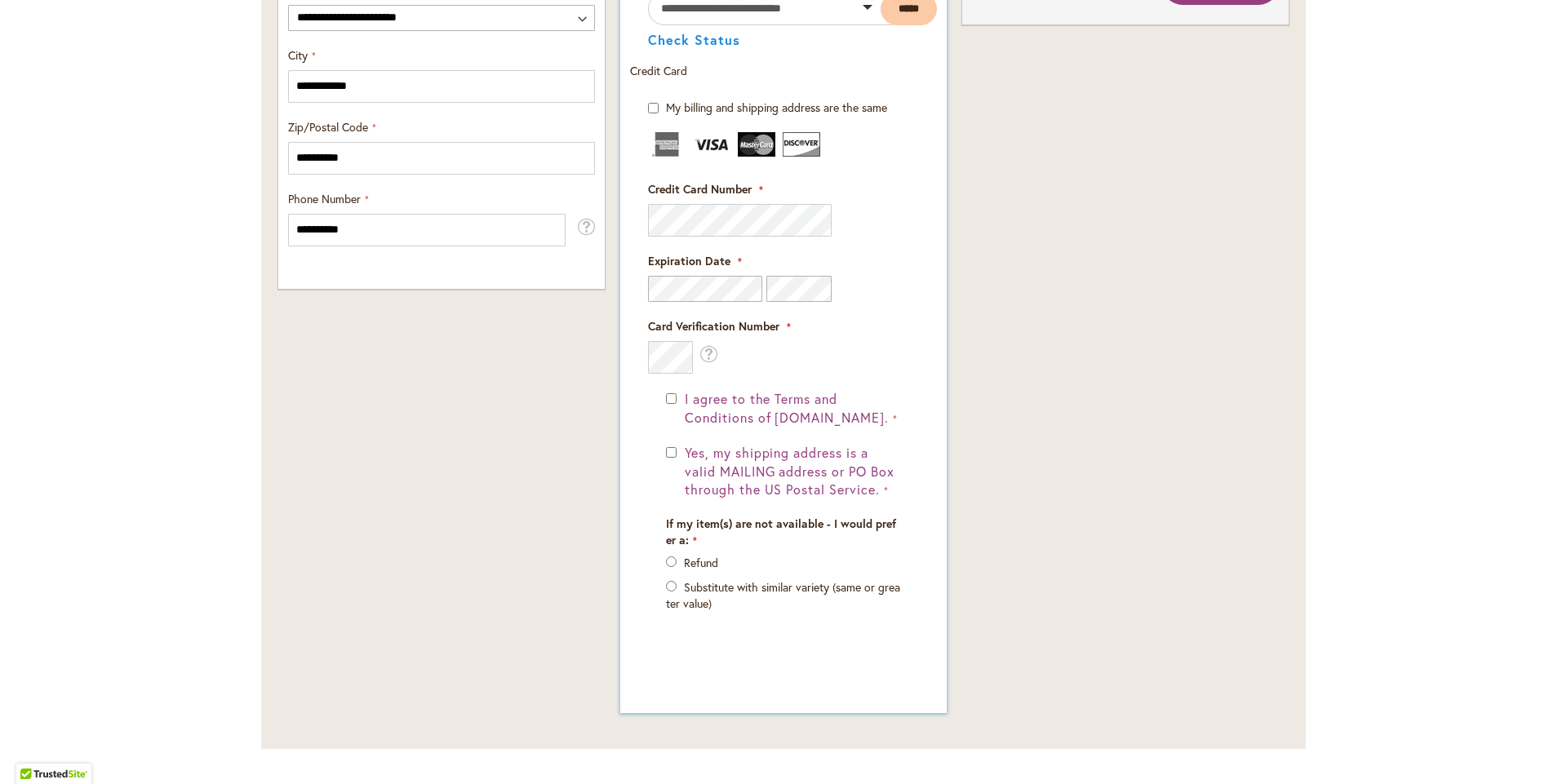
click at [666, 407] on div "I agree to the Terms and Conditions of dahlias.com." at bounding box center [783, 409] width 235 height 37
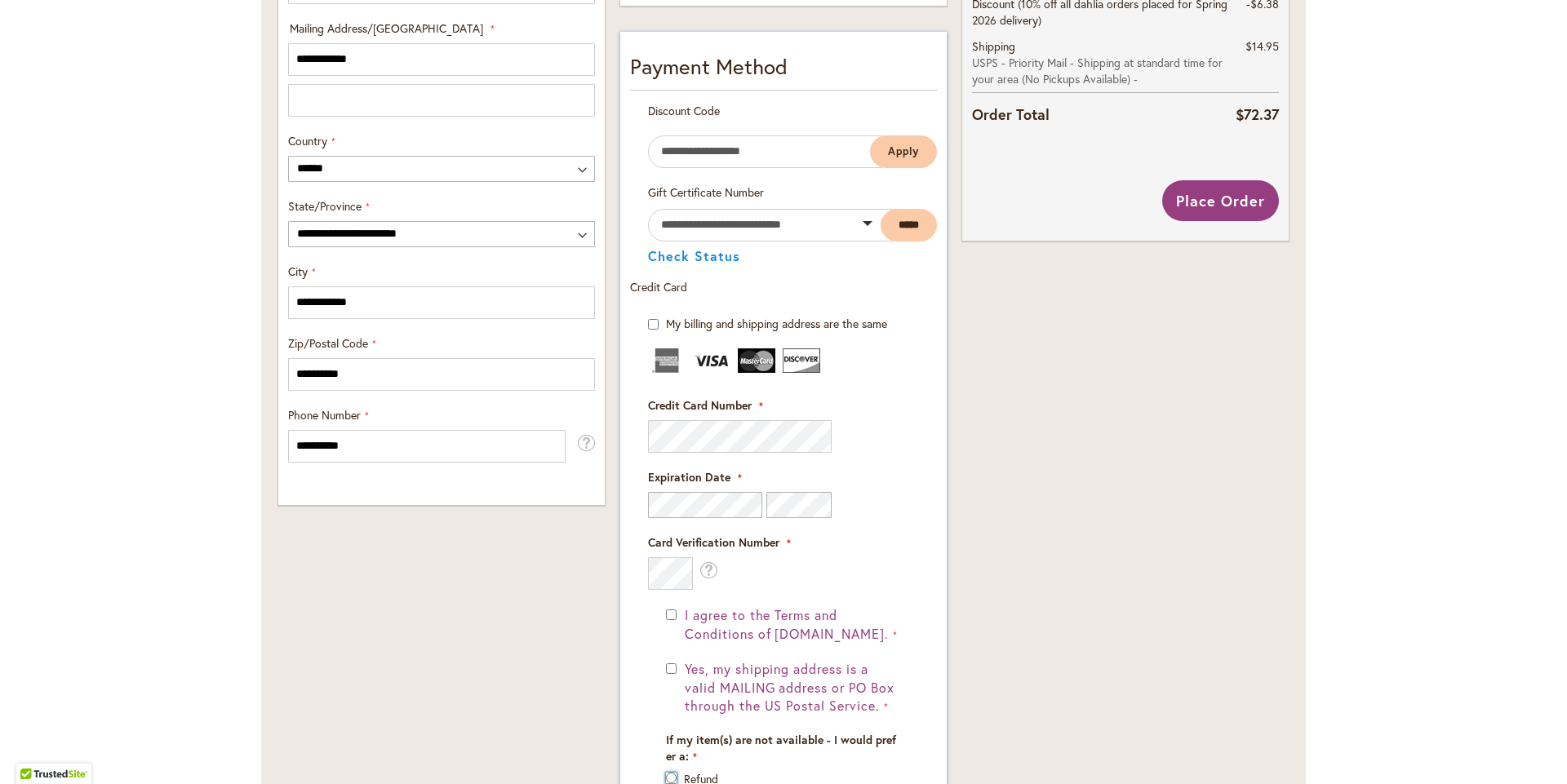
scroll to position [816, 0]
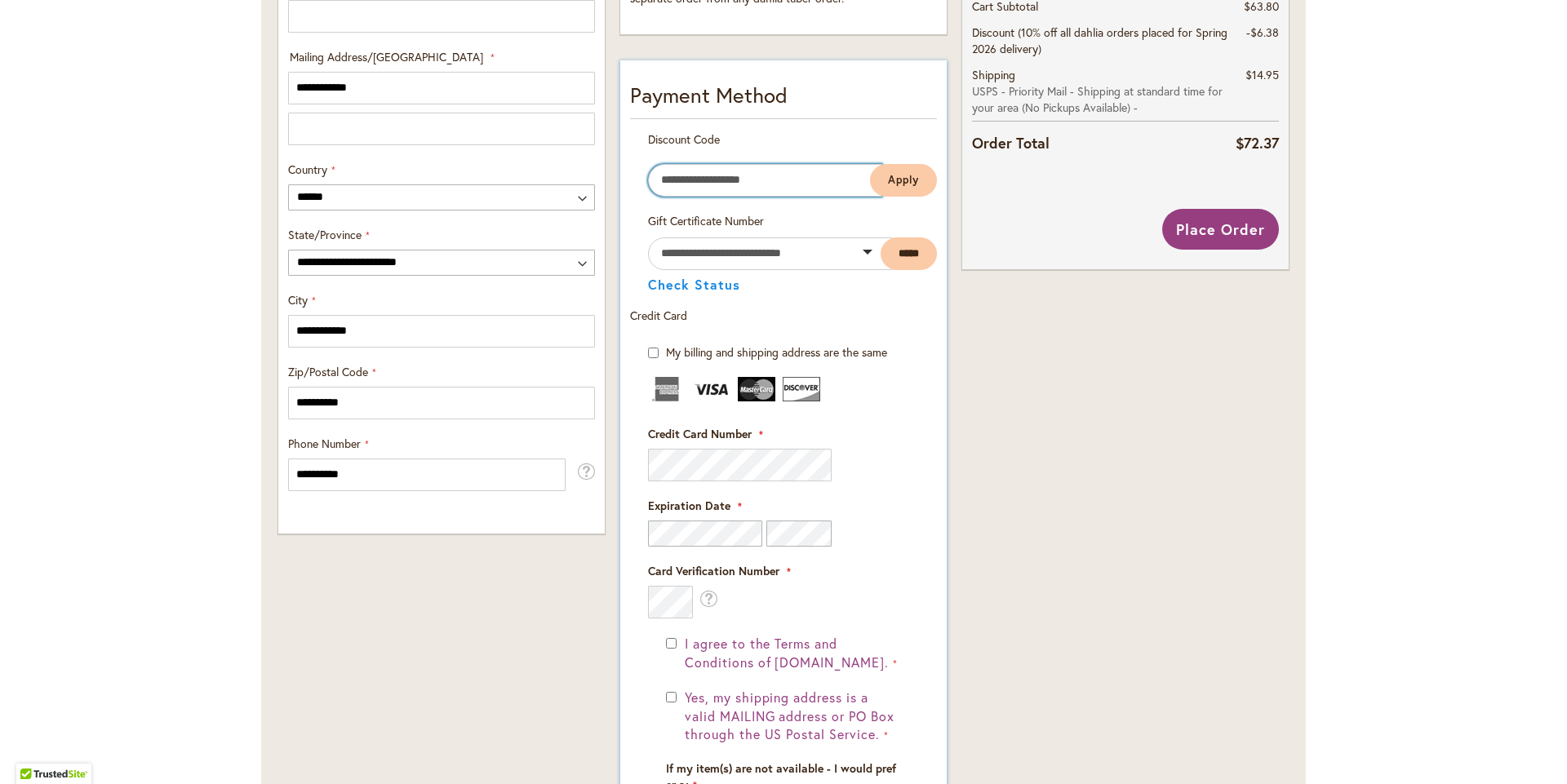
click at [726, 196] on input "Enter discount code" at bounding box center [765, 180] width 235 height 33
type input "**********"
drag, startPoint x: 760, startPoint y: 193, endPoint x: 623, endPoint y: 199, distance: 137.1
click at [630, 199] on div "**********" at bounding box center [784, 172] width 307 height 81
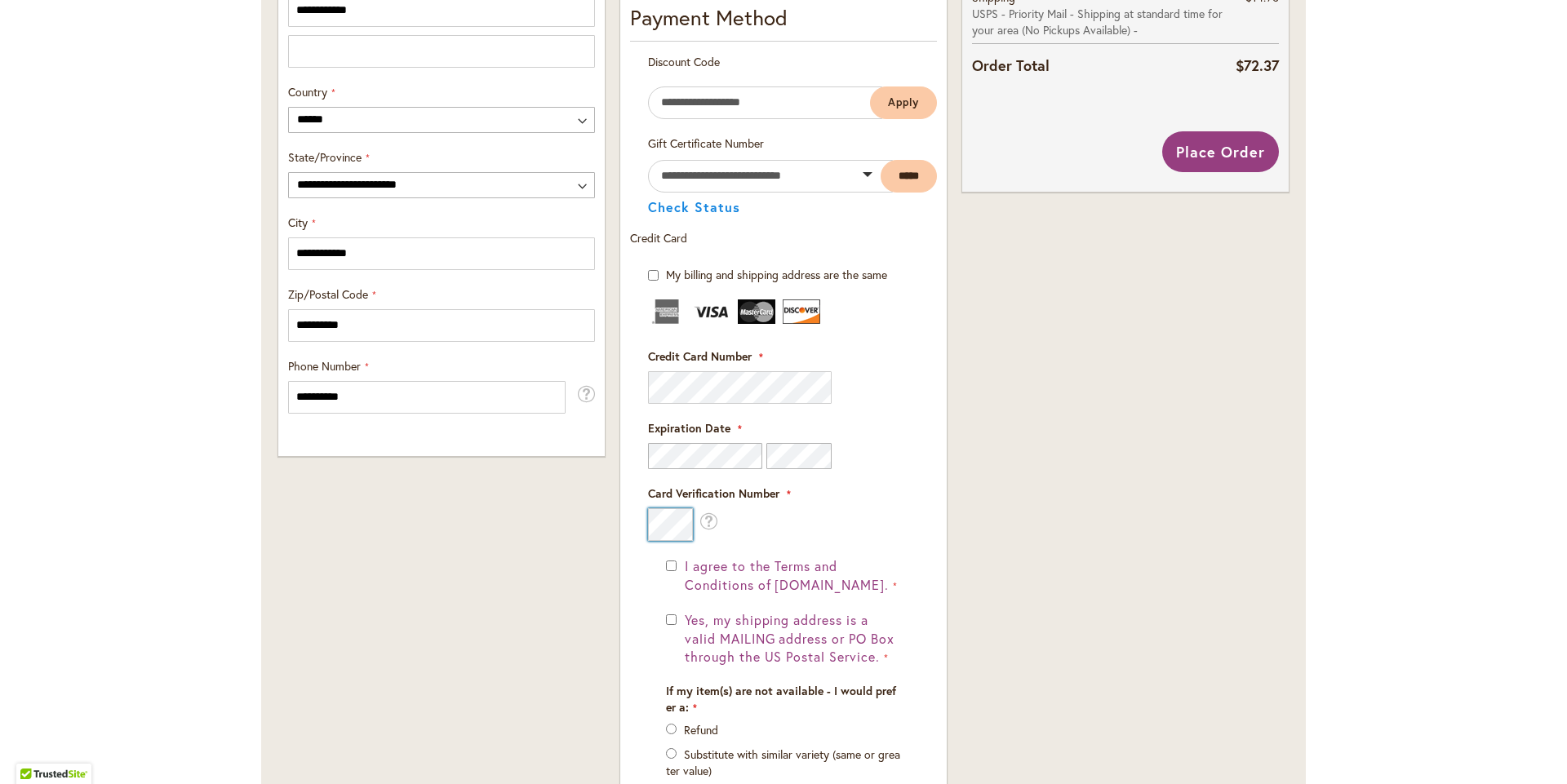
scroll to position [568, 0]
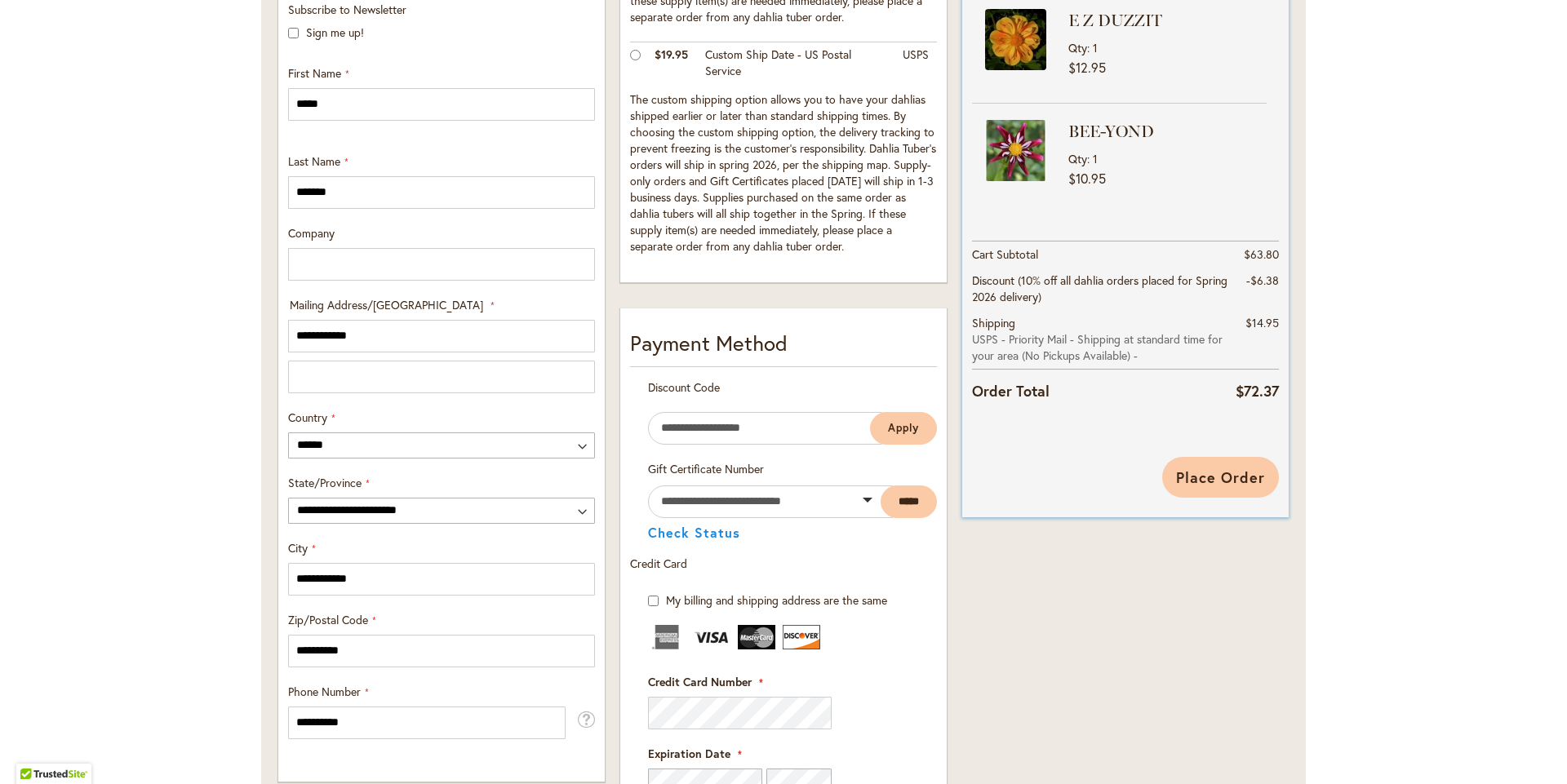
click at [1207, 486] on span "Place Order" at bounding box center [1220, 477] width 89 height 19
